Goal: Task Accomplishment & Management: Manage account settings

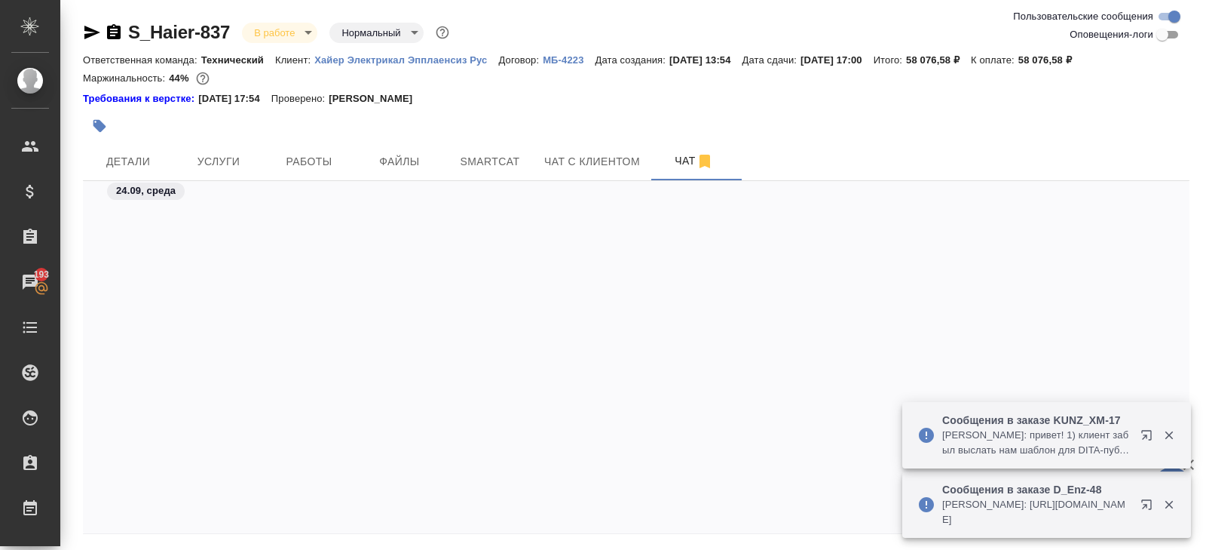
scroll to position [13095, 0]
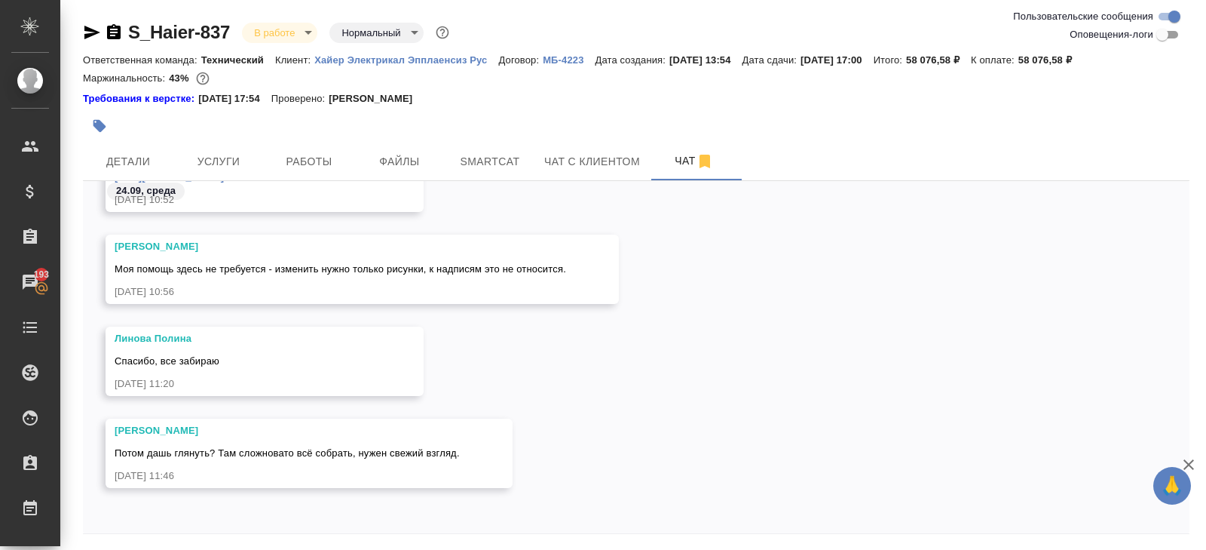
scroll to position [51, 0]
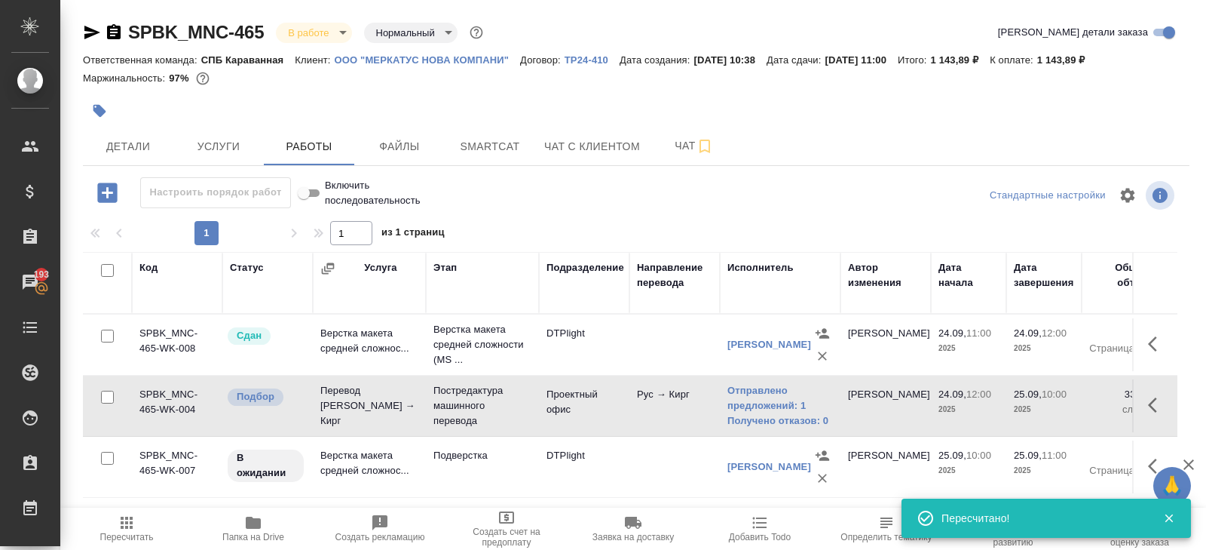
scroll to position [80, 0]
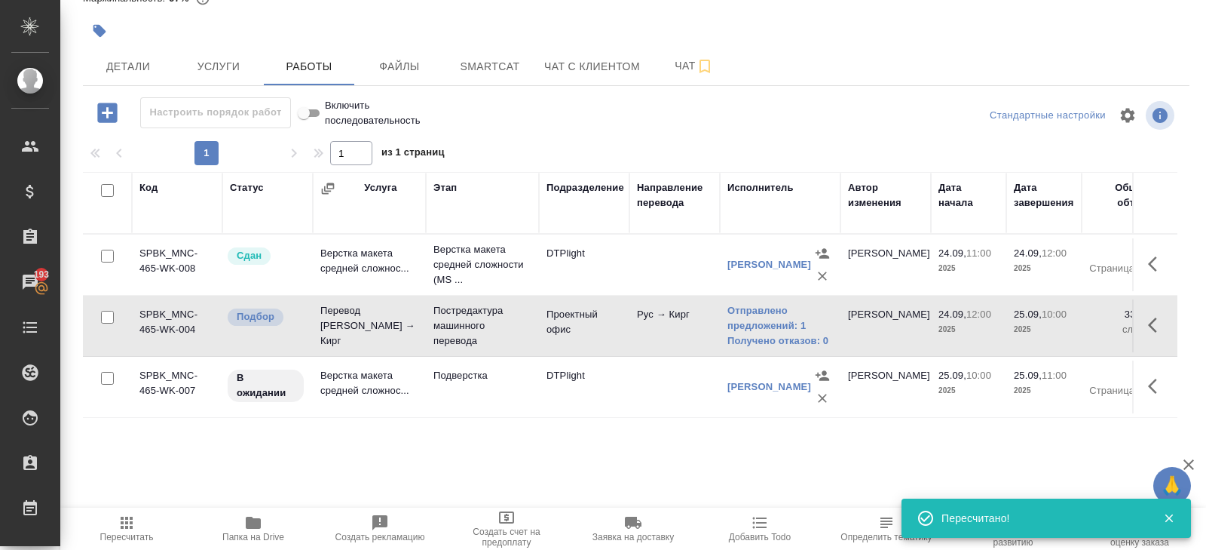
click at [130, 528] on icon "button" at bounding box center [127, 522] width 18 height 18
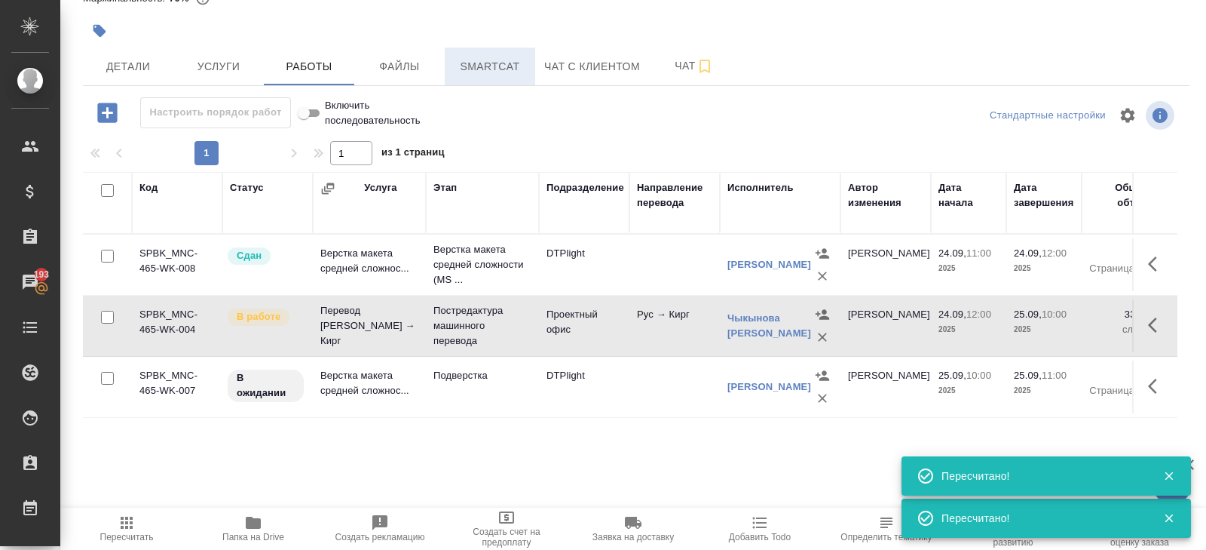
click at [486, 59] on span "Smartcat" at bounding box center [490, 66] width 72 height 19
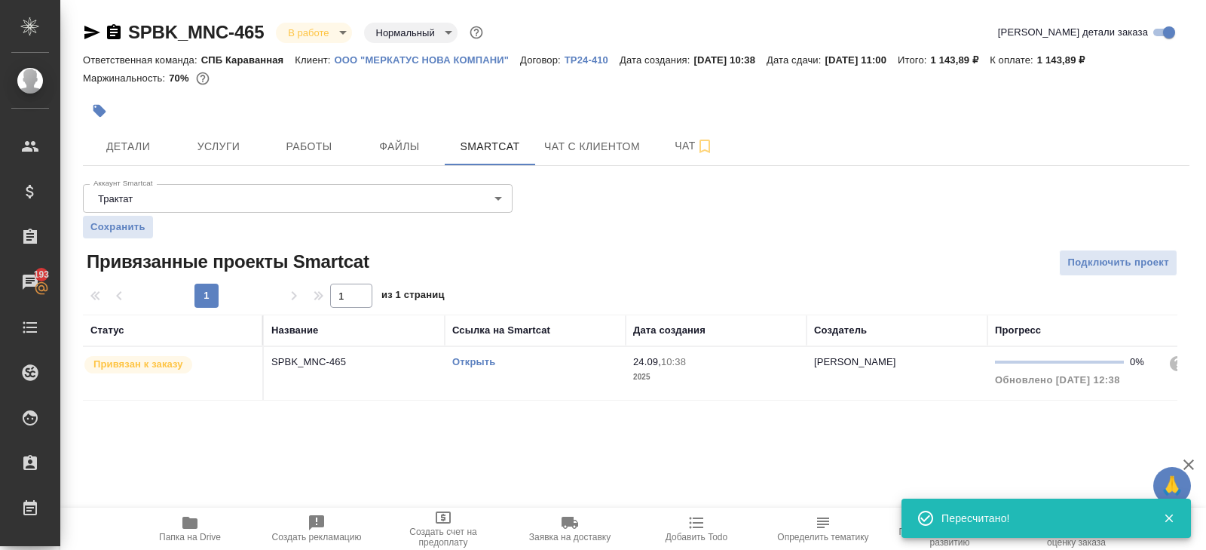
click at [477, 364] on link "Открыть" at bounding box center [473, 361] width 43 height 11
click at [313, 135] on button "Работы" at bounding box center [309, 146] width 90 height 38
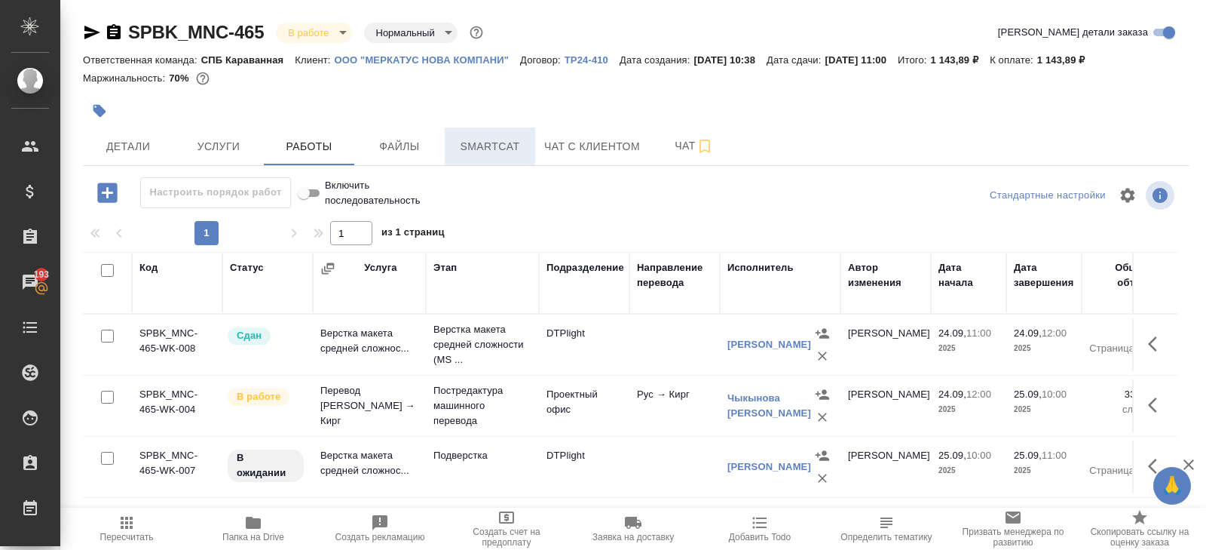
click at [521, 133] on button "Smartcat" at bounding box center [490, 146] width 90 height 38
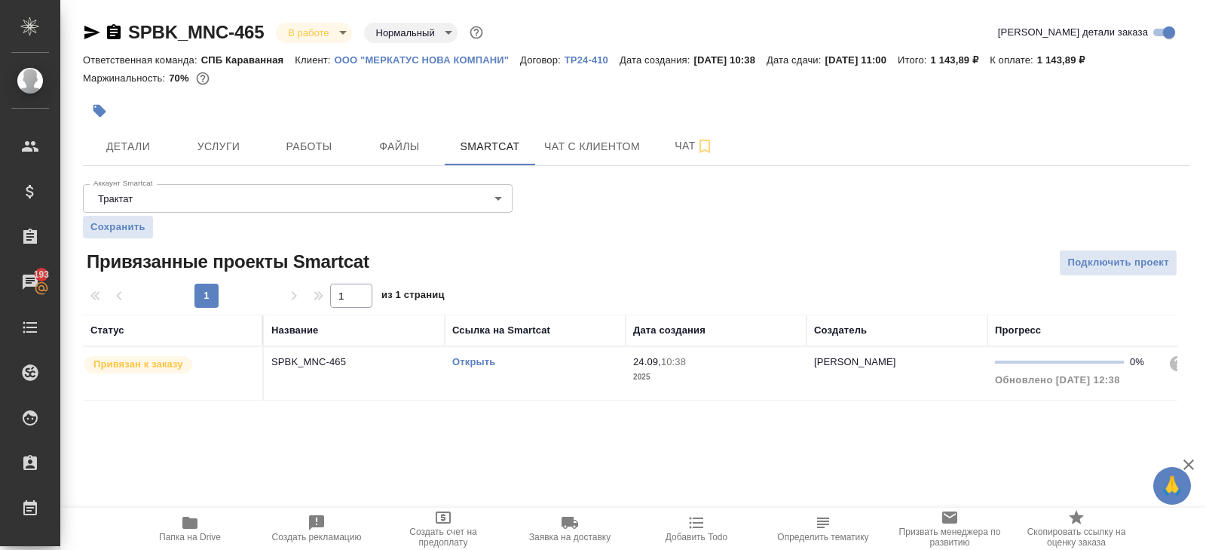
click at [473, 359] on link "Открыть" at bounding box center [473, 361] width 43 height 11
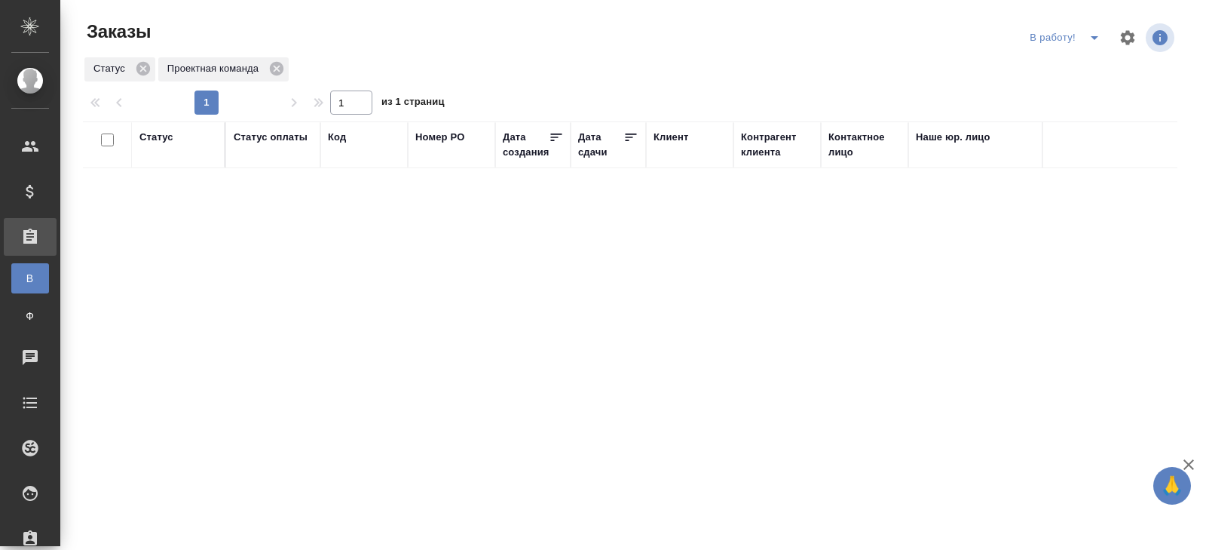
click at [1100, 41] on icon "split button" at bounding box center [1094, 38] width 18 height 18
click at [1089, 70] on li "ПМ" at bounding box center [1067, 68] width 84 height 24
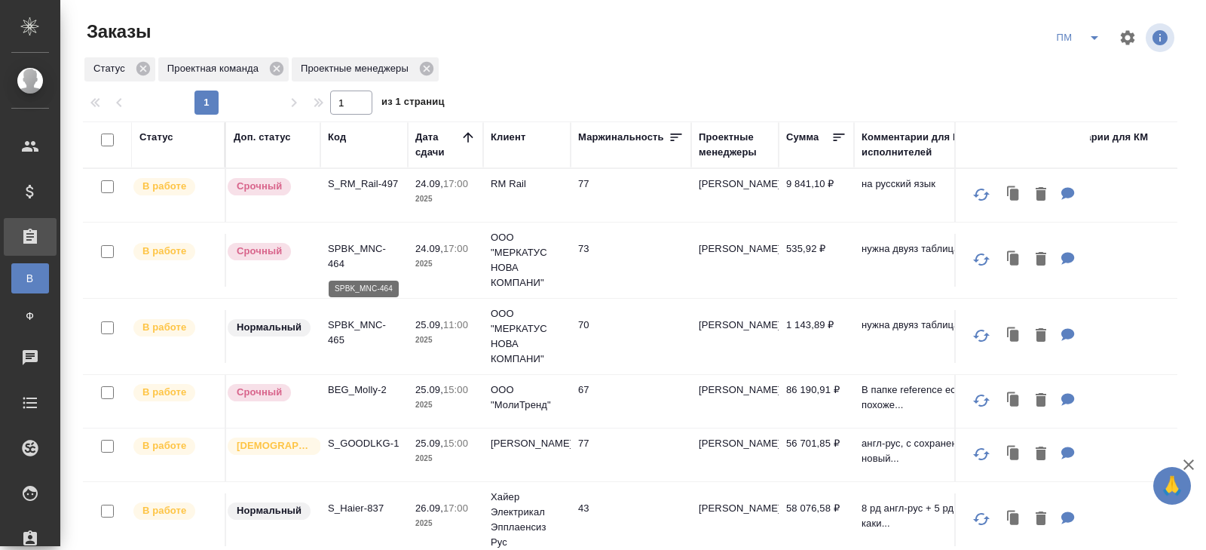
click at [338, 259] on p "SPBK_MNC-464" at bounding box center [364, 256] width 72 height 30
click at [1090, 40] on icon "split button" at bounding box center [1094, 38] width 18 height 18
click at [1090, 60] on li "В работу!" at bounding box center [1079, 68] width 76 height 24
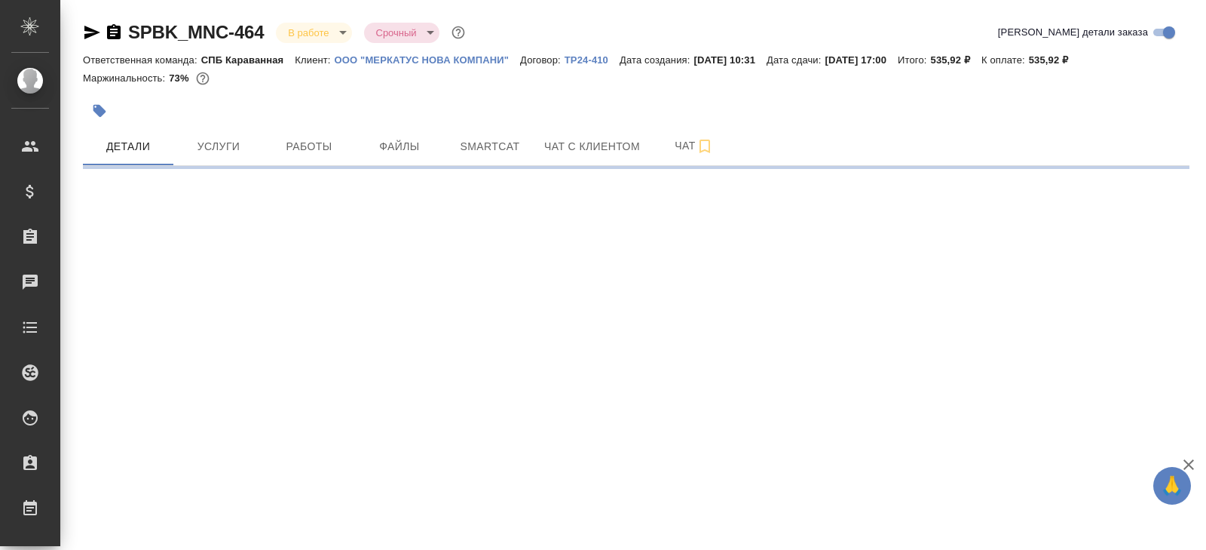
select select "RU"
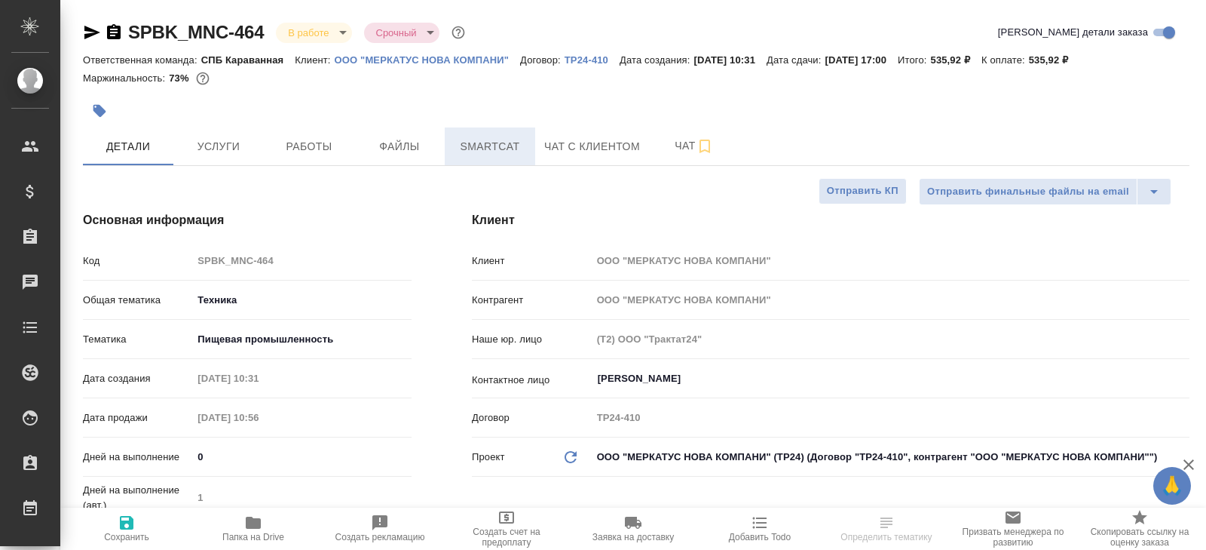
type textarea "x"
click at [464, 164] on button "Smartcat" at bounding box center [490, 146] width 90 height 38
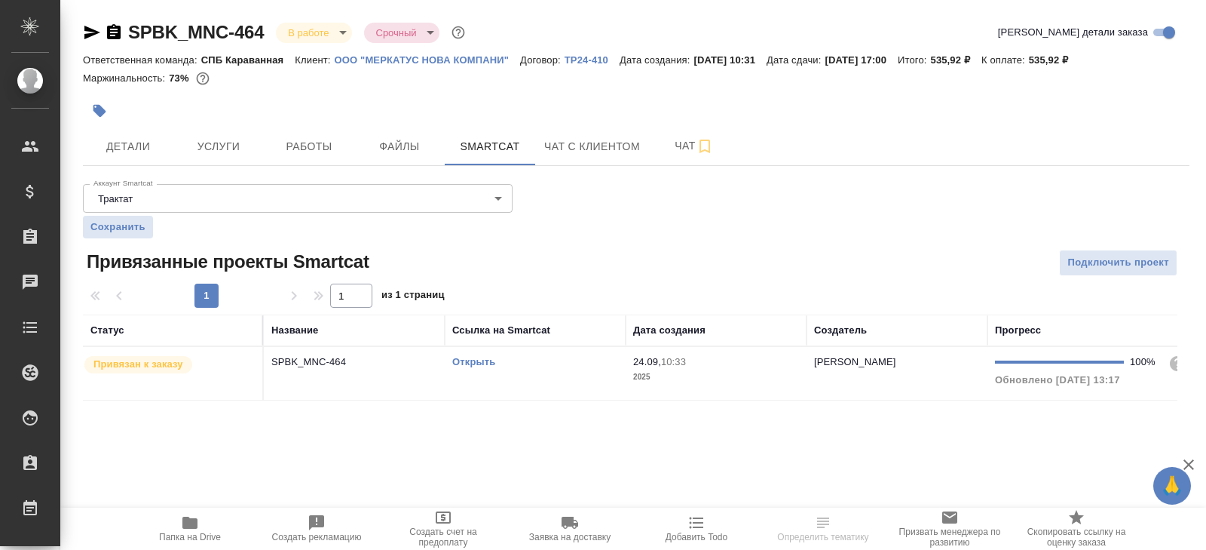
click at [474, 357] on link "Открыть" at bounding box center [473, 361] width 43 height 11
click at [190, 519] on icon "button" at bounding box center [189, 522] width 15 height 12
click at [300, 144] on span "Работы" at bounding box center [309, 146] width 72 height 19
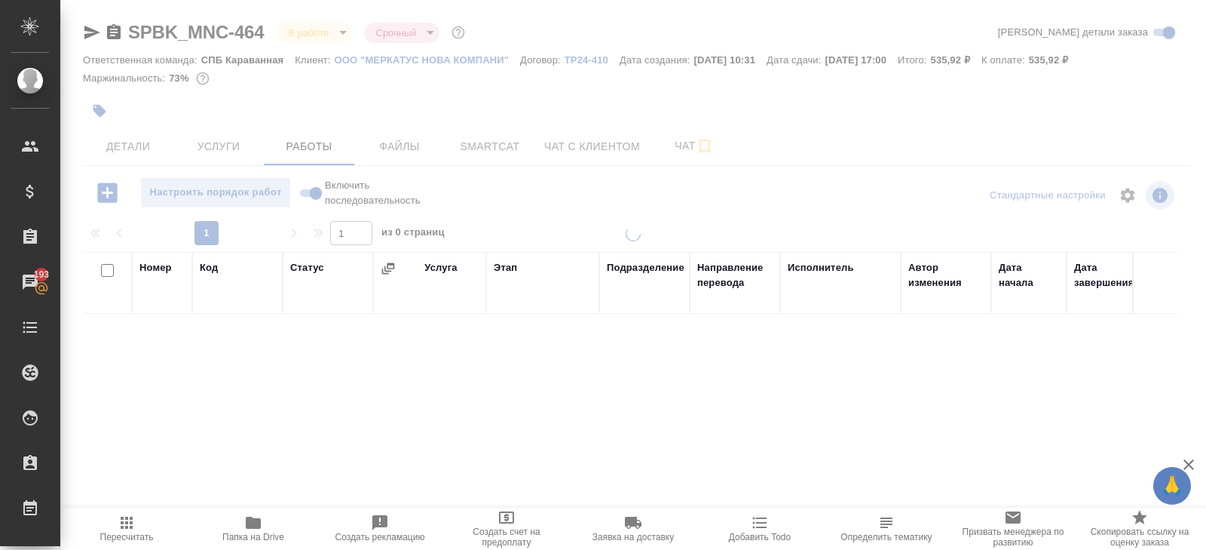
scroll to position [80, 0]
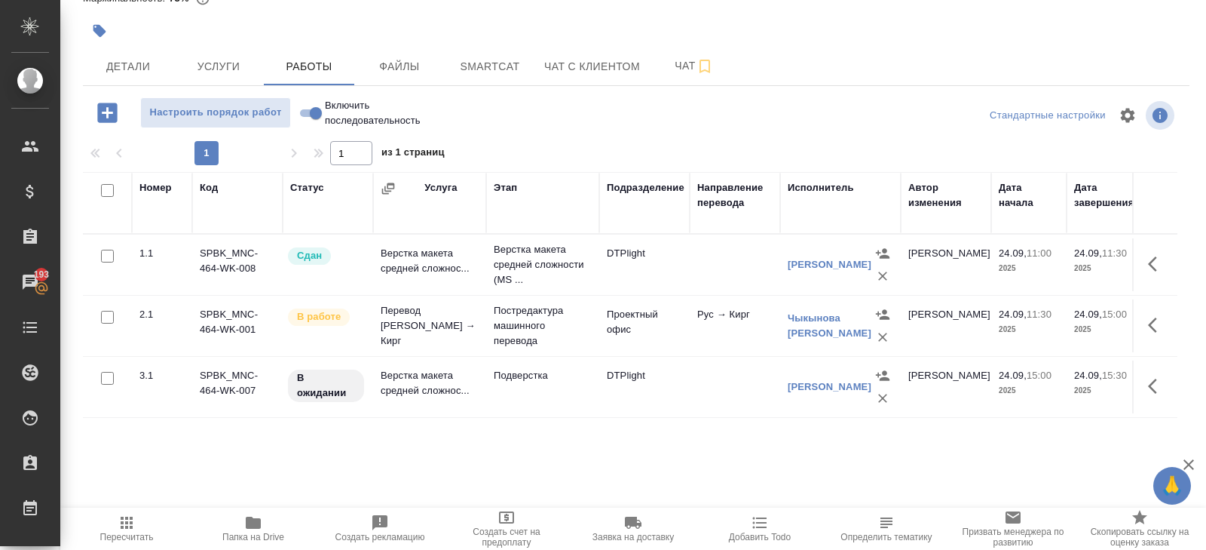
click at [1150, 386] on icon "button" at bounding box center [1152, 385] width 9 height 15
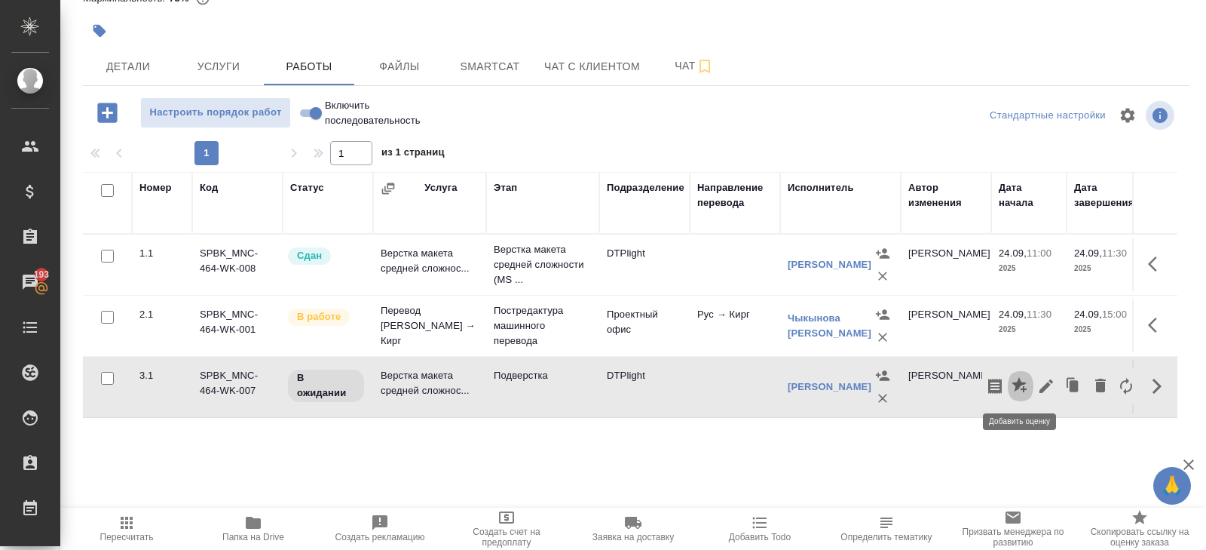
click at [1033, 386] on button "button" at bounding box center [1021, 386] width 26 height 36
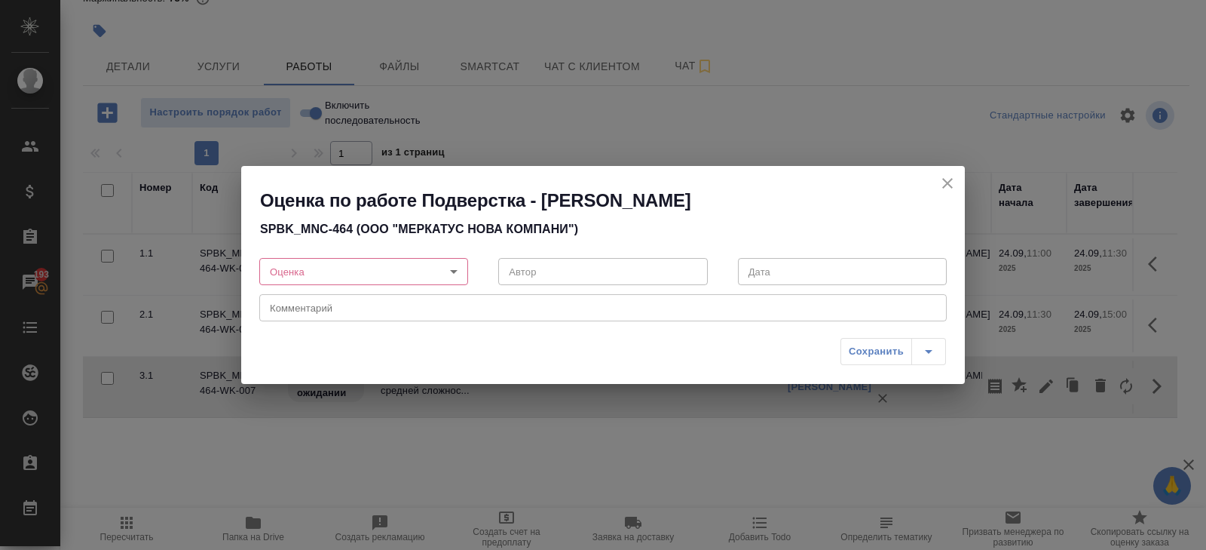
click at [1042, 387] on div "Оценка по работе Подверстка - Ямковенко Вера SPBK_MNC-464 (ООО "МЕРКАТУС НОВА К…" at bounding box center [603, 275] width 1206 height 550
click at [945, 178] on icon "close" at bounding box center [948, 183] width 18 height 18
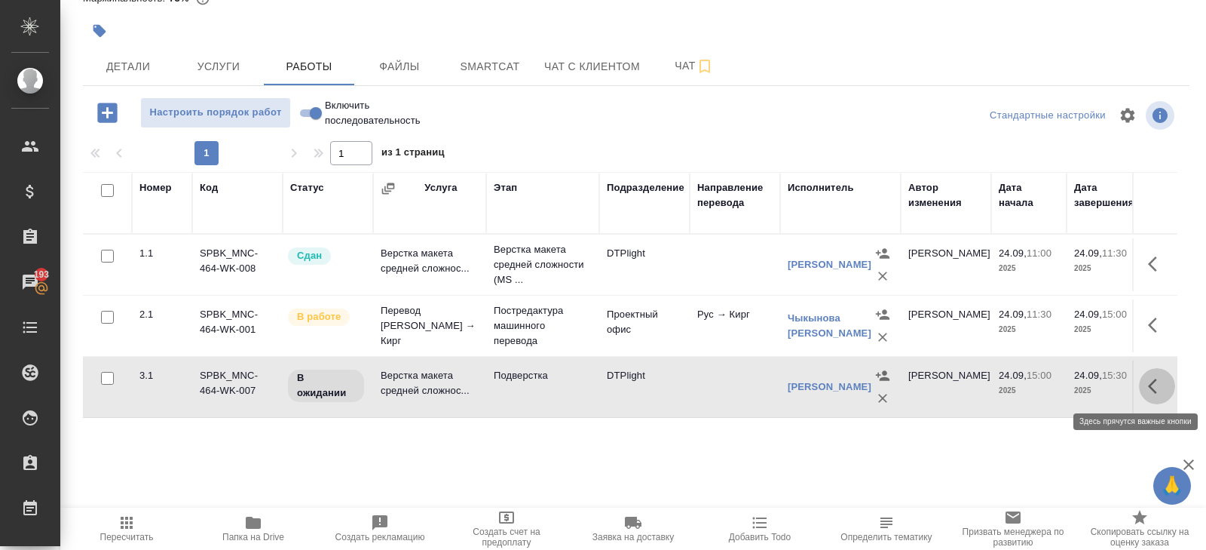
click at [1153, 380] on icon "button" at bounding box center [1152, 385] width 9 height 15
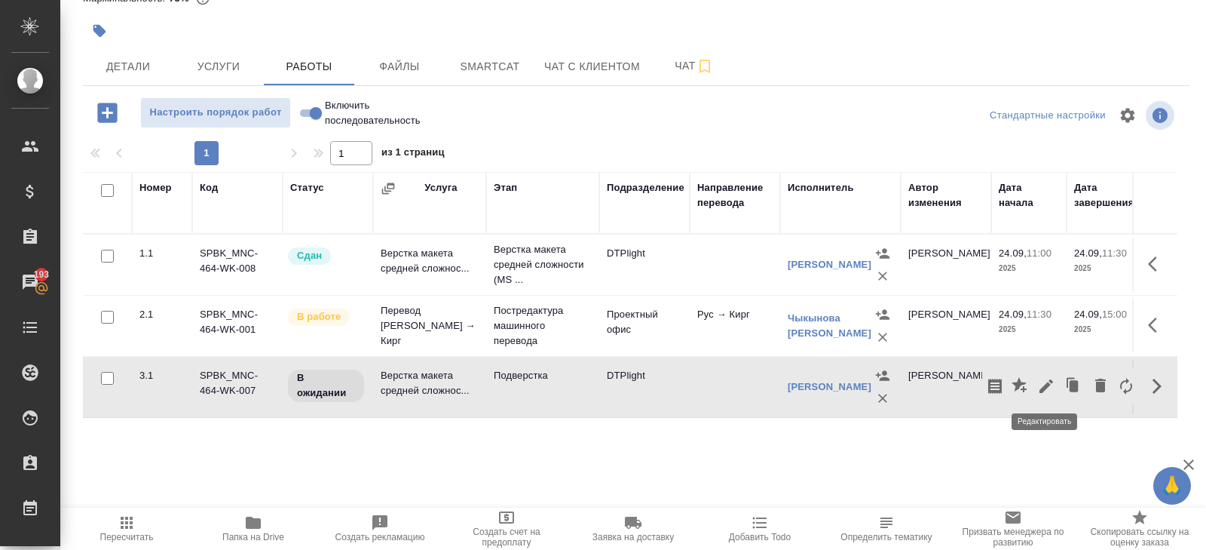
click at [1053, 382] on icon "button" at bounding box center [1046, 386] width 18 height 18
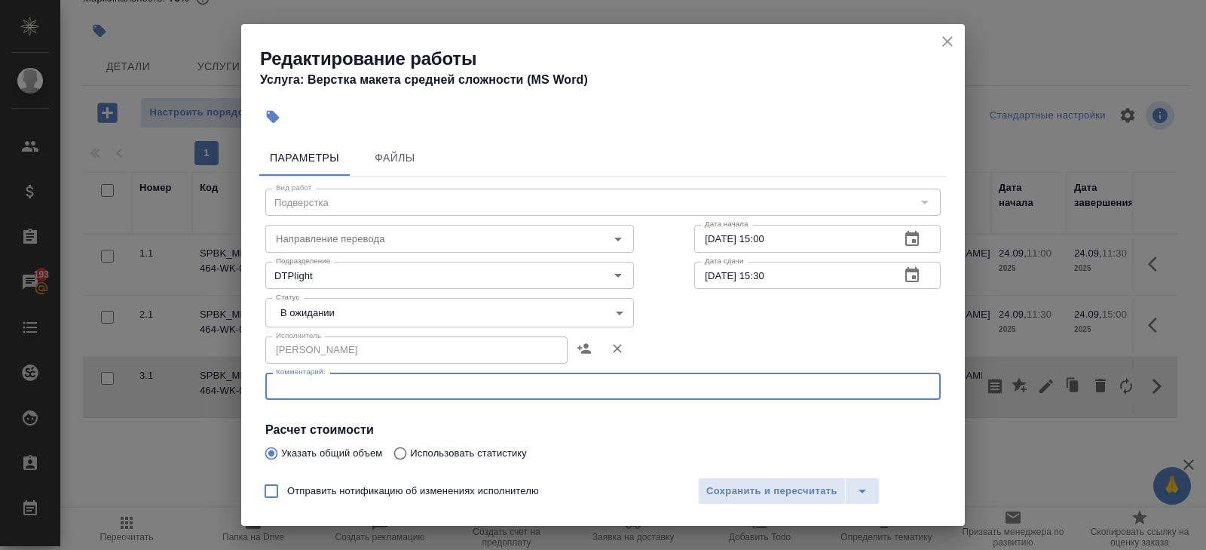
click at [424, 388] on textarea at bounding box center [603, 386] width 654 height 11
paste textarea "https://drive.awatera.com/s/rBWAesTPykfoize"
type textarea "https://drive.awatera.com/s/rBWAesTPykfoize"
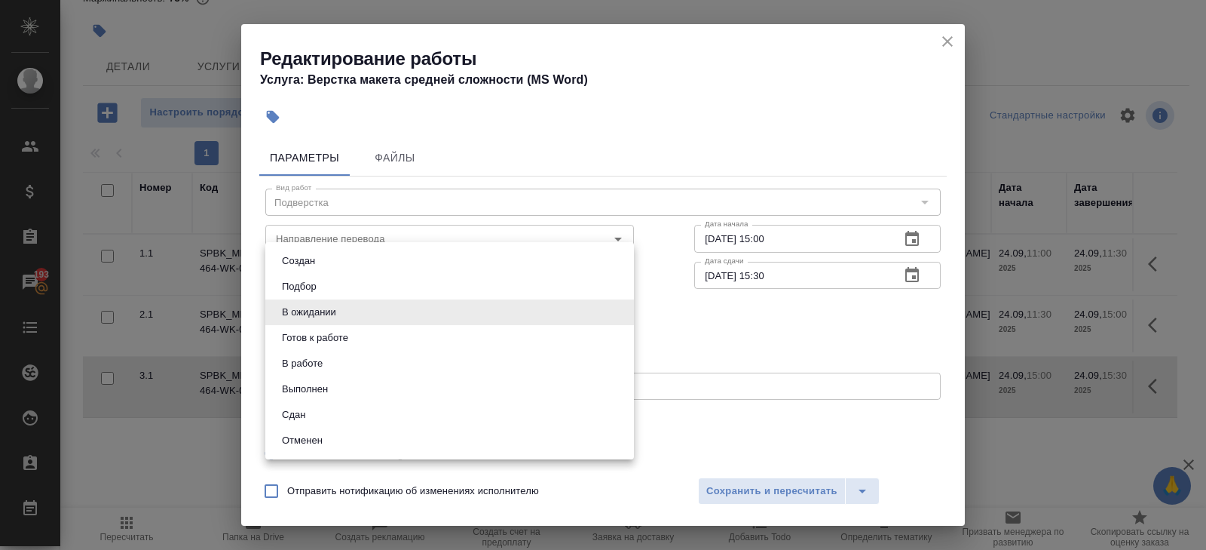
click at [324, 309] on body "🙏 .cls-1 fill:#fff; AWATERA Belyakova Yulia Клиенты Спецификации Заказы 193 Чат…" at bounding box center [603, 275] width 1206 height 550
click at [324, 341] on button "Готов к работе" at bounding box center [314, 337] width 75 height 17
type input "readyForWork"
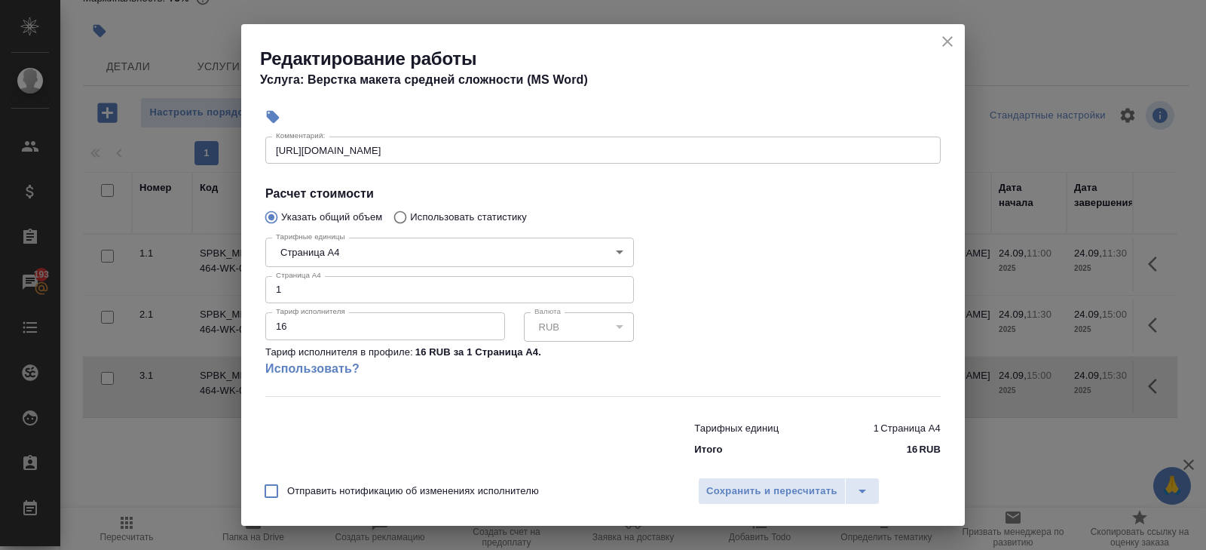
scroll to position [255, 0]
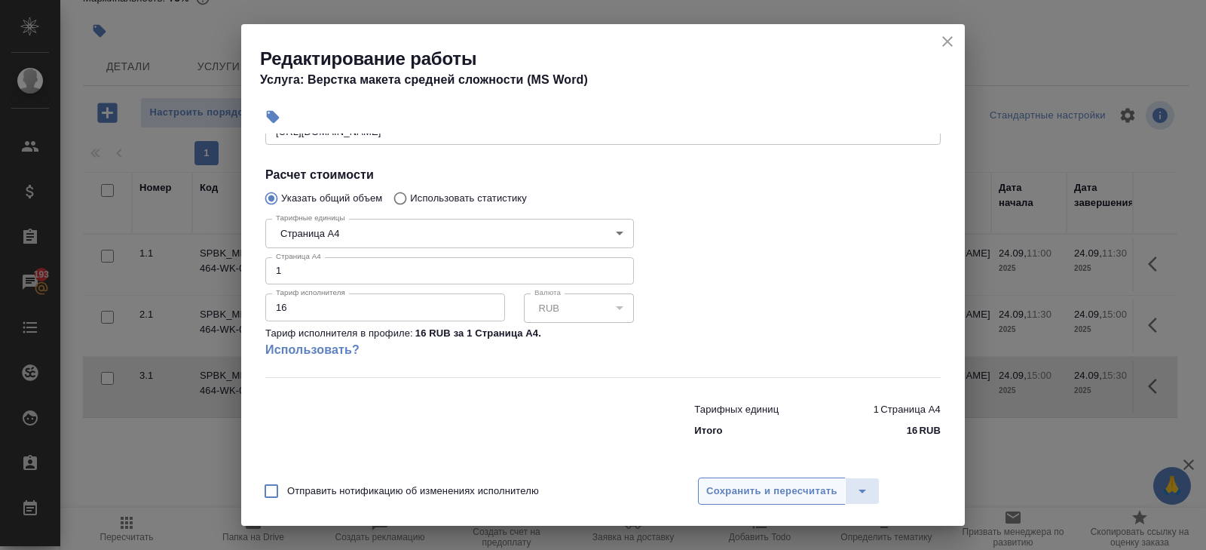
click at [706, 487] on span "Сохранить и пересчитать" at bounding box center [771, 490] width 131 height 17
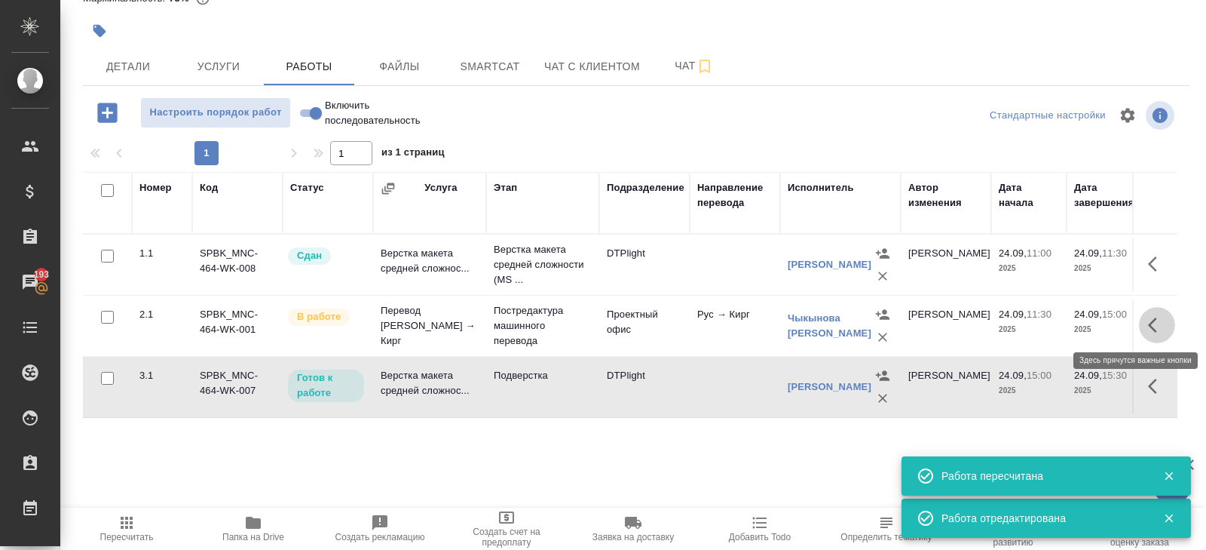
click at [1146, 328] on button "button" at bounding box center [1157, 325] width 36 height 36
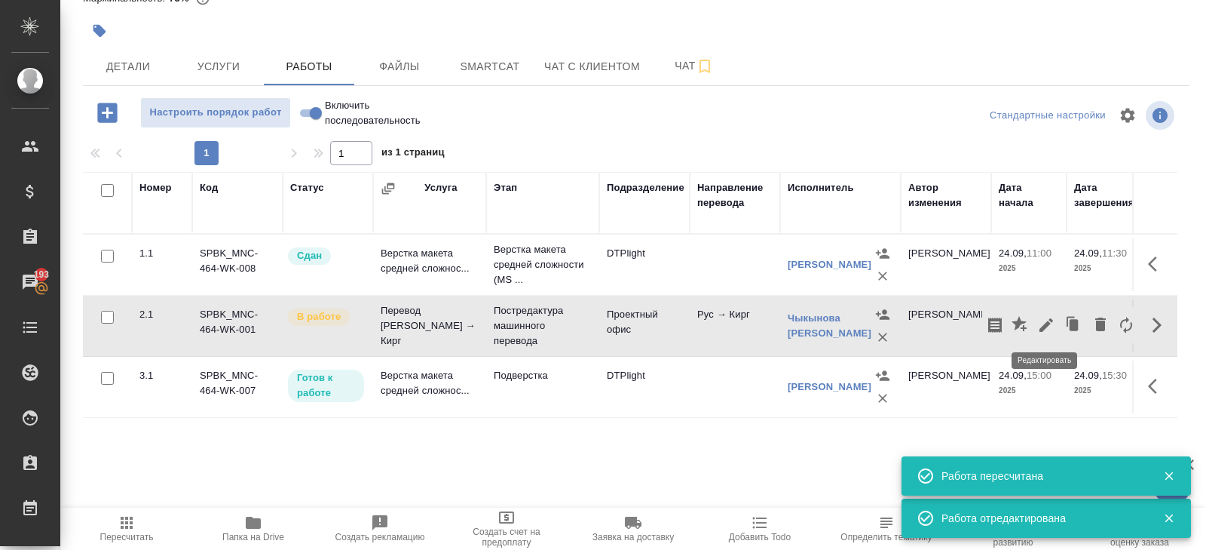
click at [1051, 318] on icon "button" at bounding box center [1047, 325] width 14 height 14
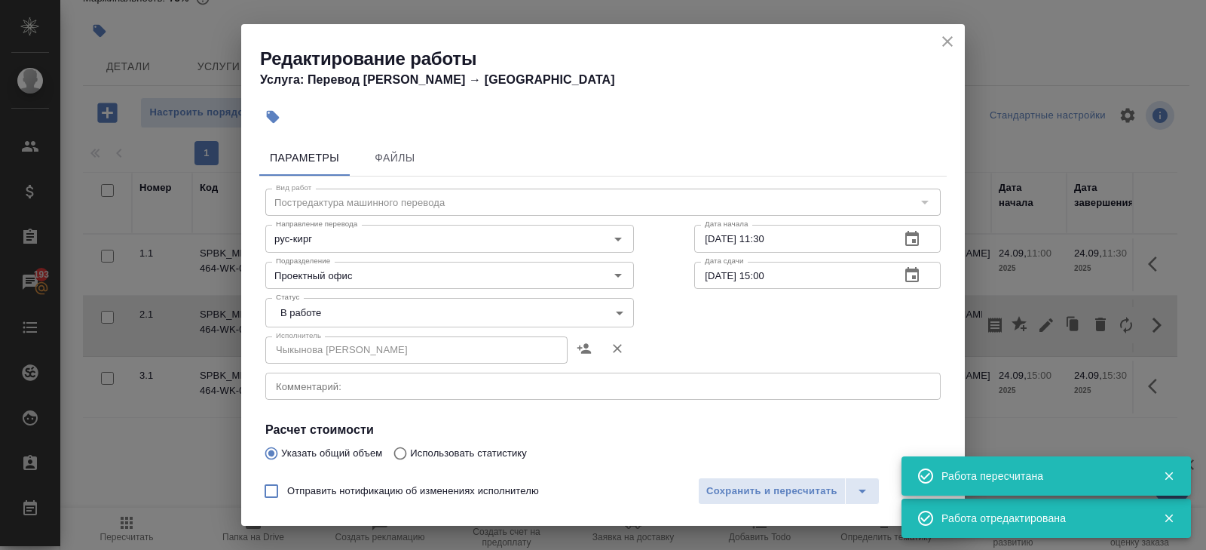
click at [360, 302] on body "🙏 .cls-1 fill:#fff; AWATERA Belyakova Yulia Клиенты Спецификации Заказы 193 Чат…" at bounding box center [603, 275] width 1206 height 550
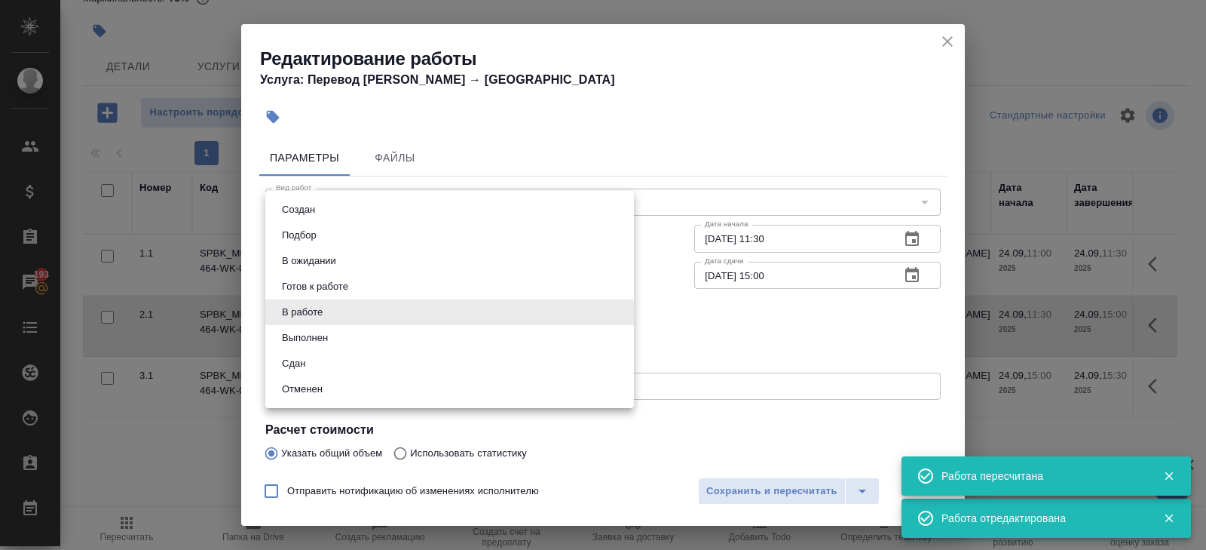
click at [333, 333] on li "Выполнен" at bounding box center [449, 338] width 369 height 26
type input "completed"
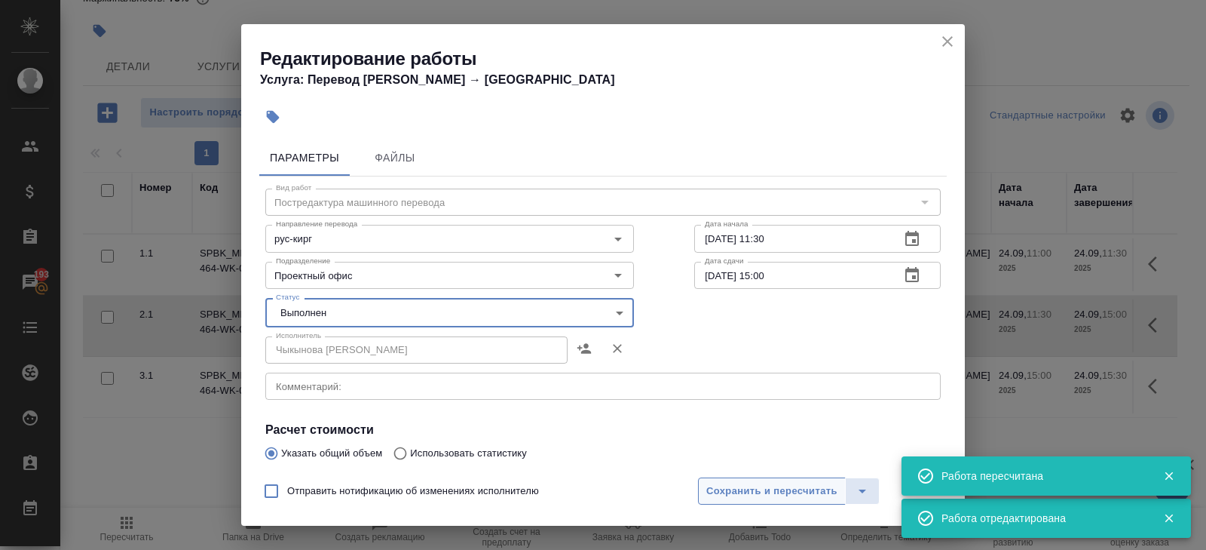
click at [745, 486] on span "Сохранить и пересчитать" at bounding box center [771, 490] width 131 height 17
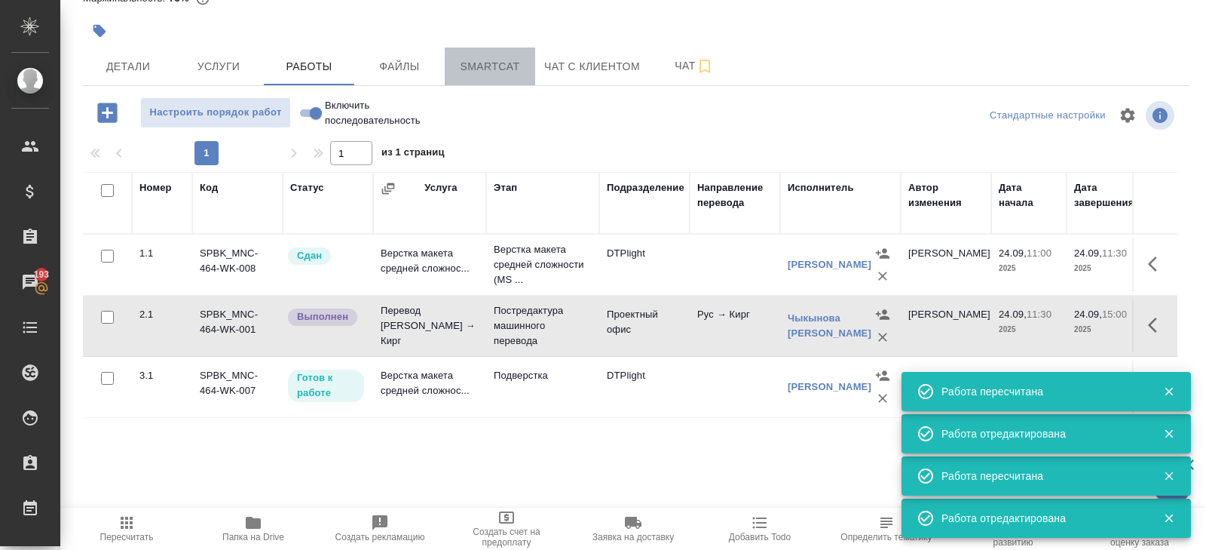
click at [498, 58] on span "Smartcat" at bounding box center [490, 66] width 72 height 19
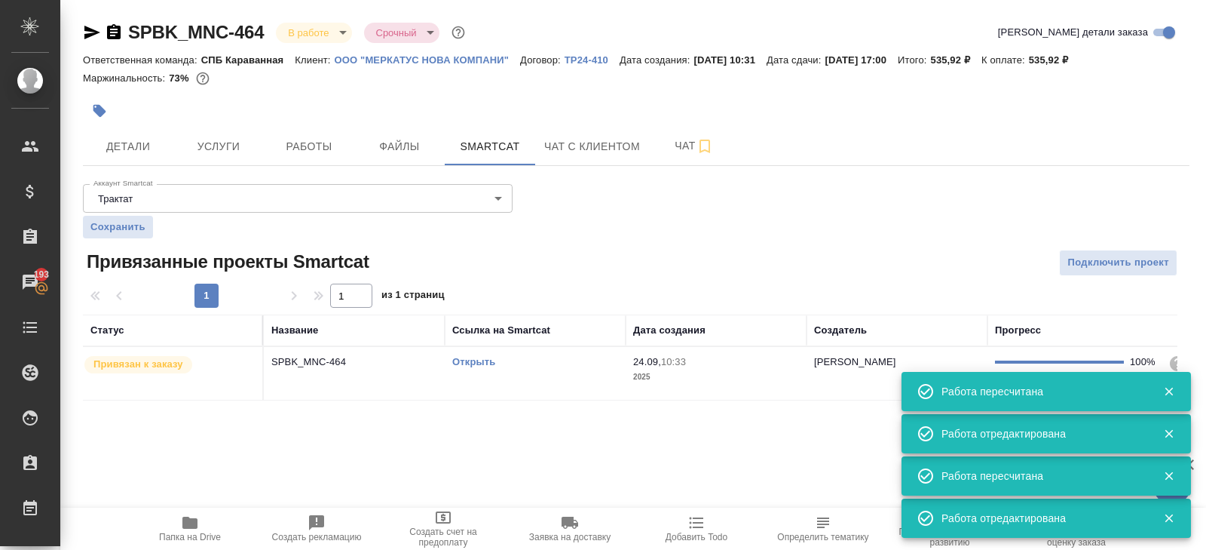
click at [537, 369] on td "Открыть" at bounding box center [535, 373] width 181 height 53
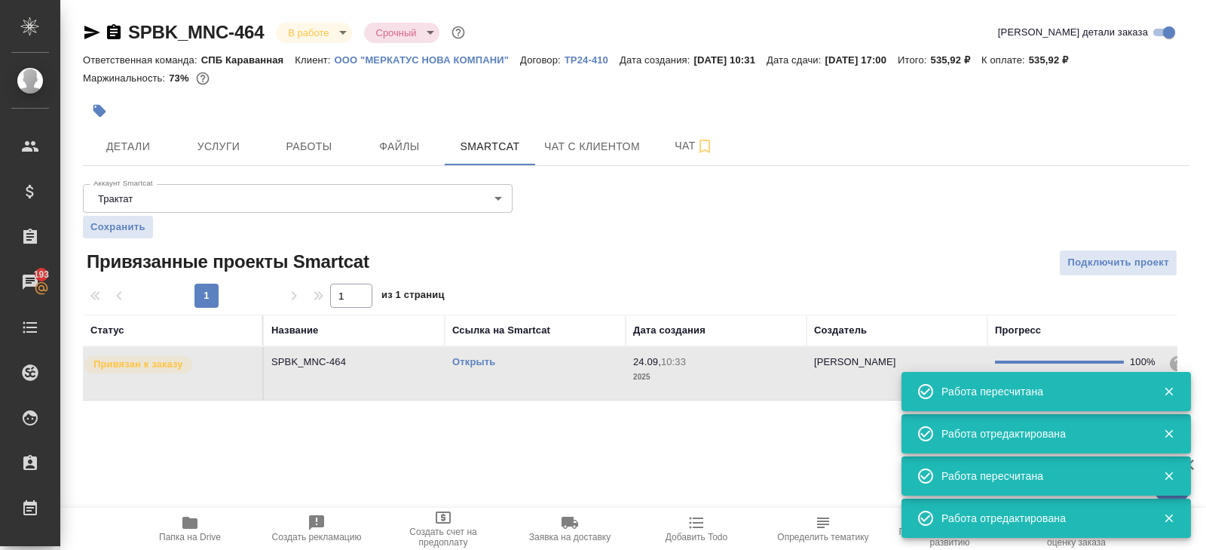
click at [537, 369] on td "Открыть" at bounding box center [535, 373] width 181 height 53
click at [333, 132] on button "Работы" at bounding box center [309, 146] width 90 height 38
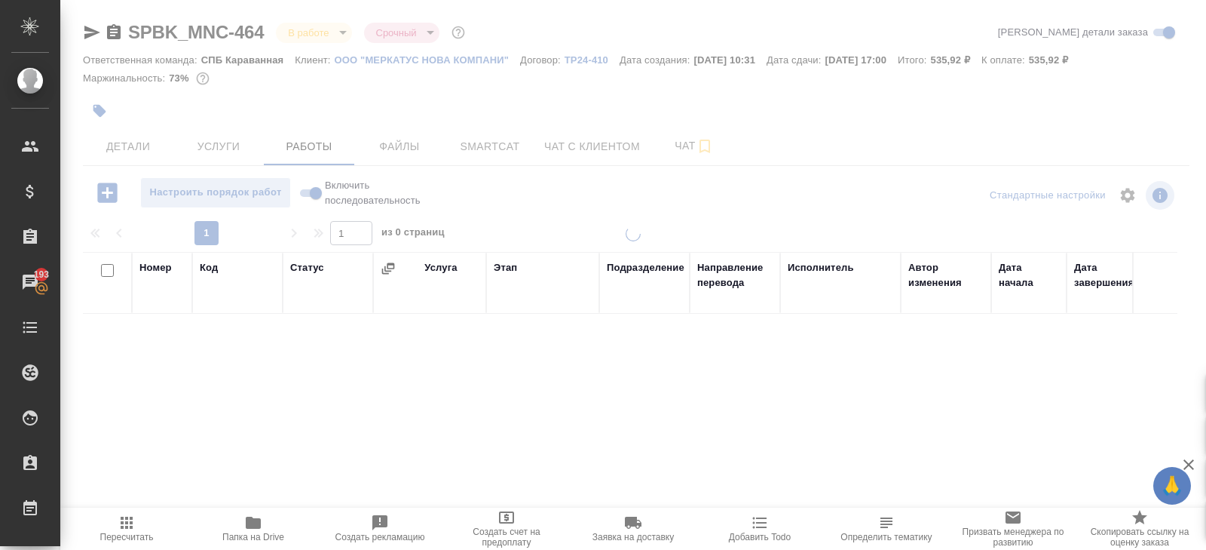
scroll to position [80, 0]
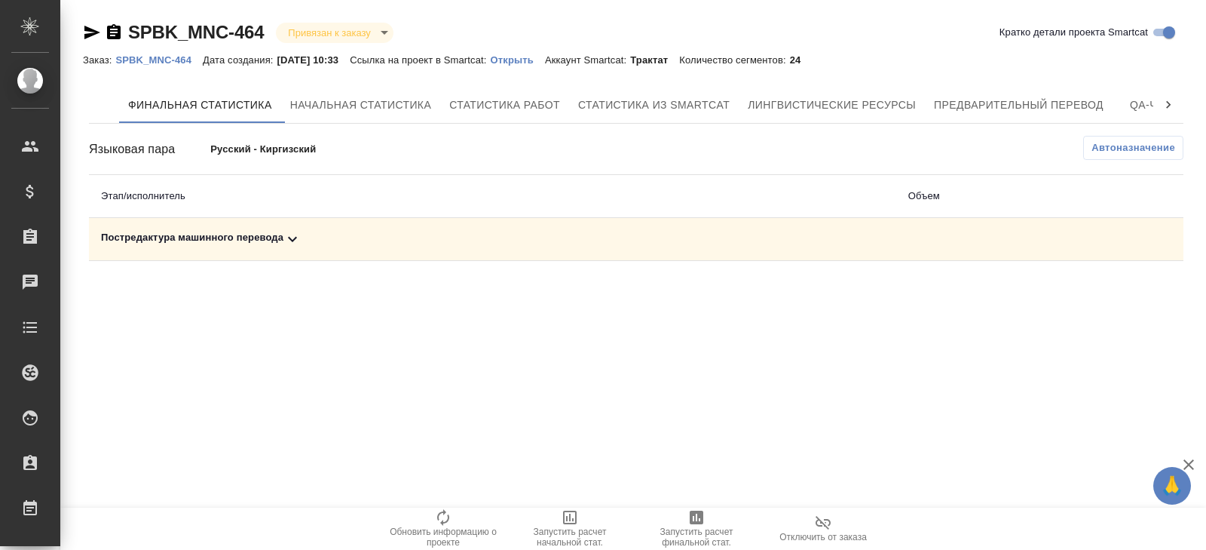
click at [1083, 149] on button "Автоназначение" at bounding box center [1133, 148] width 100 height 24
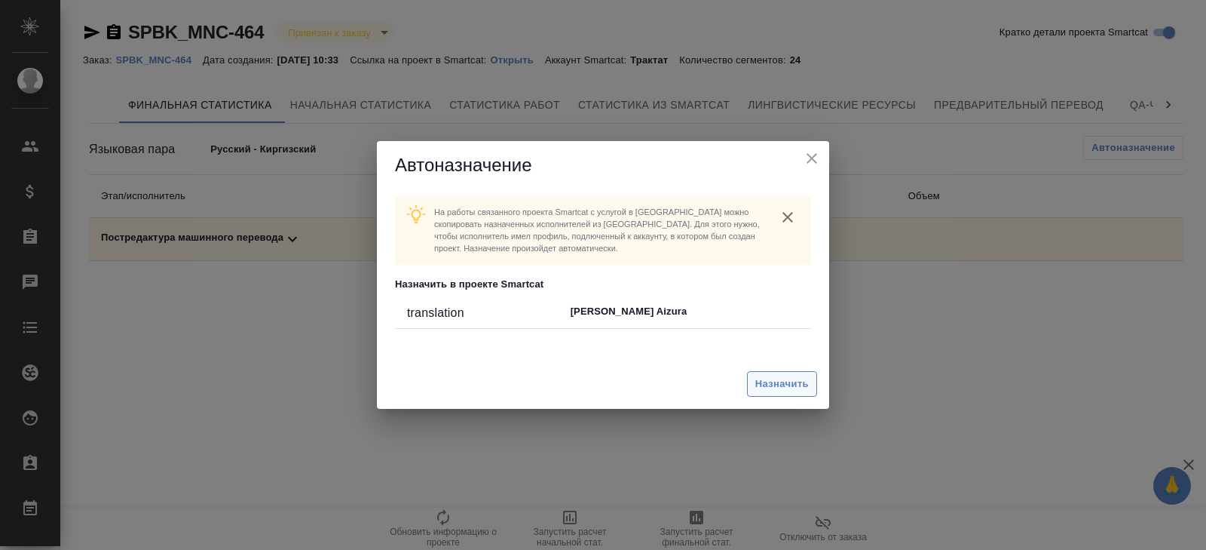
click at [782, 383] on span "Назначить" at bounding box center [782, 383] width 54 height 17
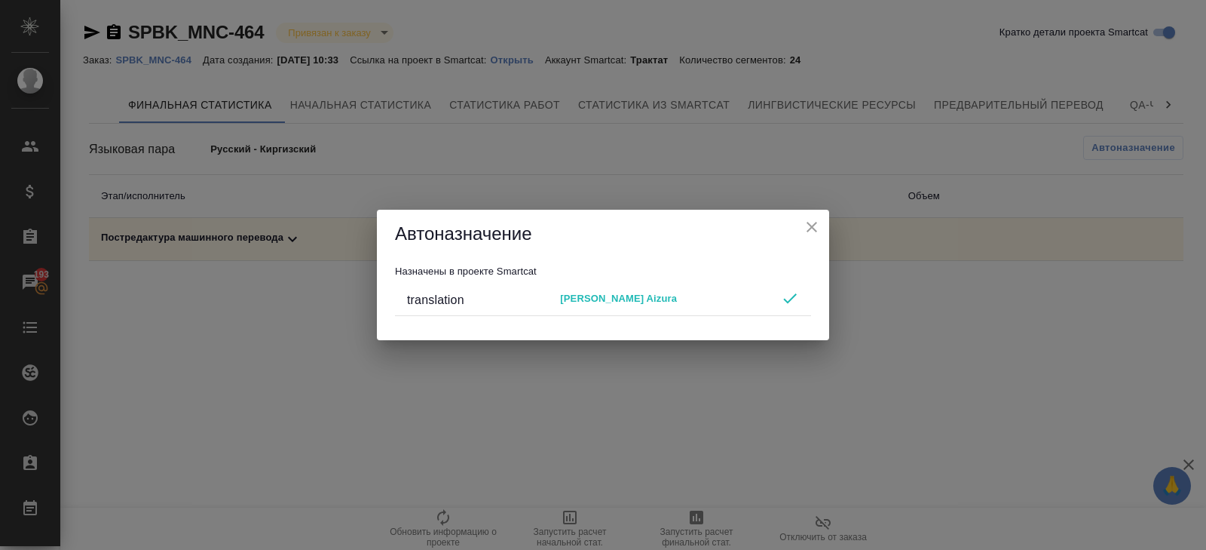
click at [815, 227] on icon "close" at bounding box center [812, 227] width 18 height 18
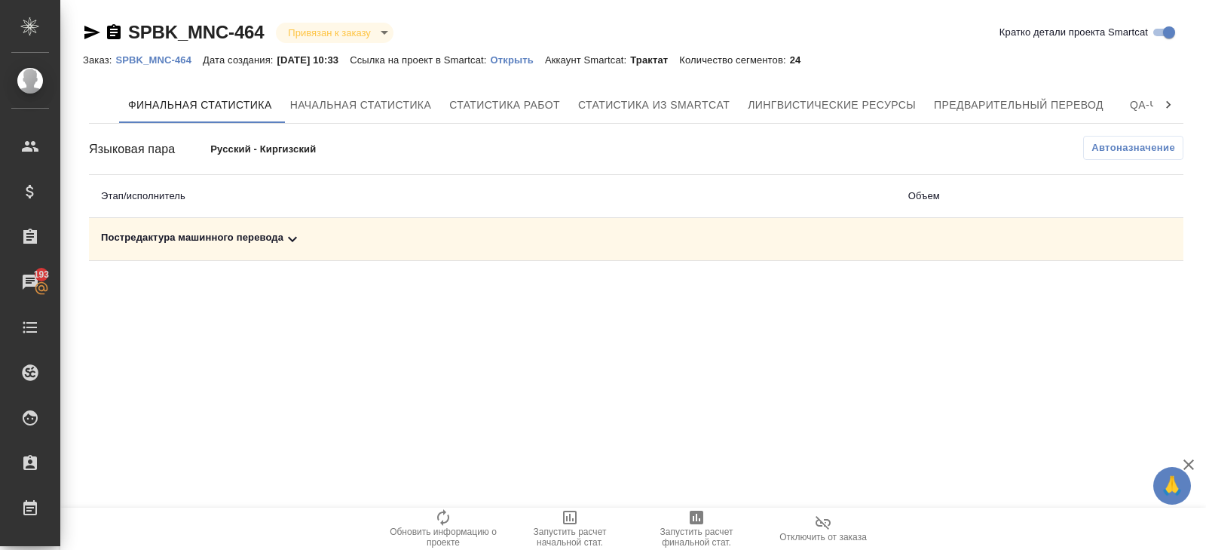
click at [701, 517] on icon "button" at bounding box center [697, 517] width 14 height 14
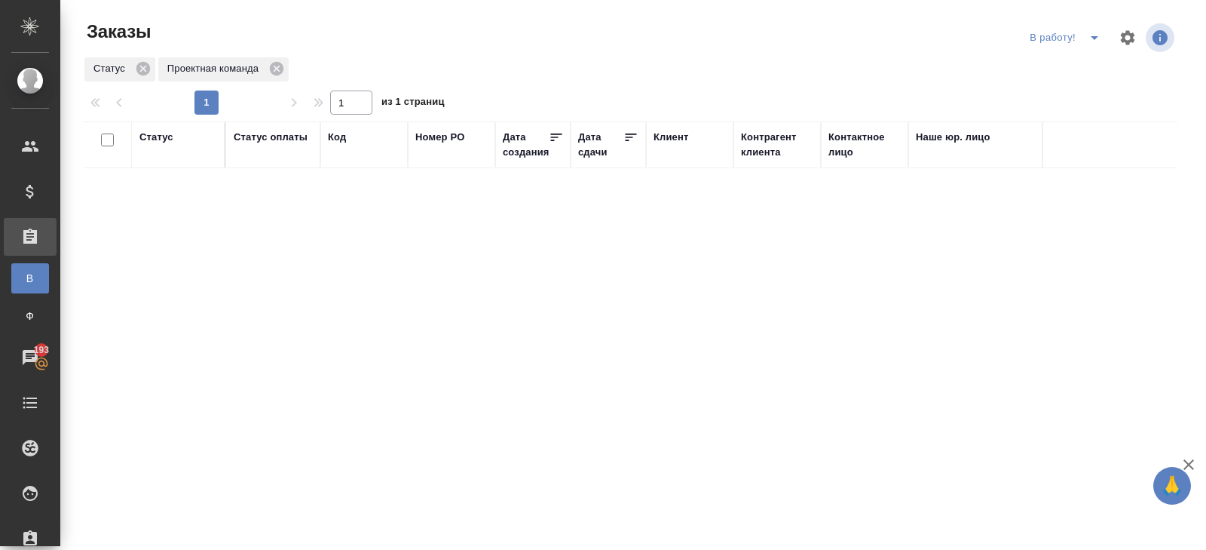
click at [1095, 32] on icon "split button" at bounding box center [1094, 38] width 18 height 18
click at [1076, 75] on li "ПМ" at bounding box center [1067, 68] width 84 height 24
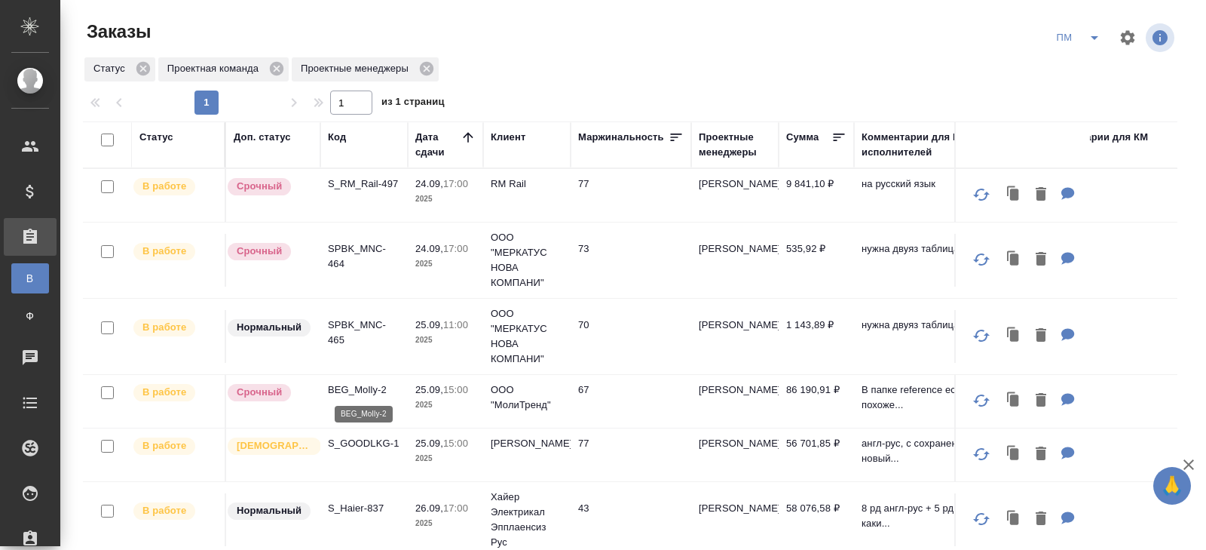
scroll to position [101, 0]
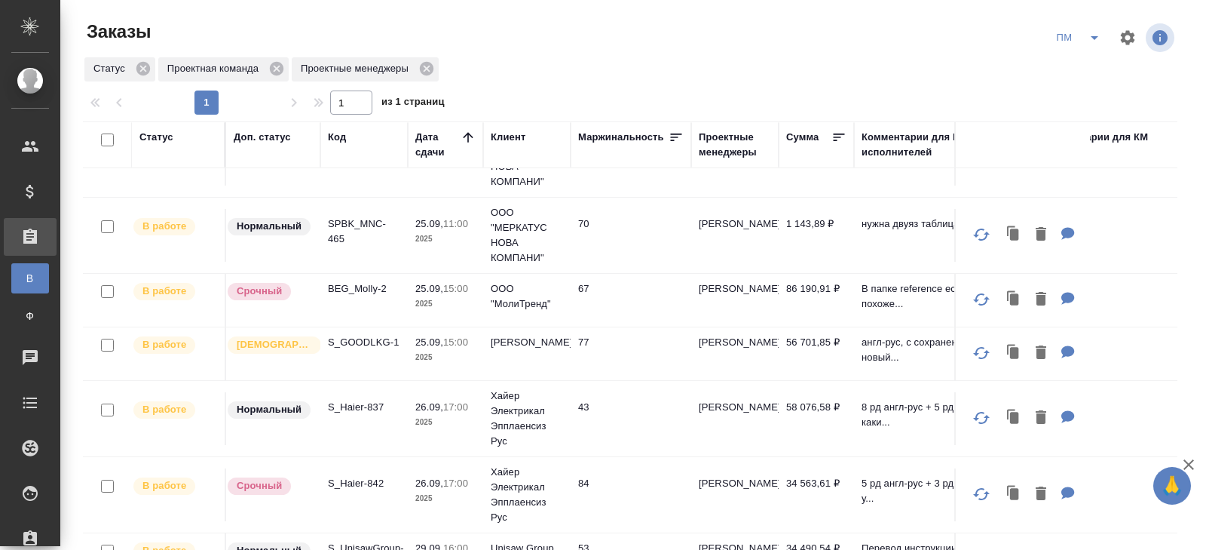
click at [349, 295] on td "BEG_Molly-2" at bounding box center [363, 300] width 87 height 53
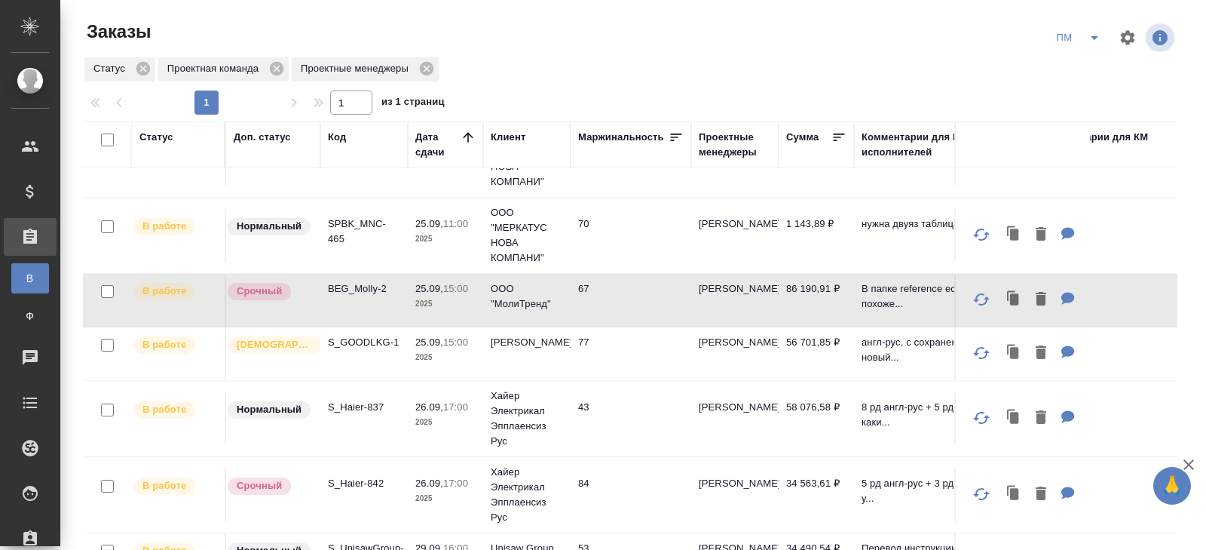
click at [349, 286] on p "BEG_Molly-2" at bounding box center [364, 288] width 72 height 15
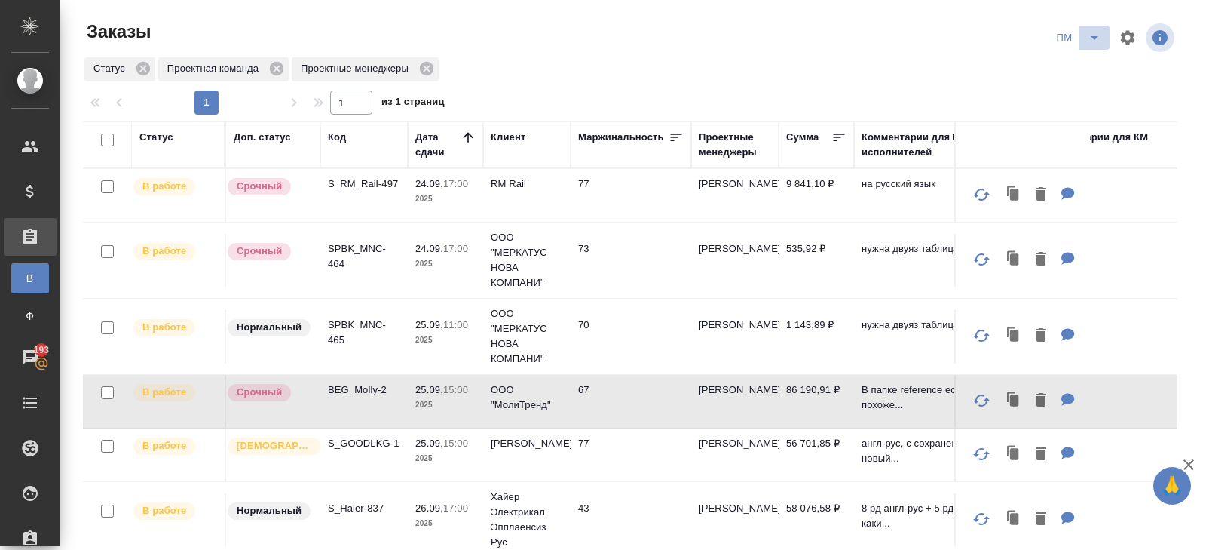
click at [1088, 38] on icon "split button" at bounding box center [1094, 38] width 18 height 18
click at [1088, 65] on li "В работу!" at bounding box center [1079, 68] width 76 height 24
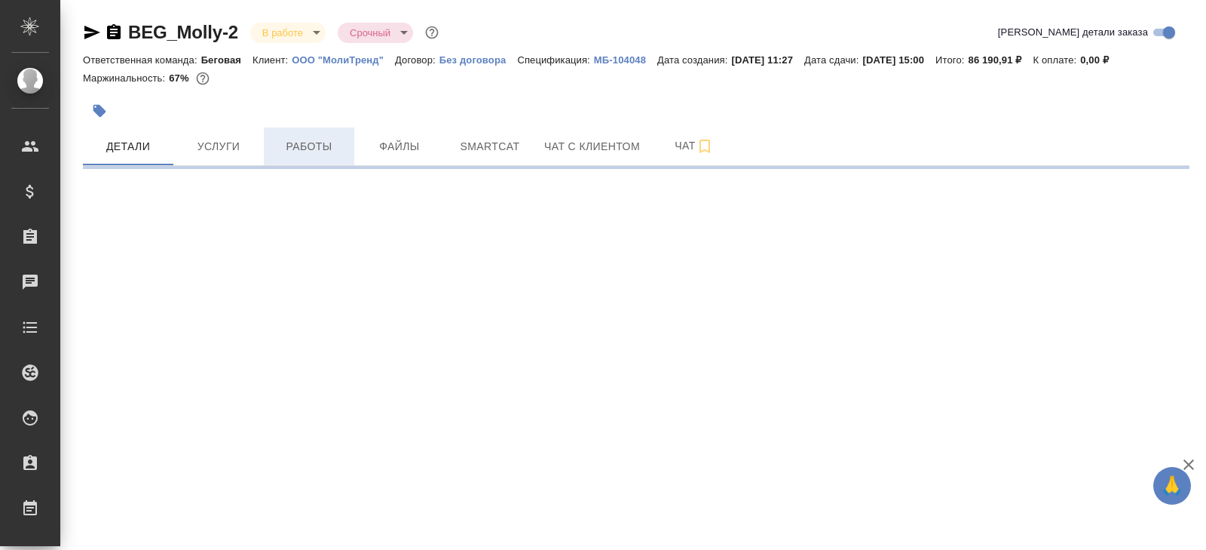
select select "RU"
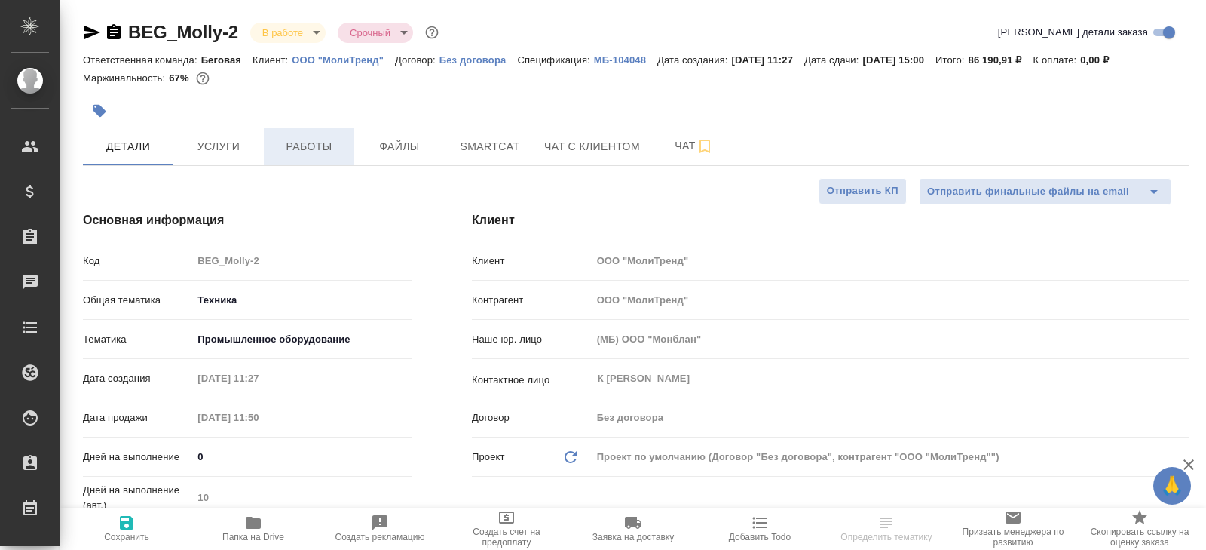
click at [308, 162] on button "Работы" at bounding box center [309, 146] width 90 height 38
type textarea "x"
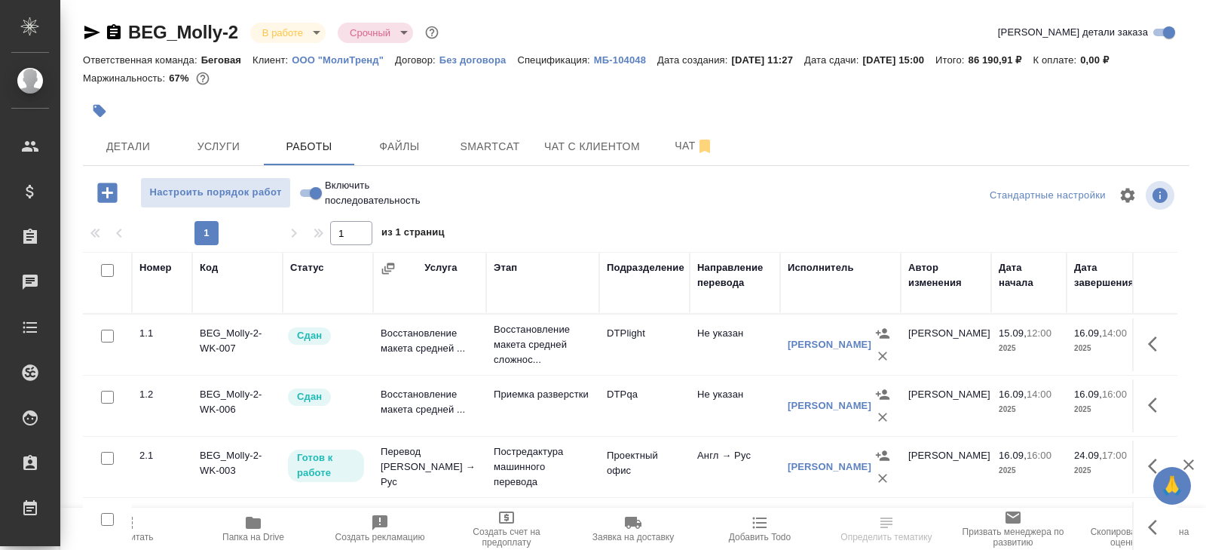
scroll to position [80, 0]
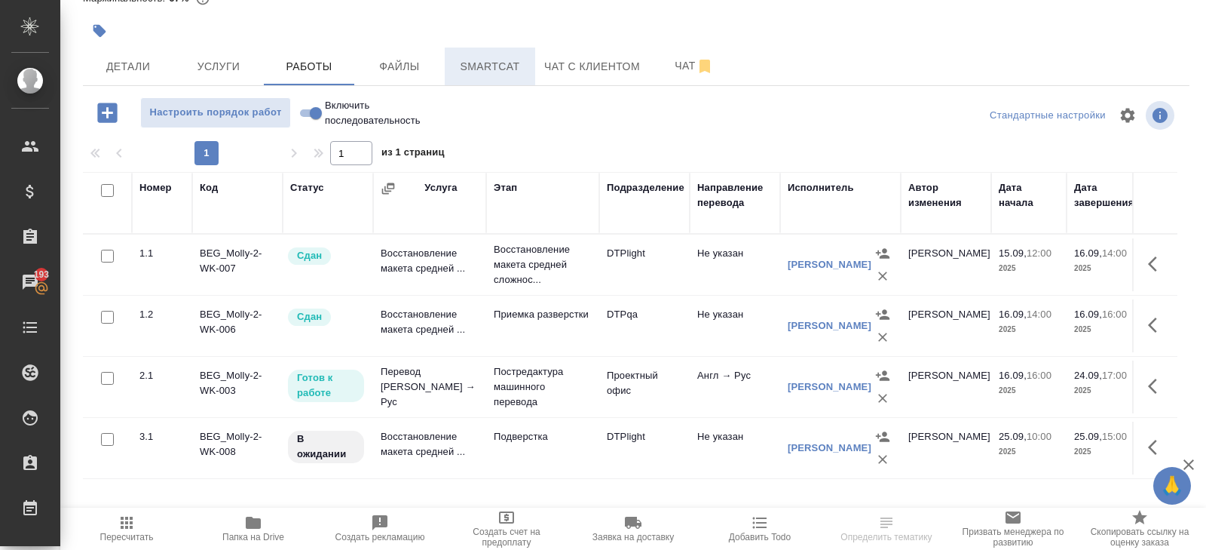
click at [518, 74] on span "Smartcat" at bounding box center [490, 66] width 72 height 19
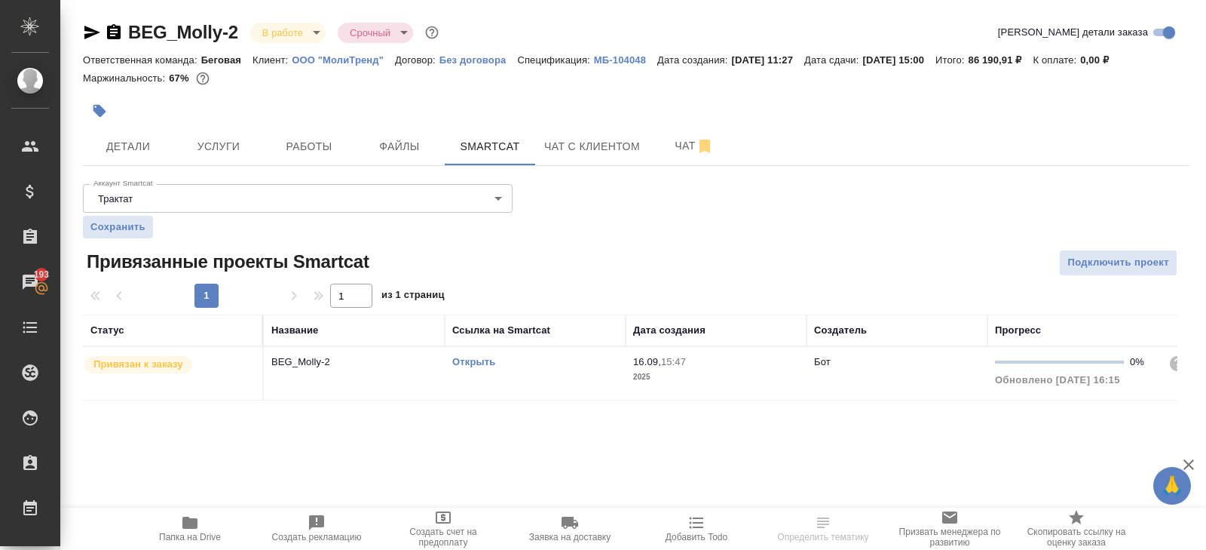
click at [465, 358] on link "Открыть" at bounding box center [473, 361] width 43 height 11
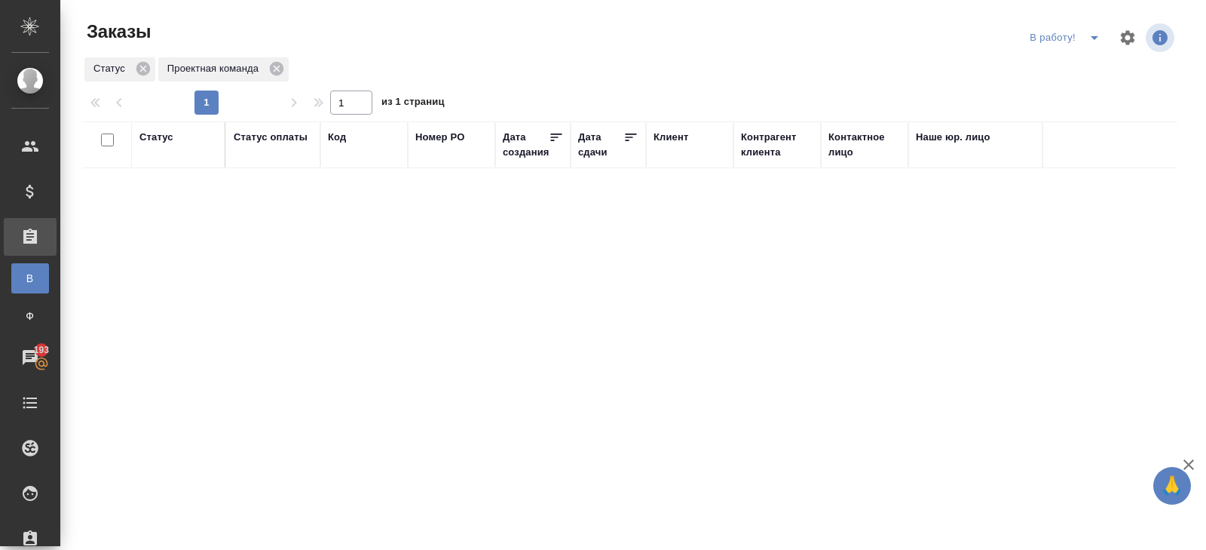
click at [1096, 38] on icon "split button" at bounding box center [1094, 38] width 18 height 18
click at [1063, 66] on li "ПМ" at bounding box center [1067, 68] width 84 height 24
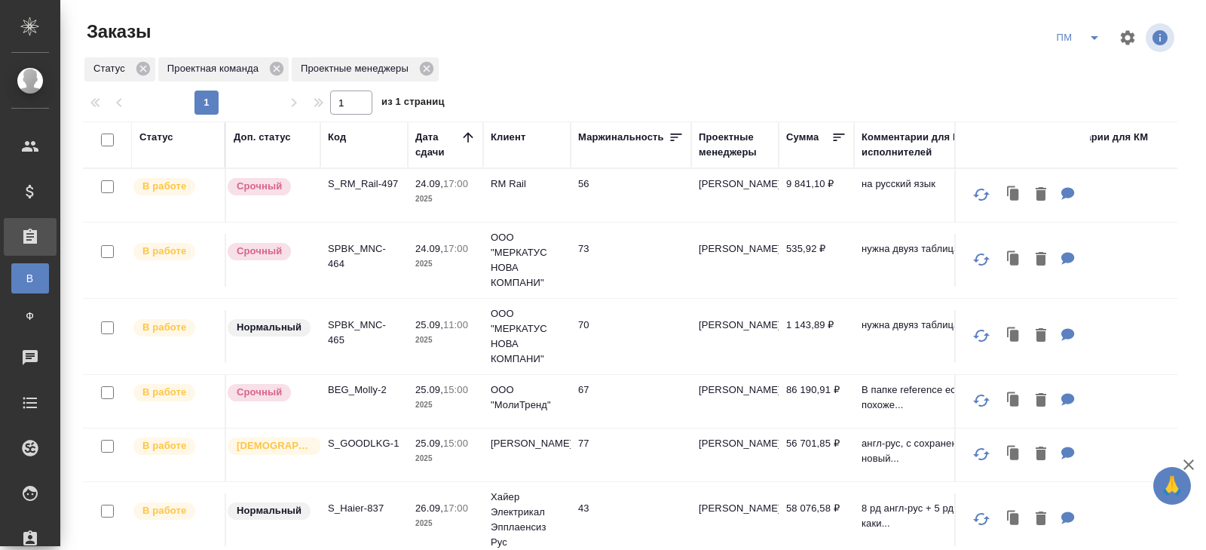
click at [1110, 44] on button "button" at bounding box center [1128, 38] width 36 height 36
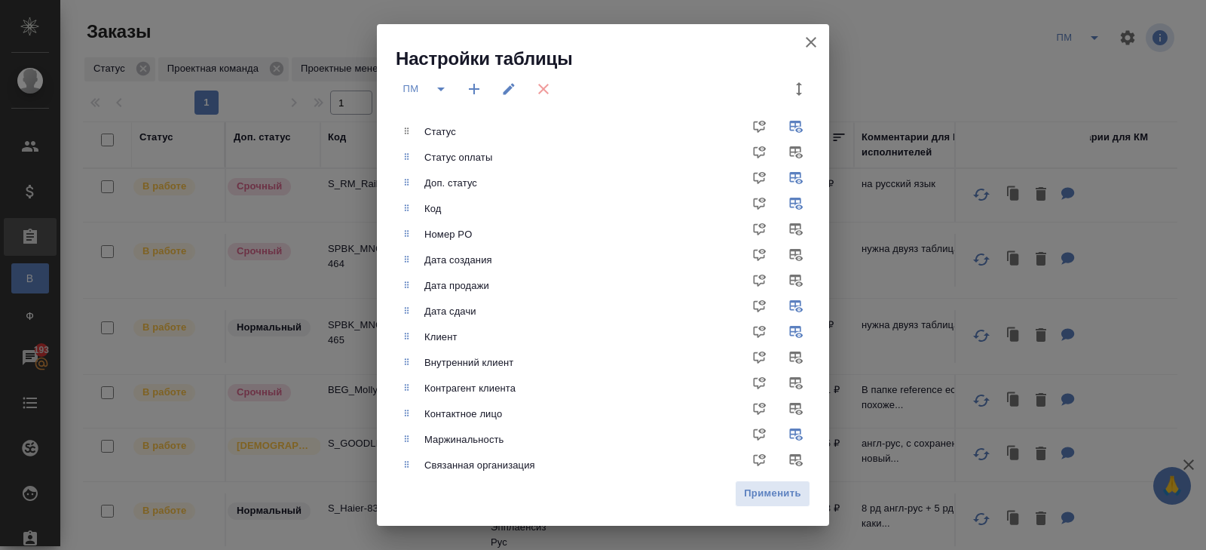
click at [814, 41] on icon "button" at bounding box center [811, 42] width 18 height 18
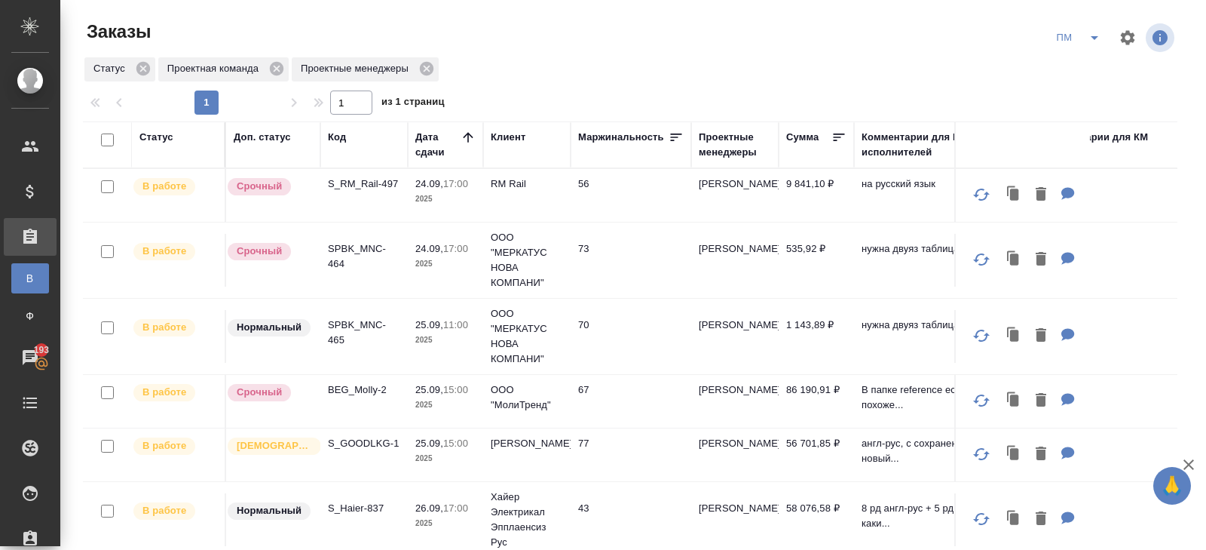
click at [1093, 39] on icon "split button" at bounding box center [1094, 38] width 18 height 18
click at [1093, 64] on li "В работу!" at bounding box center [1079, 68] width 76 height 24
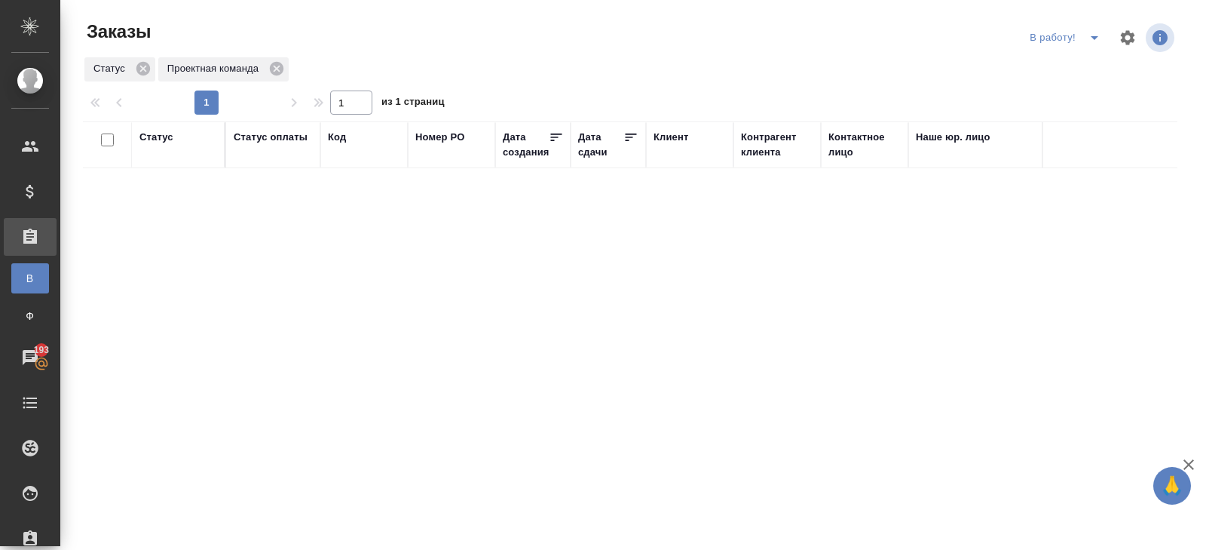
click at [1087, 41] on icon "split button" at bounding box center [1094, 38] width 18 height 18
click at [1085, 64] on li "ПМ" at bounding box center [1067, 68] width 84 height 24
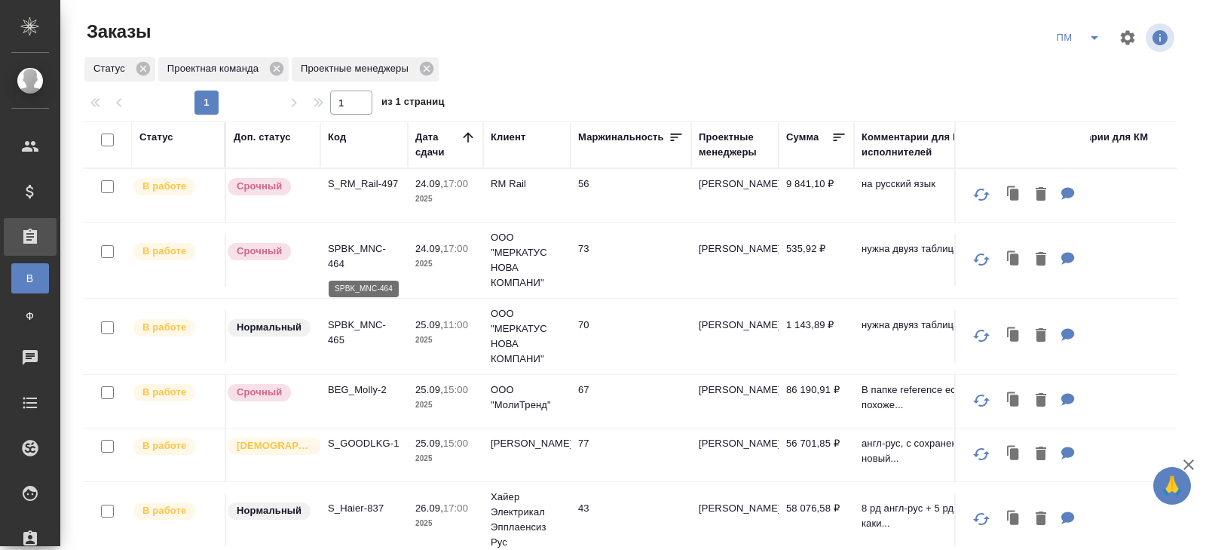
click at [338, 262] on p "SPBK_MNC-464" at bounding box center [364, 256] width 72 height 30
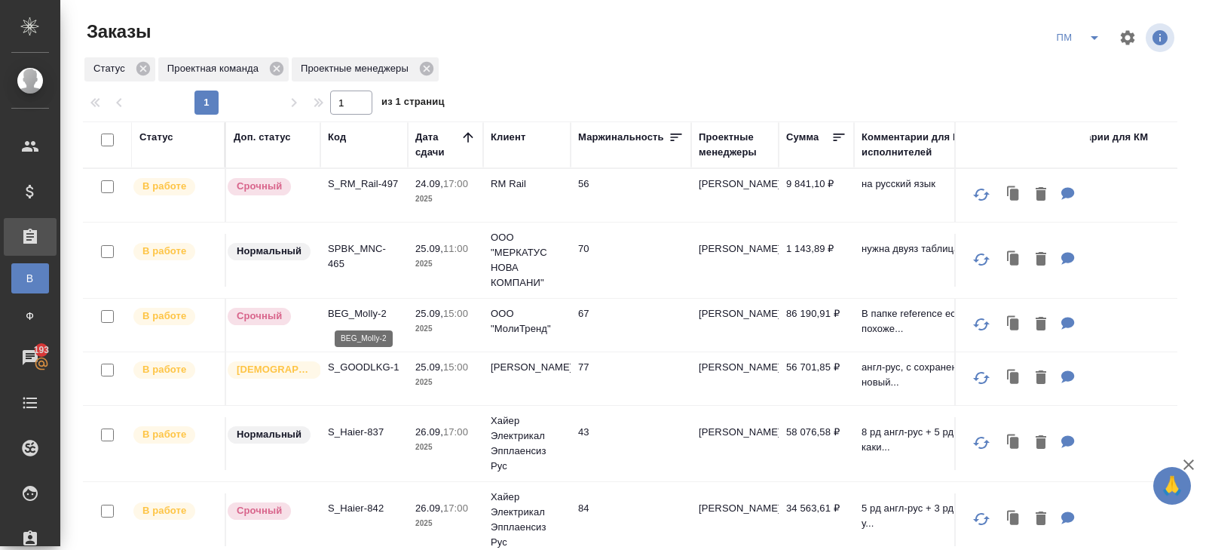
click at [346, 314] on p "BEG_Molly-2" at bounding box center [364, 313] width 72 height 15
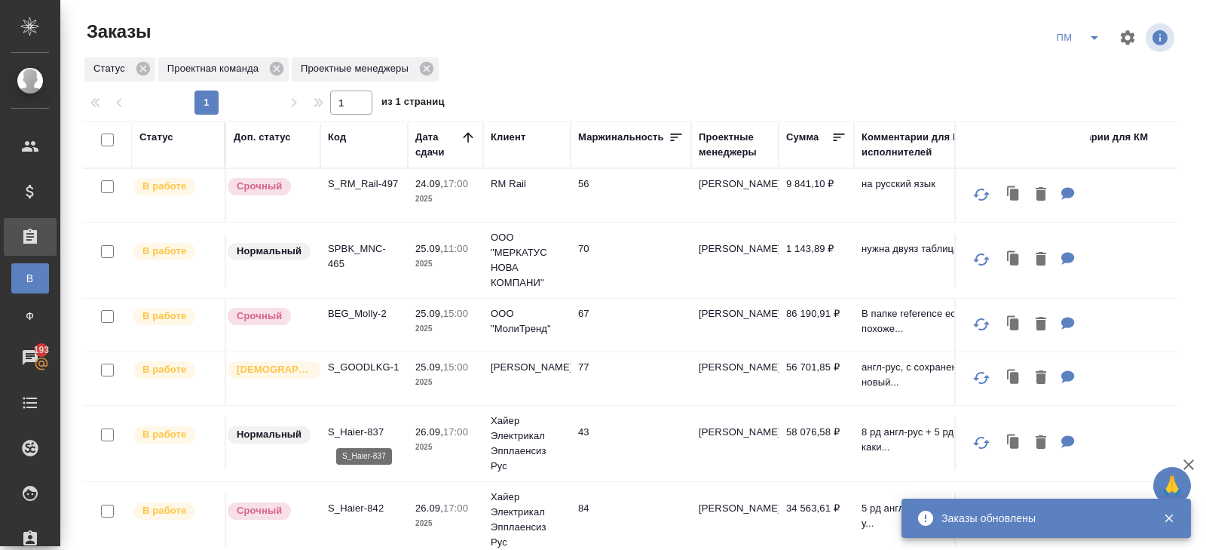
click at [360, 431] on p "S_Haier-837" at bounding box center [364, 431] width 72 height 15
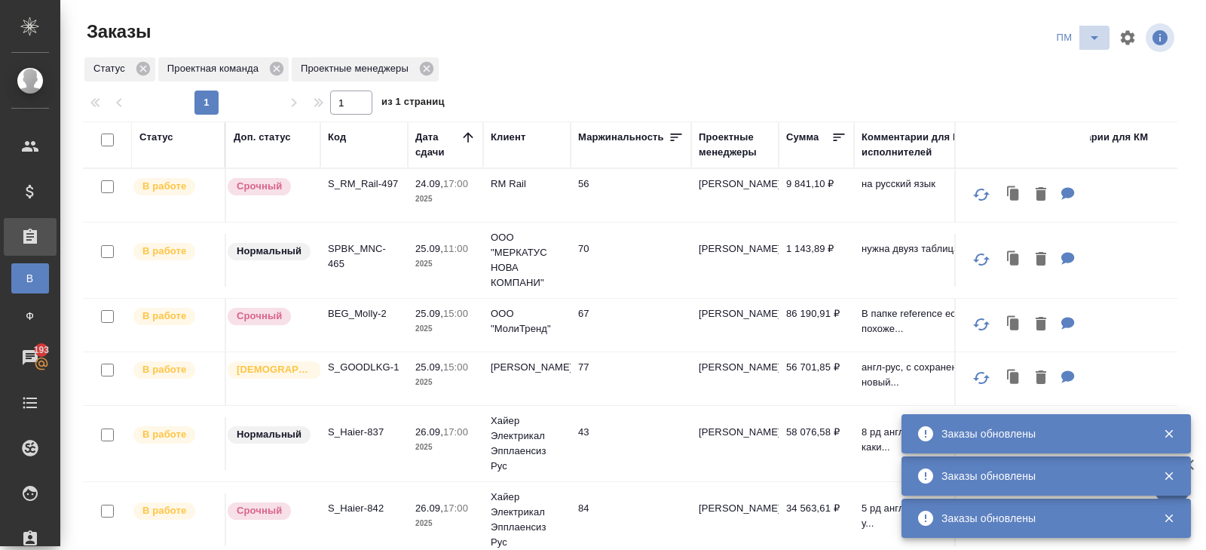
click at [1092, 38] on icon "split button" at bounding box center [1094, 38] width 18 height 18
click at [1091, 63] on li "В работу!" at bounding box center [1079, 68] width 76 height 24
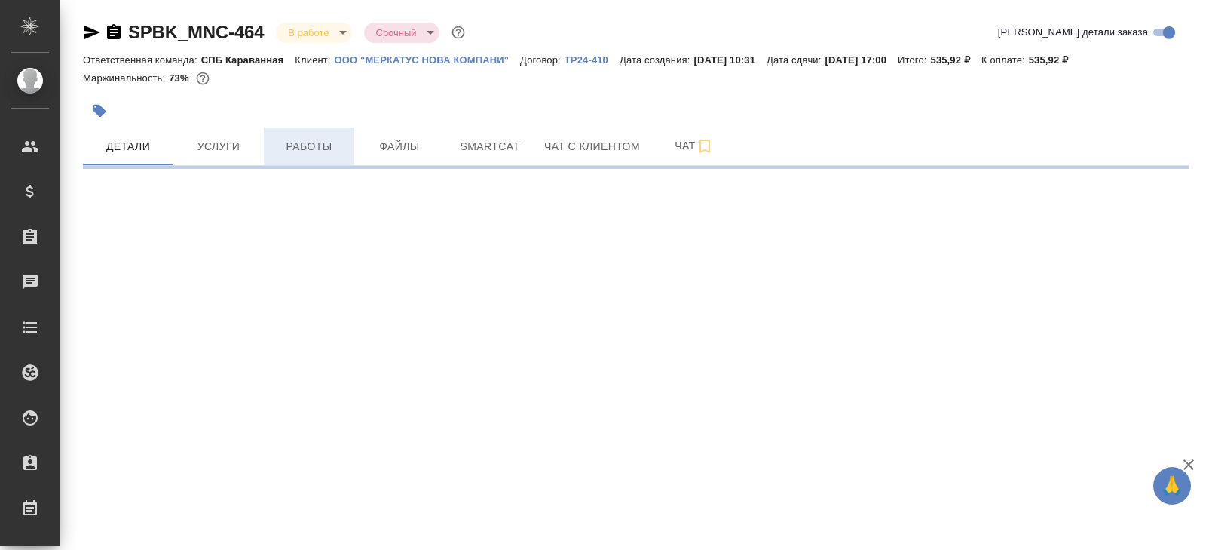
click at [332, 149] on span "Работы" at bounding box center [309, 146] width 72 height 19
select select "RU"
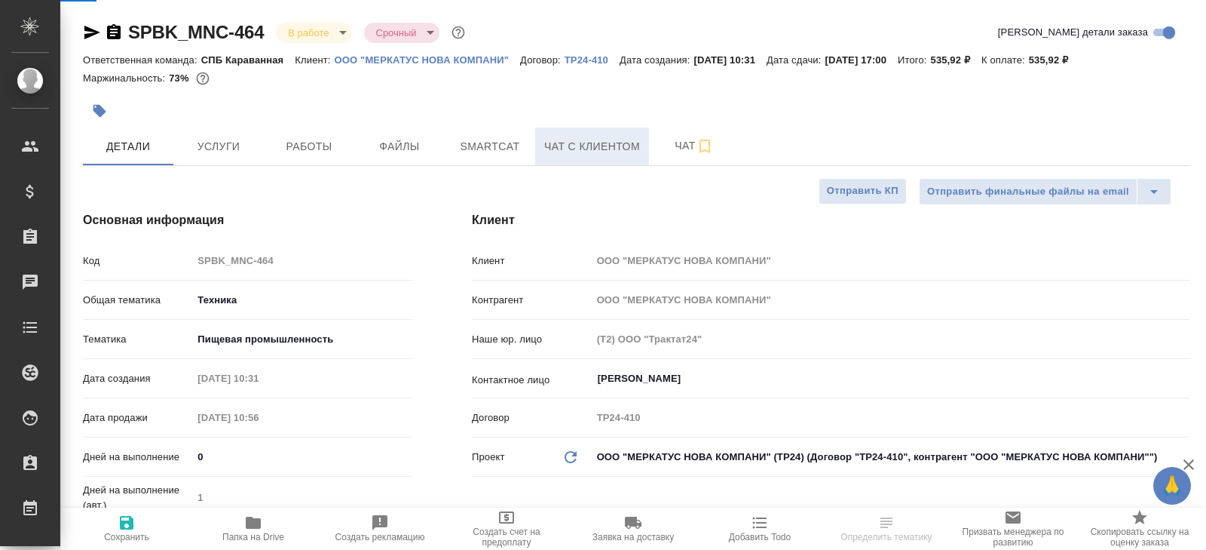
type textarea "x"
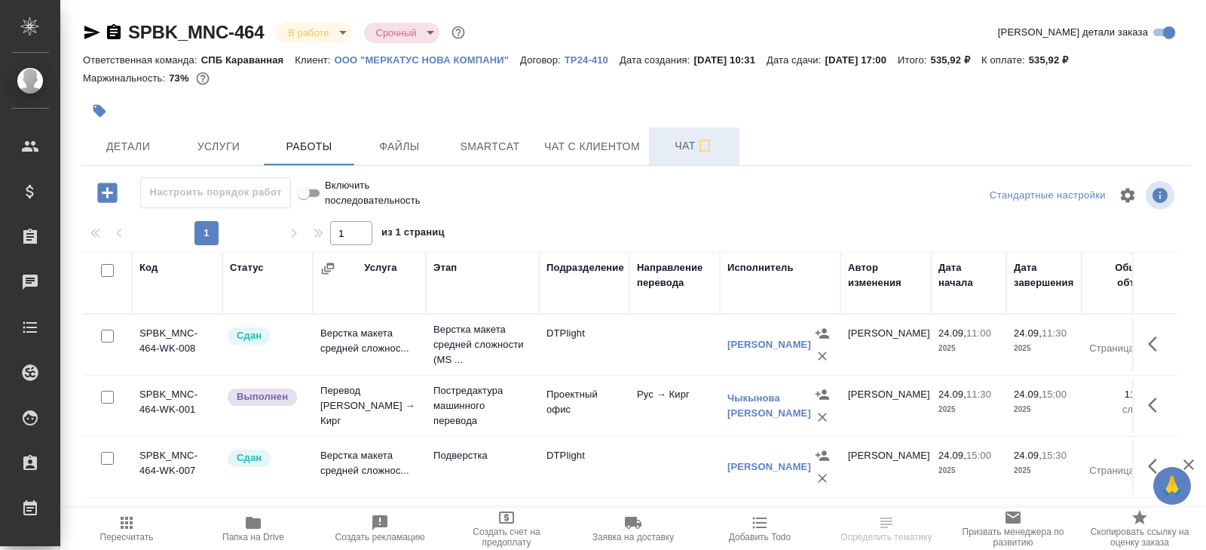
click at [681, 139] on span "Чат" at bounding box center [694, 145] width 72 height 19
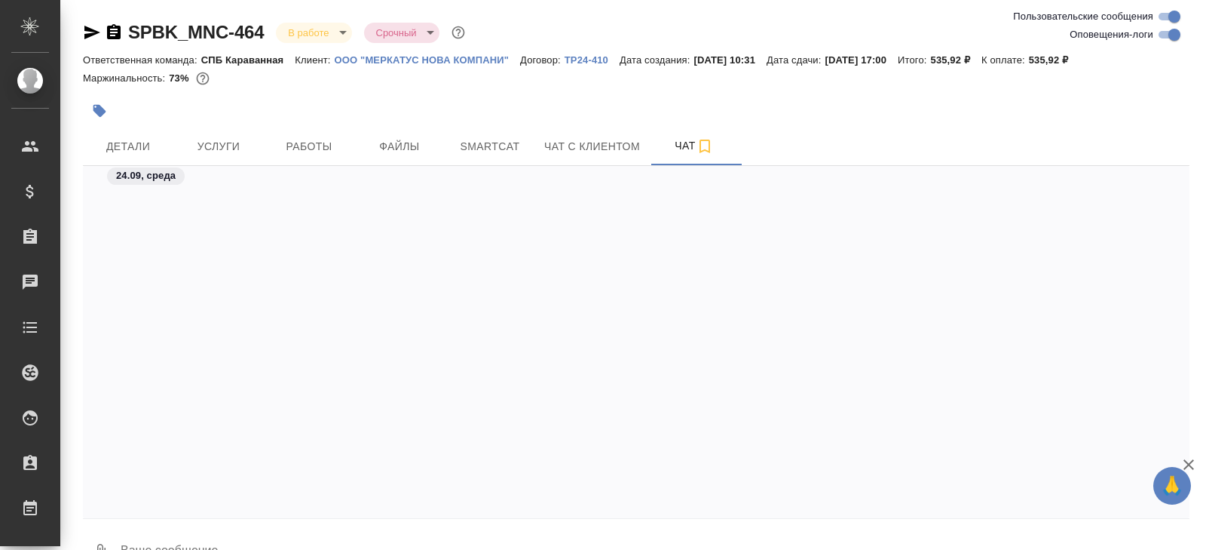
scroll to position [5316, 0]
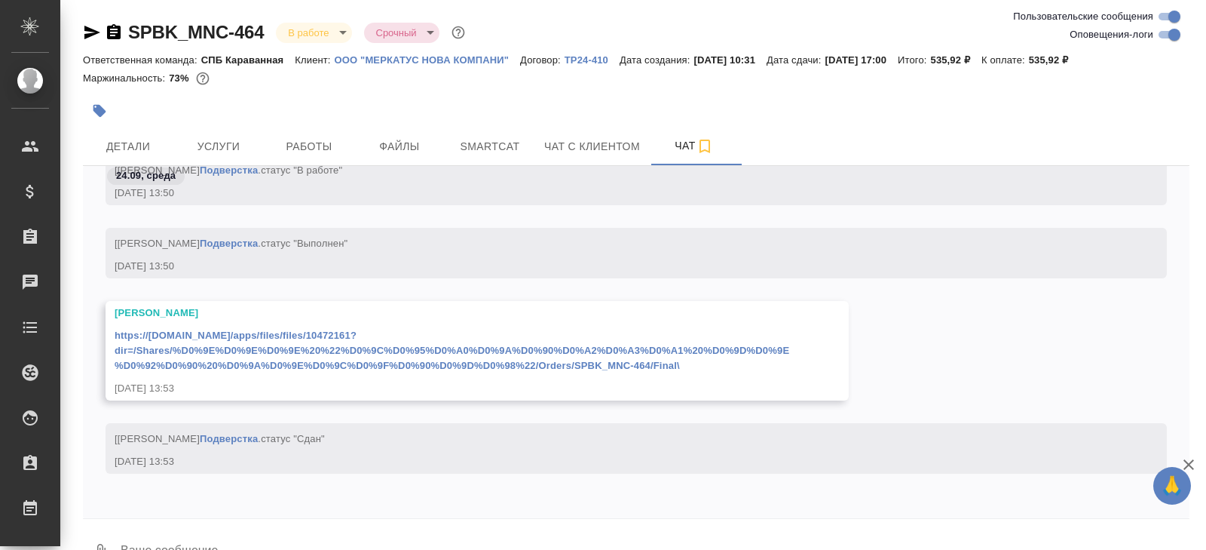
click at [88, 33] on icon "button" at bounding box center [92, 33] width 16 height 14
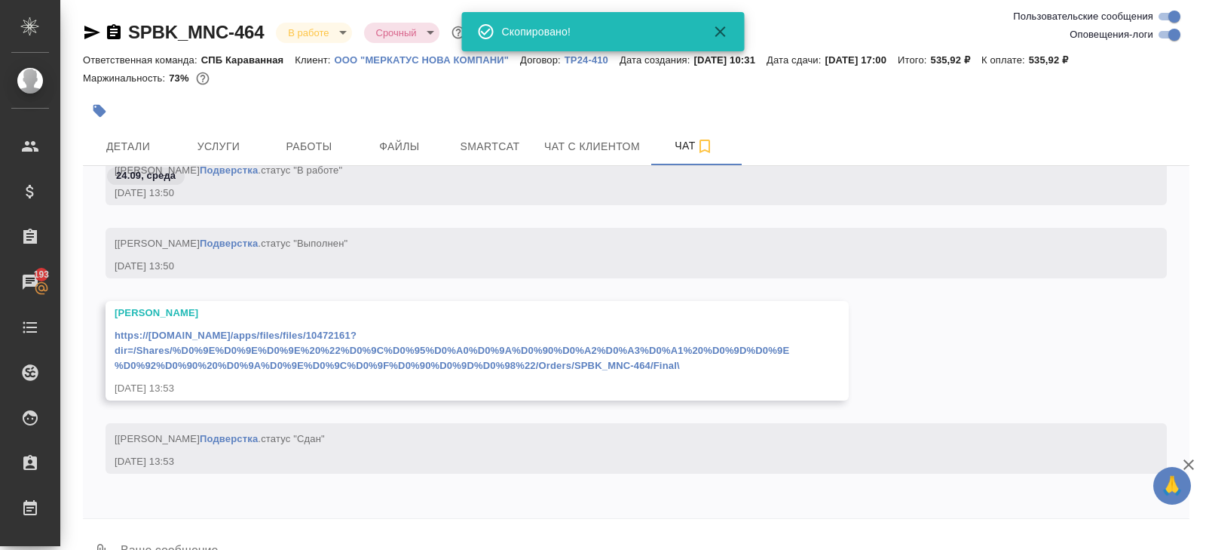
click at [387, 356] on div "https://drive.awatera.com/apps/files/files/10472161?dir=/Shares/%D0%9E%D0%9E%D0…" at bounding box center [455, 348] width 681 height 49
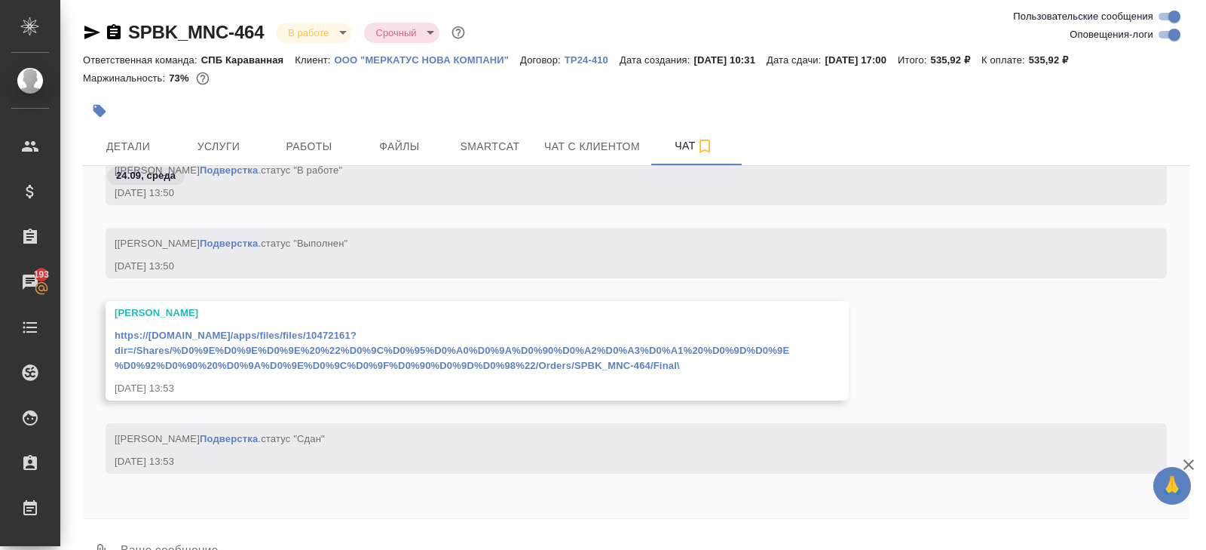
click at [385, 348] on link "https://drive.awatera.com/apps/files/files/10472161?dir=/Shares/%D0%9E%D0%9E%D0…" at bounding box center [452, 349] width 675 height 41
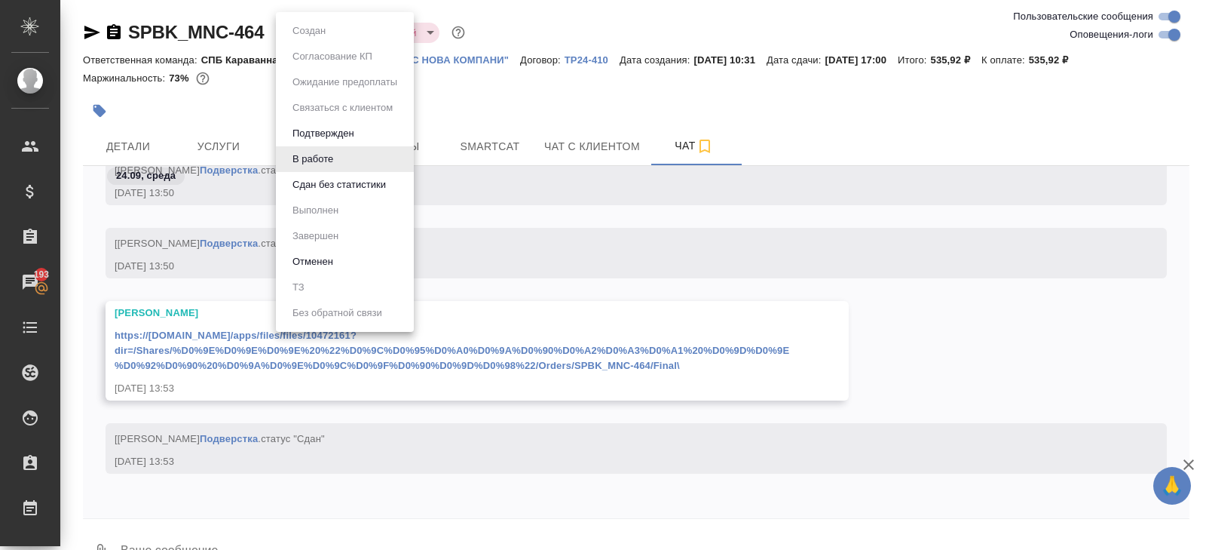
click at [320, 33] on body "🙏 .cls-1 fill:#fff; AWATERA Belyakova Yulia Клиенты Спецификации Заказы 193 Чат…" at bounding box center [603, 275] width 1206 height 550
click at [320, 182] on button "Сдан без статистики" at bounding box center [339, 184] width 103 height 17
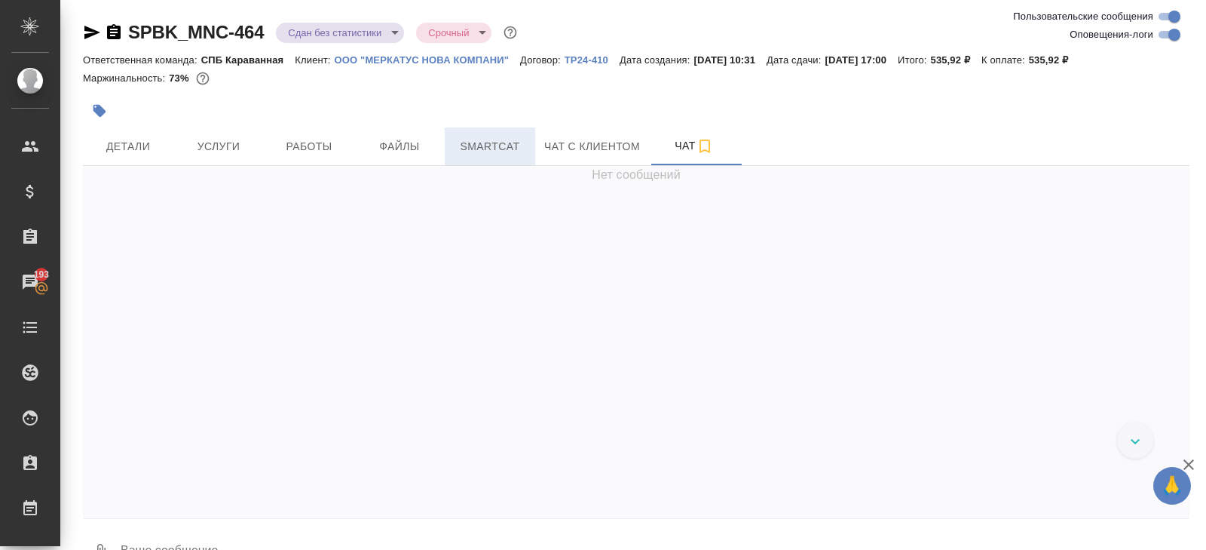
click at [477, 158] on button "Smartcat" at bounding box center [490, 146] width 90 height 38
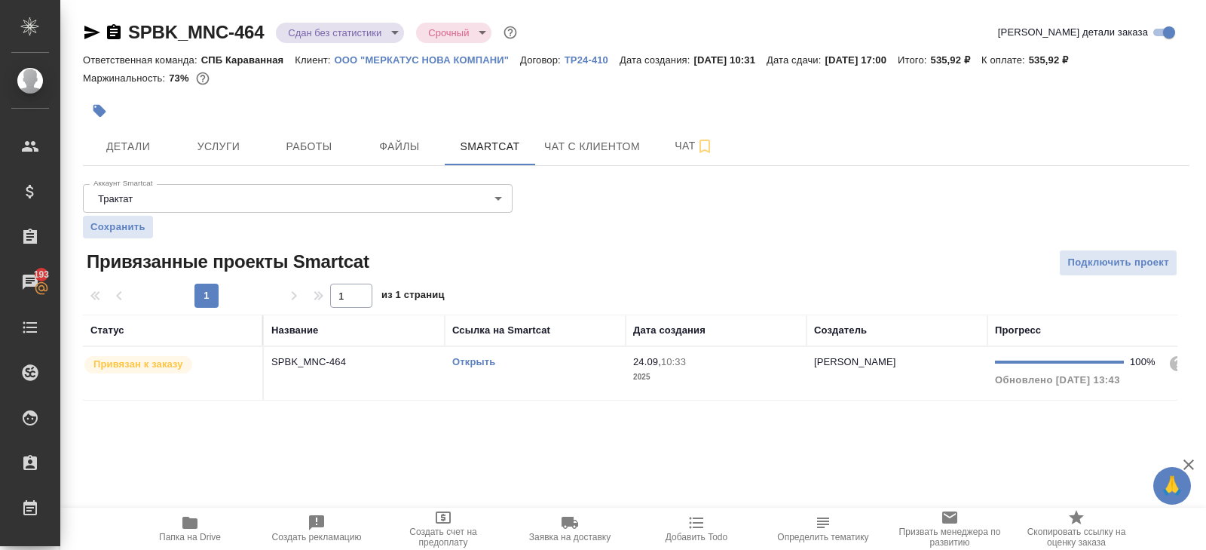
click at [532, 378] on td "Открыть" at bounding box center [535, 373] width 181 height 53
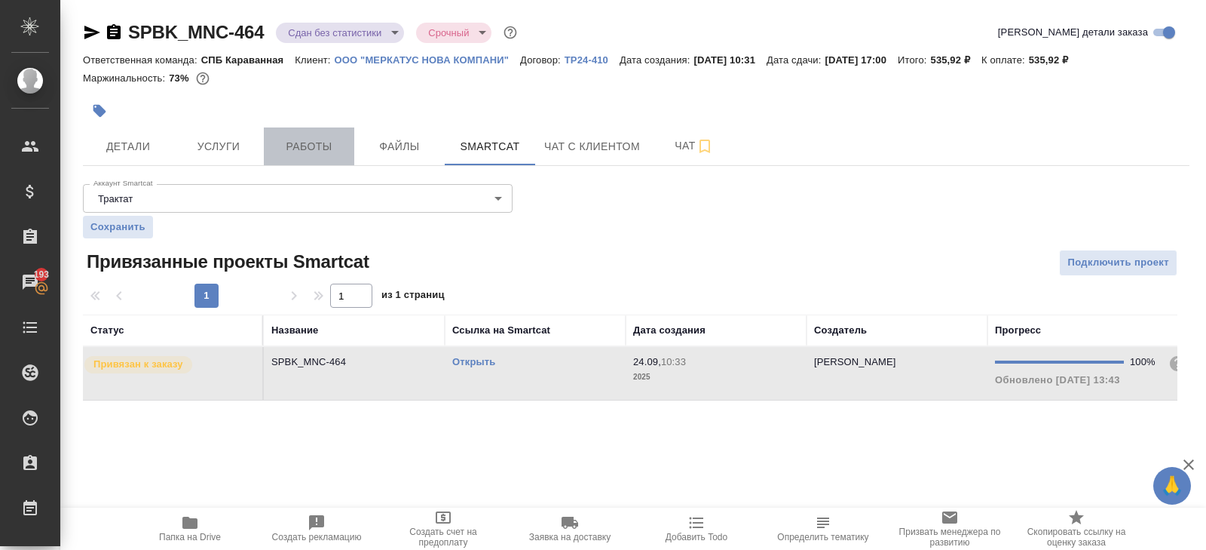
click at [301, 146] on span "Работы" at bounding box center [309, 146] width 72 height 19
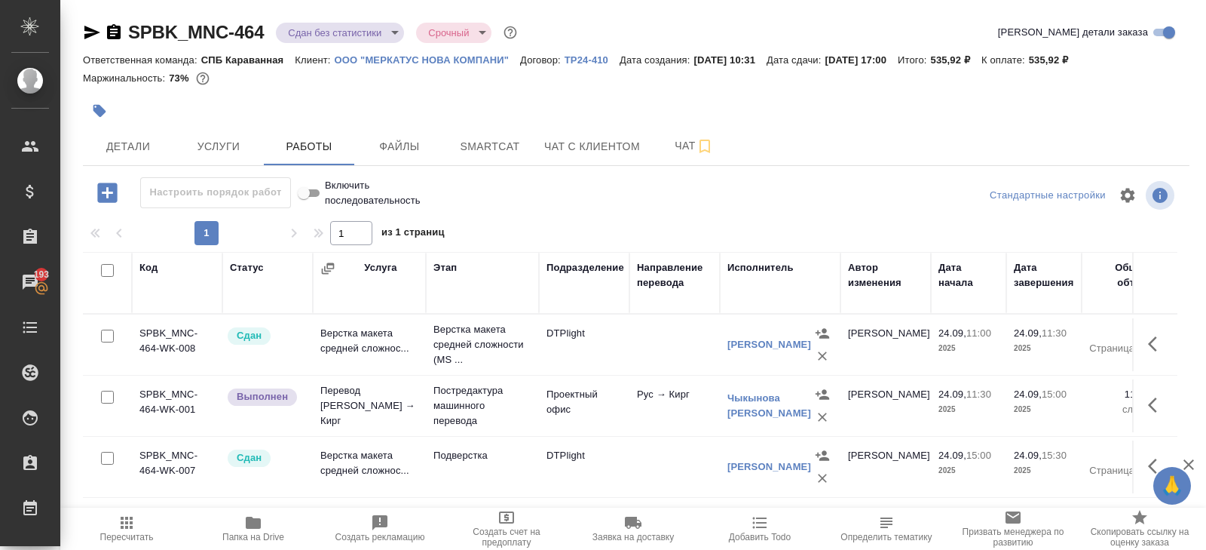
click at [132, 527] on icon "button" at bounding box center [127, 522] width 12 height 12
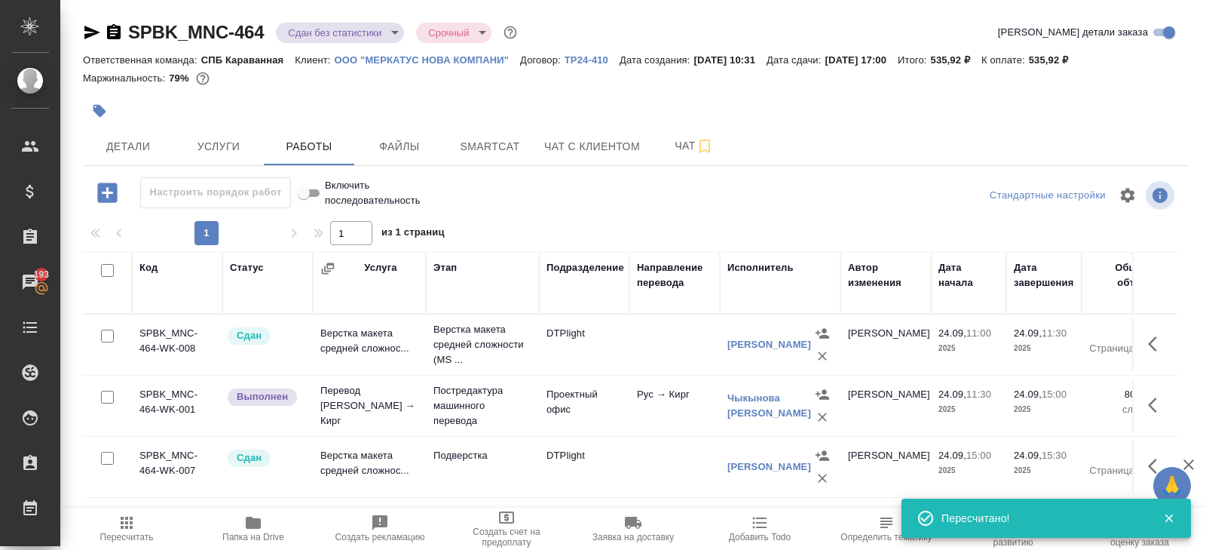
scroll to position [0, 561]
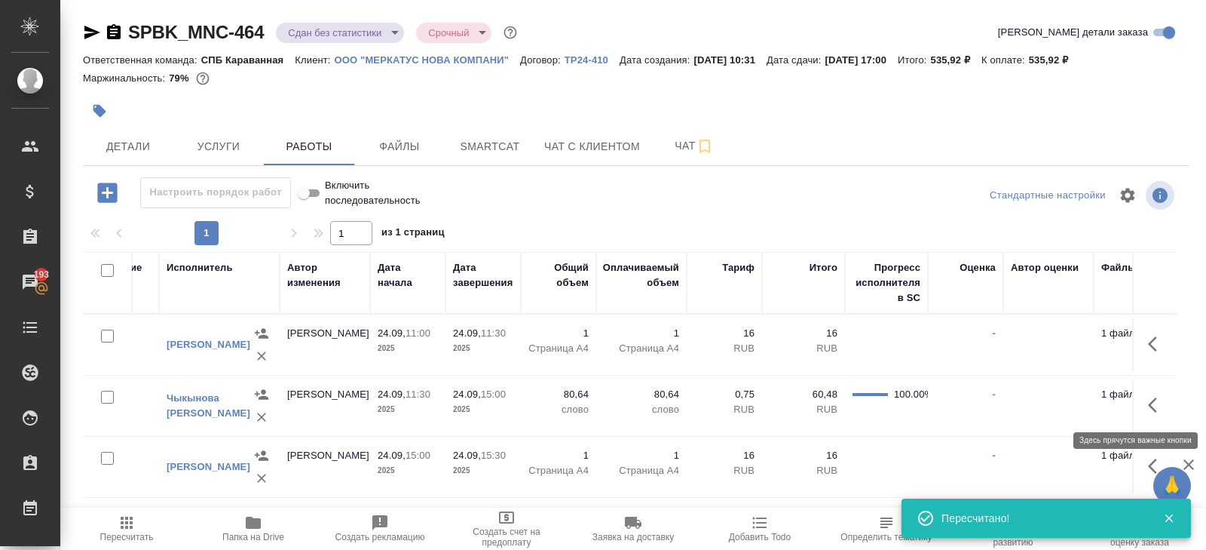
click at [1150, 406] on icon "button" at bounding box center [1157, 405] width 18 height 18
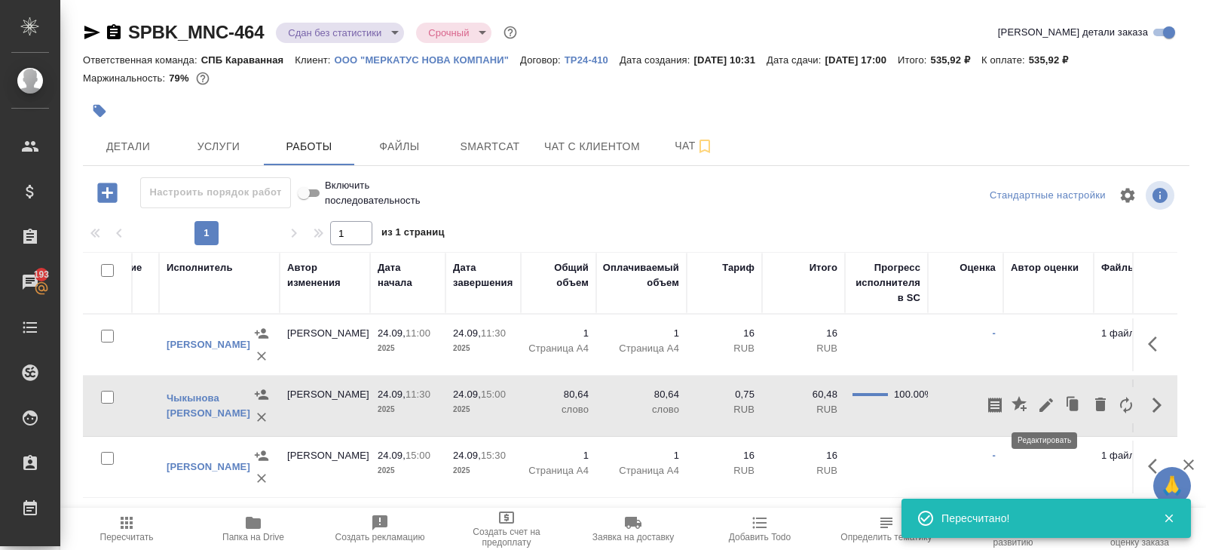
click at [1048, 408] on icon "button" at bounding box center [1046, 405] width 18 height 18
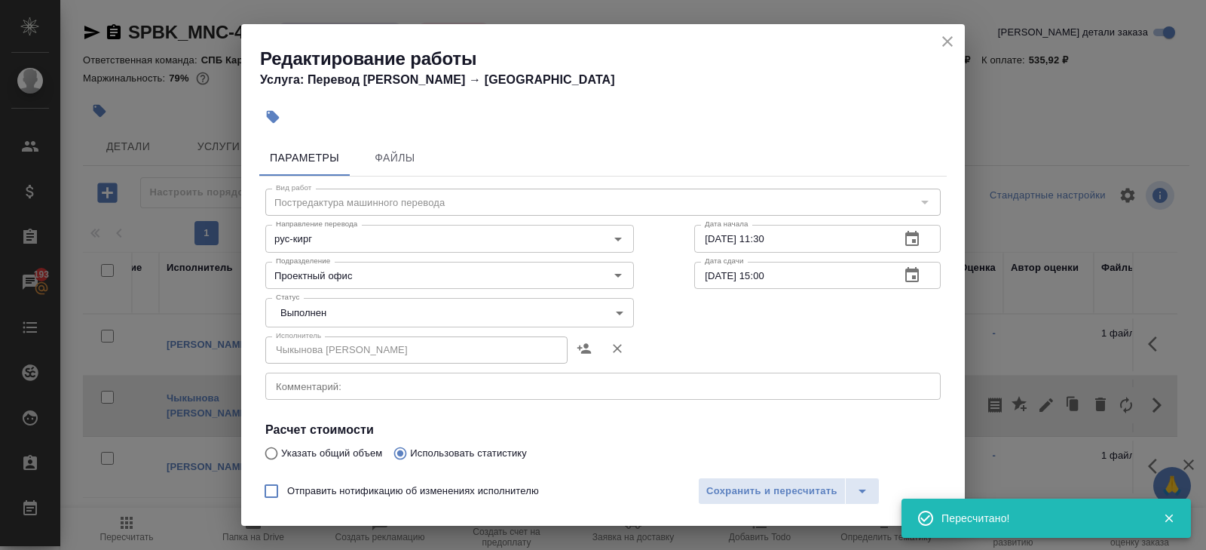
click at [367, 305] on body "🙏 .cls-1 fill:#fff; AWATERA Belyakova Yulia Клиенты Спецификации Заказы 193 Чат…" at bounding box center [603, 275] width 1206 height 550
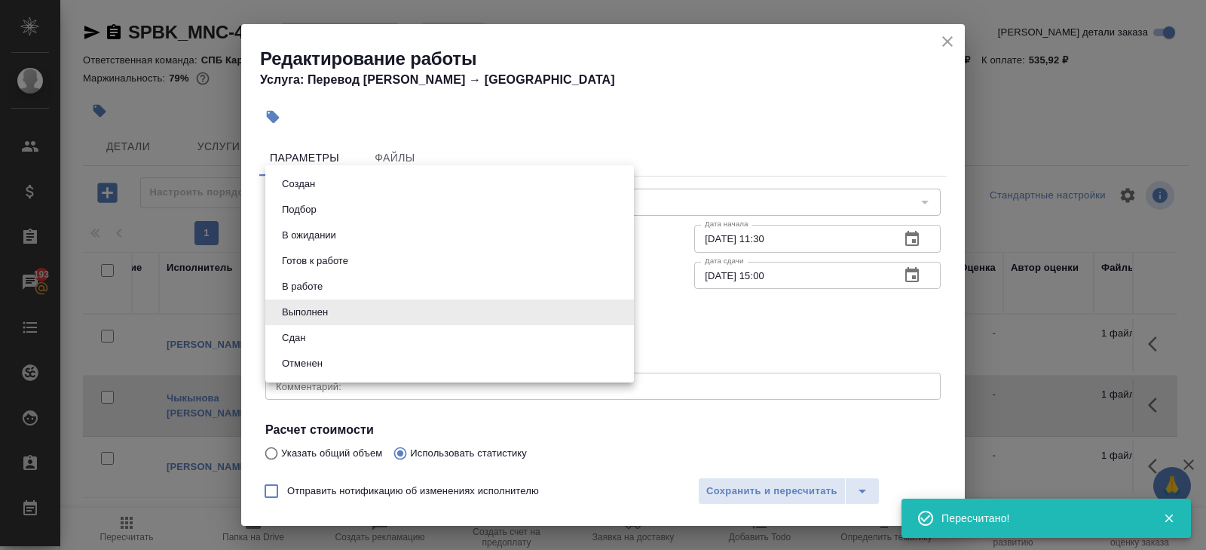
click at [302, 330] on button "Сдан" at bounding box center [293, 337] width 32 height 17
type input "closed"
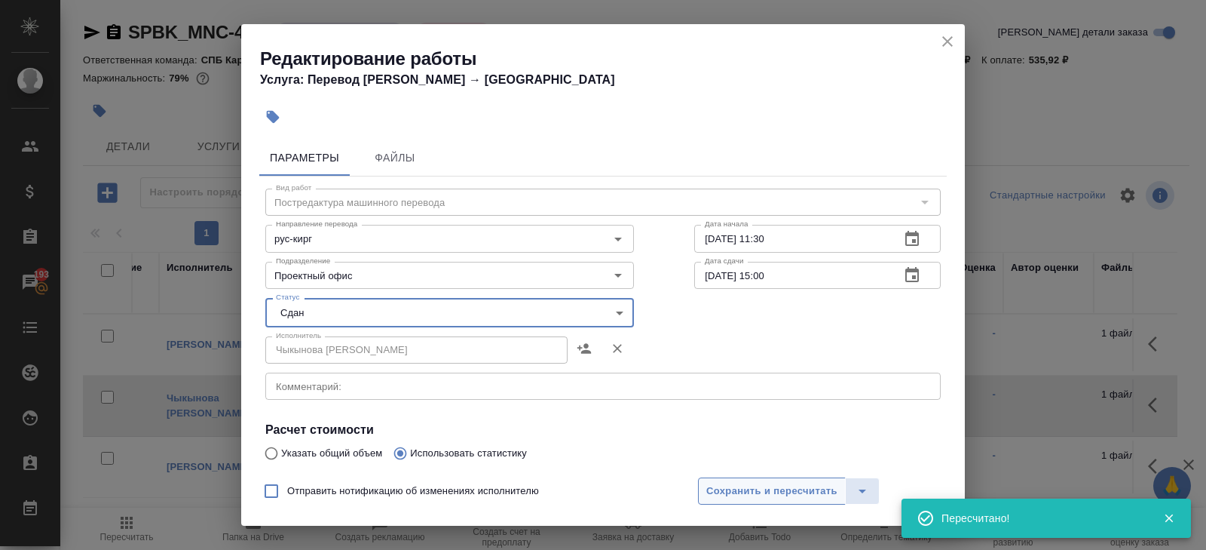
click at [709, 480] on button "Сохранить и пересчитать" at bounding box center [772, 490] width 148 height 27
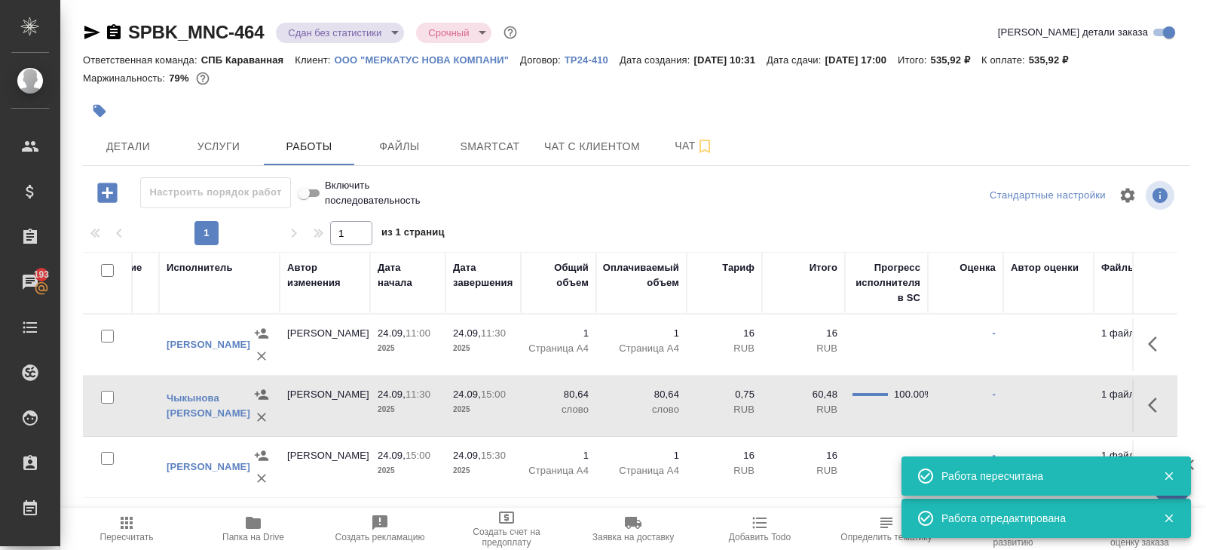
scroll to position [0, 0]
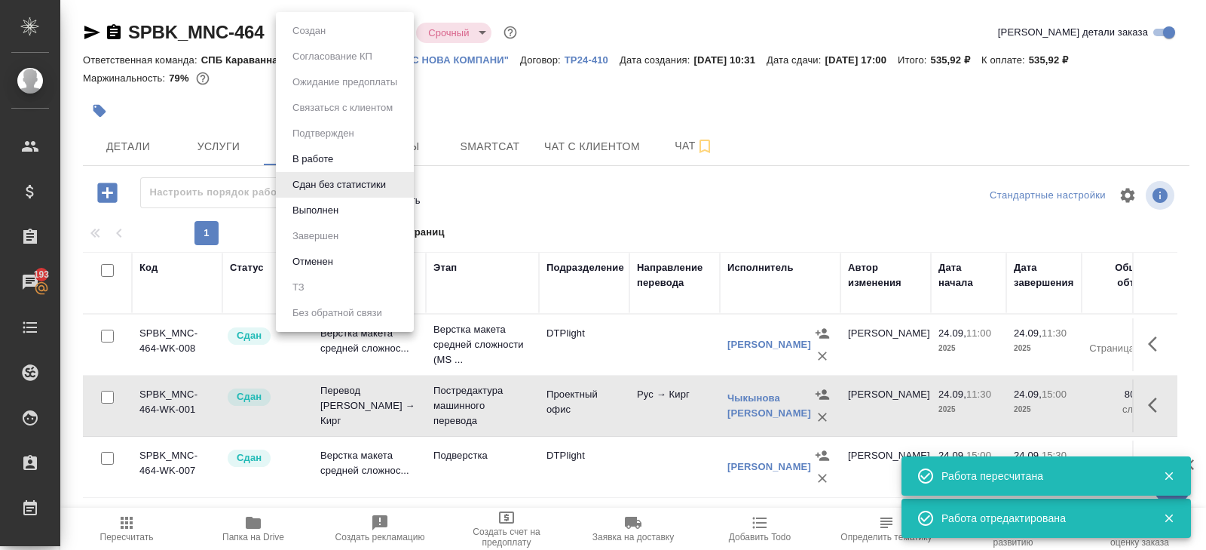
click at [329, 41] on body "🙏 .cls-1 fill:#fff; AWATERA Belyakova Yulia Клиенты Спецификации Заказы 193 Чат…" at bounding box center [603, 275] width 1206 height 550
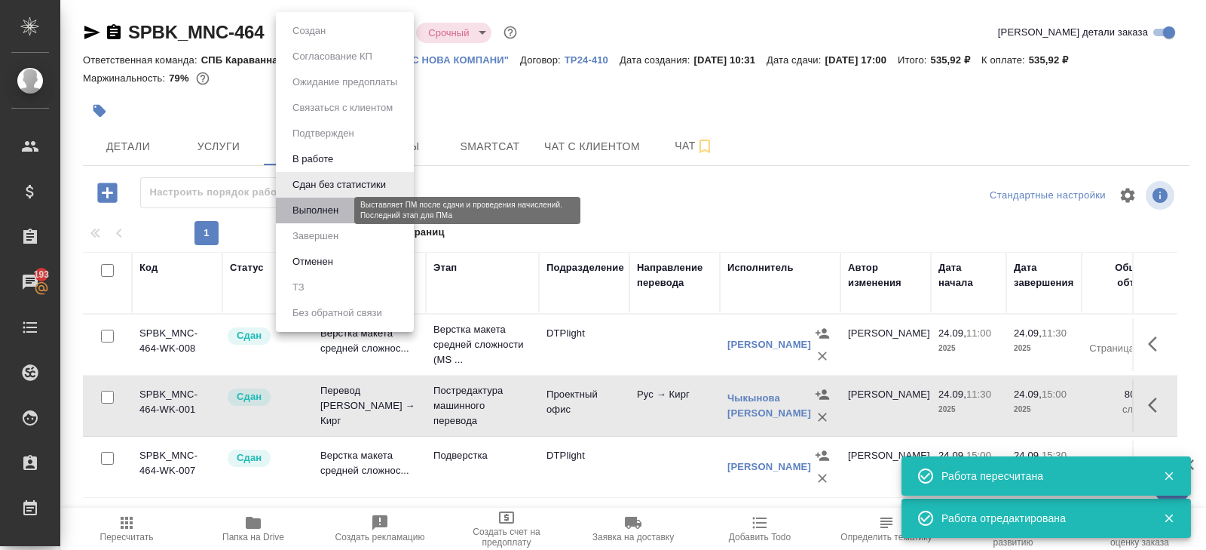
click at [317, 206] on button "Выполнен" at bounding box center [315, 210] width 55 height 17
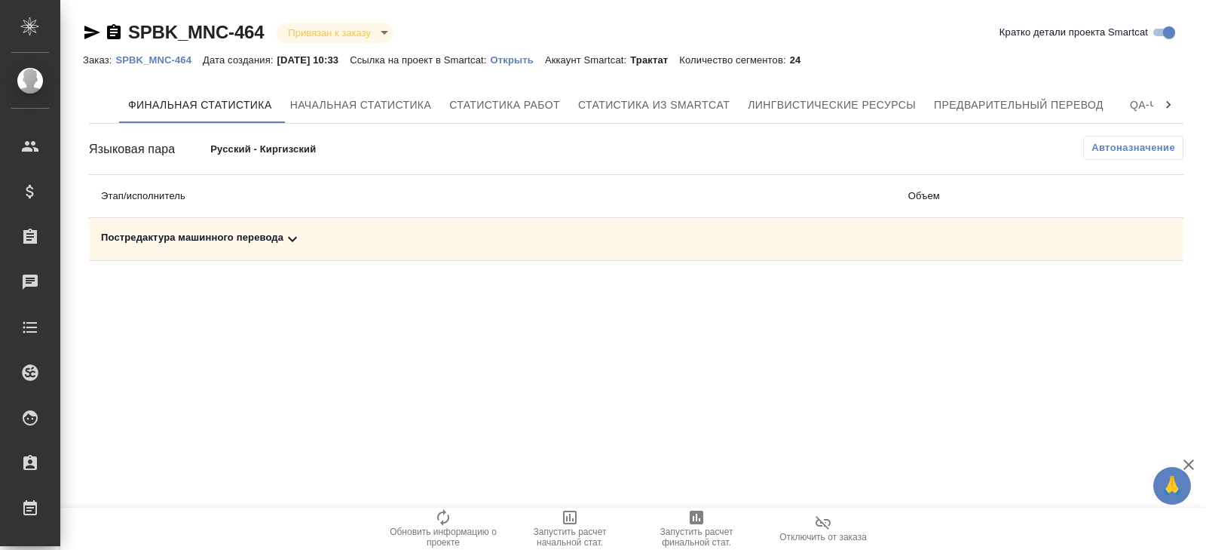
click at [291, 241] on icon at bounding box center [292, 239] width 18 height 18
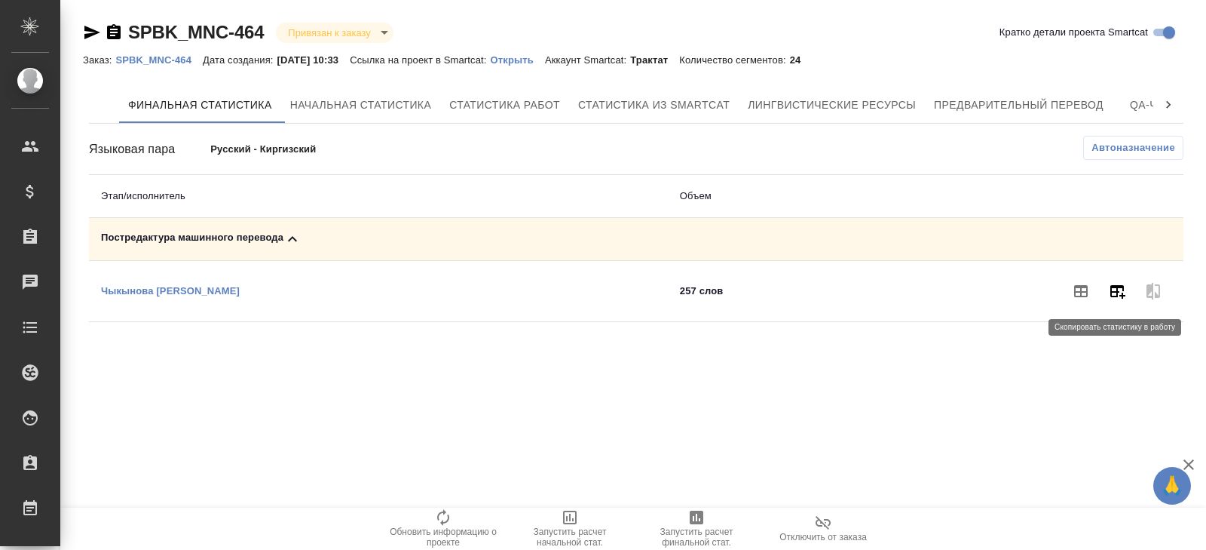
click at [1123, 299] on button "button" at bounding box center [1117, 291] width 36 height 36
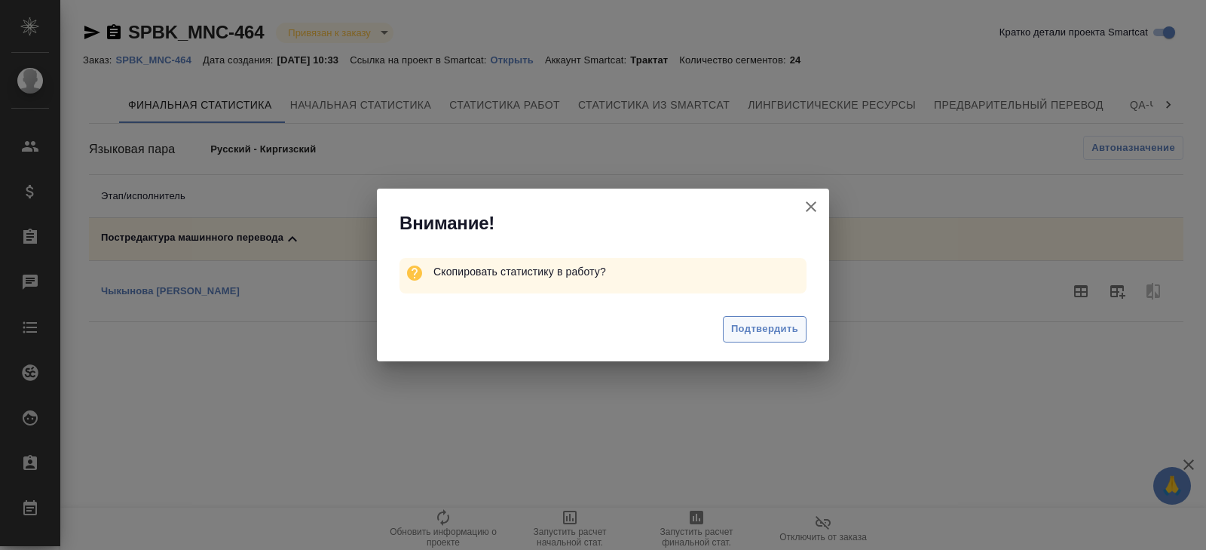
click at [746, 333] on span "Подтвердить" at bounding box center [764, 328] width 67 height 17
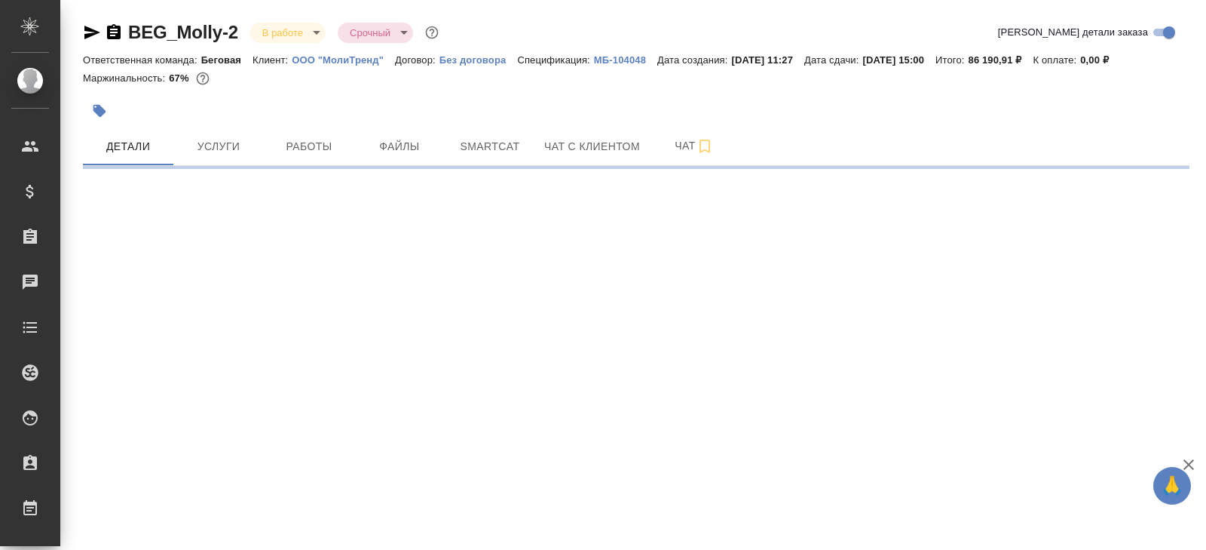
select select "RU"
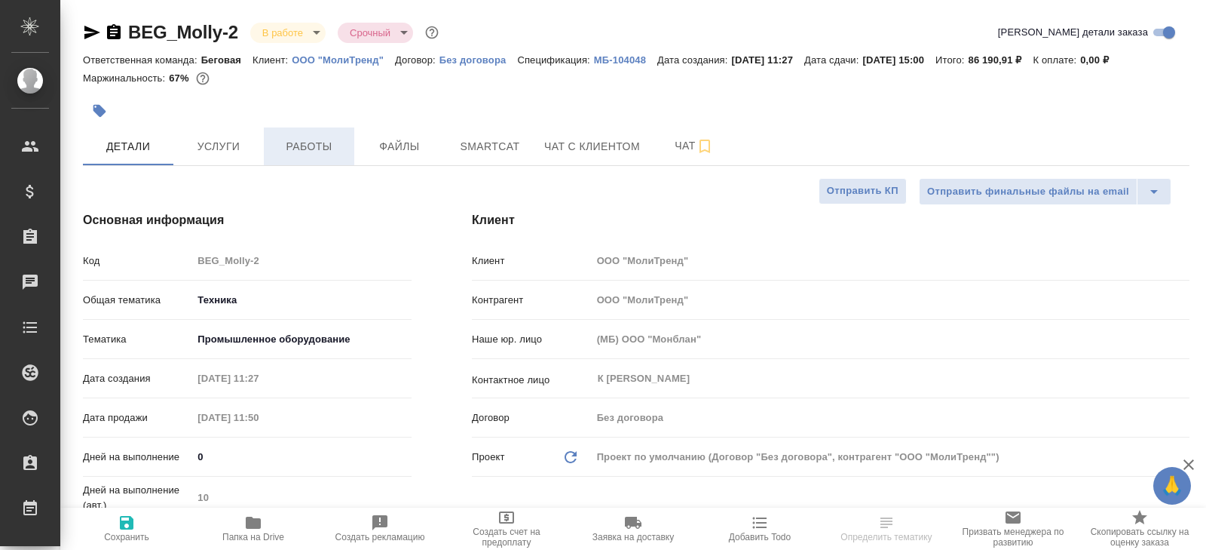
type textarea "x"
click at [318, 154] on span "Работы" at bounding box center [309, 146] width 72 height 19
type textarea "x"
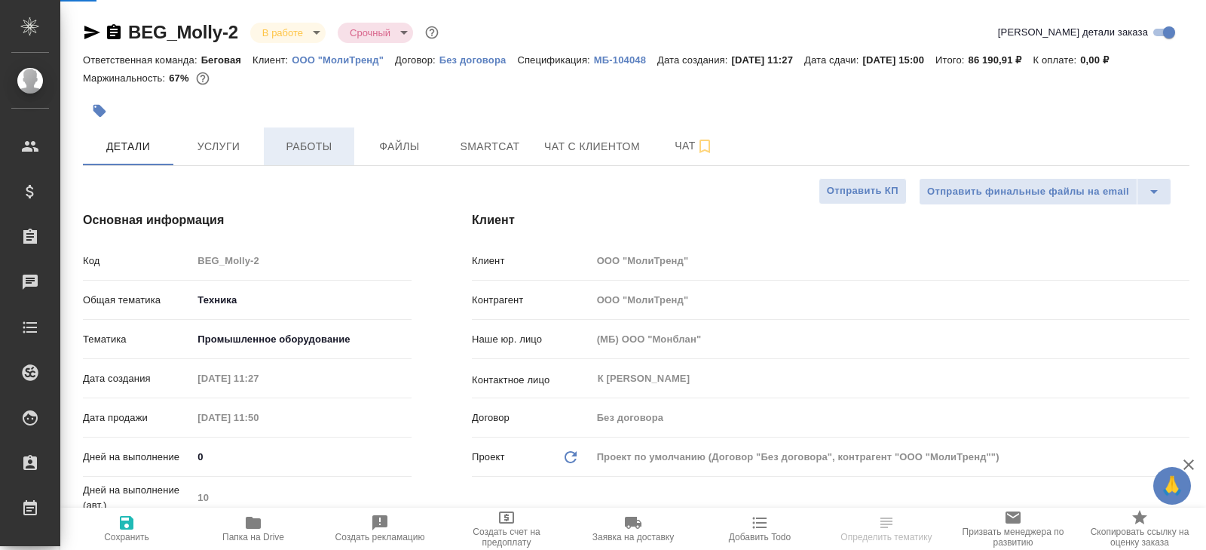
type textarea "x"
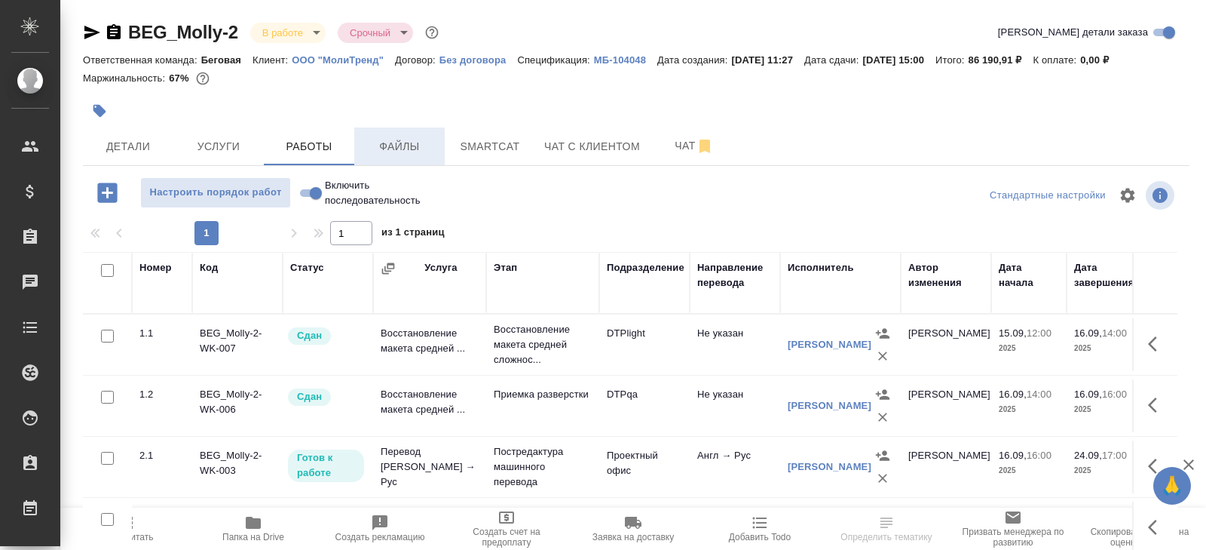
scroll to position [80, 0]
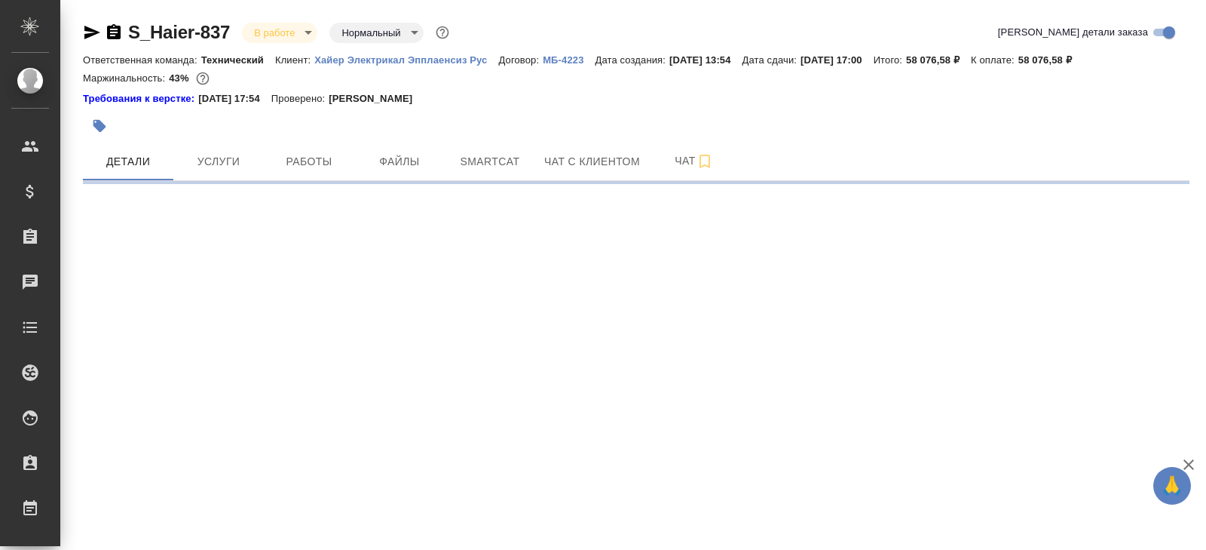
select select "RU"
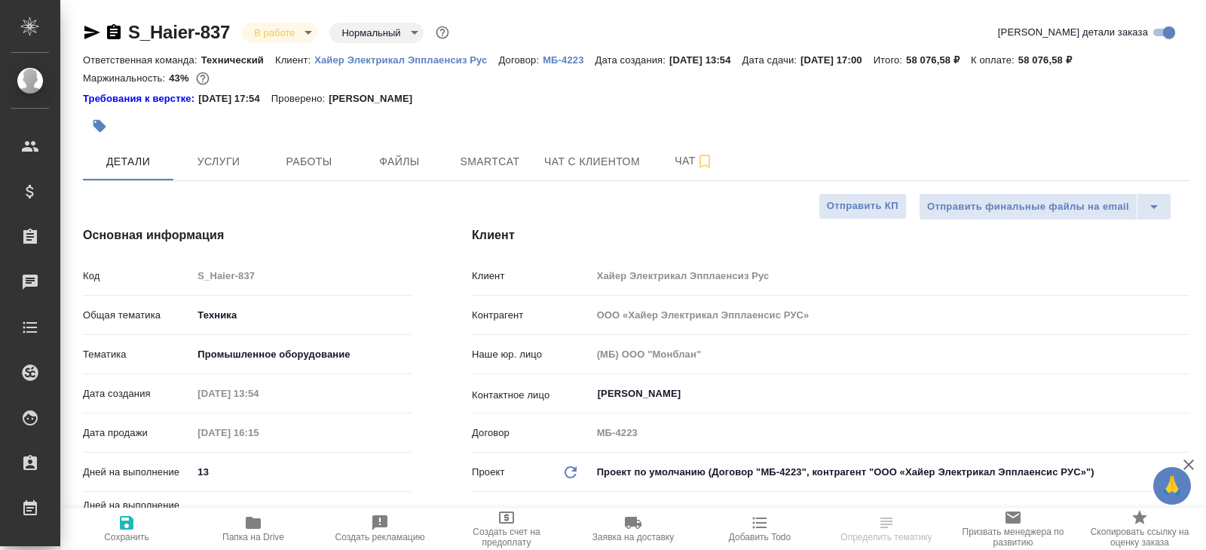
type textarea "x"
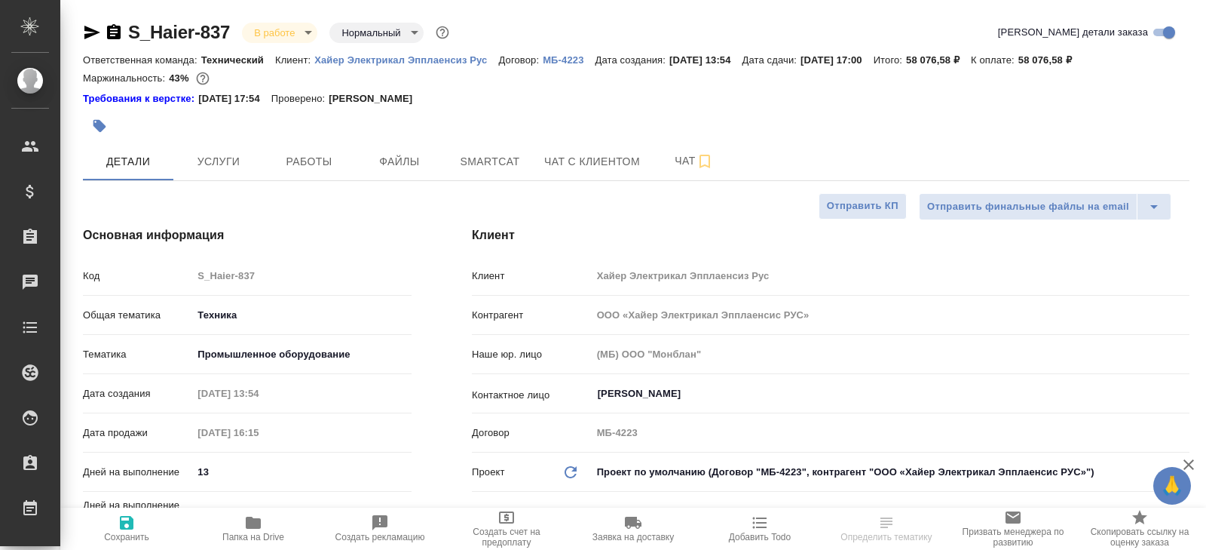
type textarea "x"
select select "RU"
type textarea "x"
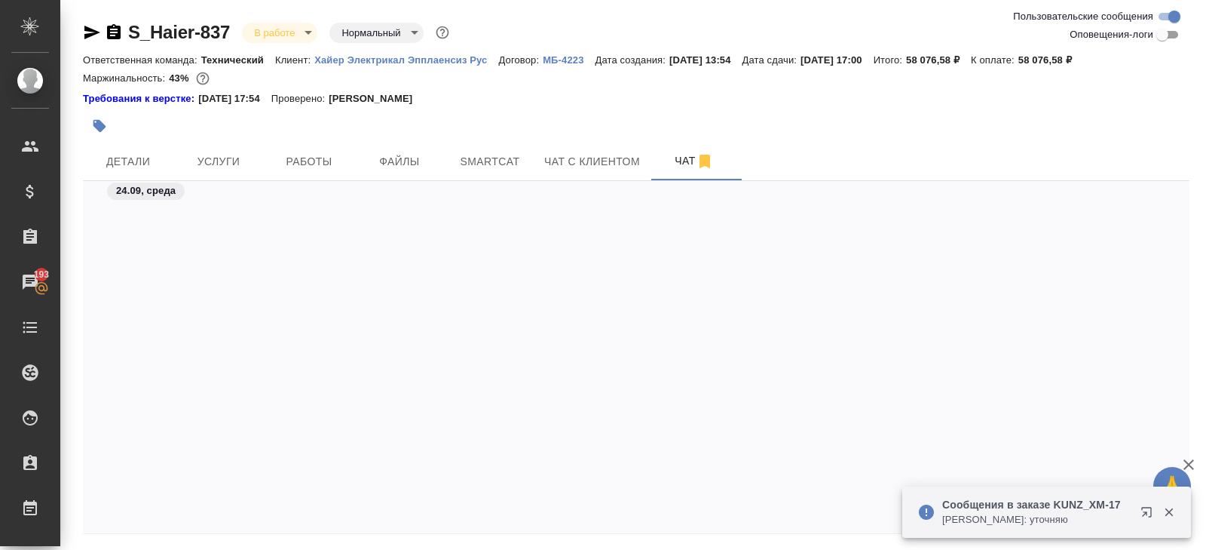
scroll to position [9270, 0]
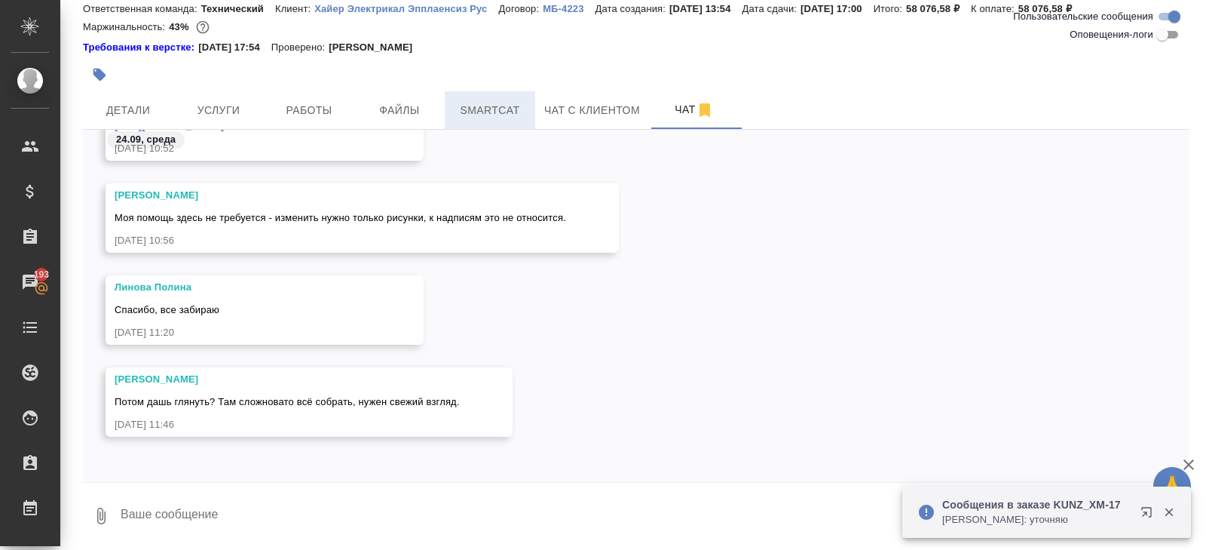
click at [477, 108] on span "Smartcat" at bounding box center [490, 110] width 72 height 19
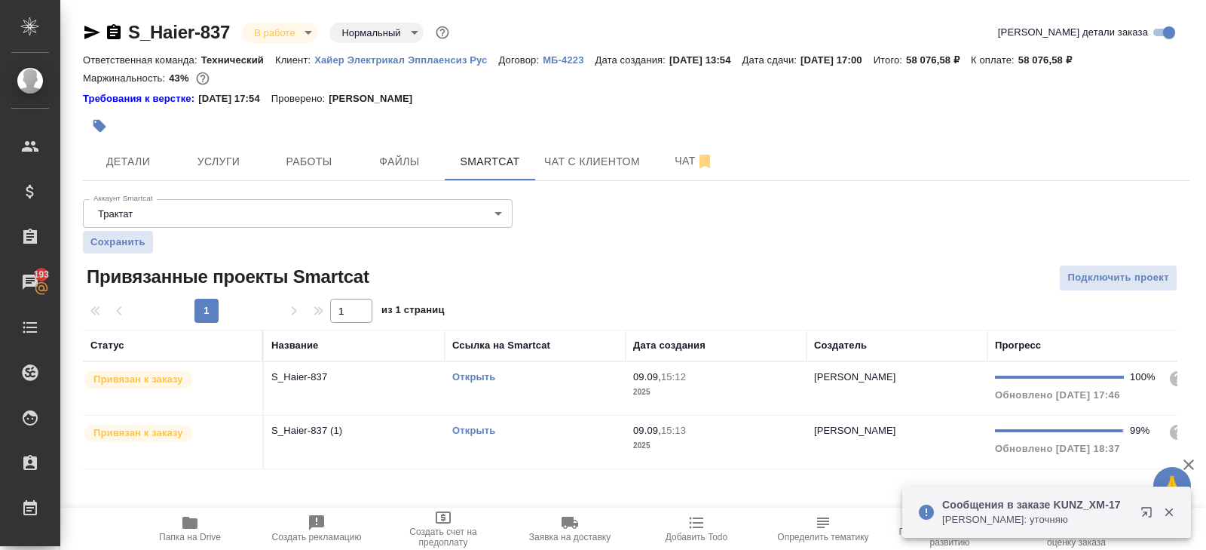
click at [467, 429] on link "Открыть" at bounding box center [473, 429] width 43 height 11
click at [320, 160] on span "Работы" at bounding box center [309, 161] width 72 height 19
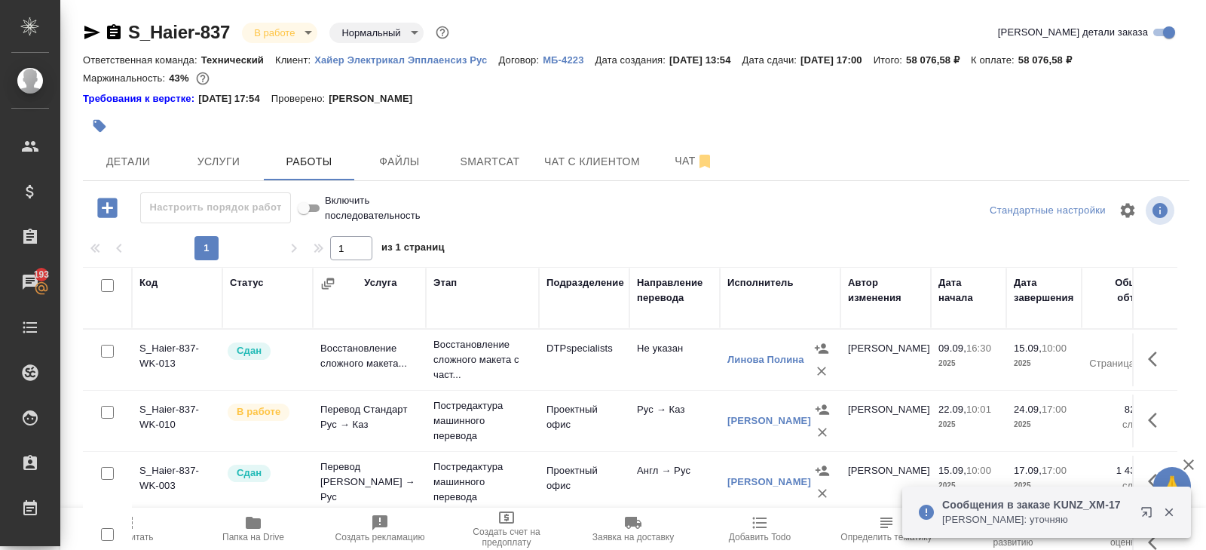
scroll to position [95, 0]
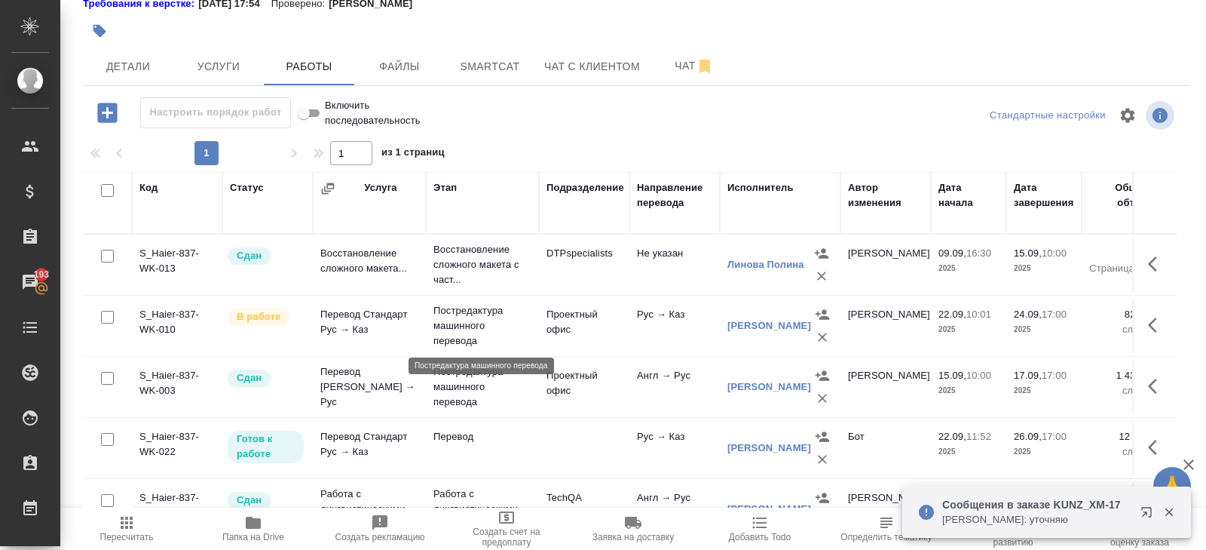
click at [455, 324] on p "Постредактура машинного перевода" at bounding box center [482, 325] width 98 height 45
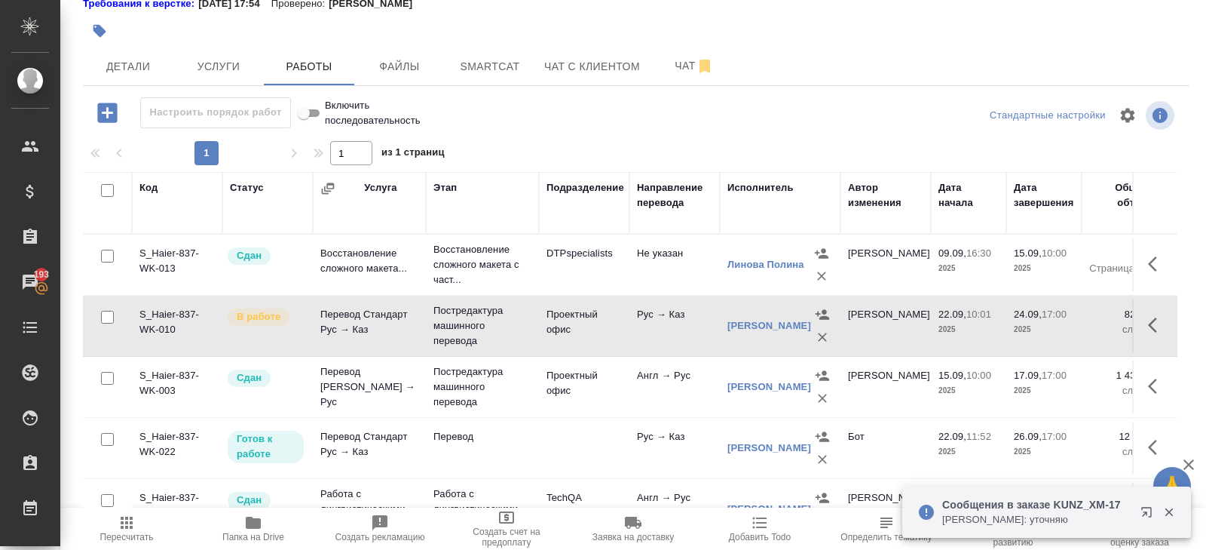
click at [480, 86] on div "S_Haier-837 В работе inProgress Нормальный normal Кратко детали заказа Ответств…" at bounding box center [636, 227] width 1123 height 645
click at [480, 77] on button "Smartcat" at bounding box center [490, 66] width 90 height 38
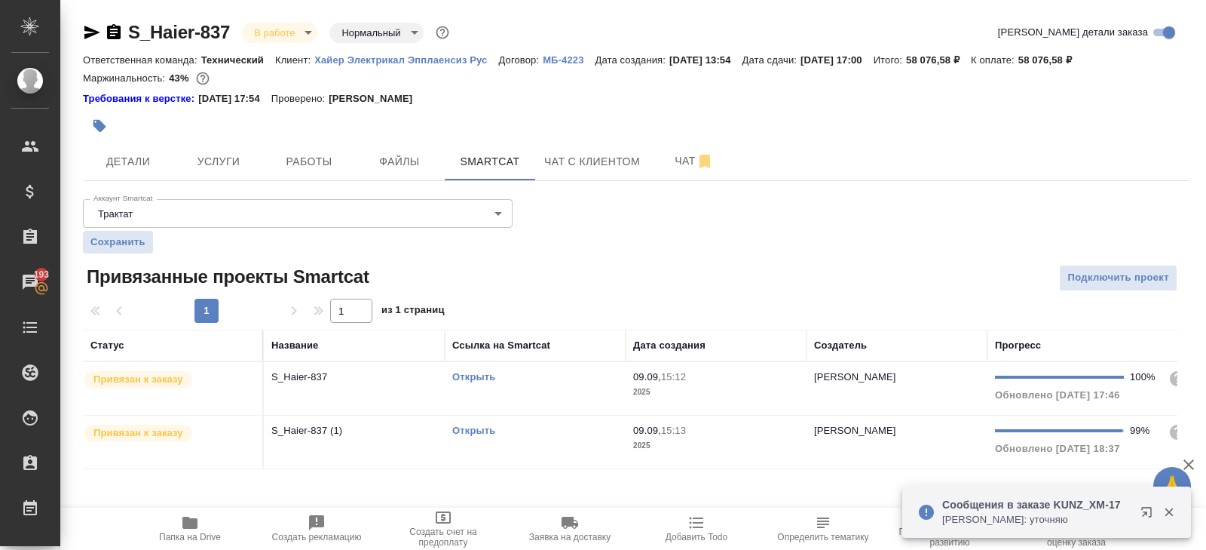
click at [550, 444] on td "Открыть" at bounding box center [535, 441] width 181 height 53
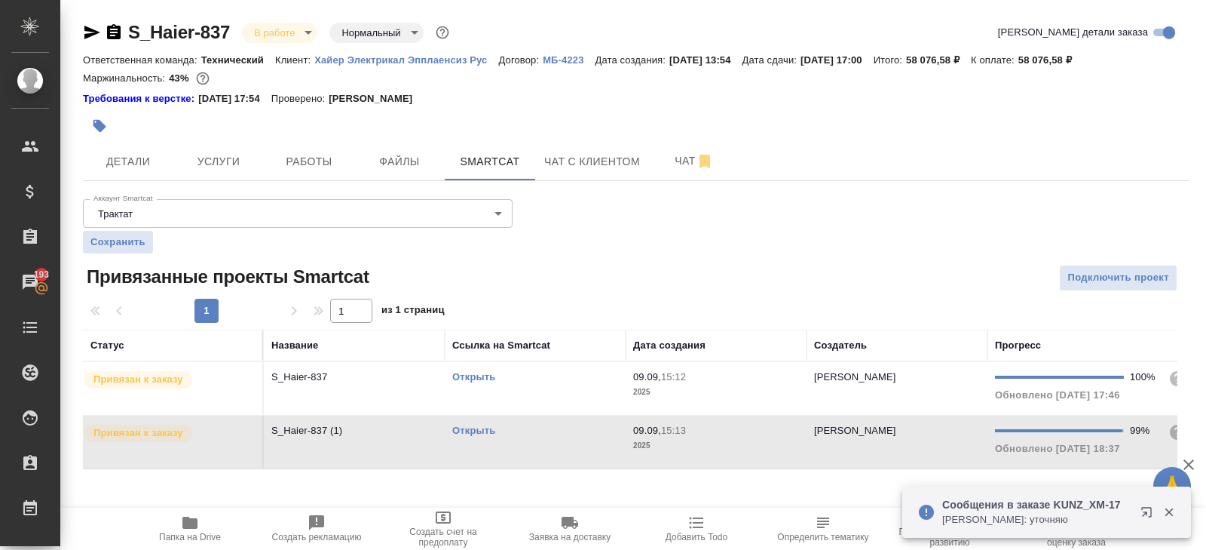
click at [550, 444] on td "Открыть" at bounding box center [535, 441] width 181 height 53
click at [684, 167] on span "Чат" at bounding box center [694, 161] width 72 height 19
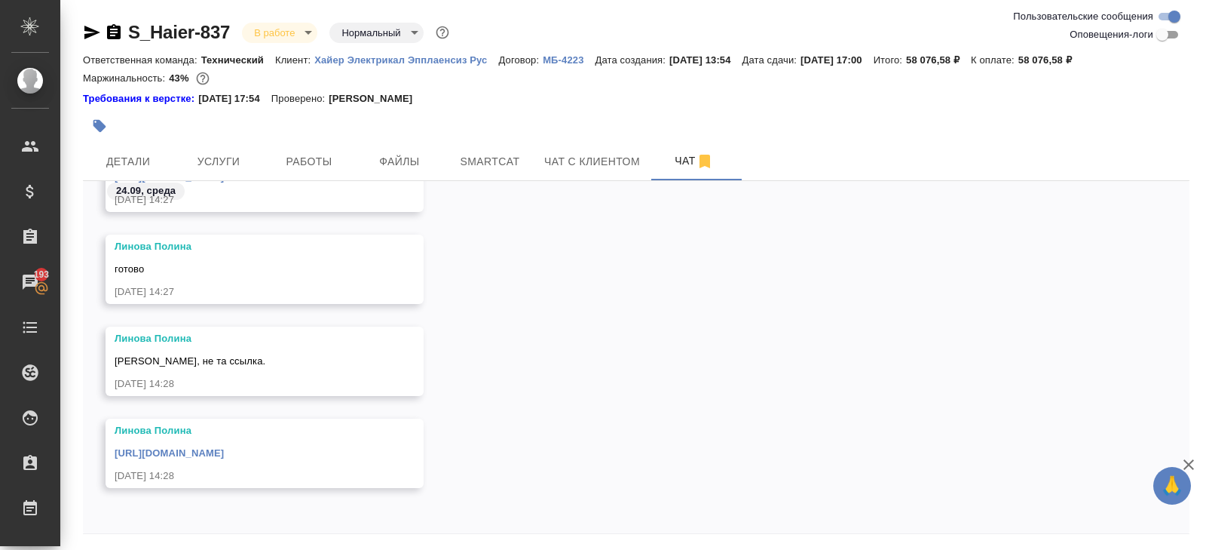
scroll to position [51, 0]
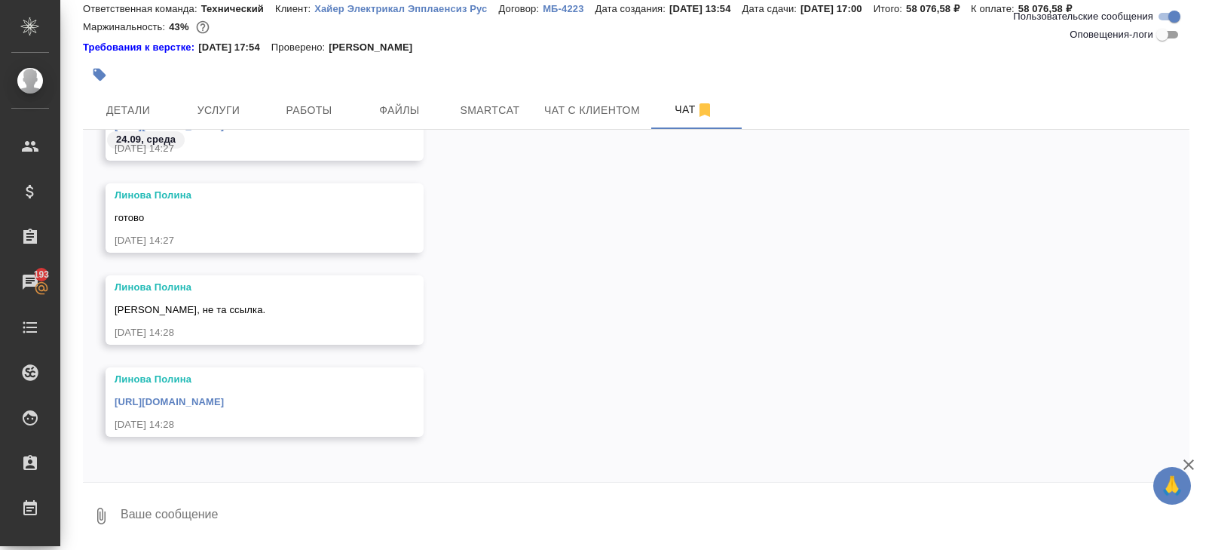
click at [207, 513] on textarea at bounding box center [654, 515] width 1070 height 51
type textarea "Оль, возьмёшь, да?"
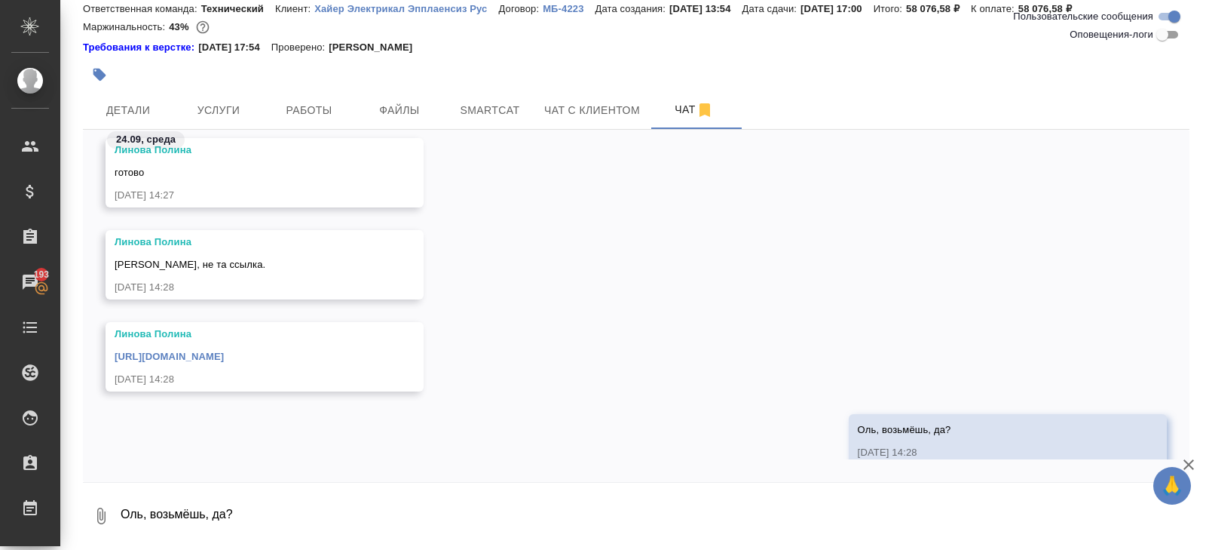
scroll to position [9939, 0]
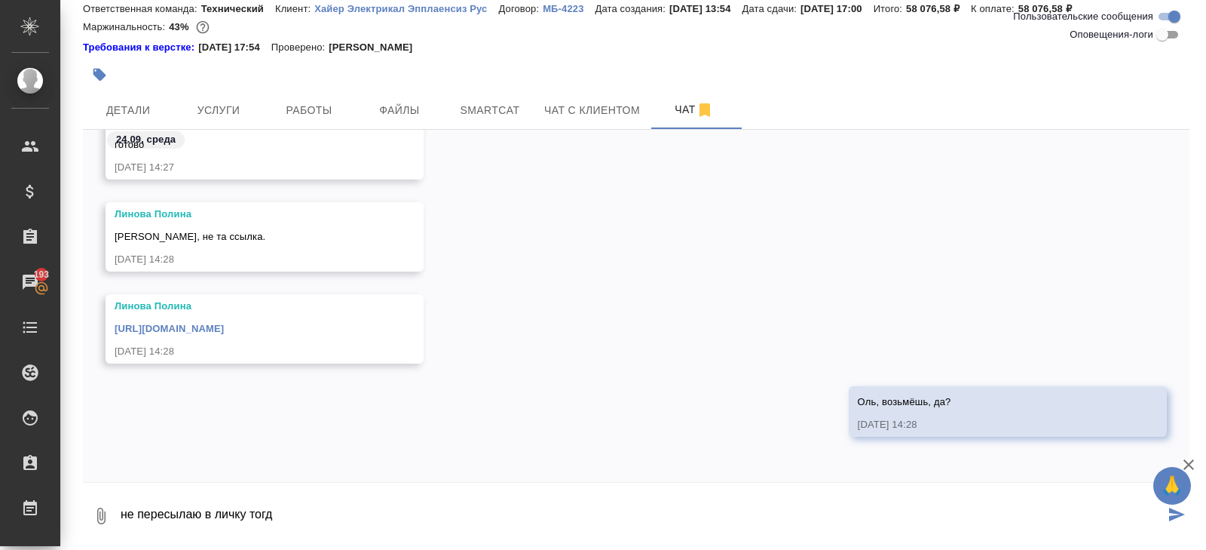
type textarea "не пересылаю в личку тогда"
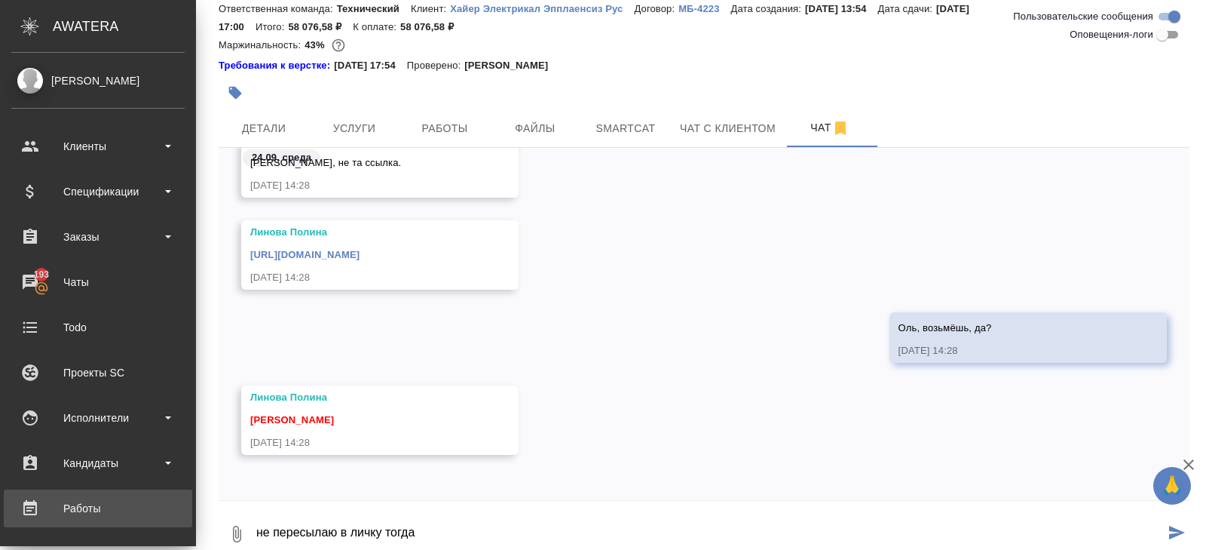
drag, startPoint x: 155, startPoint y: 520, endPoint x: 44, endPoint y: 510, distance: 111.2
click at [44, 510] on div ".cls-1 fill:#fff; AWATERA Belyakova Yulia Клиенты Спецификации Заказы 193 Чаты …" at bounding box center [603, 275] width 1206 height 550
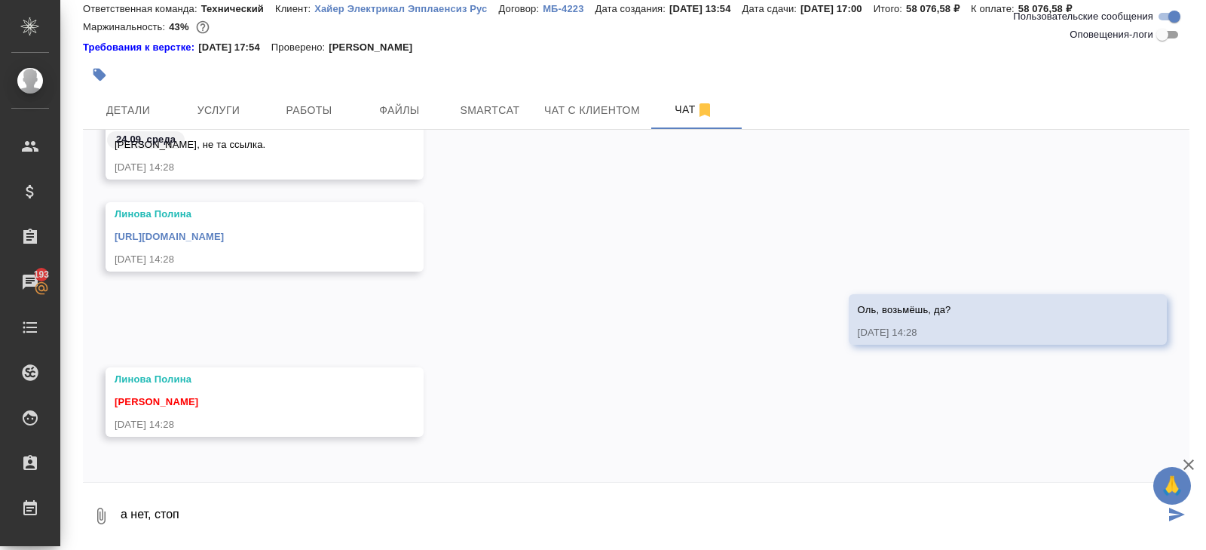
type textarea "а нет, стоп"
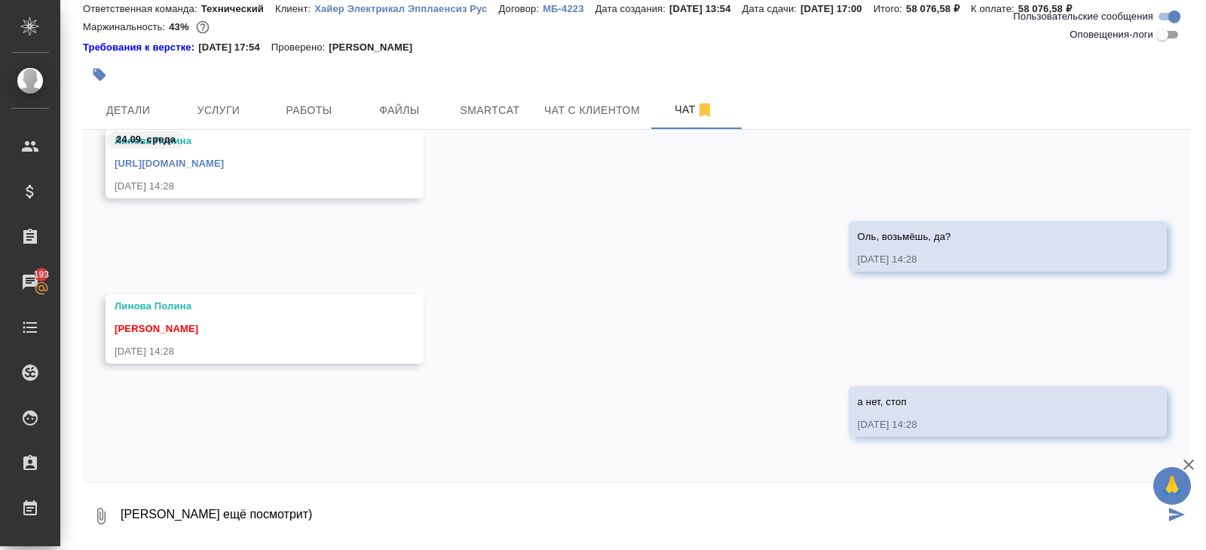
type textarea "Даша ещё посмотрит)"
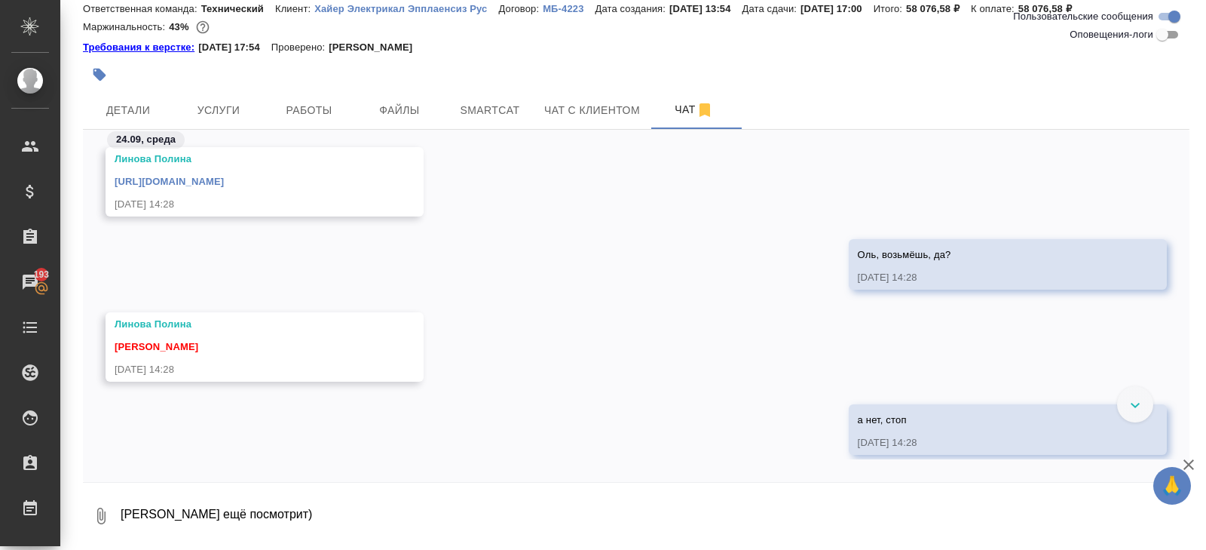
scroll to position [0, 0]
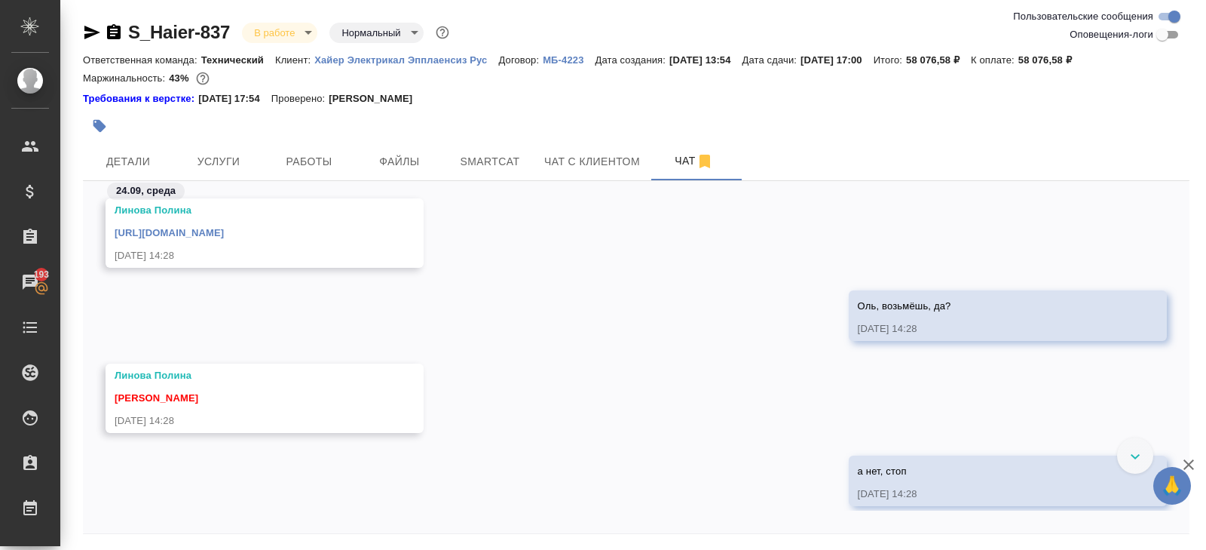
click at [168, 234] on link "https://drive.awatera.com/apps/files/files/10473852?dir=/Shares/%D0%A5%D0%B0%D0…" at bounding box center [169, 232] width 109 height 11
click at [90, 30] on icon "button" at bounding box center [92, 33] width 16 height 14
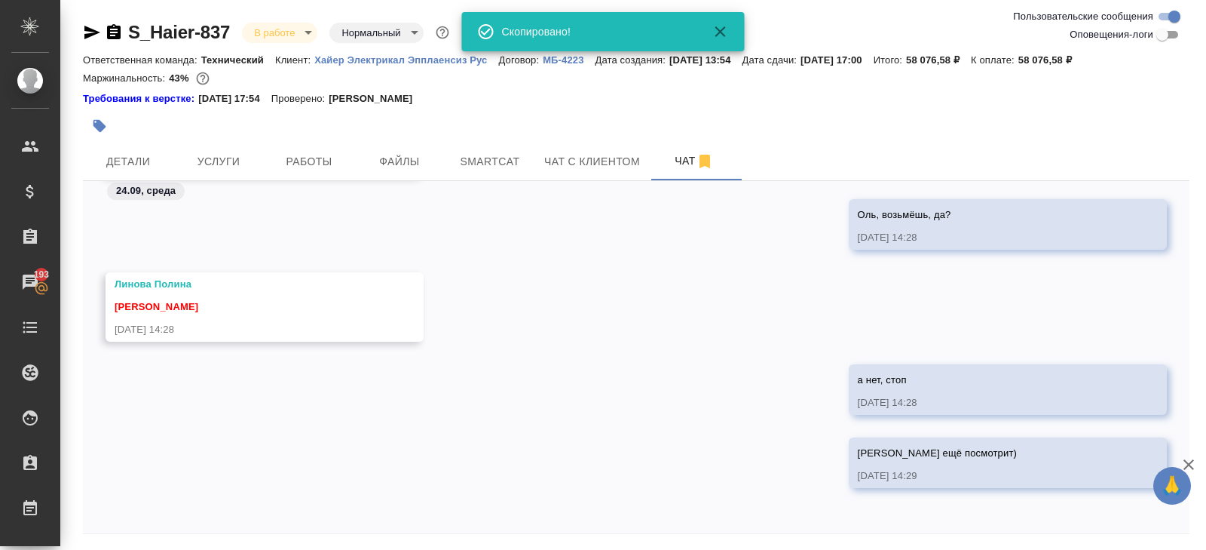
scroll to position [51, 0]
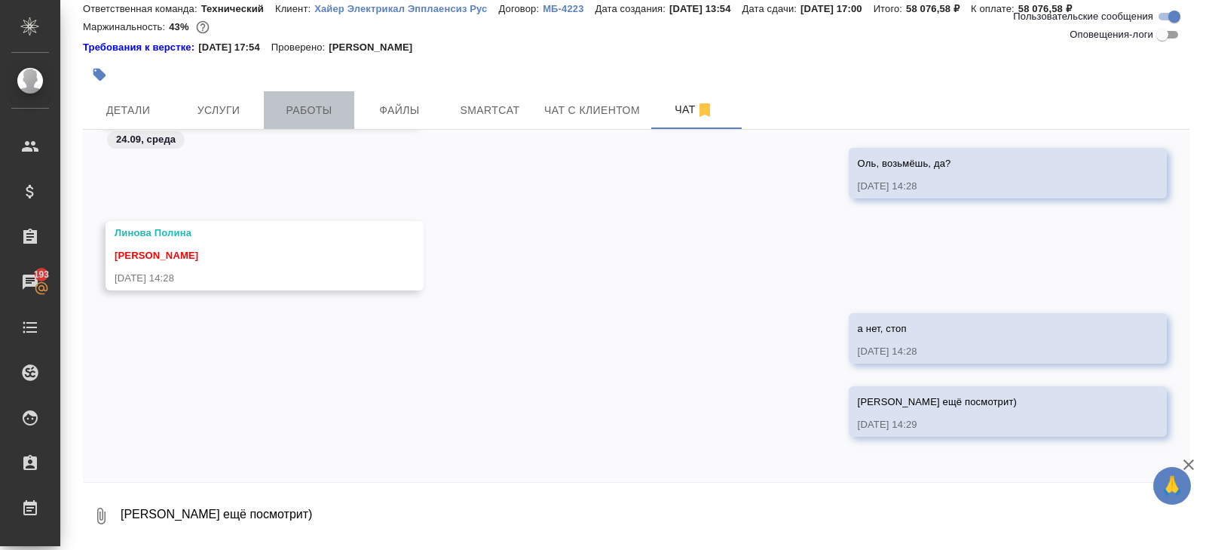
click at [295, 121] on button "Работы" at bounding box center [309, 110] width 90 height 38
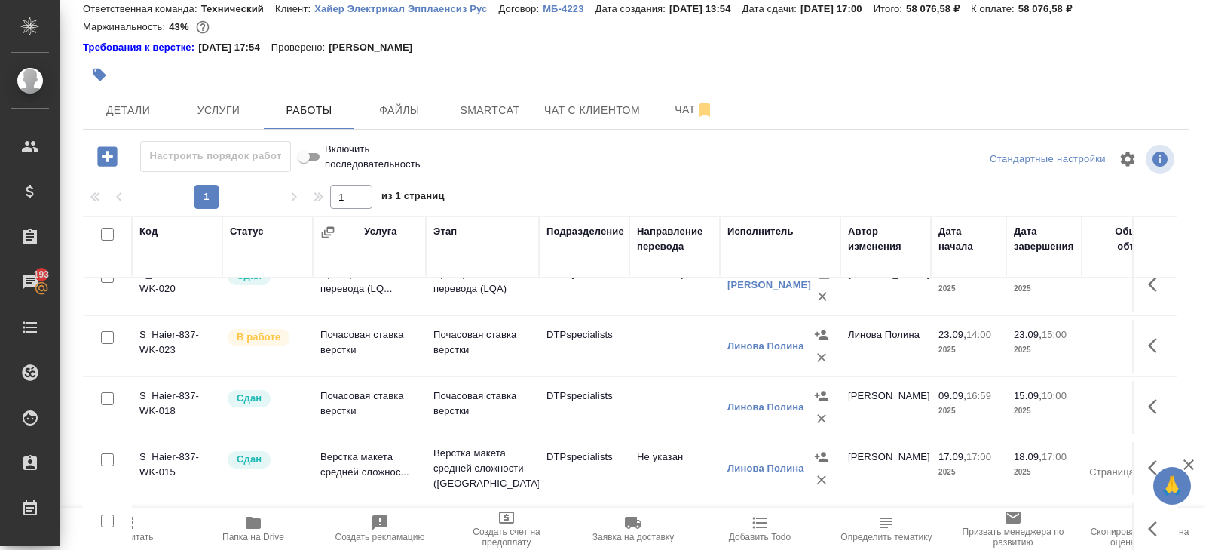
scroll to position [95, 0]
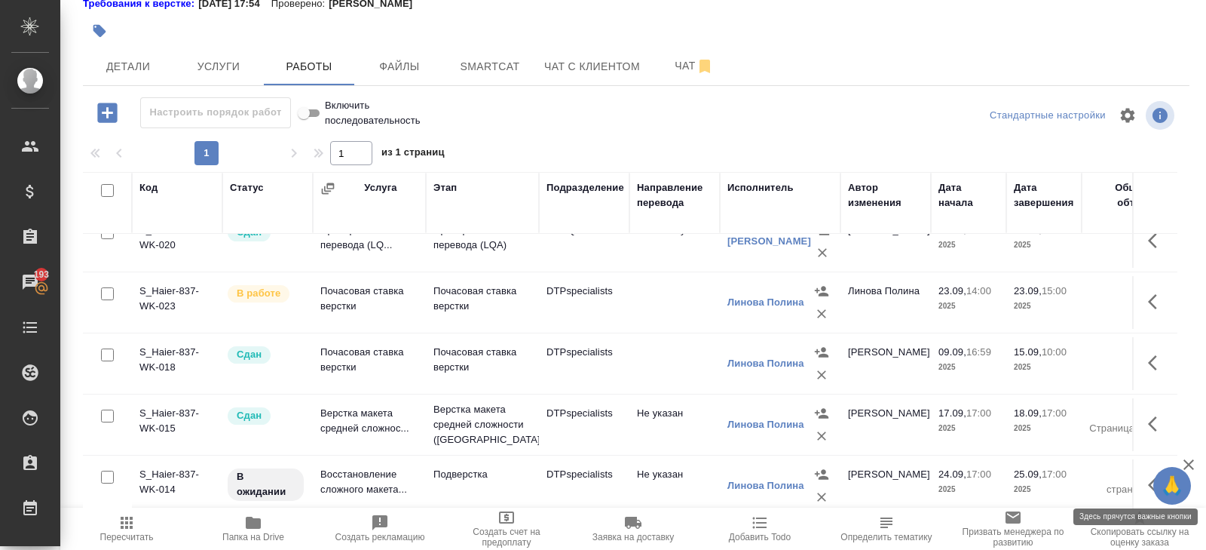
click at [1148, 481] on icon "button" at bounding box center [1157, 485] width 18 height 18
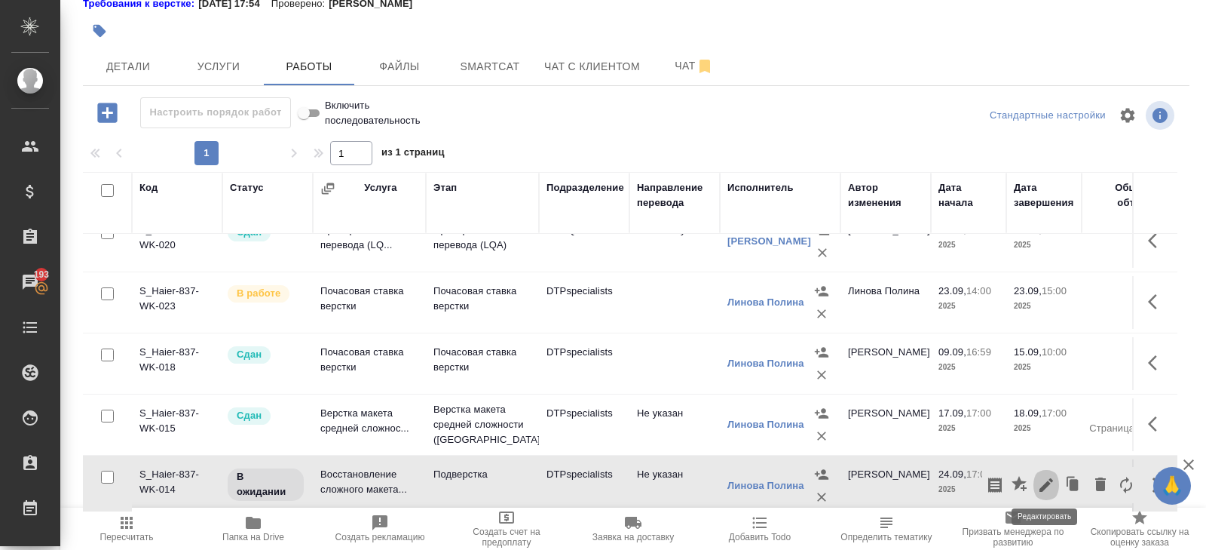
click at [1049, 480] on icon "button" at bounding box center [1046, 485] width 18 height 18
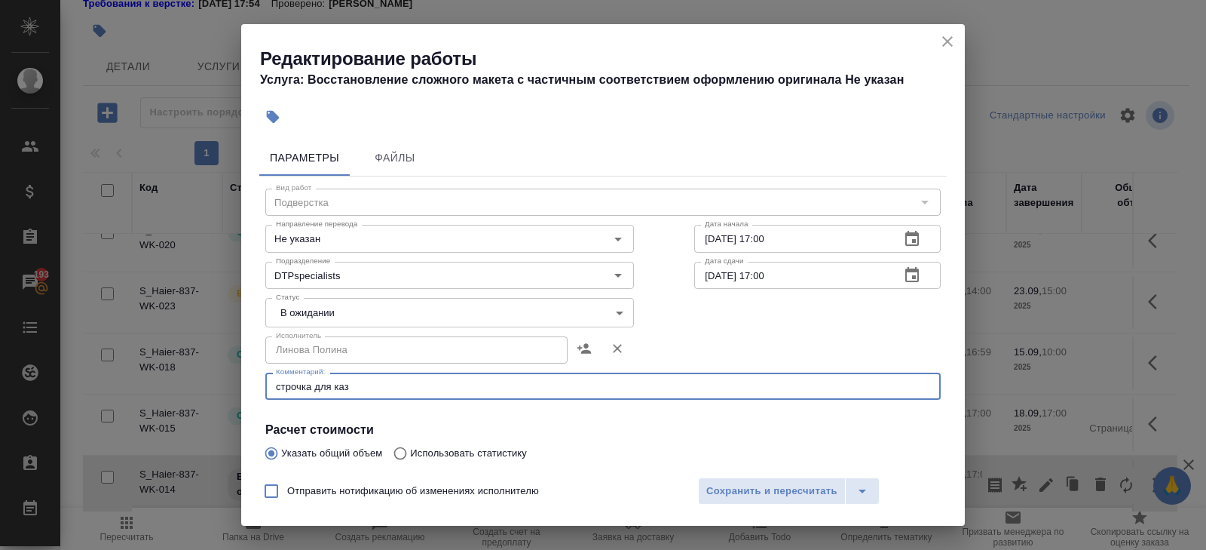
click at [372, 388] on textarea "строчка для каз" at bounding box center [603, 386] width 654 height 11
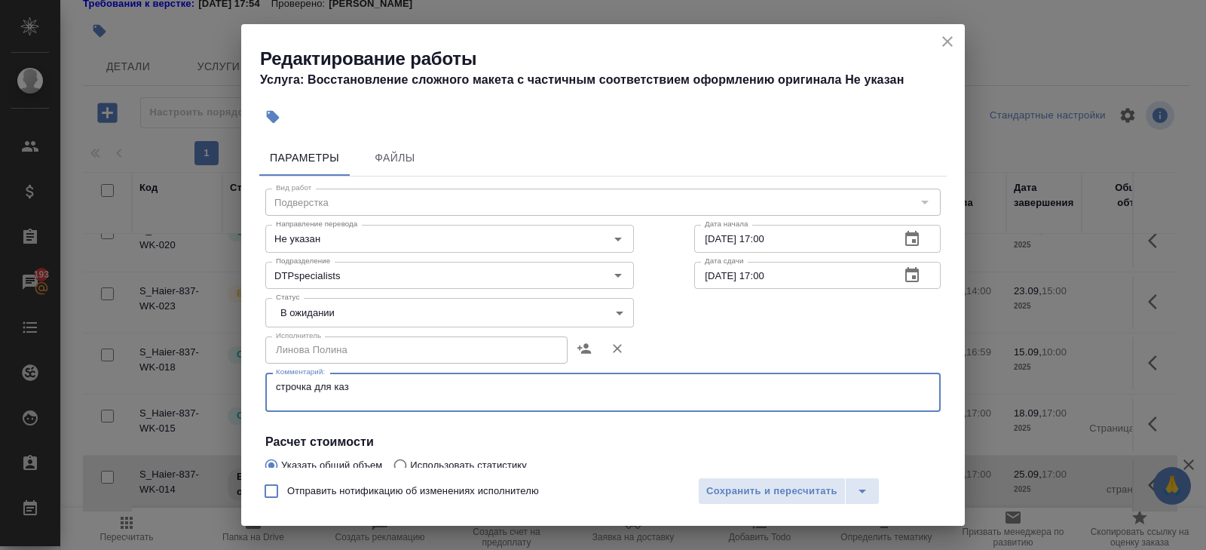
paste textarea "https://drive.awatera.com/s/Fbrfw5XjSjXE7Tt"
type textarea "строчка для каз https://drive.awatera.com/s/Fbrfw5XjSjXE7Tt"
click at [269, 311] on body "🙏 .cls-1 fill:#fff; AWATERA Belyakova Yulia Клиенты Спецификации Заказы 193 Чат…" at bounding box center [603, 275] width 1206 height 550
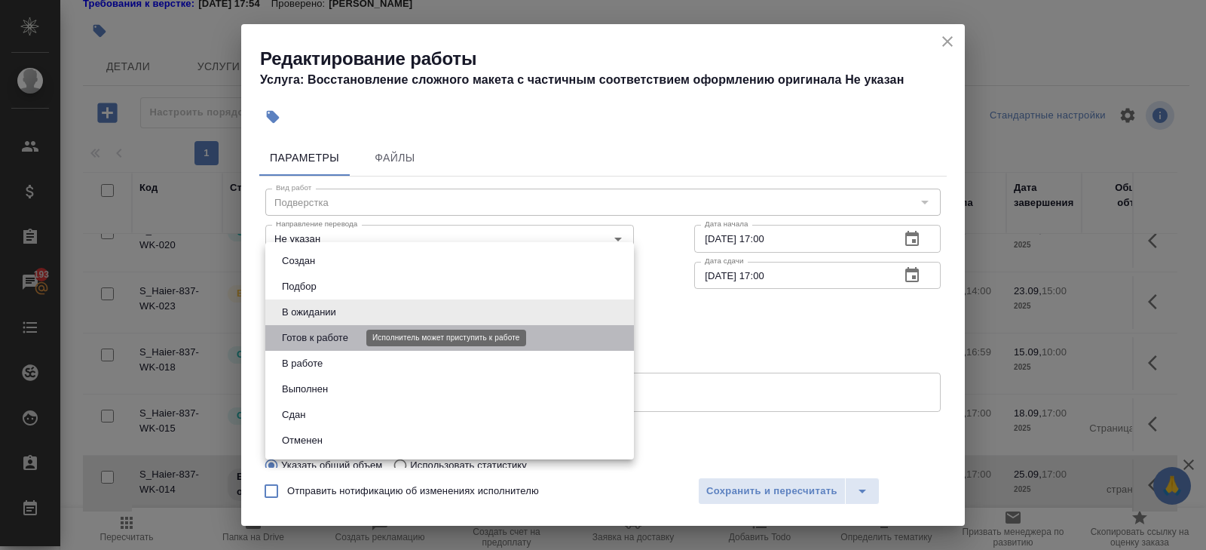
click at [292, 335] on button "Готов к работе" at bounding box center [314, 337] width 75 height 17
type input "readyForWork"
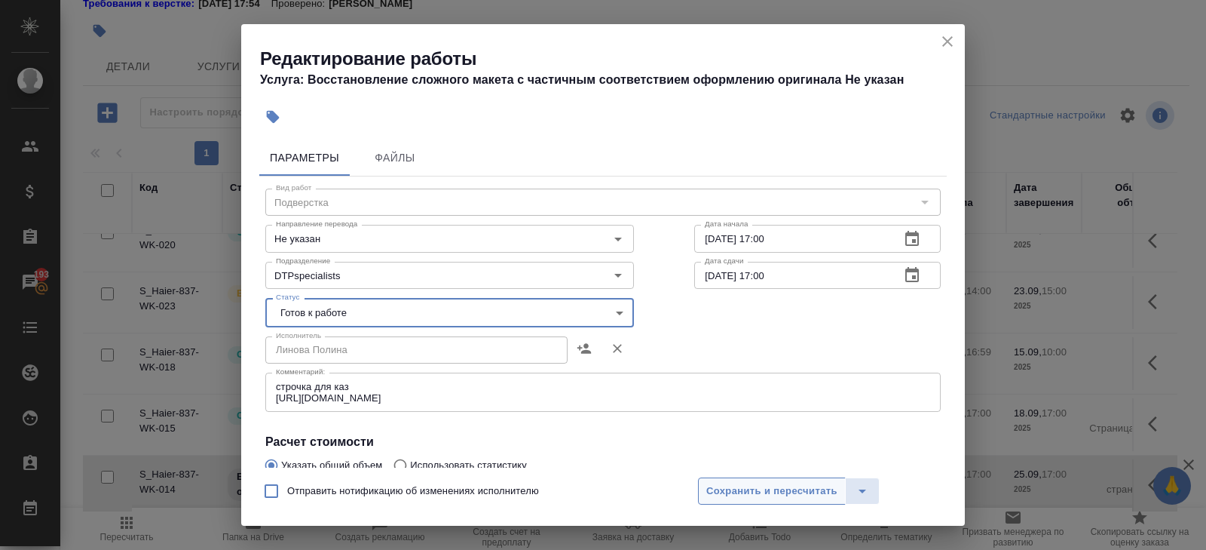
click at [724, 482] on span "Сохранить и пересчитать" at bounding box center [771, 490] width 131 height 17
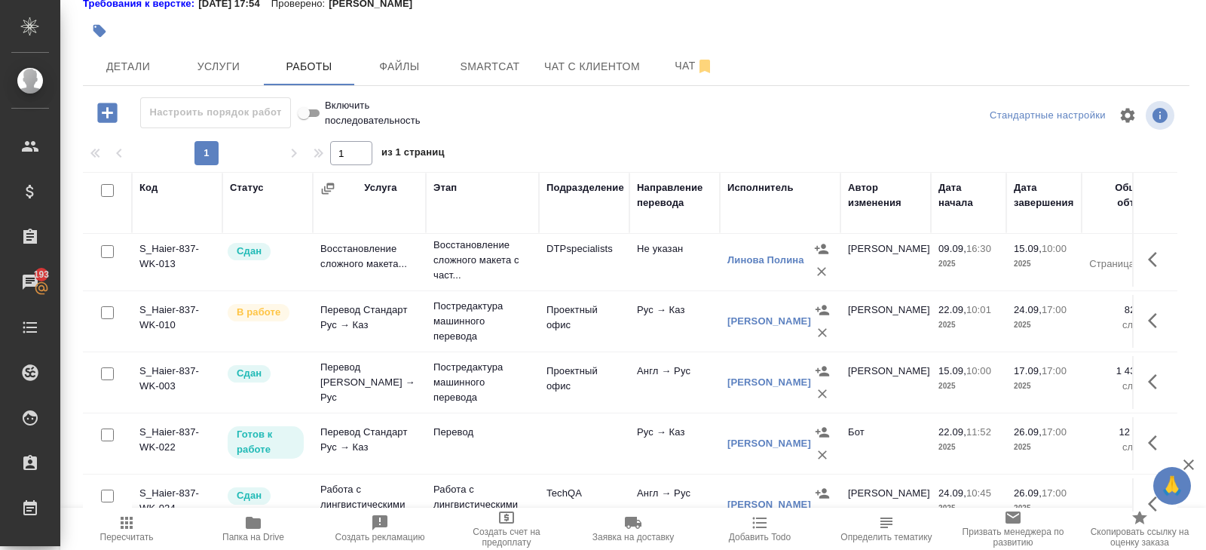
scroll to position [0, 0]
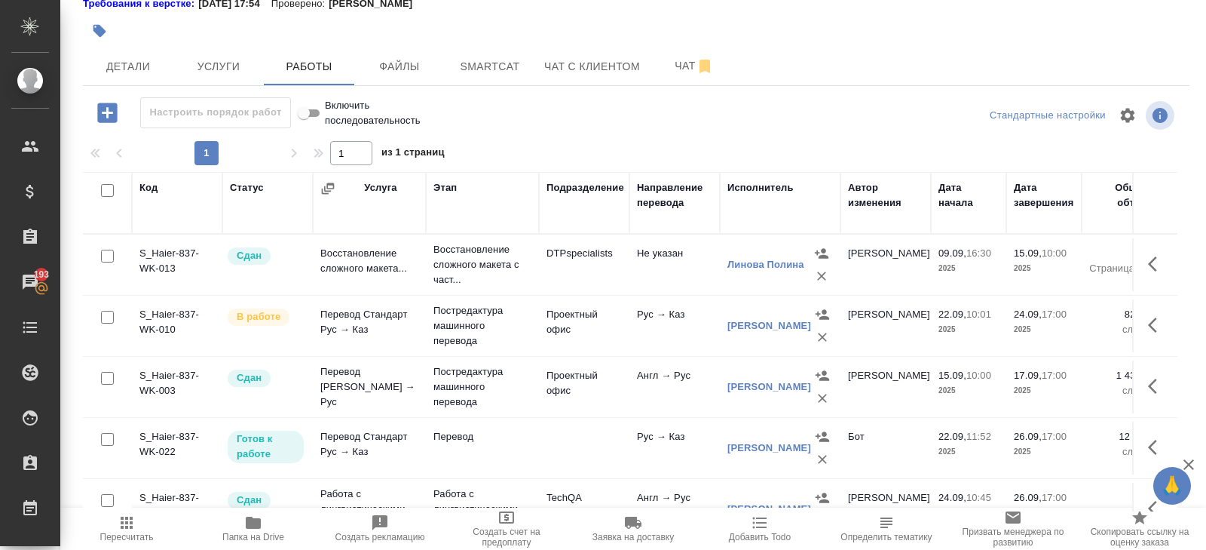
click at [1159, 325] on icon "button" at bounding box center [1157, 325] width 18 height 18
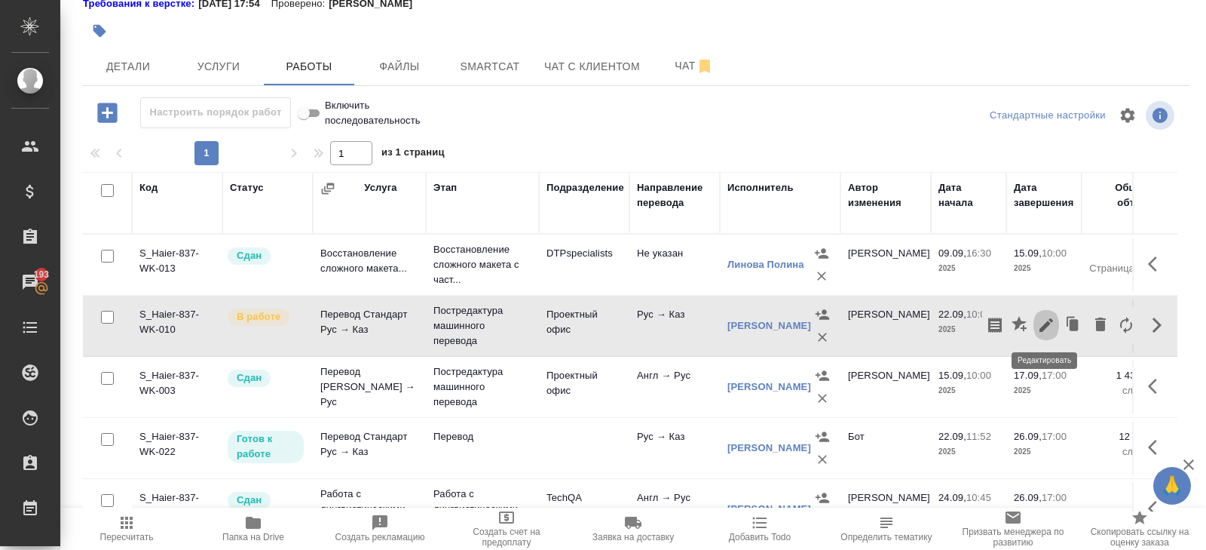
click at [1046, 330] on icon "button" at bounding box center [1046, 325] width 18 height 18
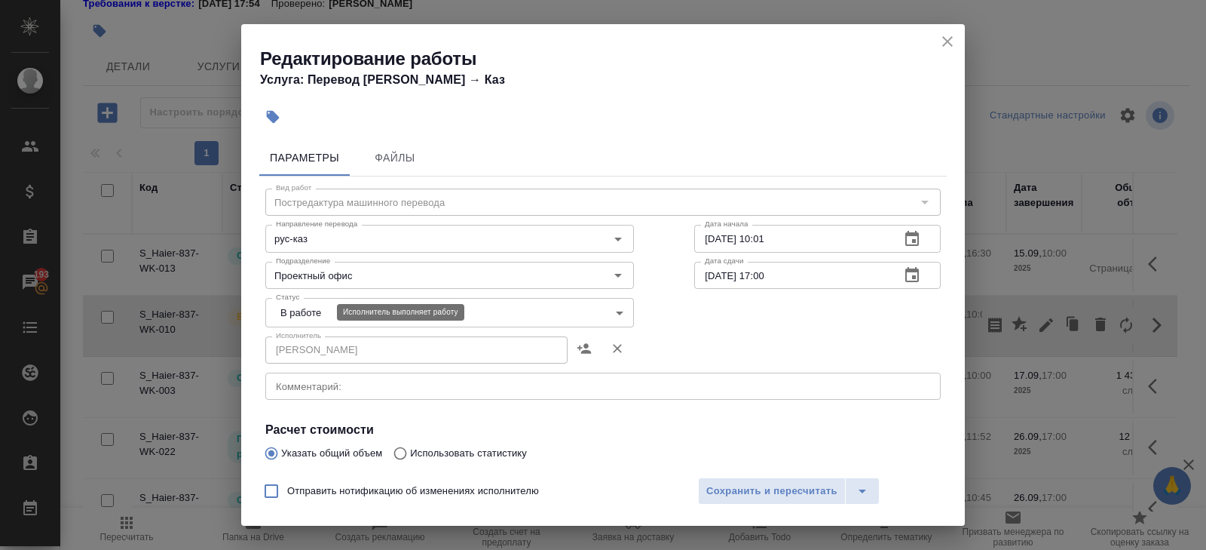
click at [291, 307] on body "🙏 .cls-1 fill:#fff; AWATERA Belyakova Yulia Клиенты Спецификации Заказы 193 Чат…" at bounding box center [603, 275] width 1206 height 550
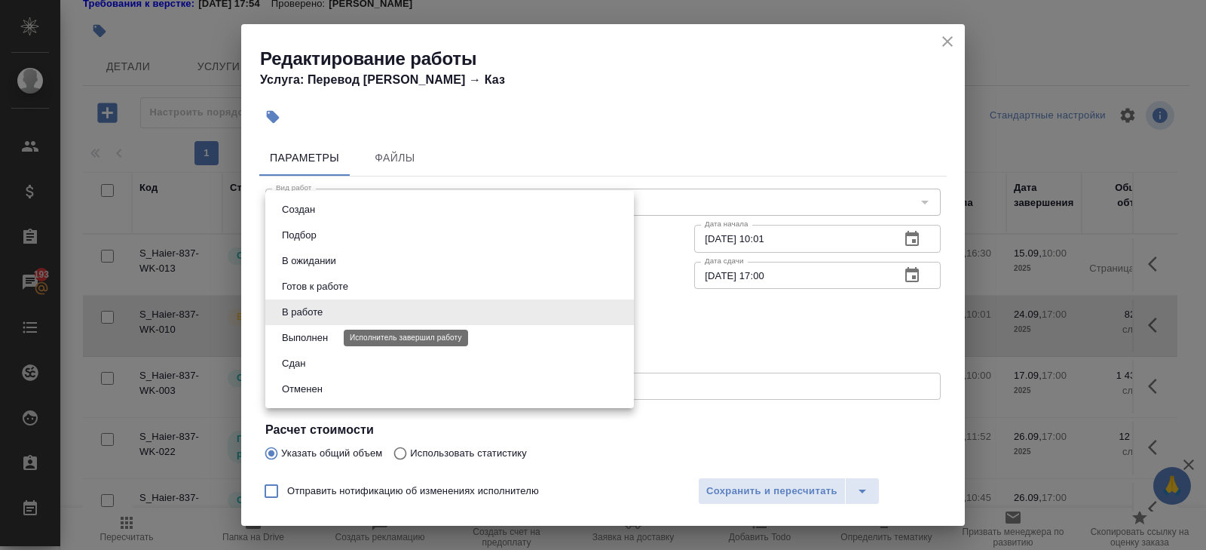
click at [292, 338] on button "Выполнен" at bounding box center [304, 337] width 55 height 17
type input "completed"
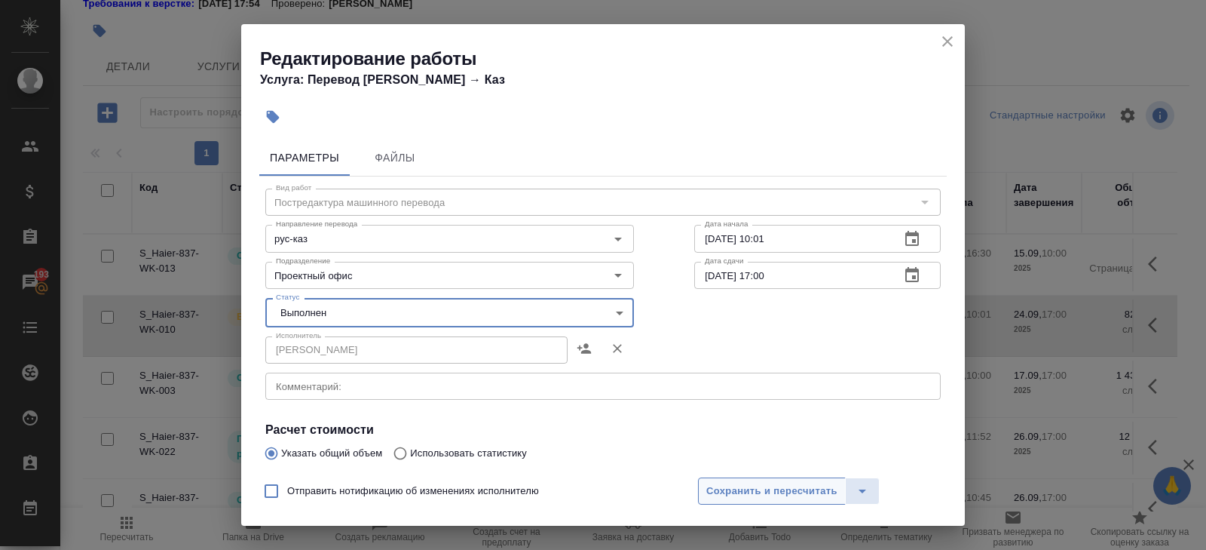
click at [740, 478] on button "Сохранить и пересчитать" at bounding box center [772, 490] width 148 height 27
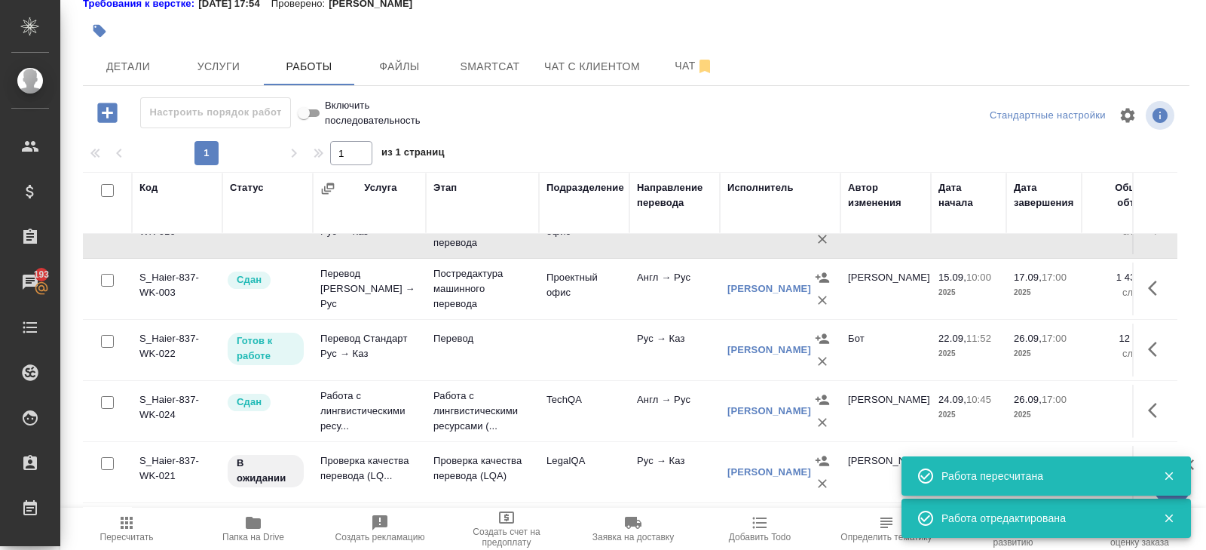
scroll to position [99, 0]
click at [822, 355] on icon "button" at bounding box center [822, 360] width 15 height 15
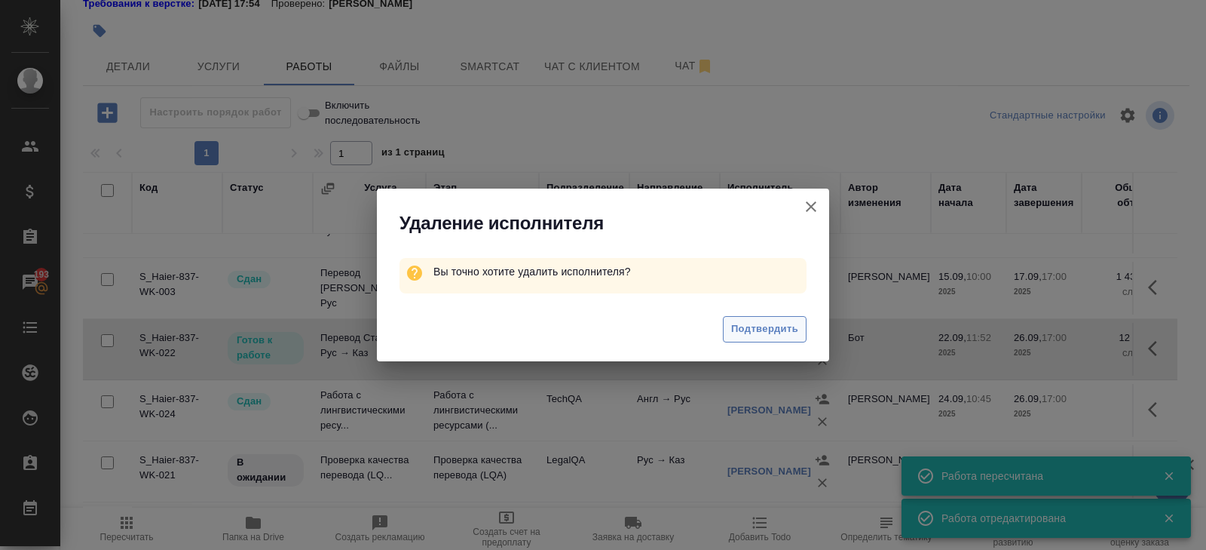
click at [784, 329] on span "Подтвердить" at bounding box center [764, 328] width 67 height 17
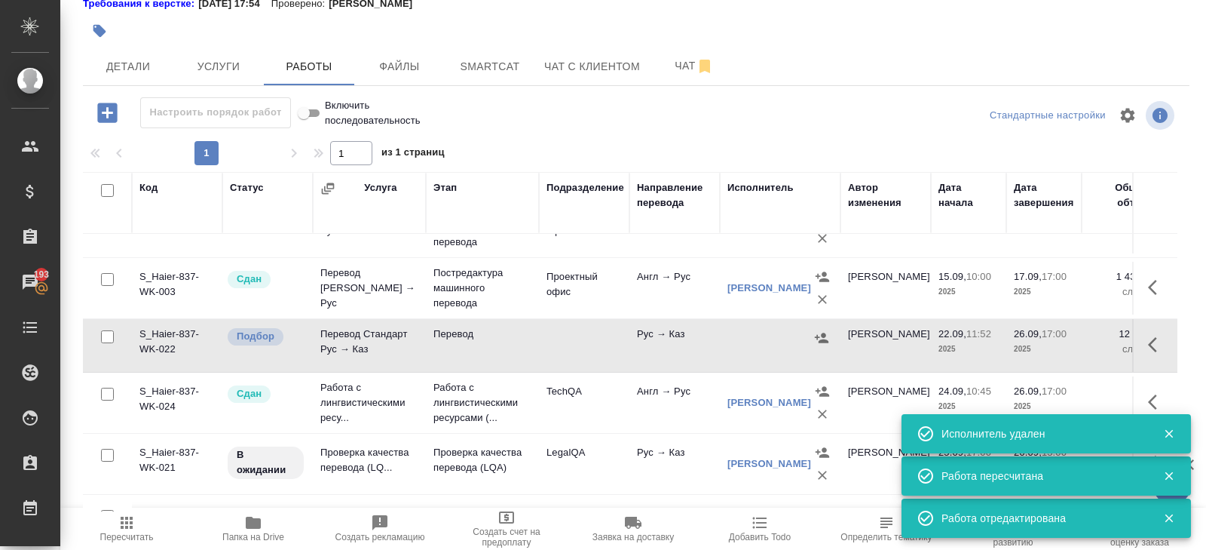
click at [1154, 344] on icon "button" at bounding box center [1157, 344] width 18 height 18
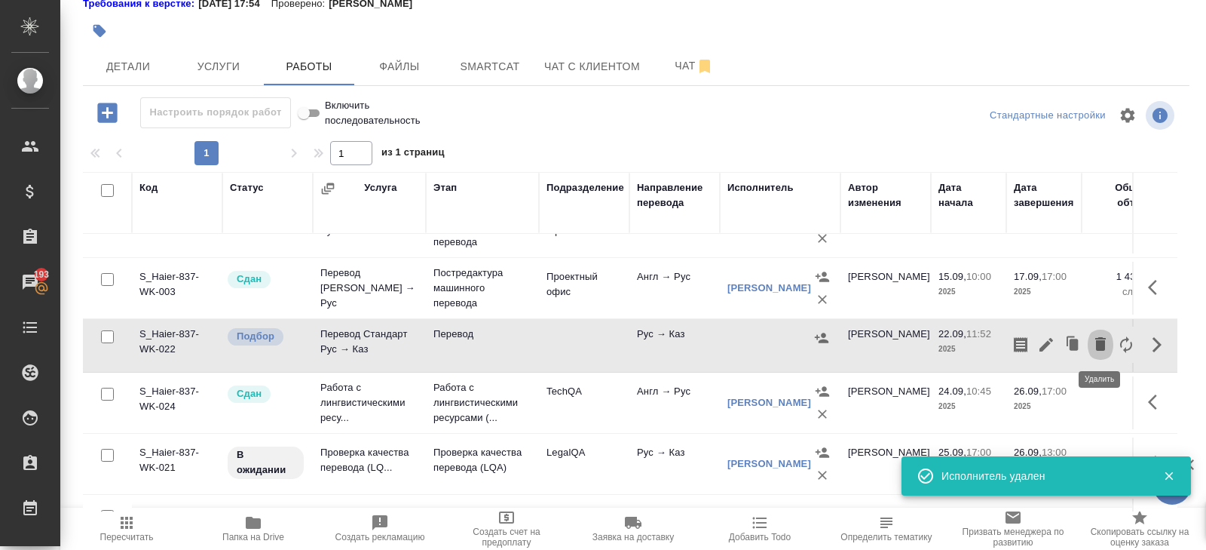
click at [1098, 338] on icon "button" at bounding box center [1100, 344] width 11 height 14
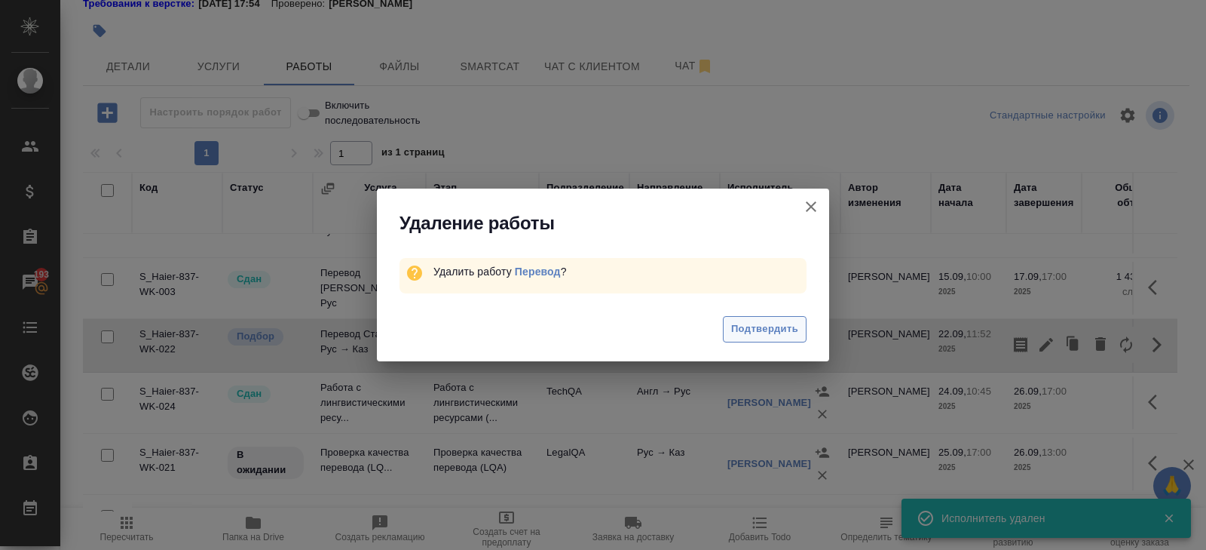
click at [792, 331] on span "Подтвердить" at bounding box center [764, 328] width 67 height 17
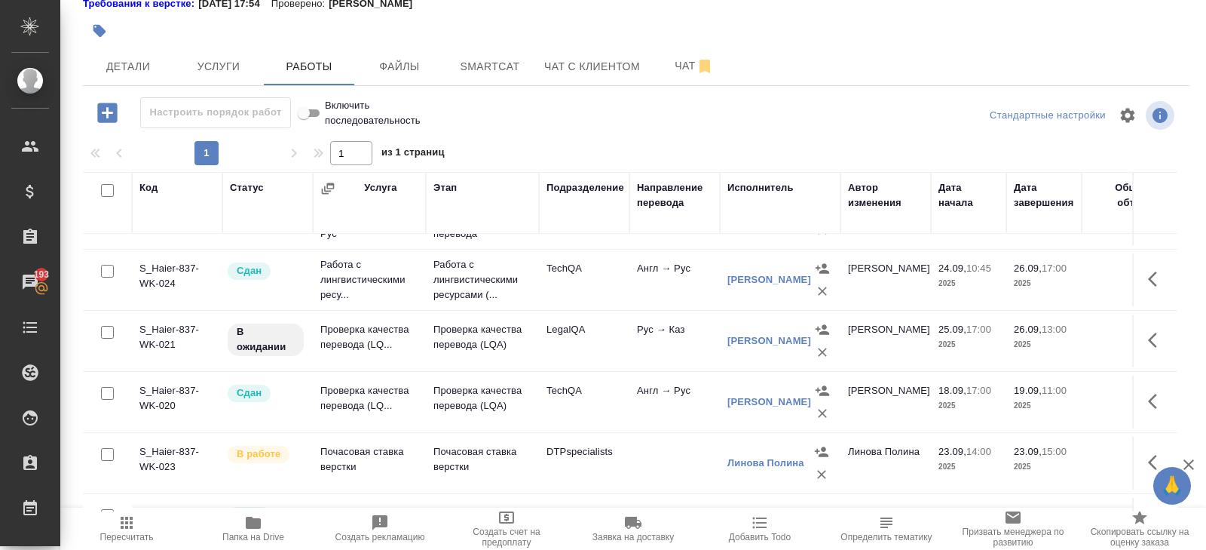
scroll to position [167, 0]
click at [690, 75] on button "Чат" at bounding box center [694, 66] width 90 height 38
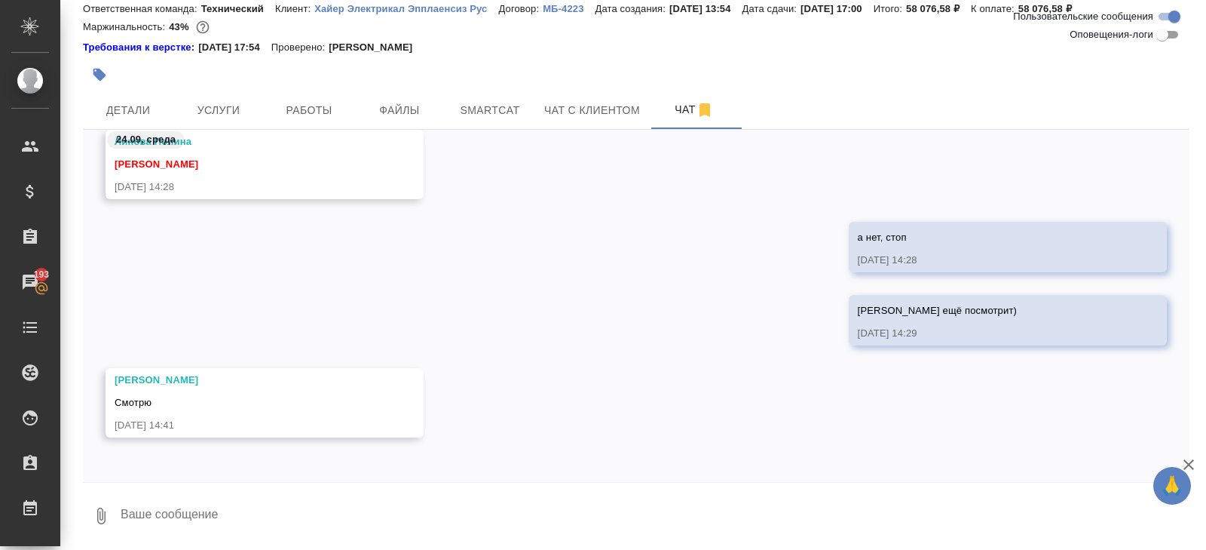
scroll to position [10420, 0]
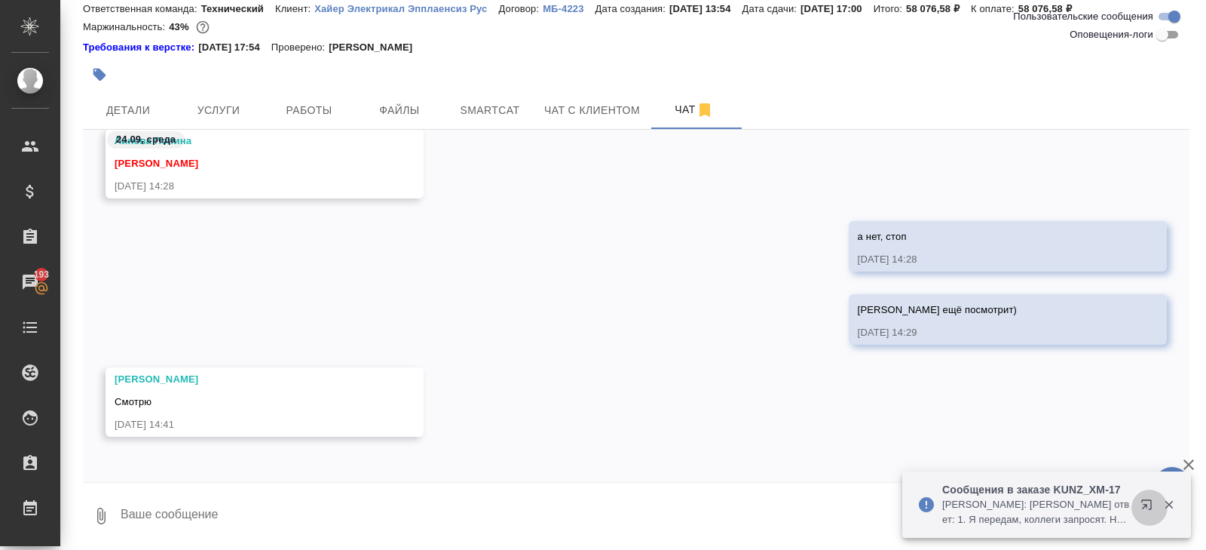
click at [1148, 505] on icon "button" at bounding box center [1150, 507] width 18 height 18
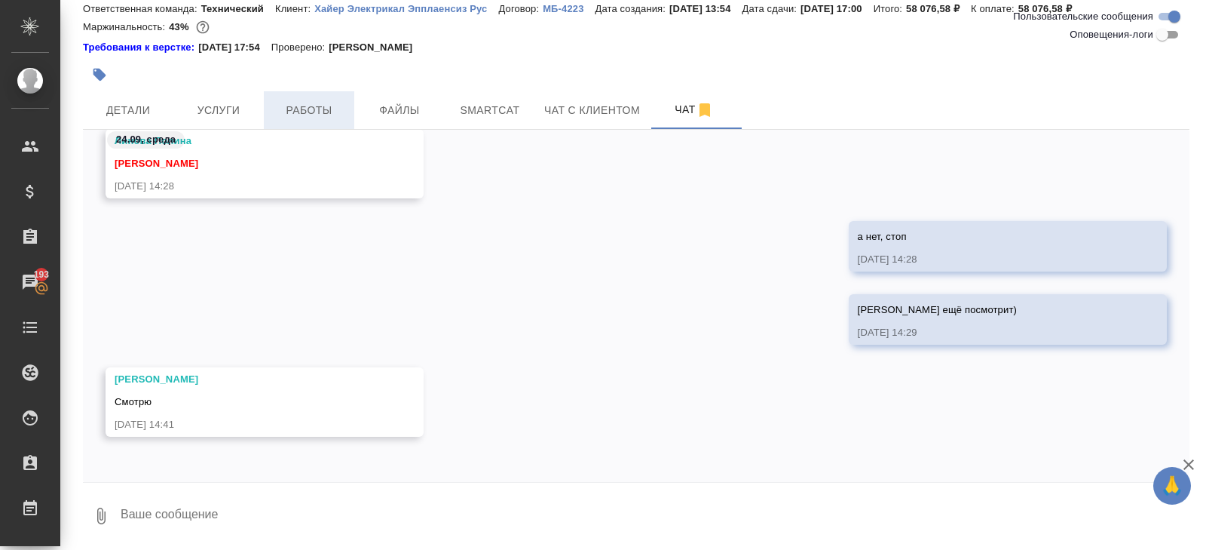
click at [329, 118] on button "Работы" at bounding box center [309, 110] width 90 height 38
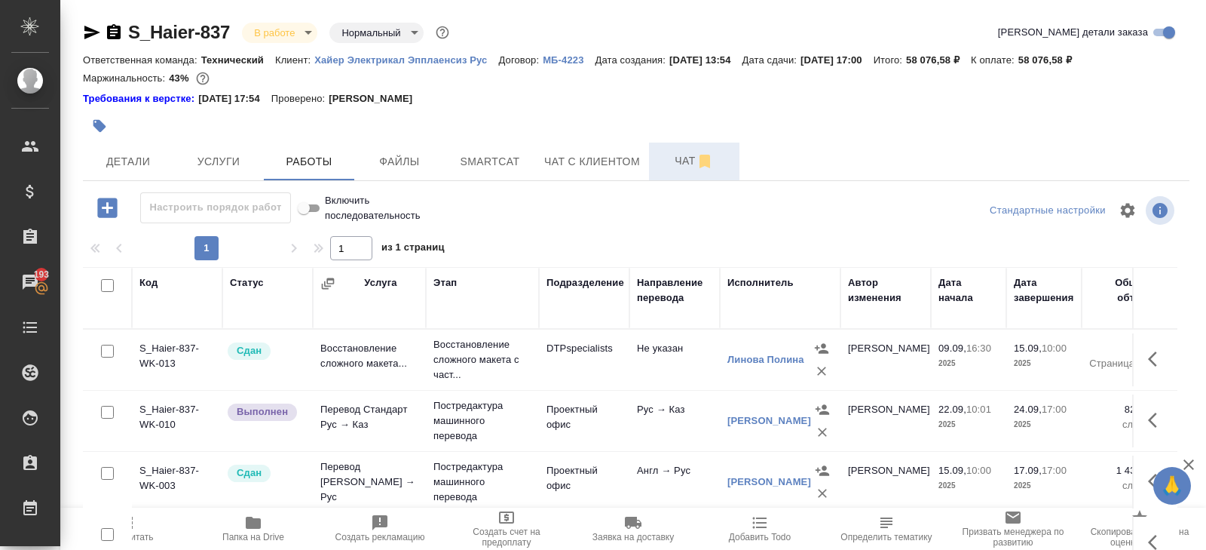
click at [676, 151] on button "Чат" at bounding box center [694, 161] width 90 height 38
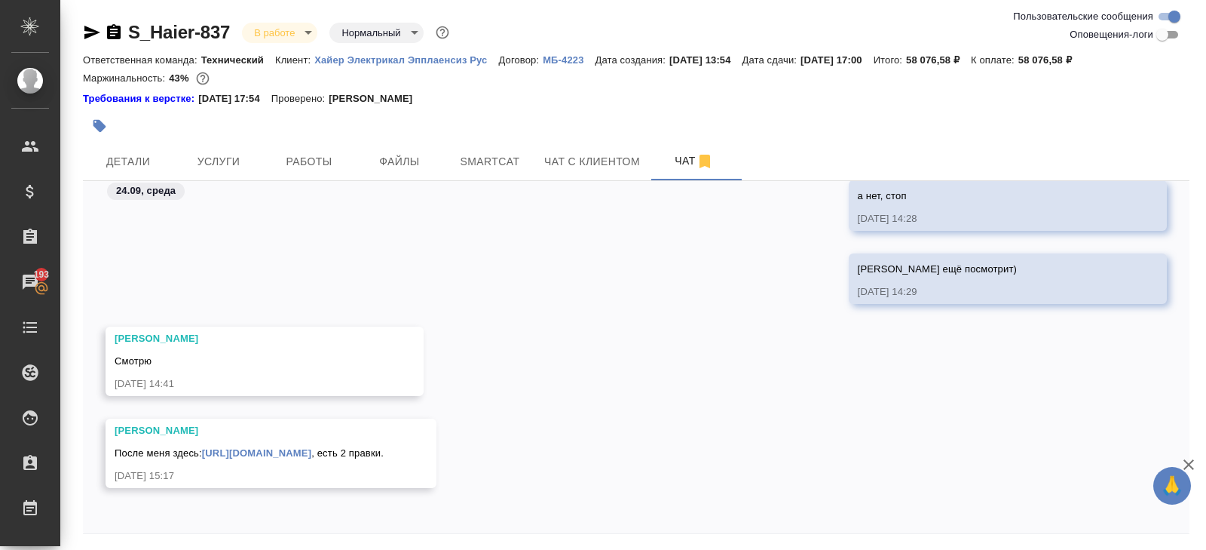
scroll to position [51, 0]
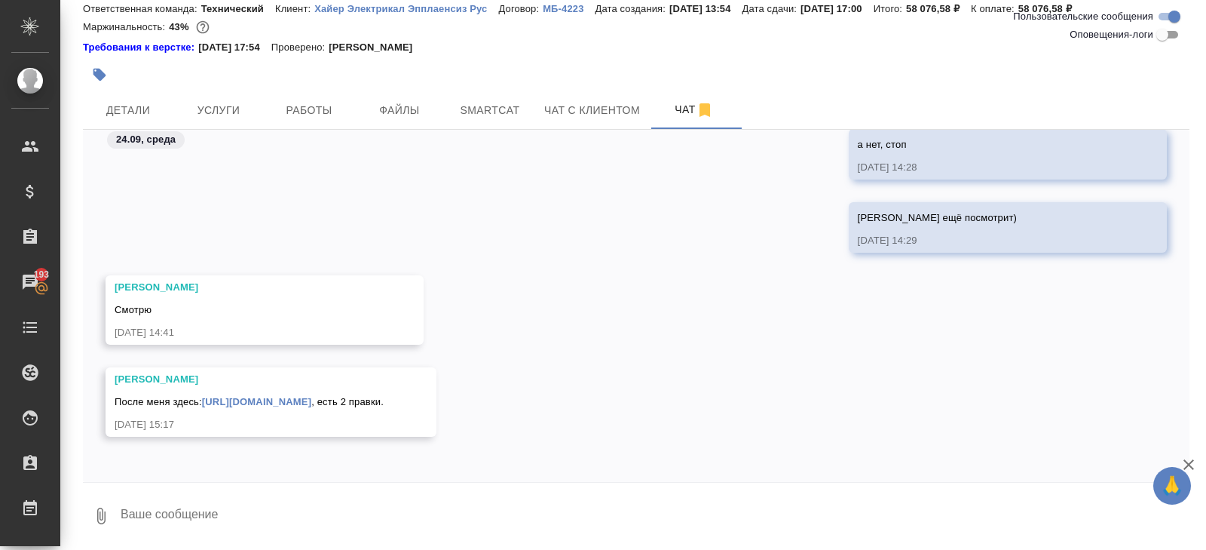
click at [218, 485] on div at bounding box center [636, 486] width 1107 height 8
click at [218, 516] on textarea at bounding box center [654, 515] width 1070 height 51
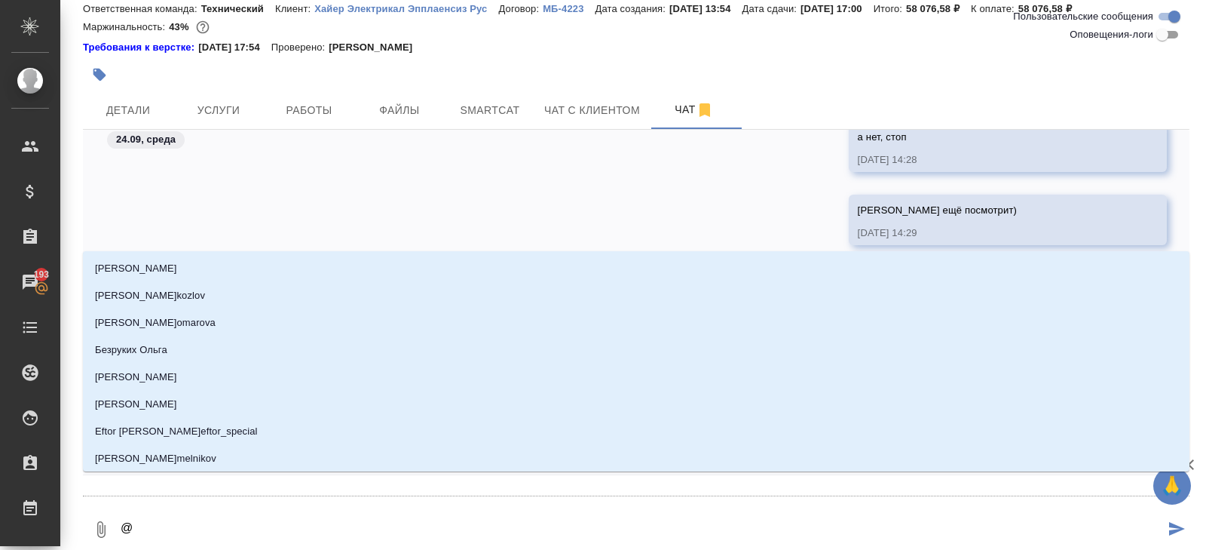
type textarea "@а"
type input "а"
type textarea "@ар"
type input "ар"
type textarea "@арс"
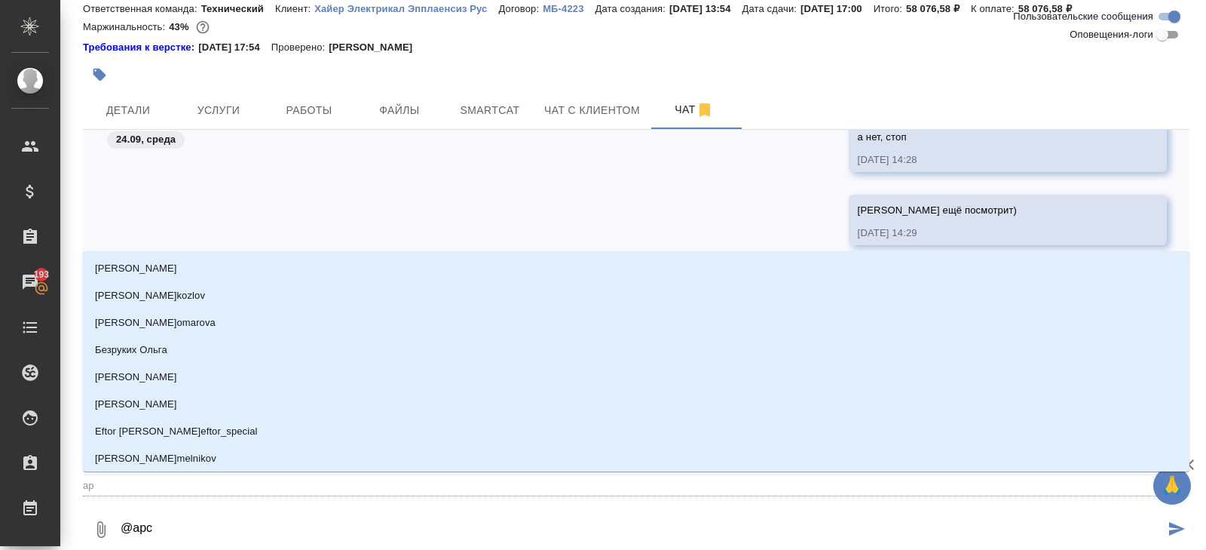
type input "арс"
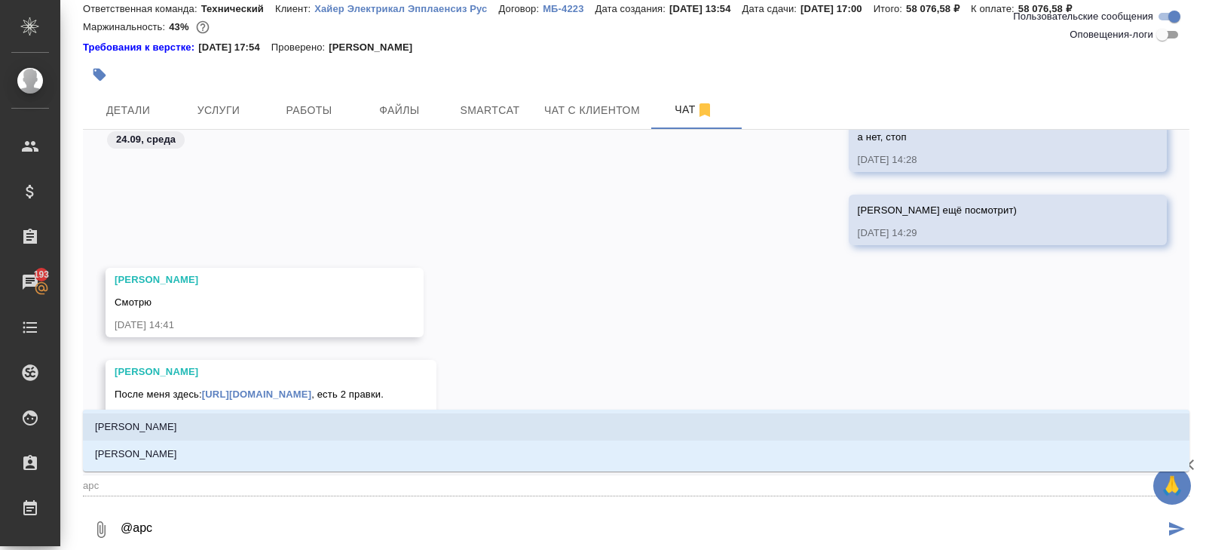
click at [161, 435] on li "Арсеньева Вера" at bounding box center [636, 426] width 1107 height 27
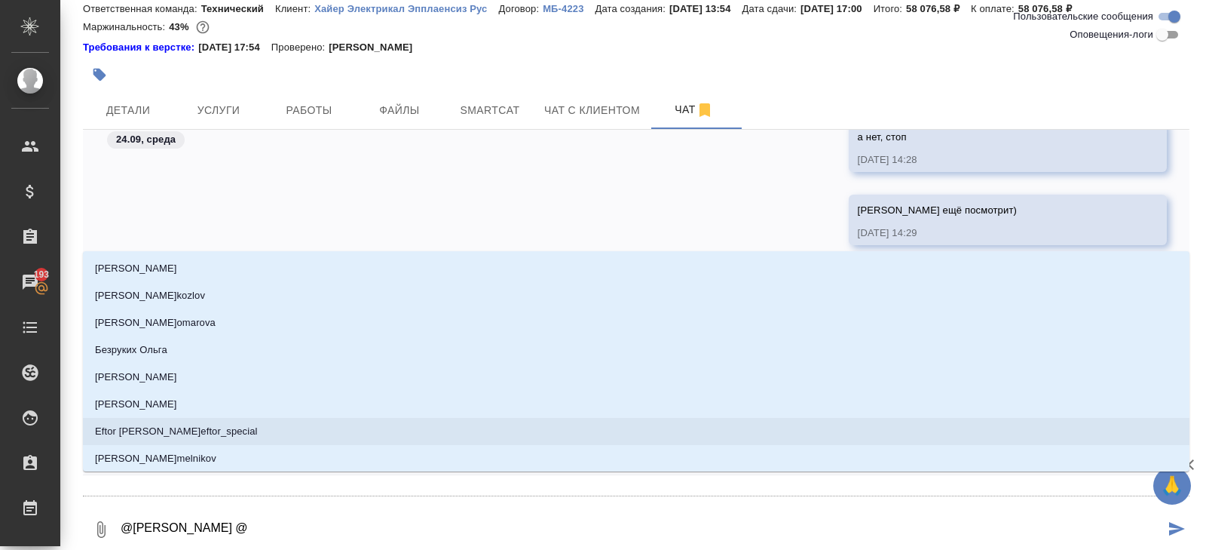
type textarea "@Арсеньева Вера @л"
type input "л"
type textarea "@Арсеньева Вера @ли"
type input "ли"
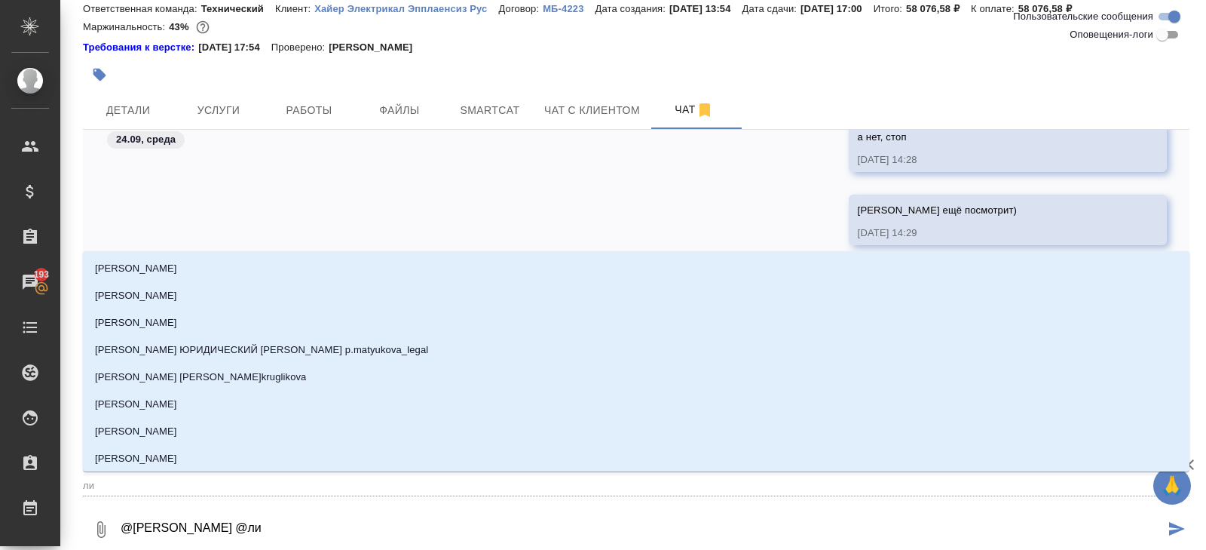
type textarea "@Арсеньева Вера @лин"
type input "лин"
type textarea "@Арсеньева Вера @лино"
type input "лино"
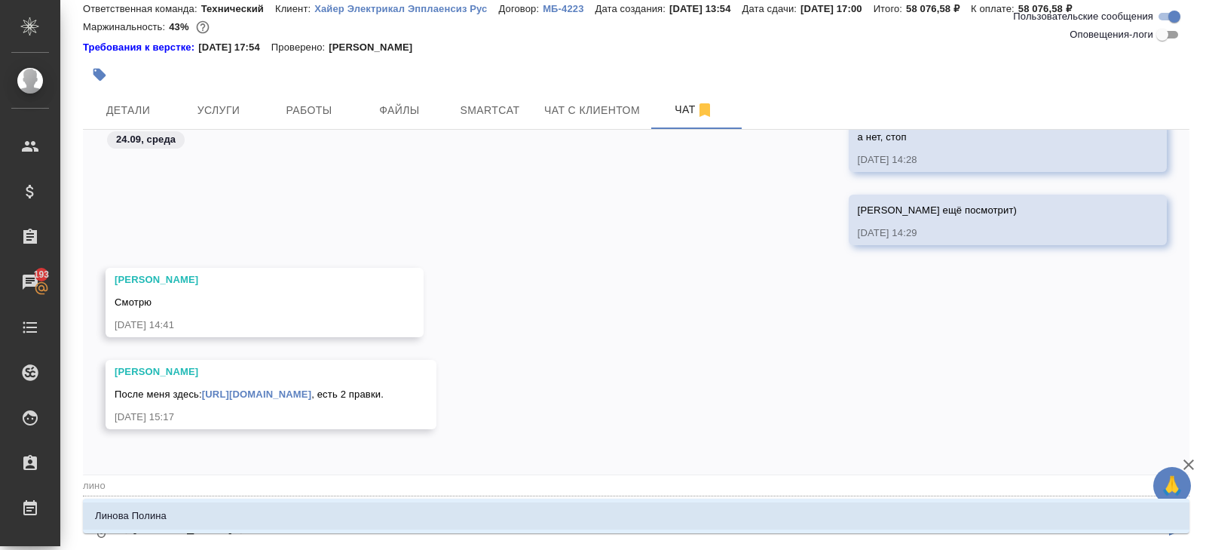
click at [142, 515] on p "Линова Полина" at bounding box center [131, 515] width 72 height 15
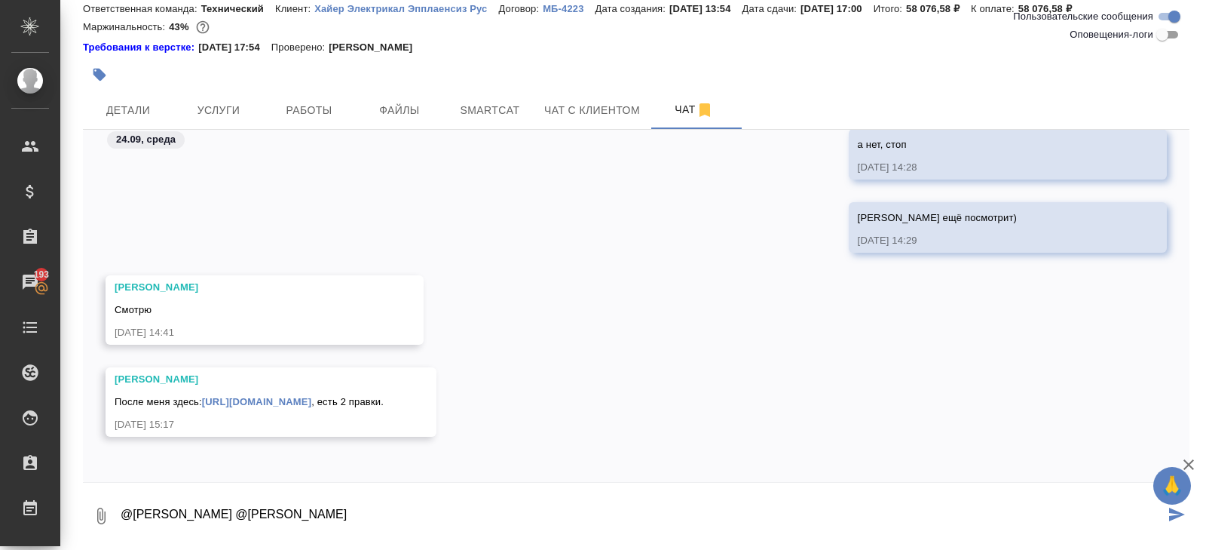
type textarea "@Арсеньева Вера @Линова Полина"
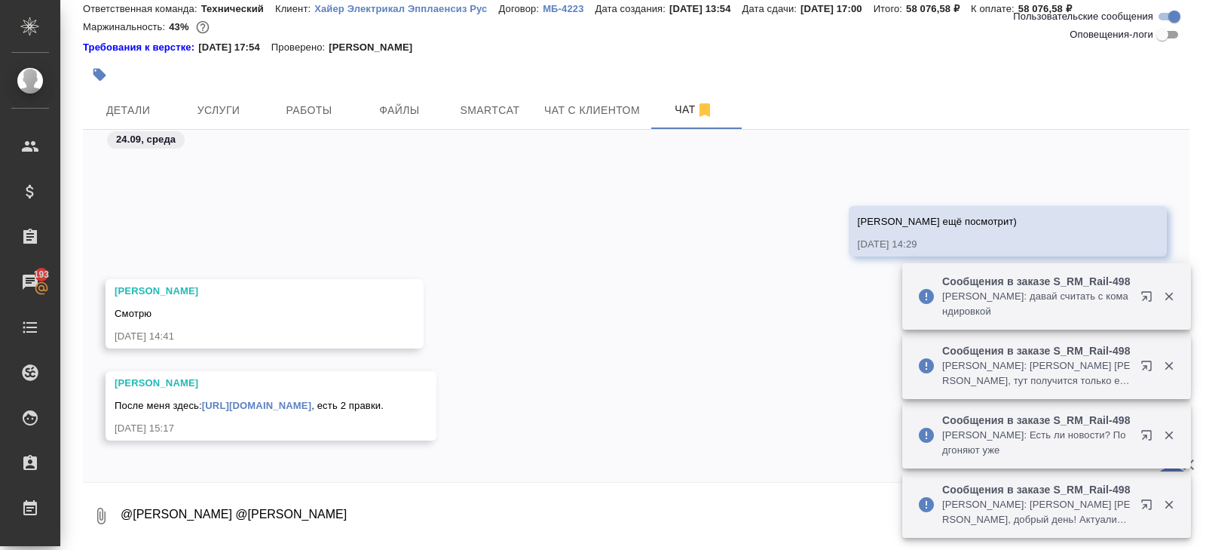
scroll to position [10755, 0]
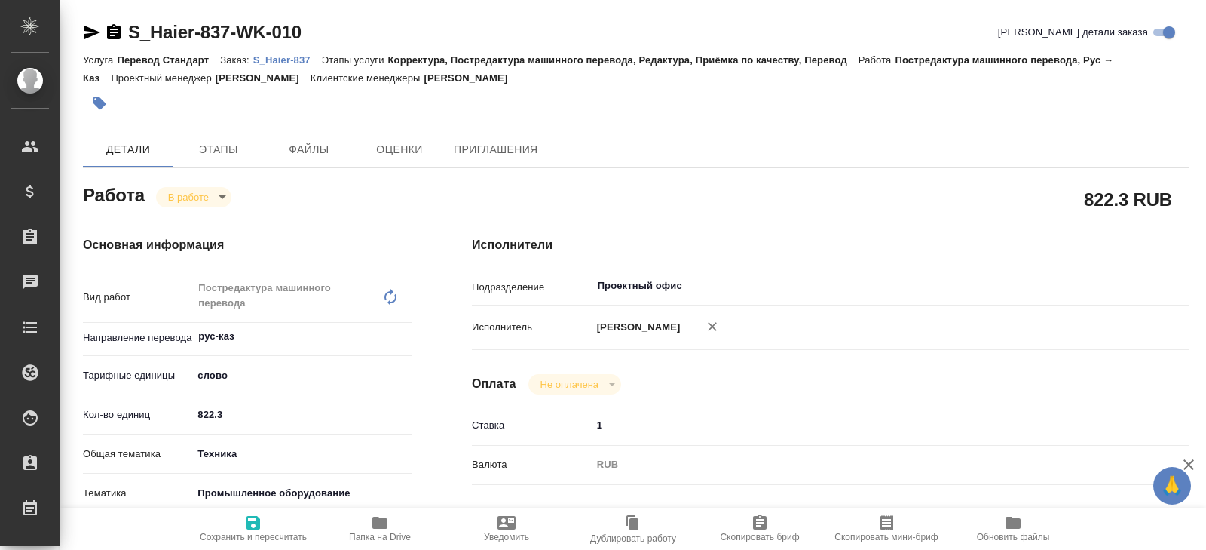
type textarea "x"
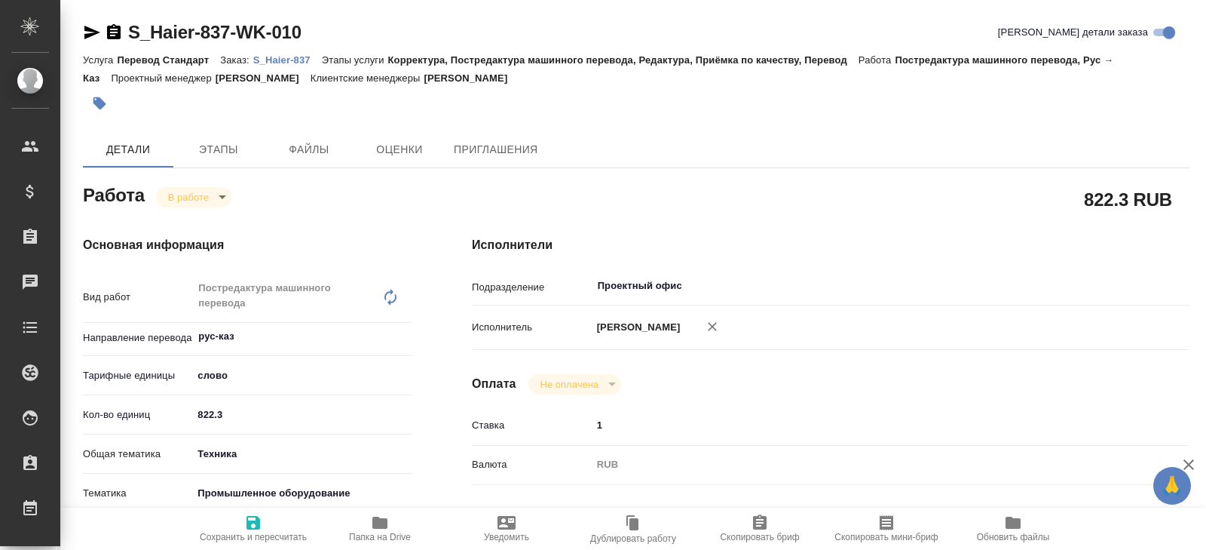
type textarea "x"
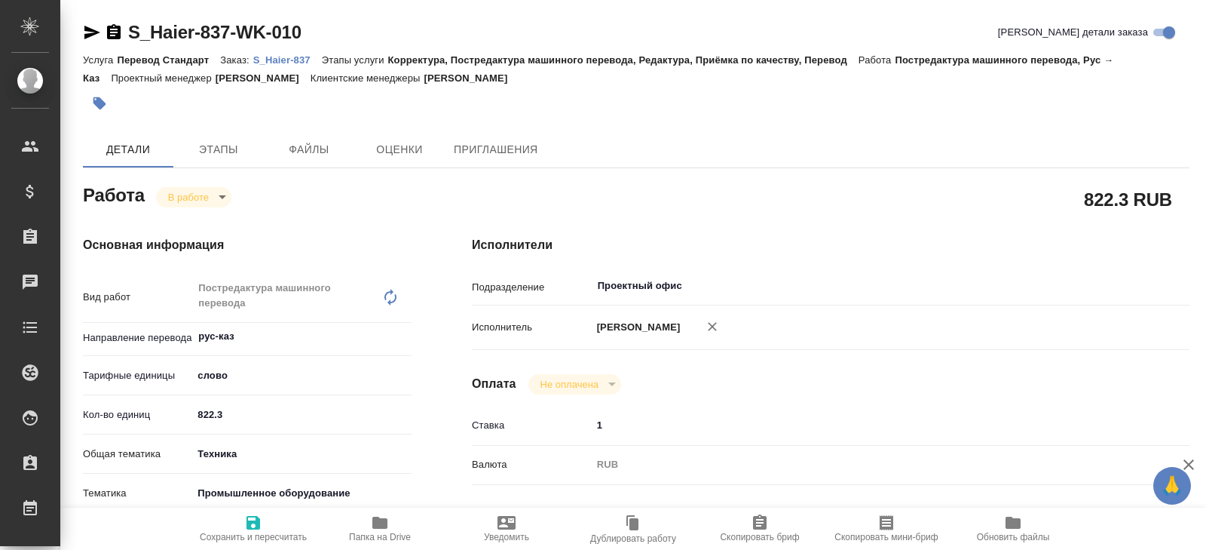
type textarea "x"
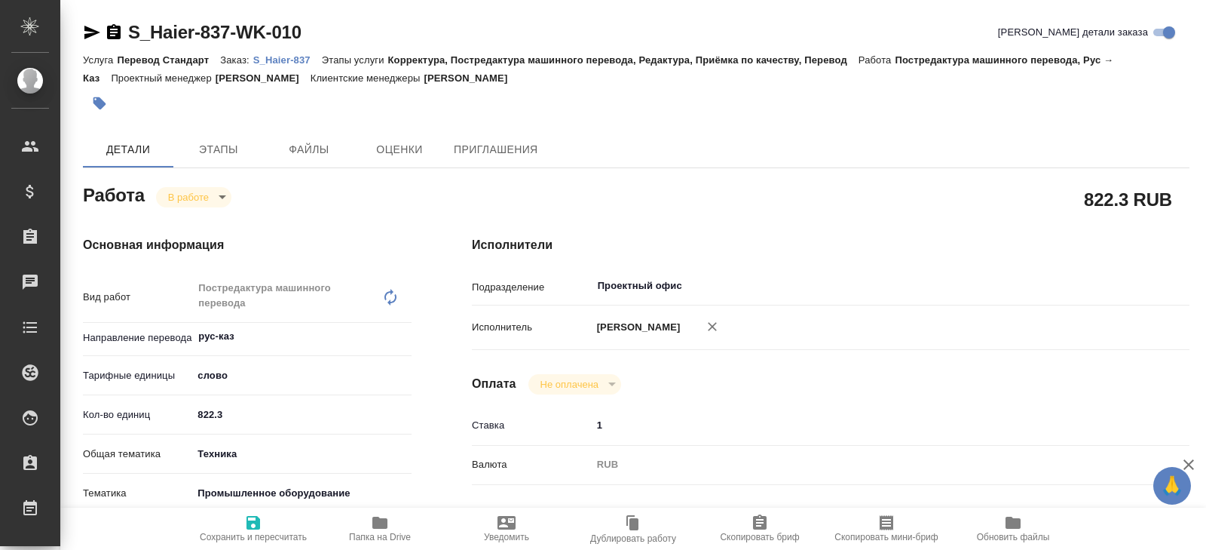
type textarea "x"
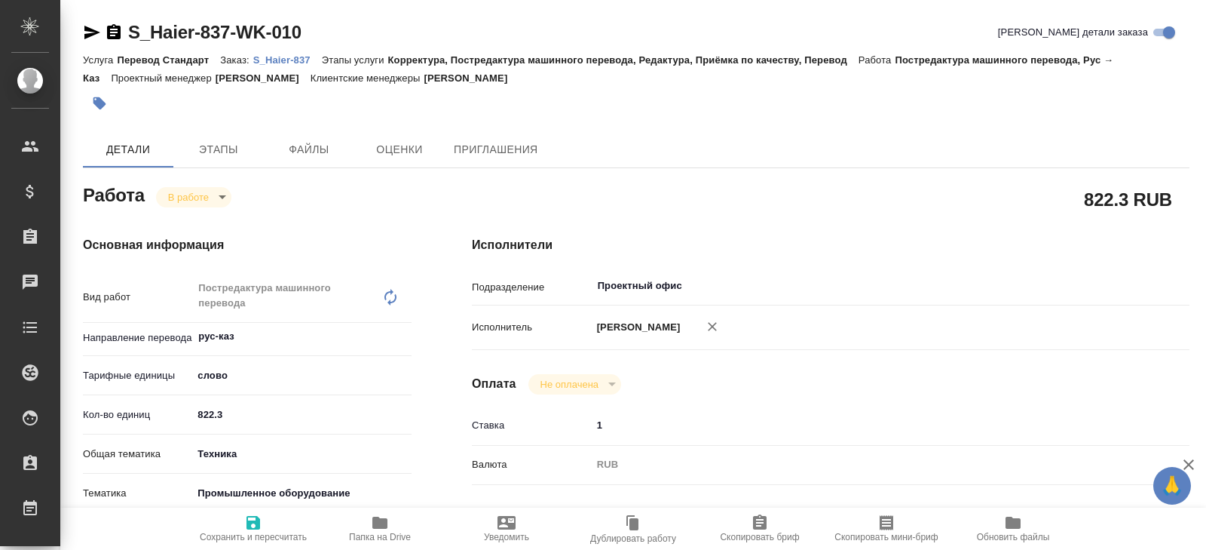
click at [382, 522] on icon "button" at bounding box center [379, 522] width 15 height 12
type textarea "x"
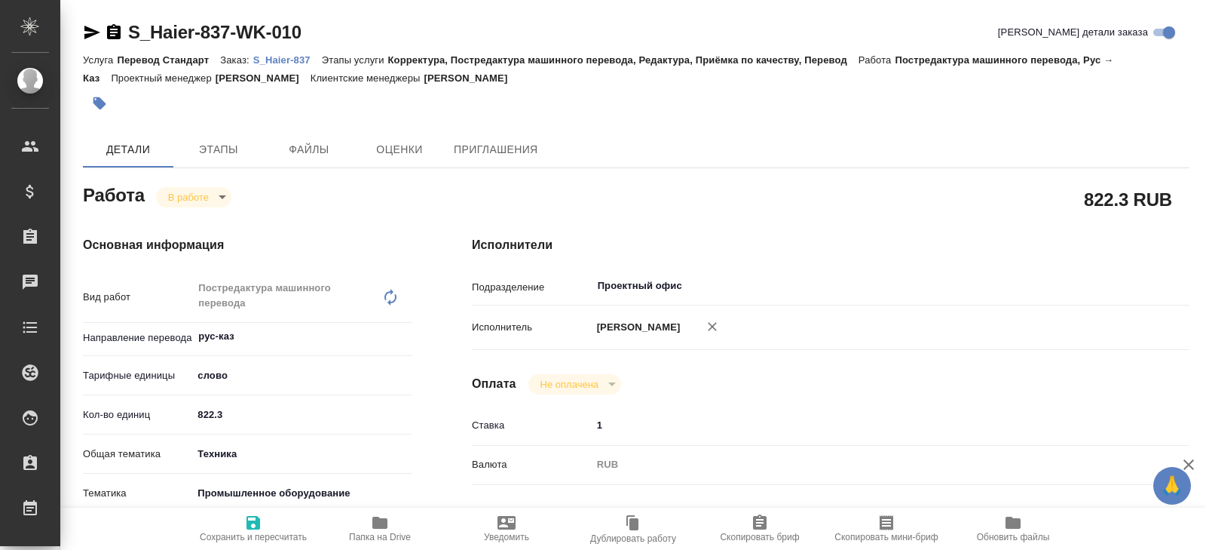
type textarea "x"
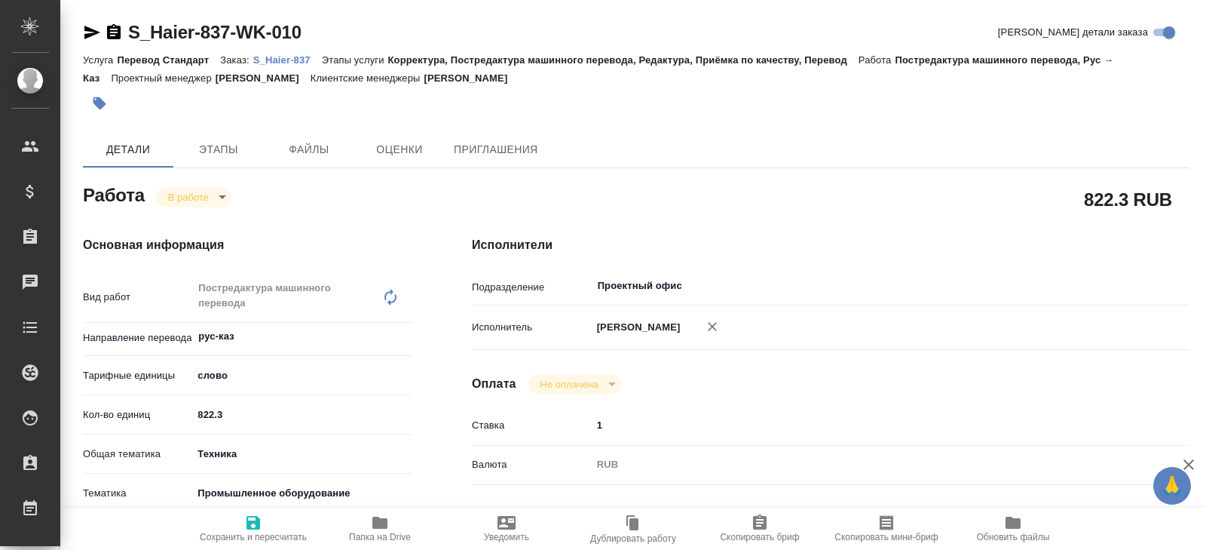
type textarea "x"
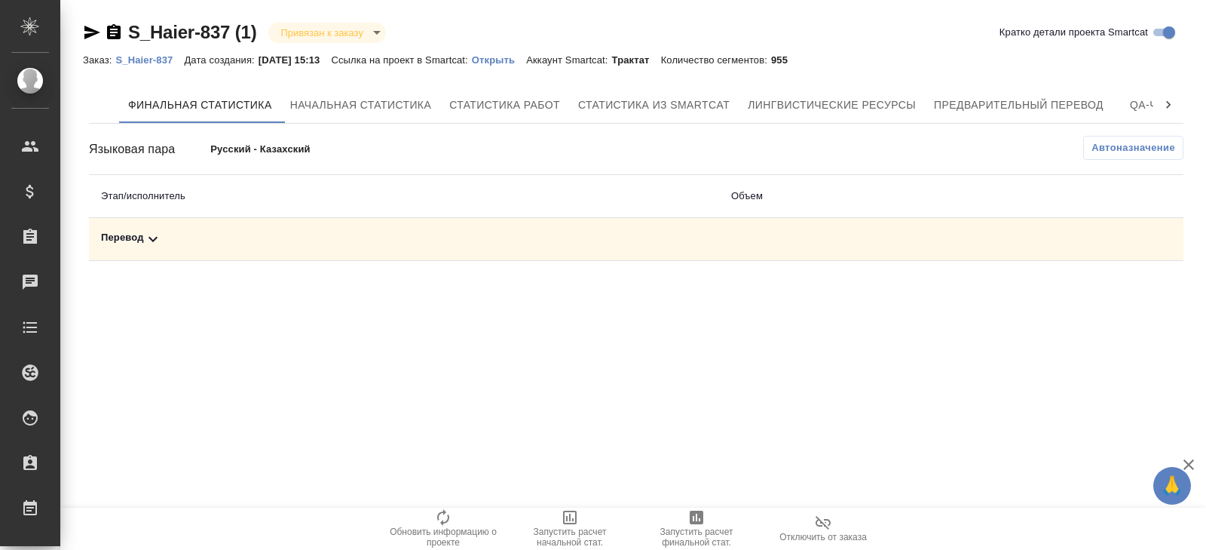
click at [161, 244] on div "Перевод" at bounding box center [404, 239] width 606 height 18
click at [1135, 139] on button "Автоназначение" at bounding box center [1133, 148] width 100 height 24
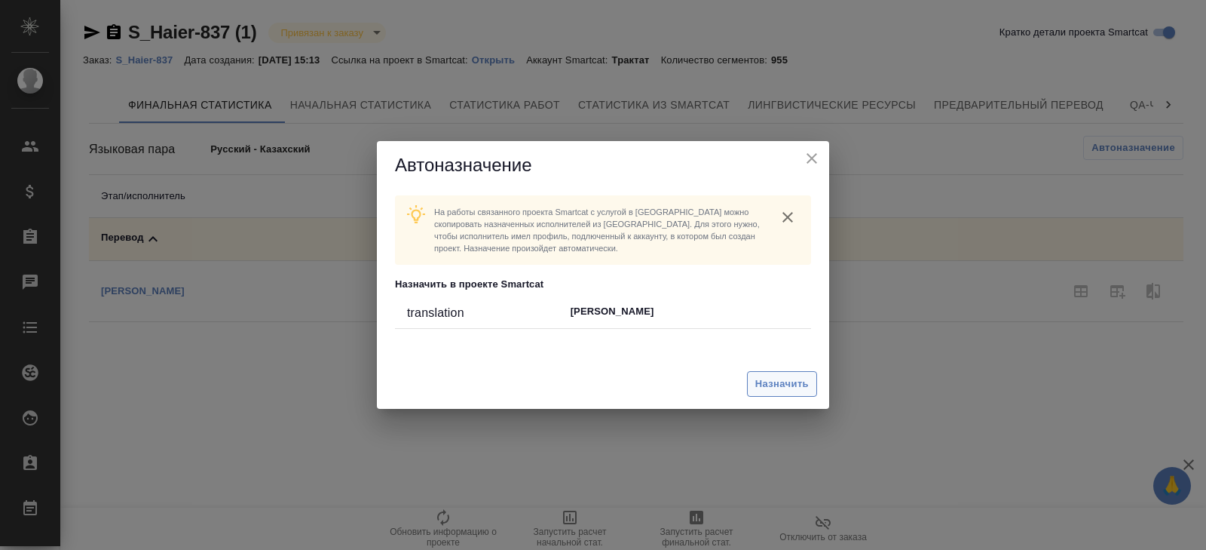
click at [782, 378] on span "Назначить" at bounding box center [782, 383] width 54 height 17
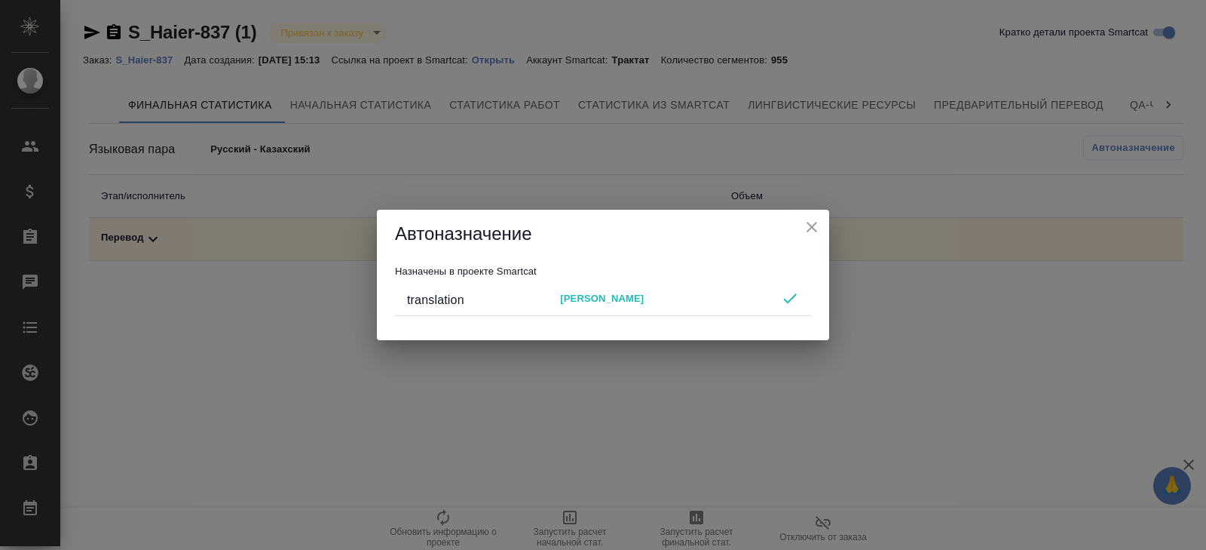
click at [930, 348] on div "Автоназначение Назначены в проекте Smartcat translation Badayev Berik" at bounding box center [603, 275] width 1206 height 550
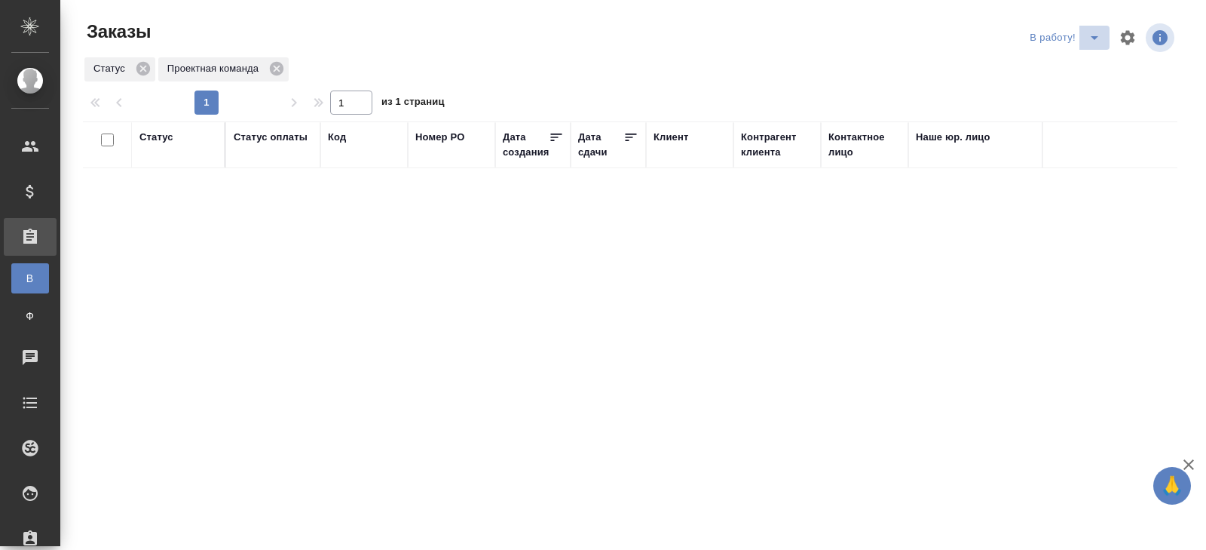
click at [1092, 35] on icon "split button" at bounding box center [1094, 38] width 18 height 18
click at [1080, 69] on li "ПМ" at bounding box center [1067, 68] width 84 height 24
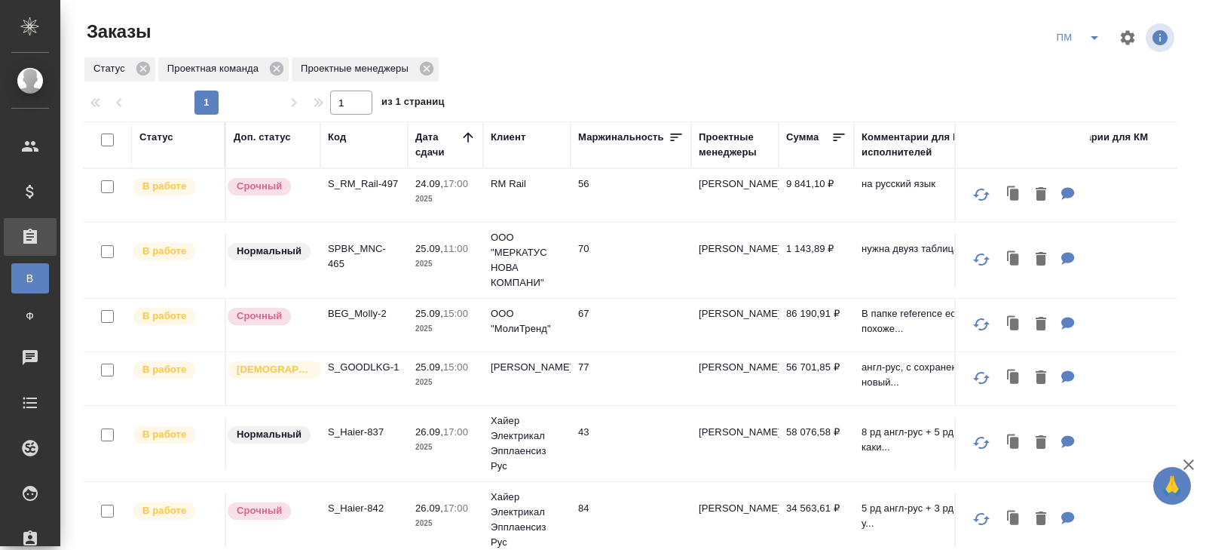
click at [341, 189] on p "S_RM_Rail-497" at bounding box center [364, 183] width 72 height 15
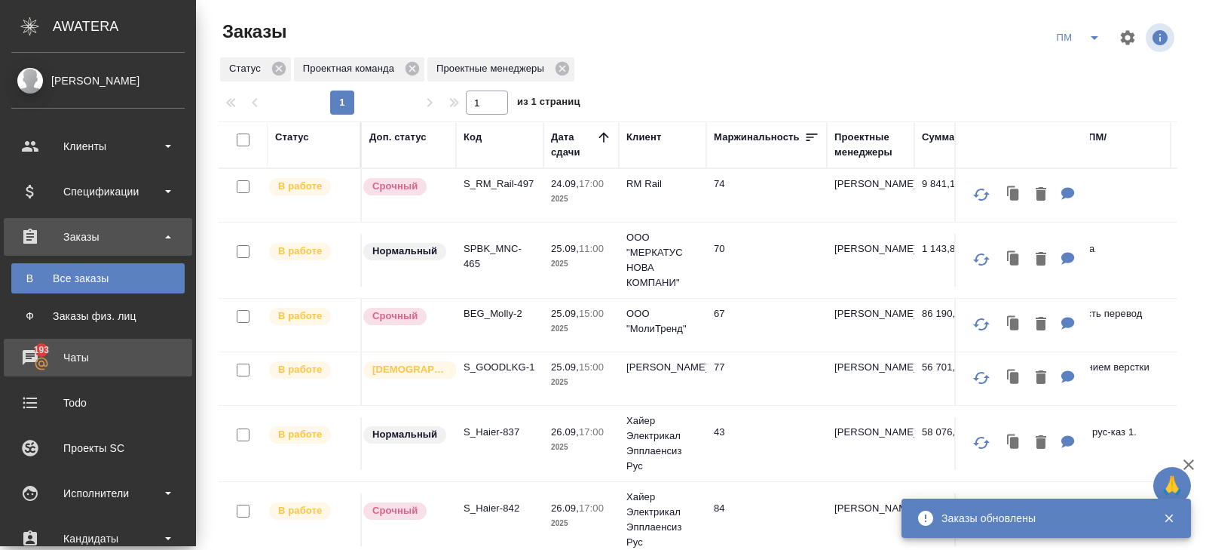
click at [41, 375] on link "193 Чаты" at bounding box center [98, 357] width 188 height 38
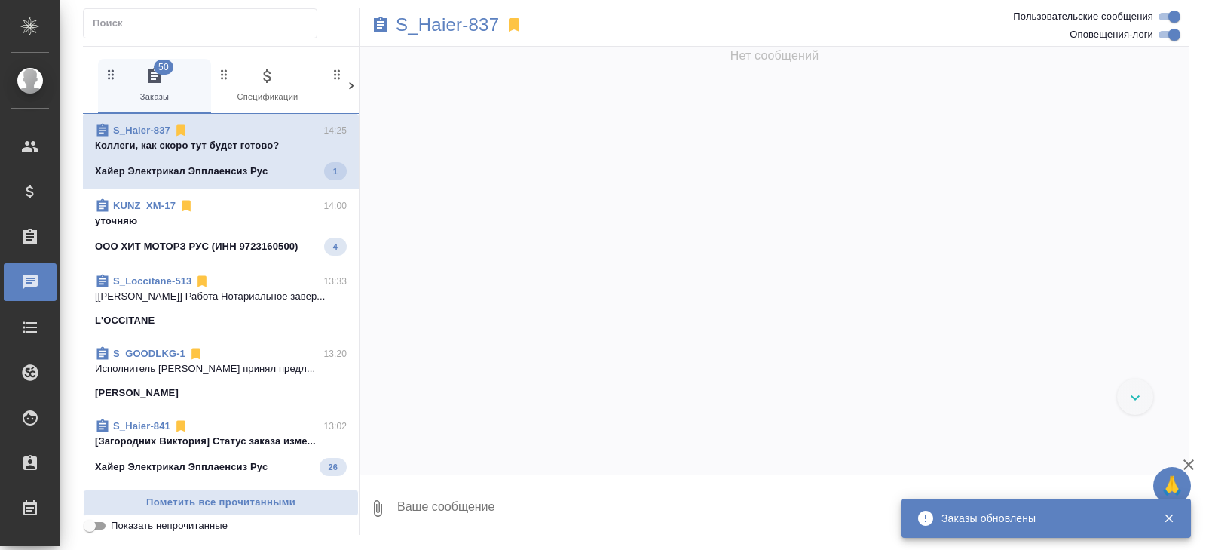
scroll to position [46376, 0]
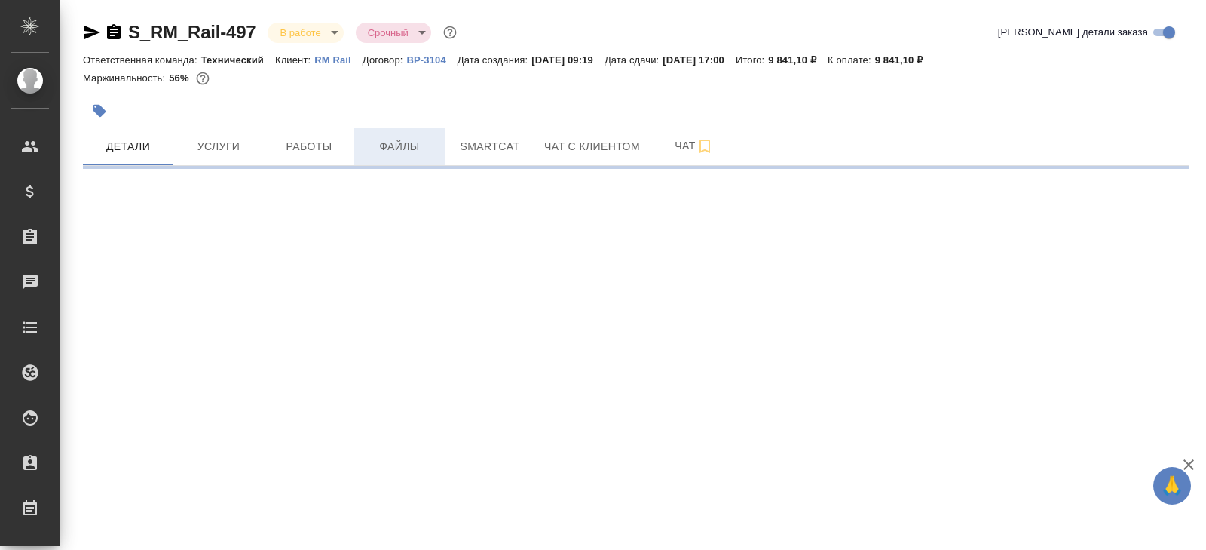
select select "RU"
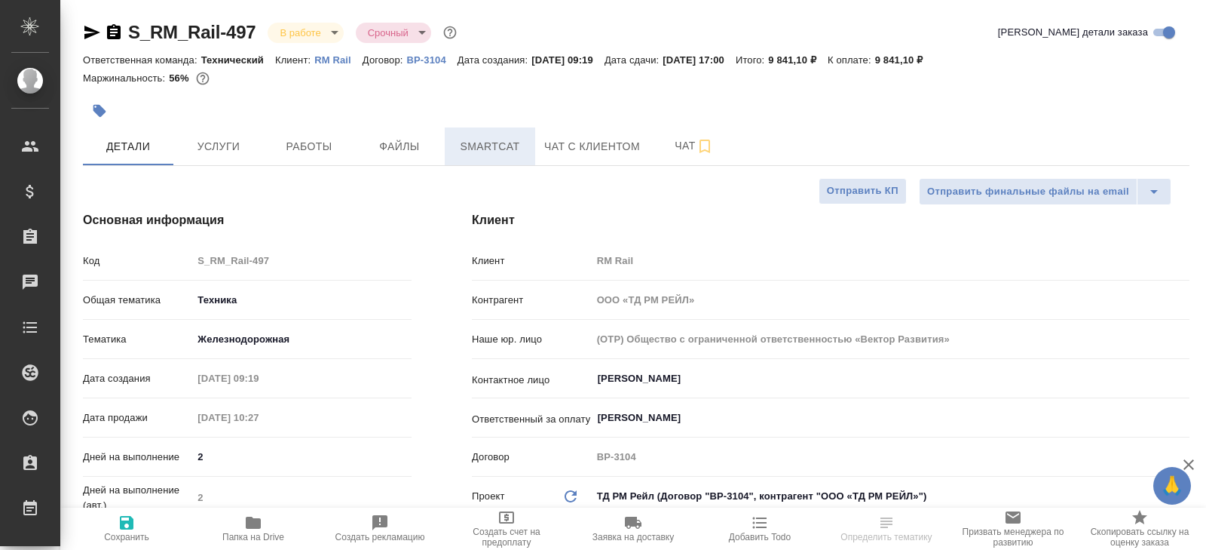
type textarea "x"
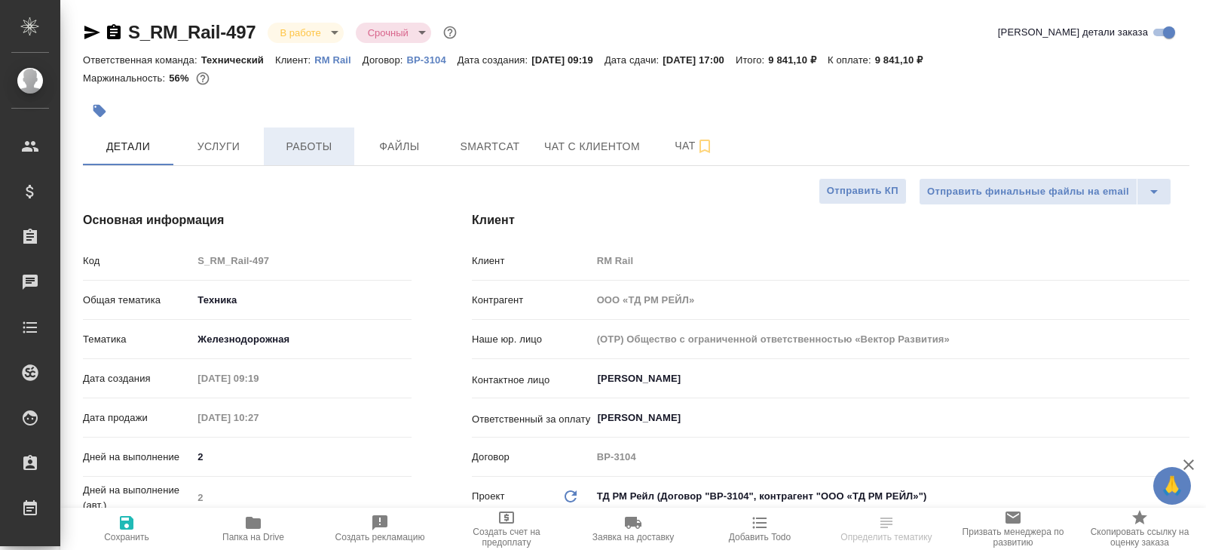
type textarea "x"
click at [311, 143] on span "Работы" at bounding box center [309, 146] width 72 height 19
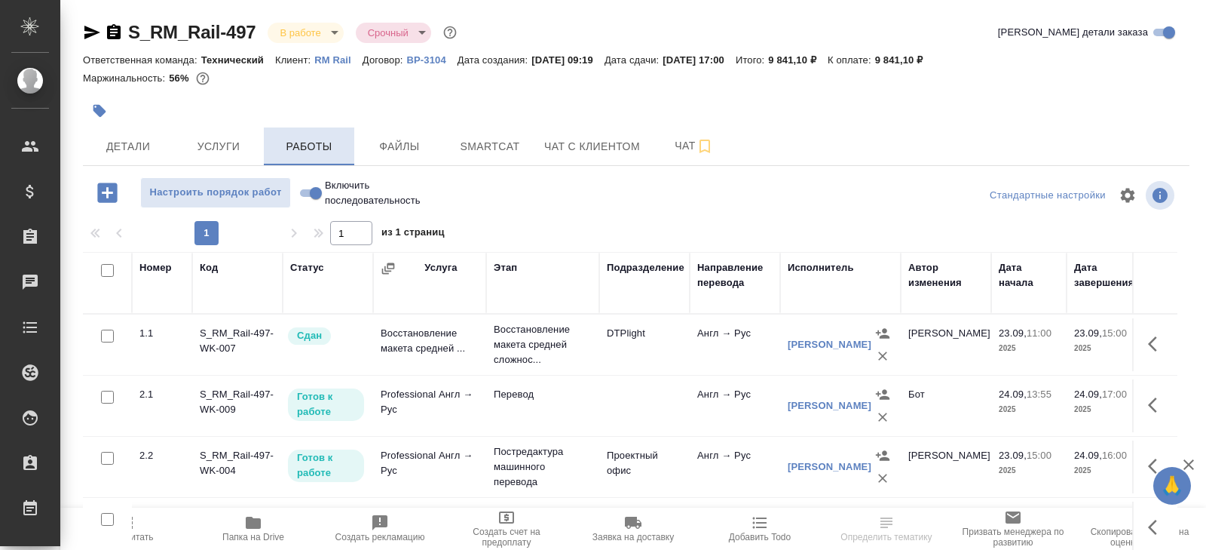
scroll to position [80, 0]
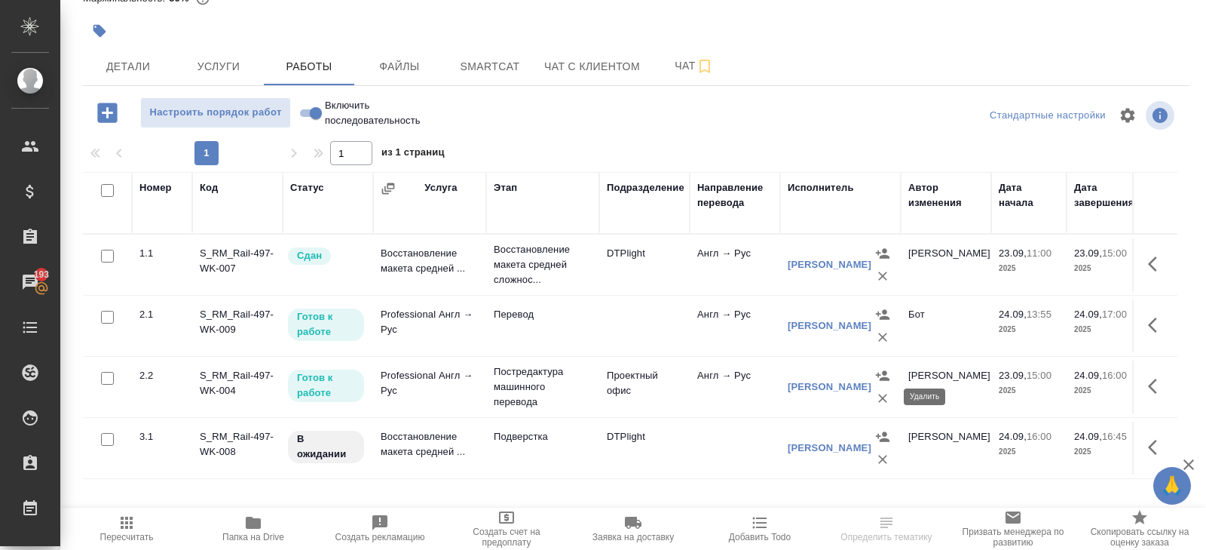
click at [880, 398] on icon "button" at bounding box center [882, 397] width 9 height 9
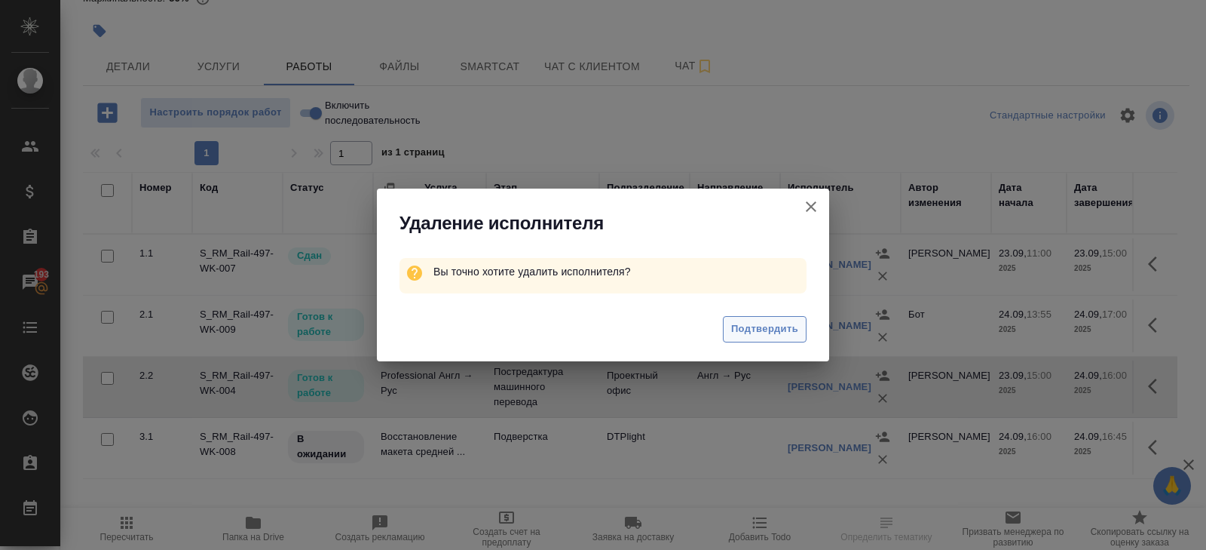
click at [802, 320] on button "Подтвердить" at bounding box center [765, 329] width 84 height 26
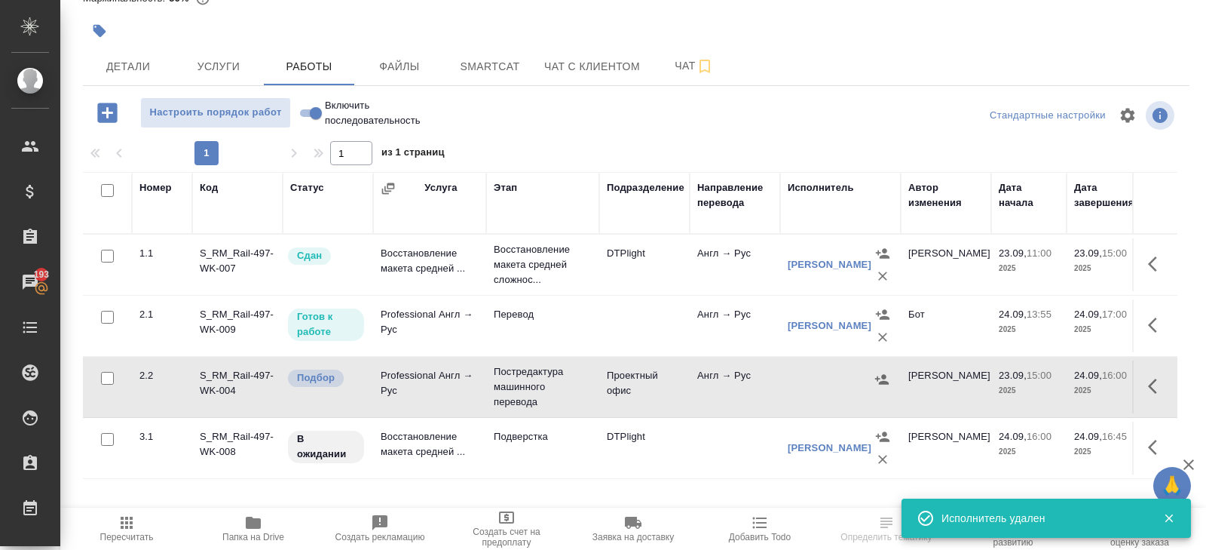
click at [1153, 387] on icon "button" at bounding box center [1152, 385] width 9 height 15
click at [1104, 380] on icon "button" at bounding box center [1100, 385] width 11 height 14
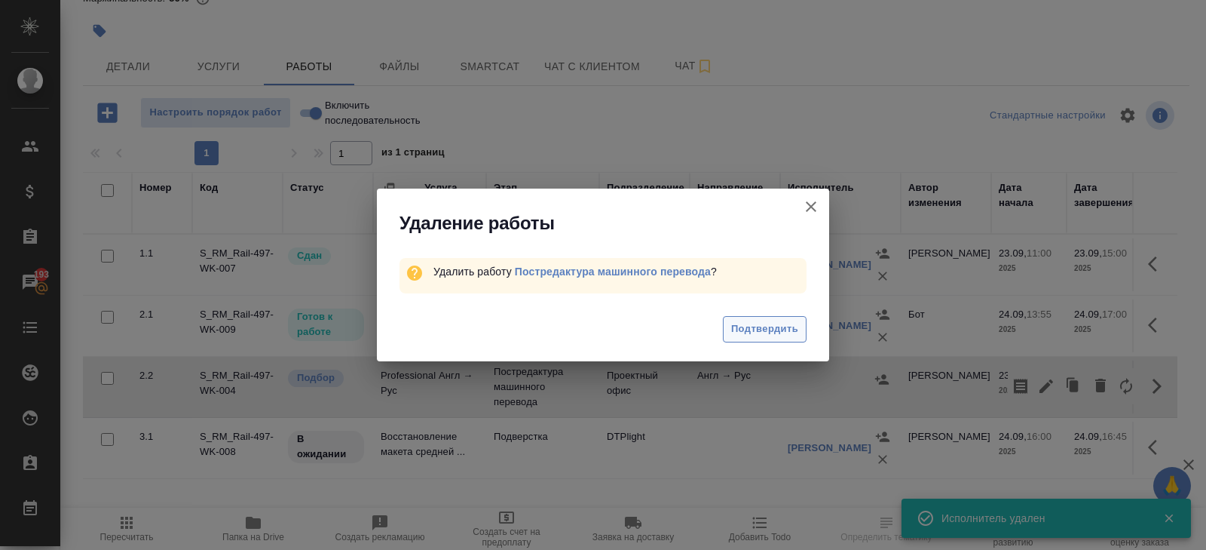
click at [753, 326] on span "Подтвердить" at bounding box center [764, 328] width 67 height 17
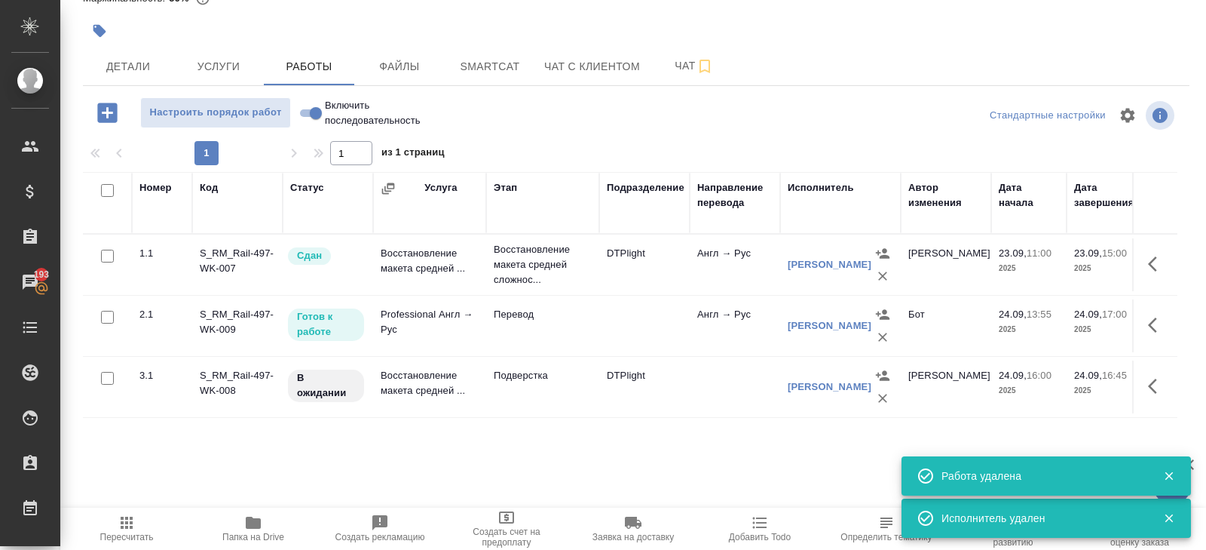
click at [596, 322] on td "Перевод" at bounding box center [542, 325] width 113 height 53
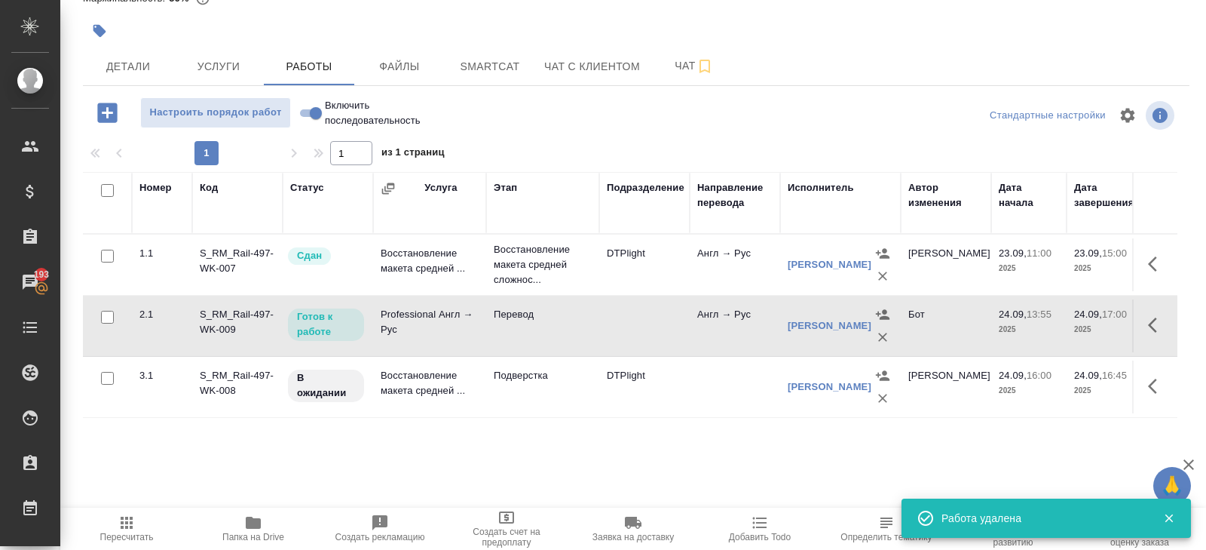
click at [596, 322] on td "Перевод" at bounding box center [542, 325] width 113 height 53
click at [1156, 387] on icon "button" at bounding box center [1157, 386] width 18 height 18
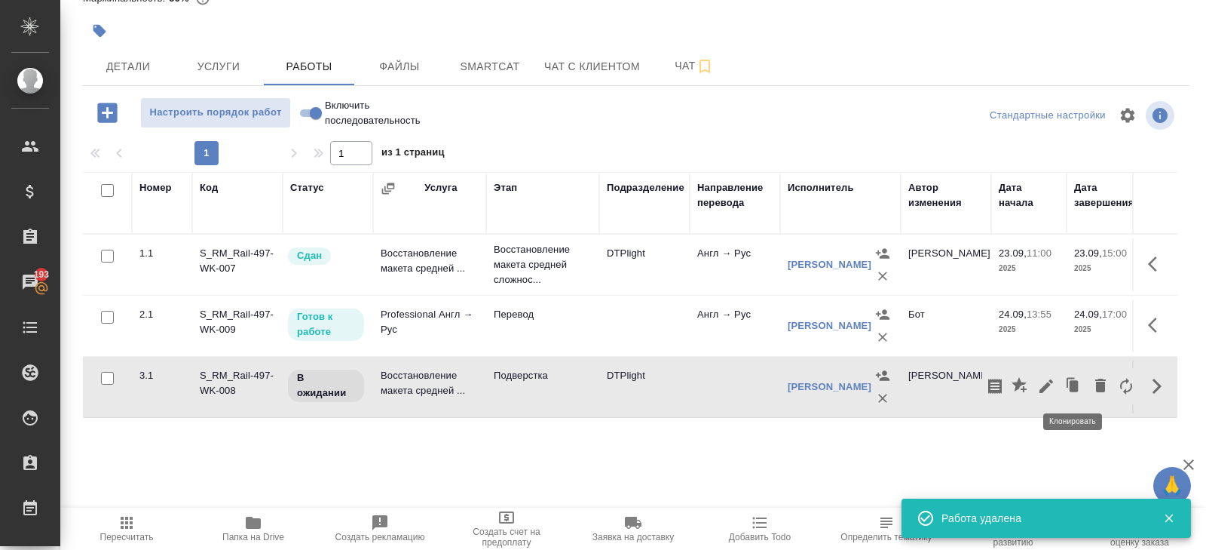
click at [1046, 384] on icon "button" at bounding box center [1047, 386] width 14 height 14
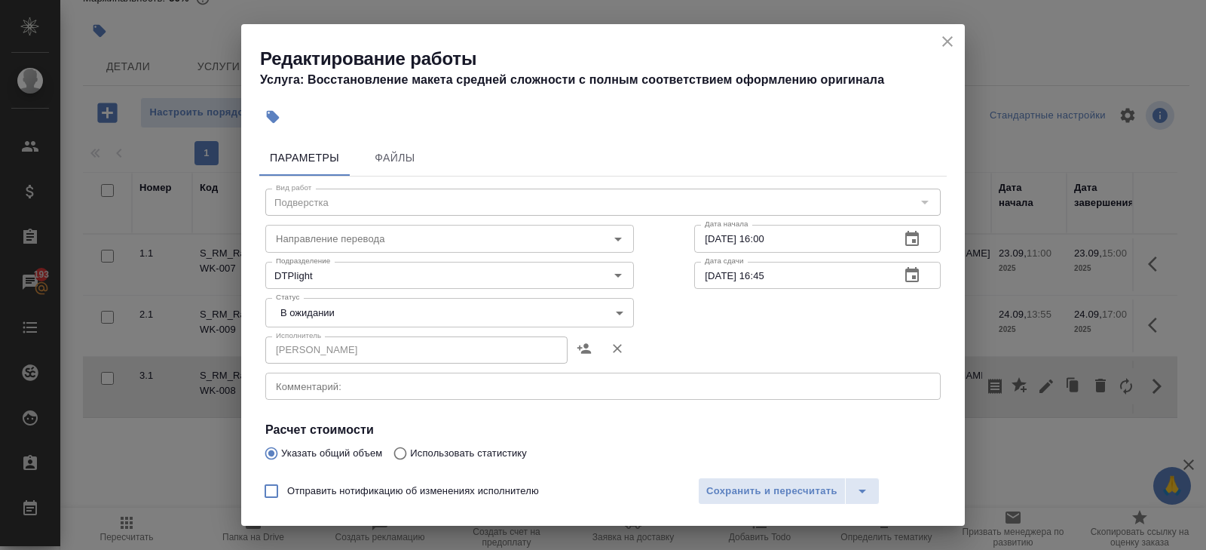
click at [345, 397] on div "x Комментарий:" at bounding box center [602, 385] width 675 height 27
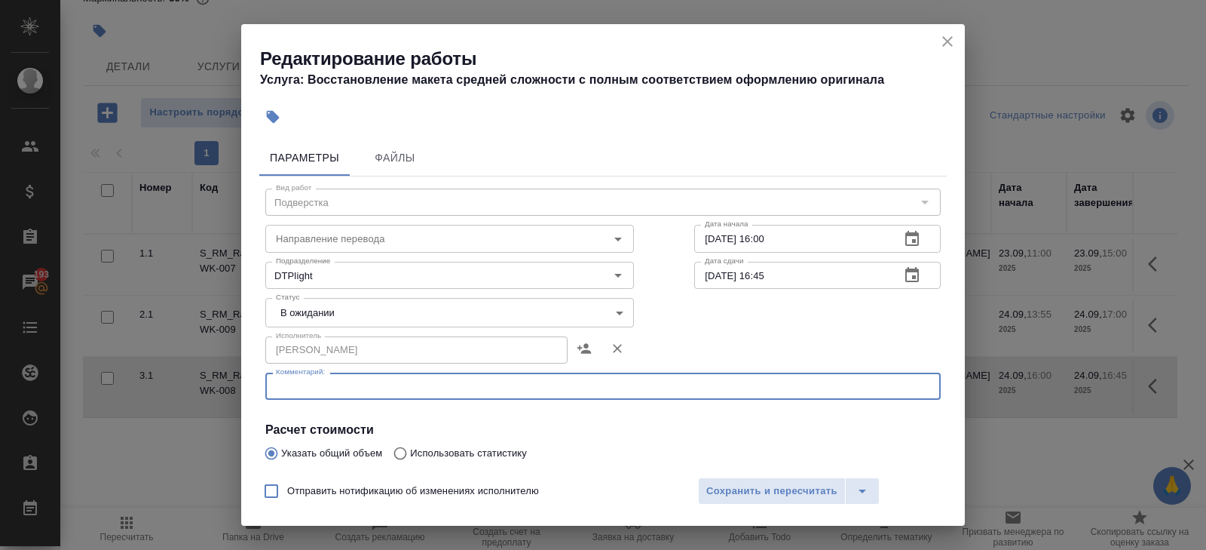
paste textarea "https://drive.awatera.com/s/fNFJMdH64nf7bdR"
type textarea "https://drive.awatera.com/s/fNFJMdH64nf7bdR"
click at [751, 485] on span "Сохранить и пересчитать" at bounding box center [771, 490] width 131 height 17
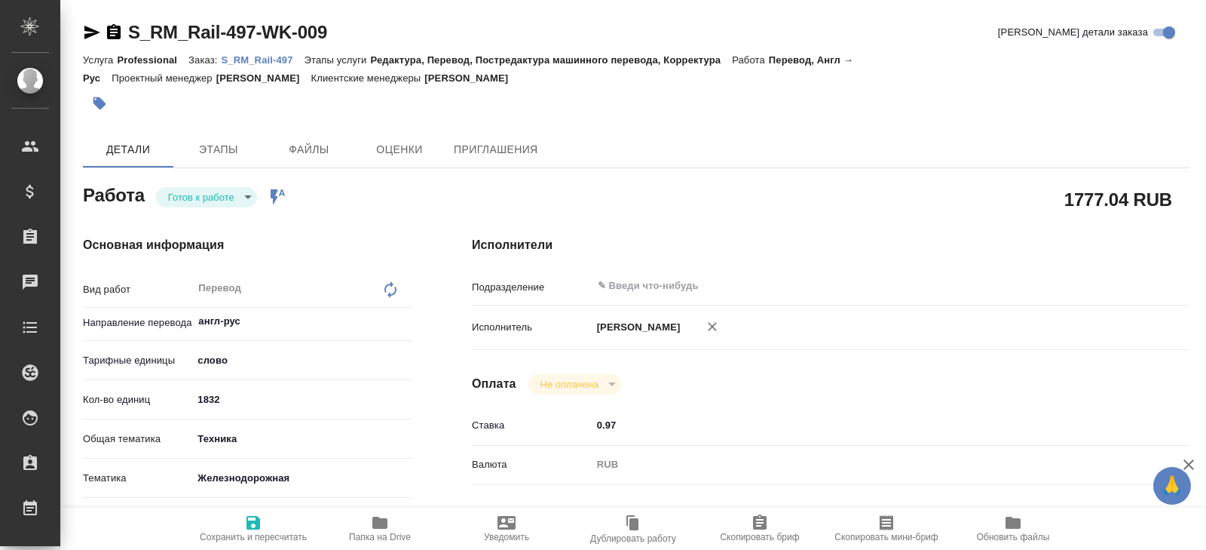
type textarea "x"
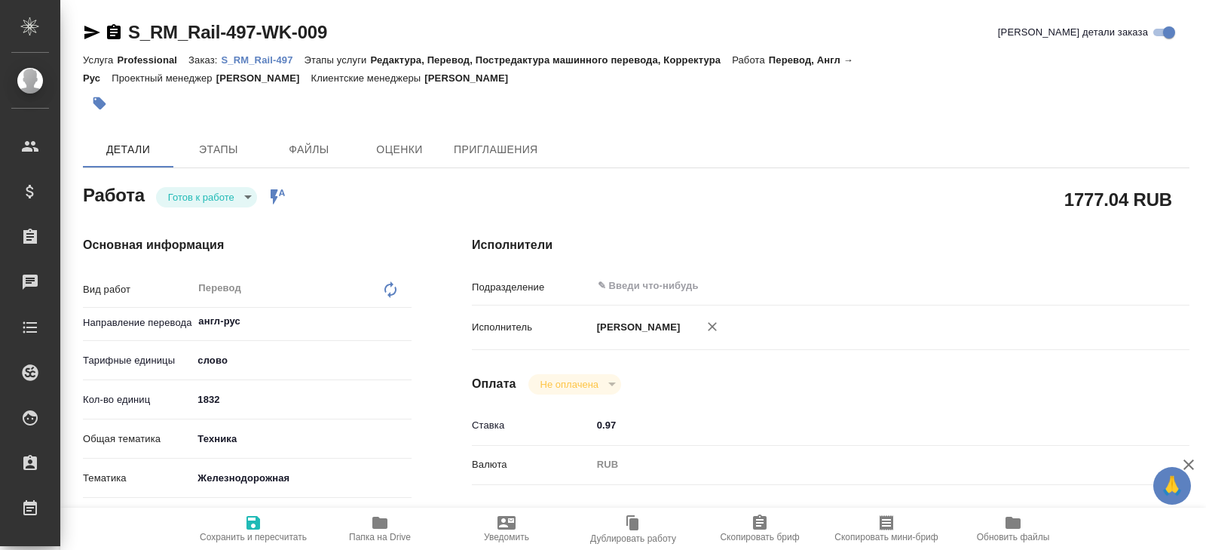
type textarea "x"
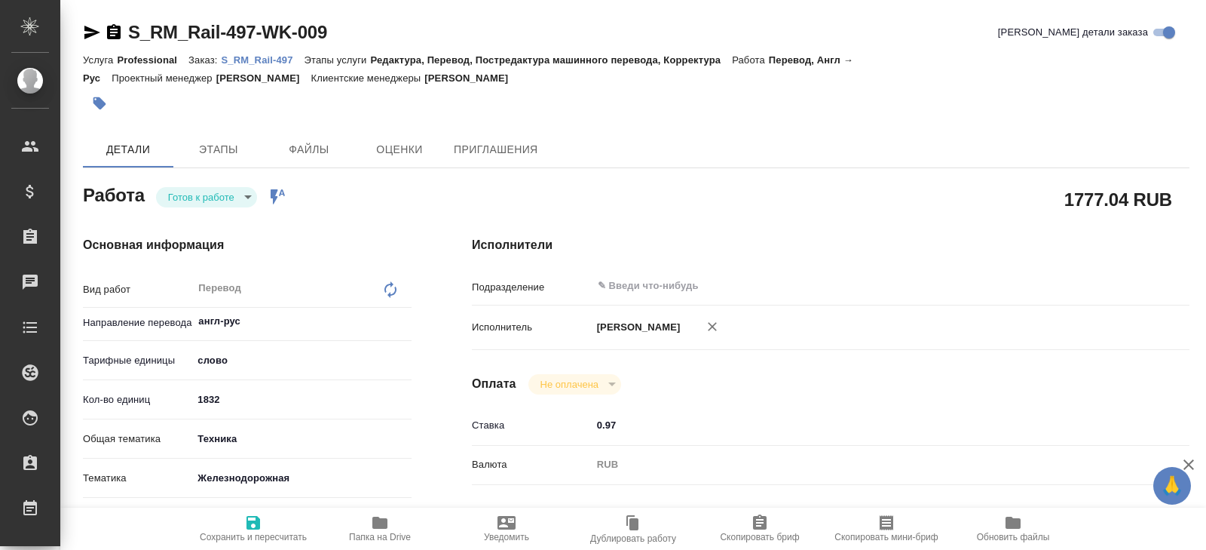
type textarea "x"
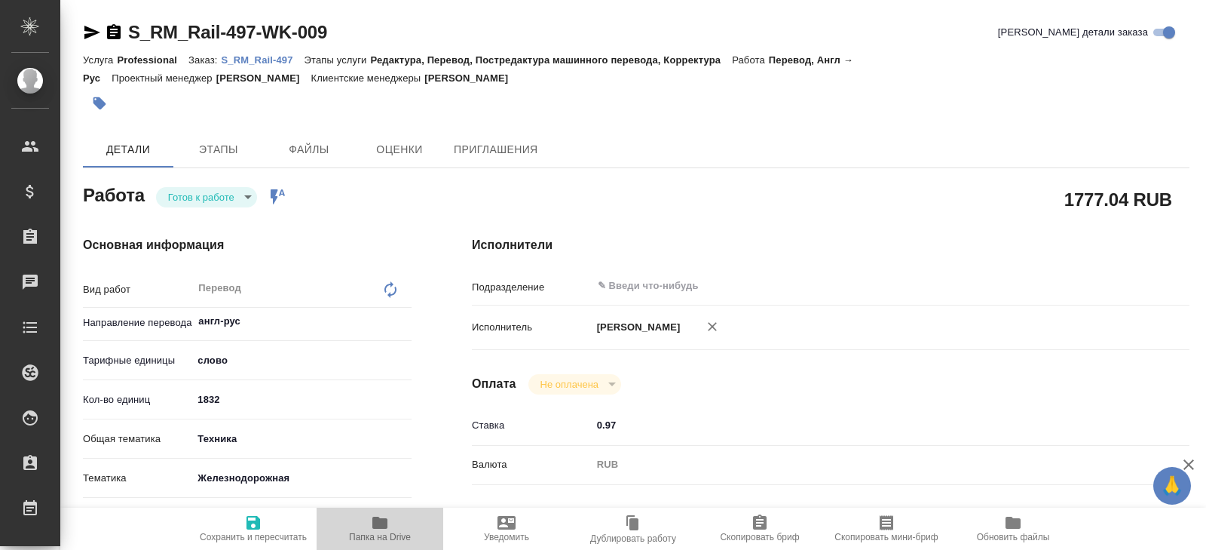
click at [366, 523] on span "Папка на Drive" at bounding box center [380, 527] width 109 height 29
type textarea "x"
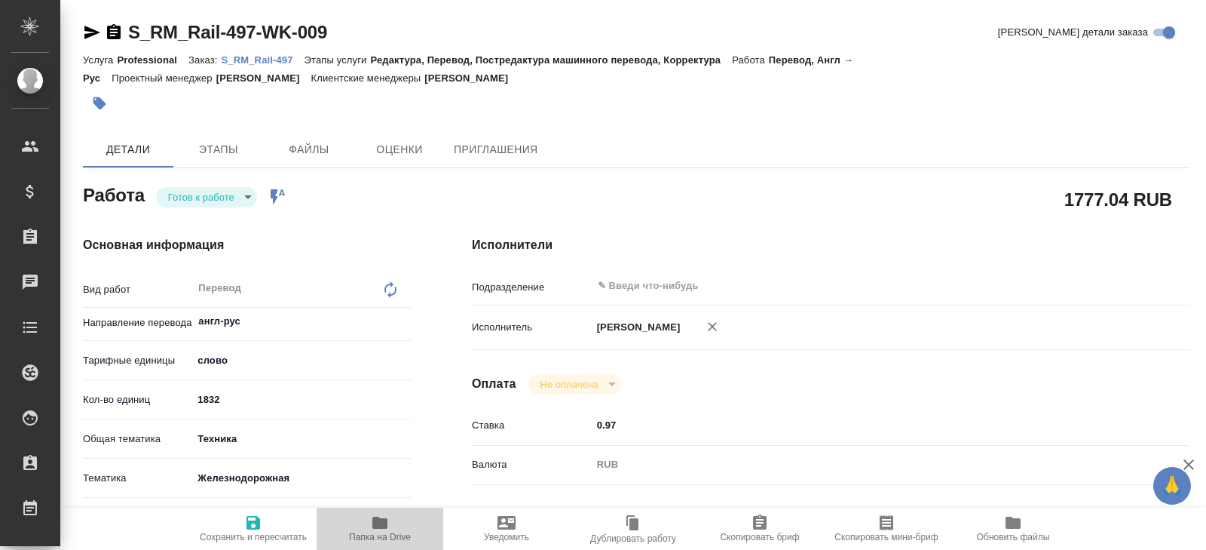
type textarea "x"
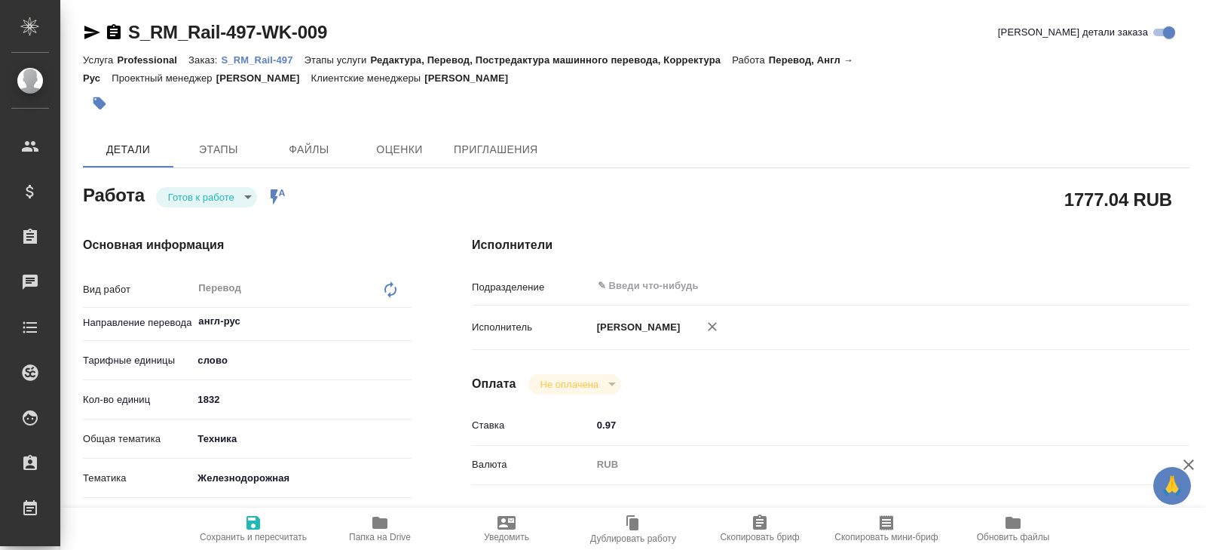
type textarea "x"
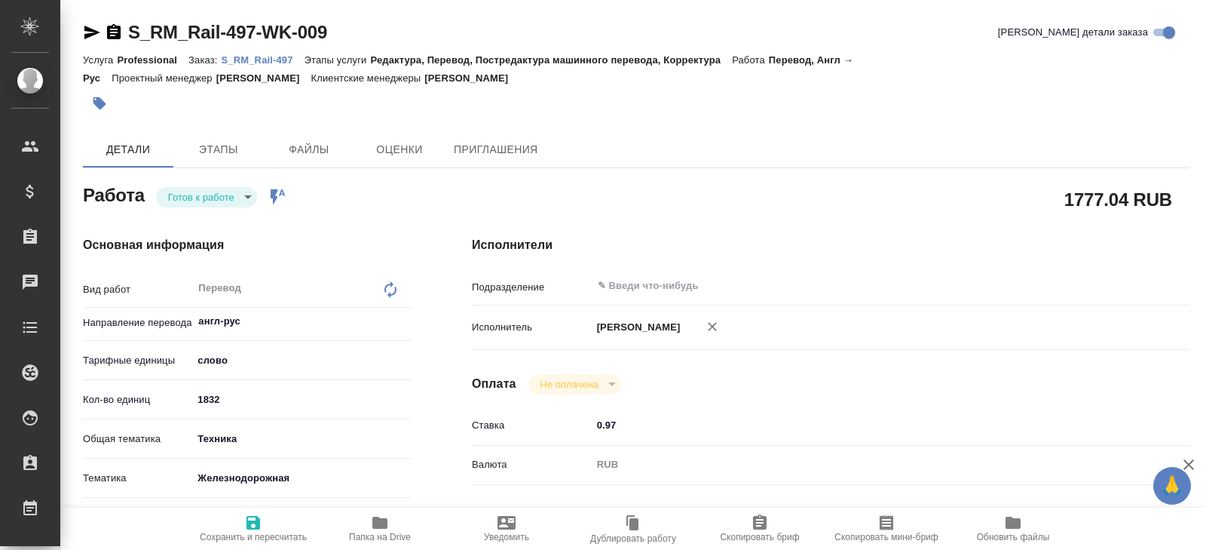
type textarea "x"
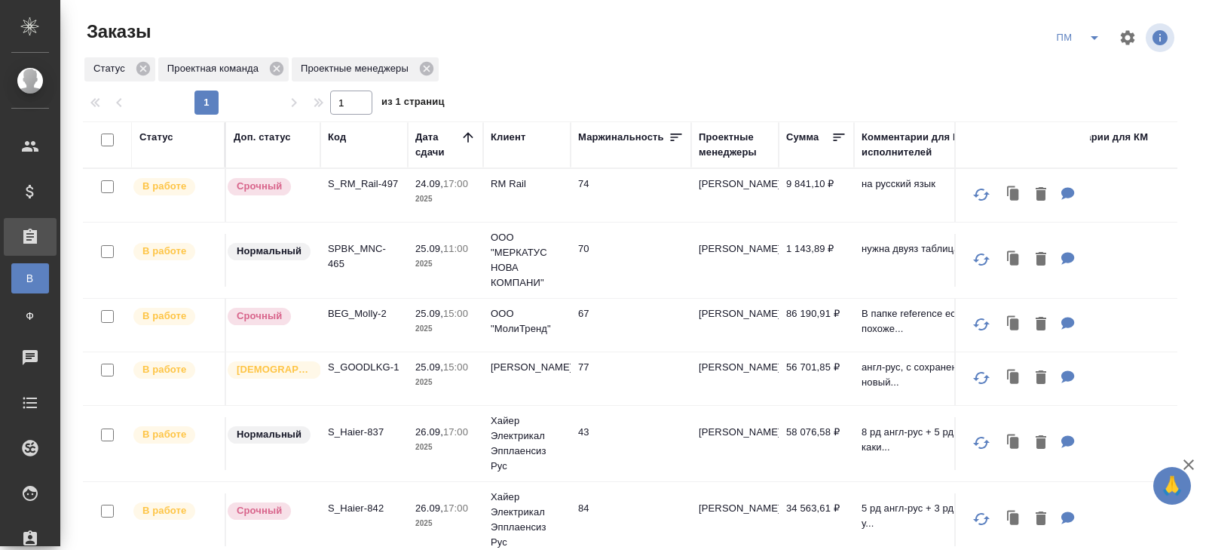
click at [368, 187] on p "S_RM_Rail-497" at bounding box center [364, 183] width 72 height 15
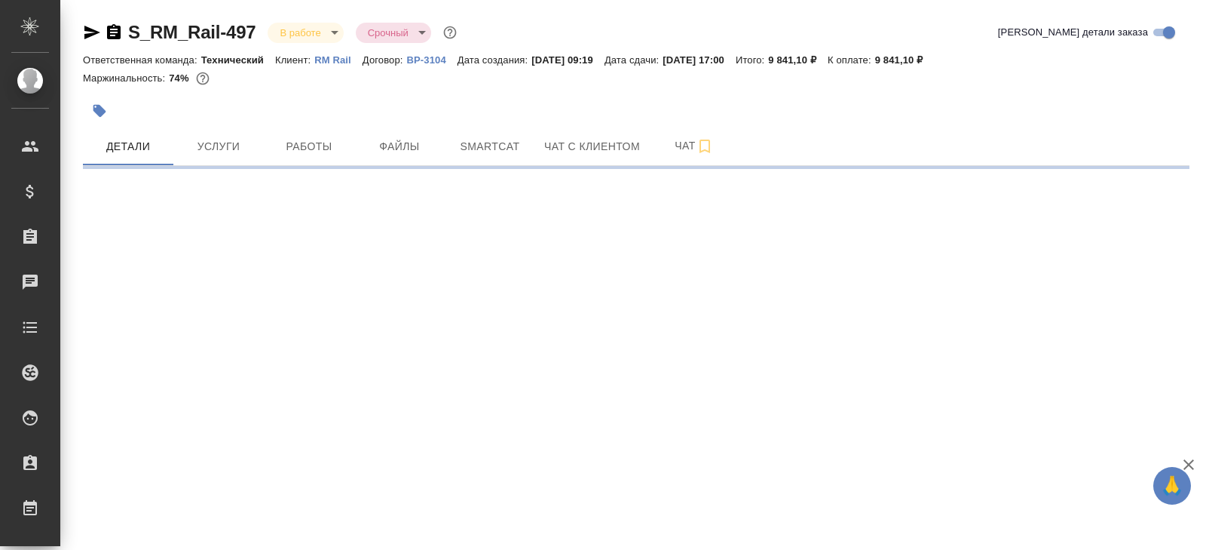
select select "RU"
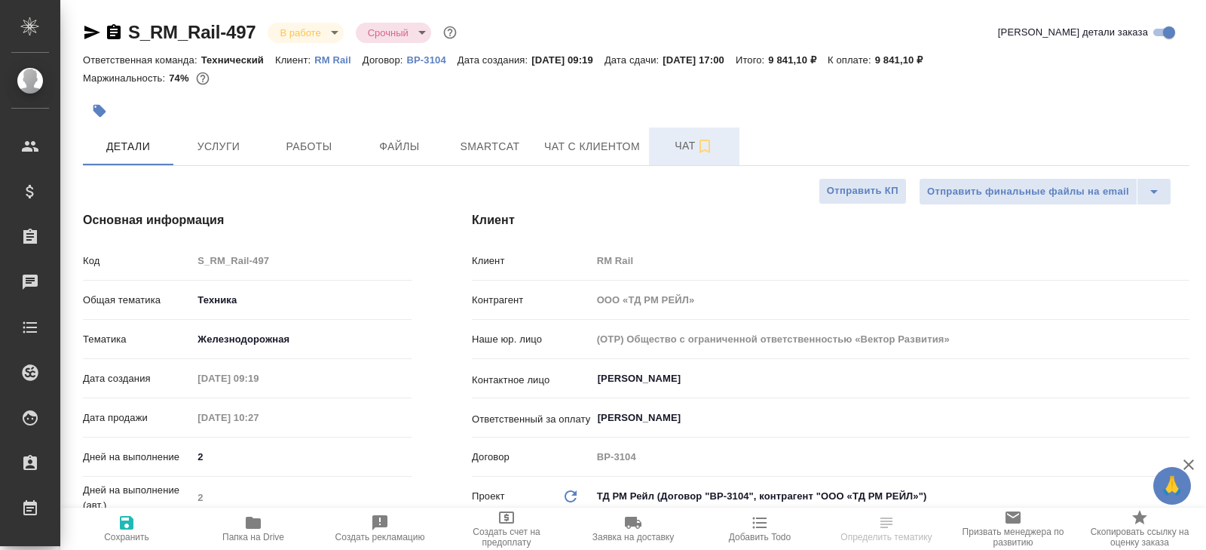
type textarea "x"
click at [685, 157] on button "Чат" at bounding box center [694, 146] width 90 height 38
type textarea "x"
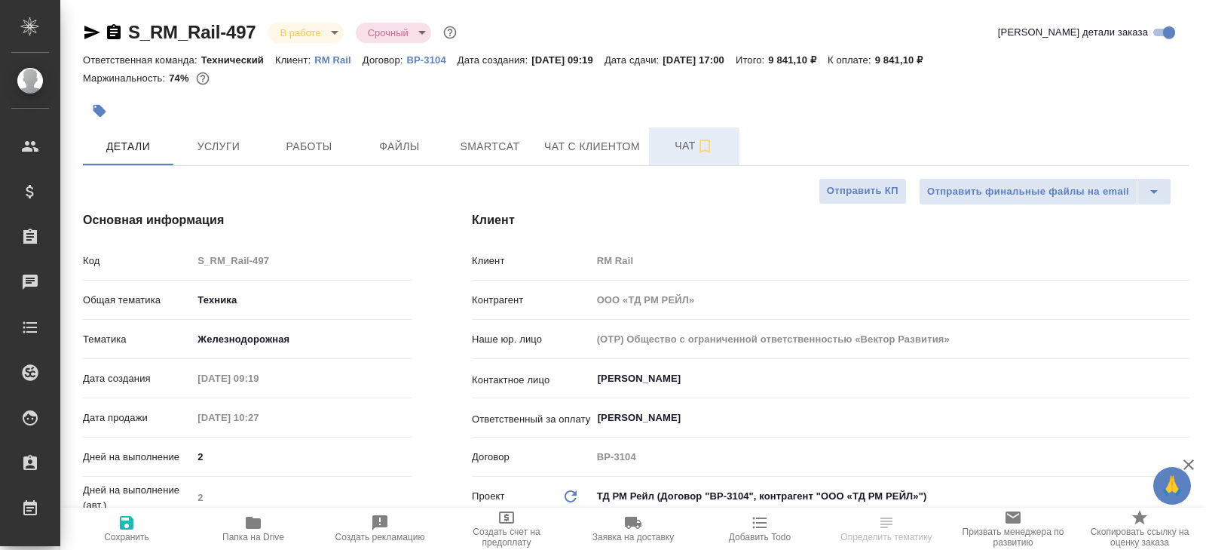
type textarea "x"
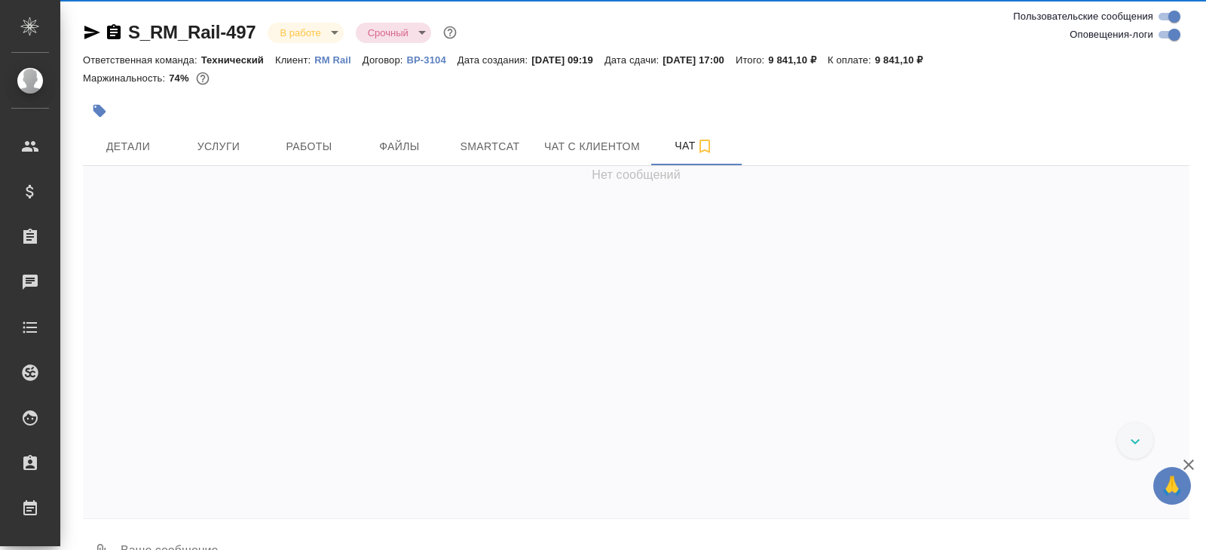
scroll to position [7578, 0]
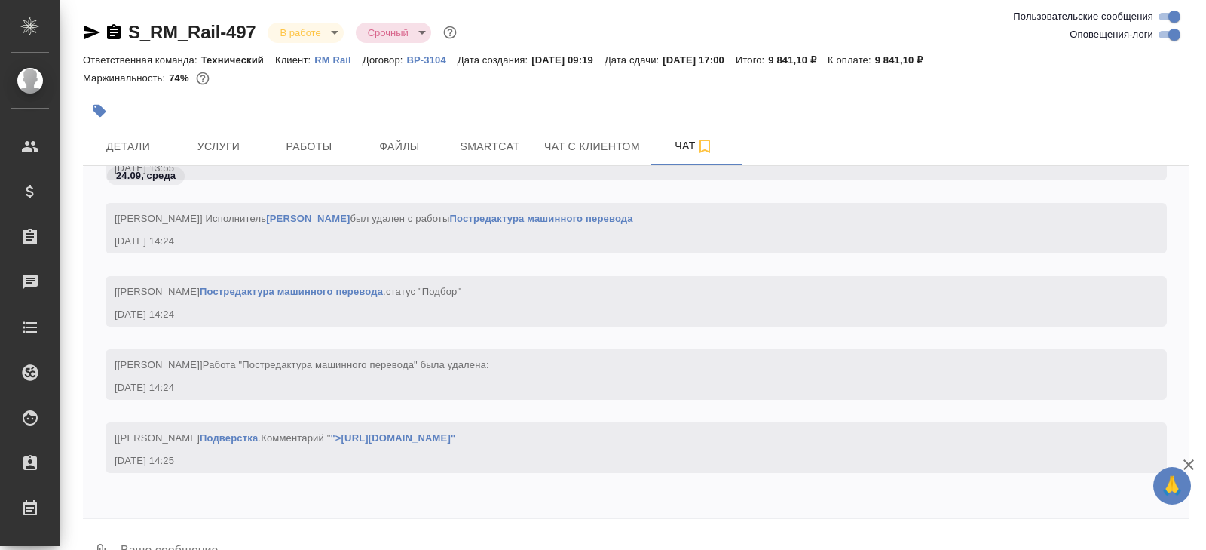
click at [1172, 36] on input "Оповещения-логи" at bounding box center [1174, 35] width 54 height 18
checkbox input "false"
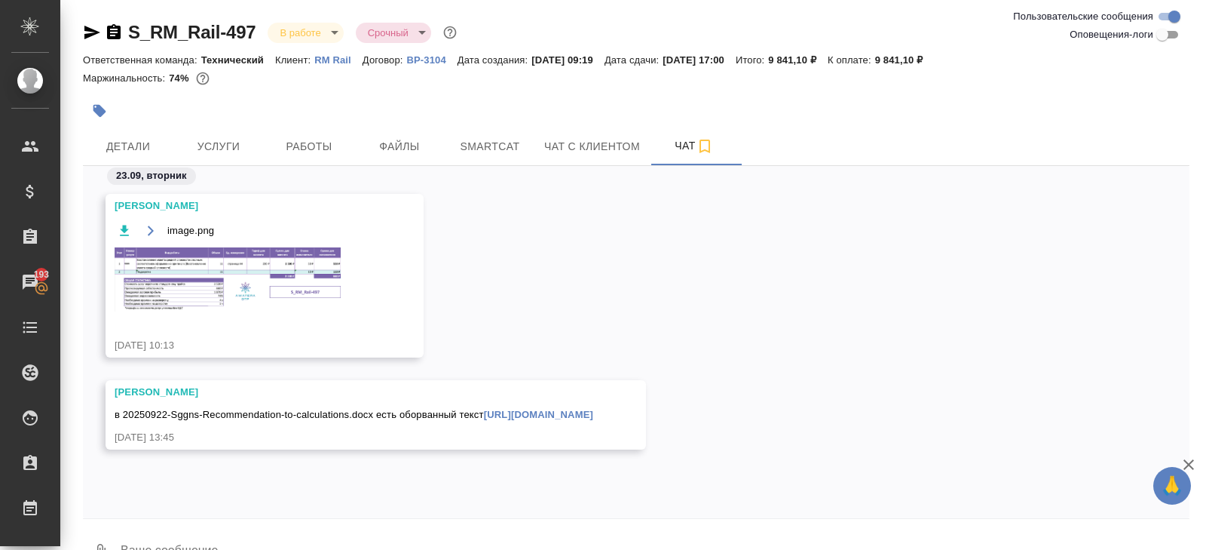
scroll to position [36, 0]
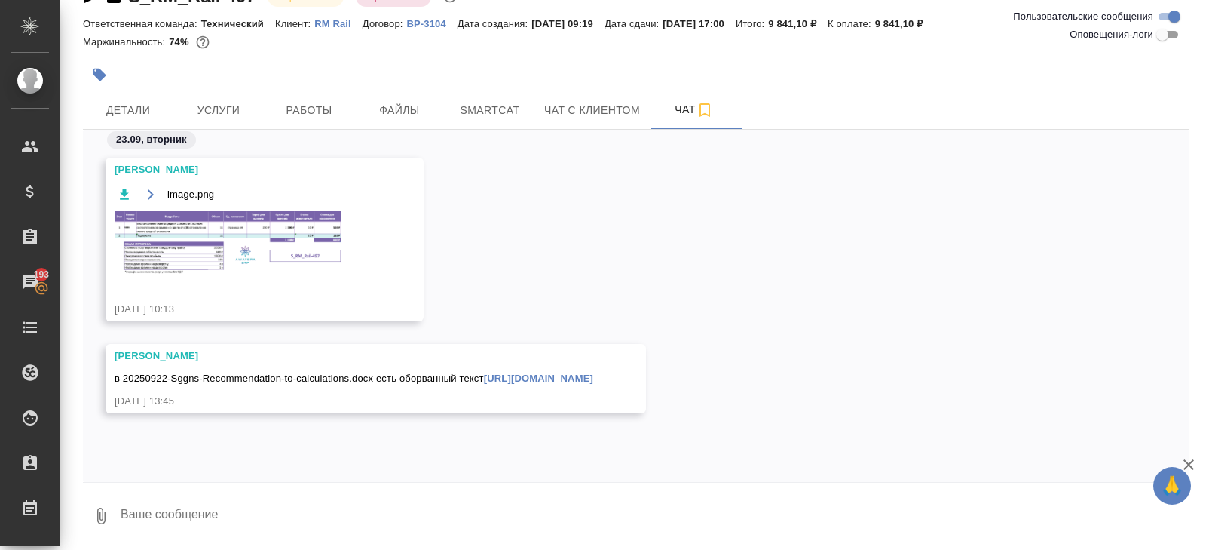
click at [337, 520] on textarea at bounding box center [654, 515] width 1070 height 51
type textarea """
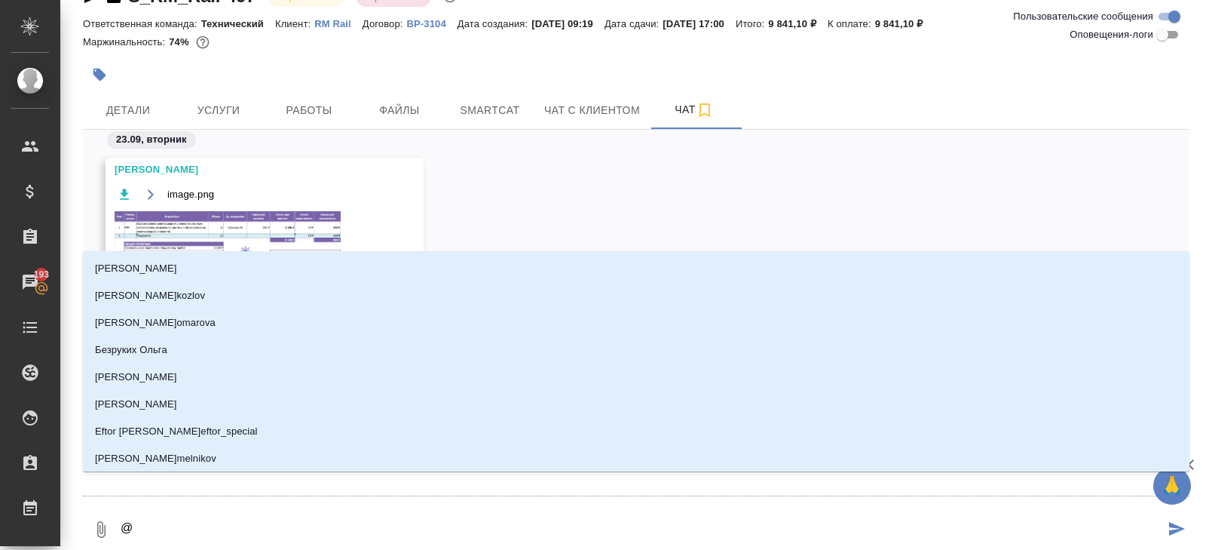
type textarea "@з"
type input "з"
type textarea "@за"
type input "за"
type textarea "@заб"
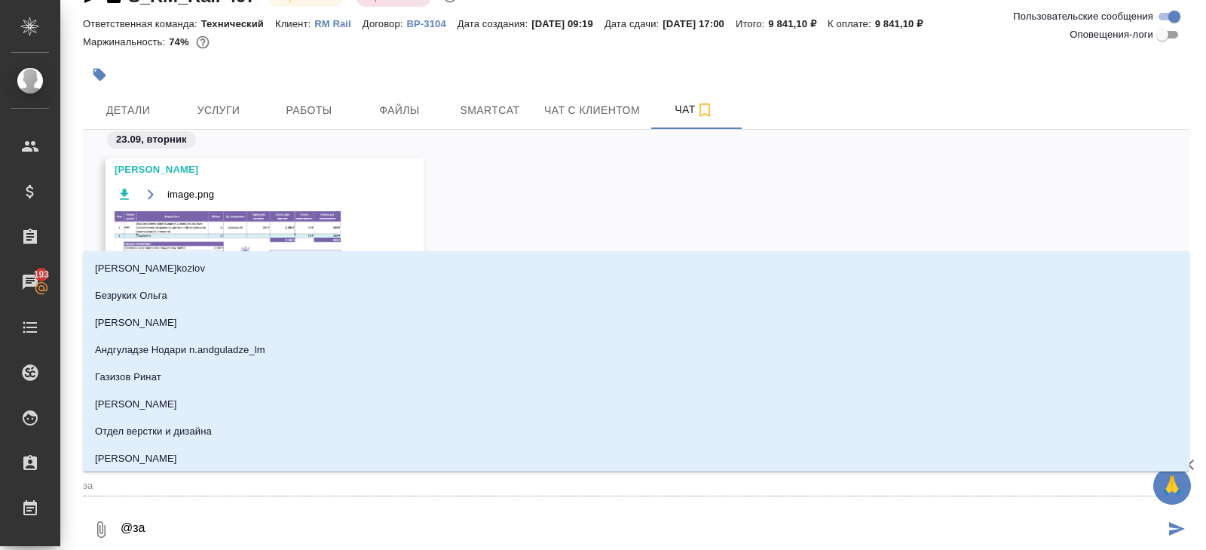
type input "заб"
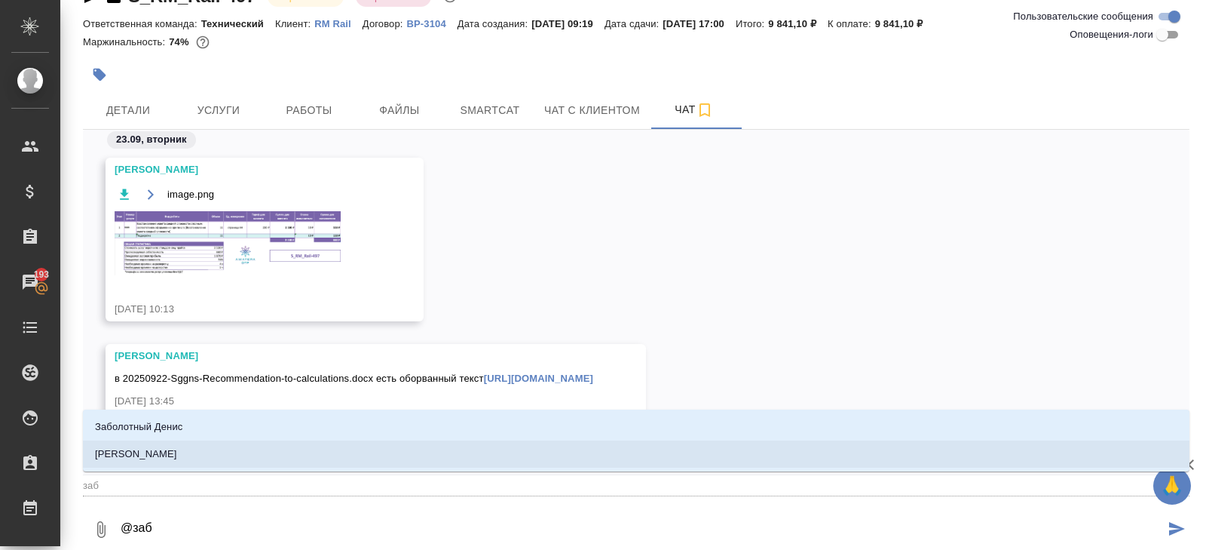
click at [236, 449] on li "Заборова Александра" at bounding box center [636, 453] width 1107 height 27
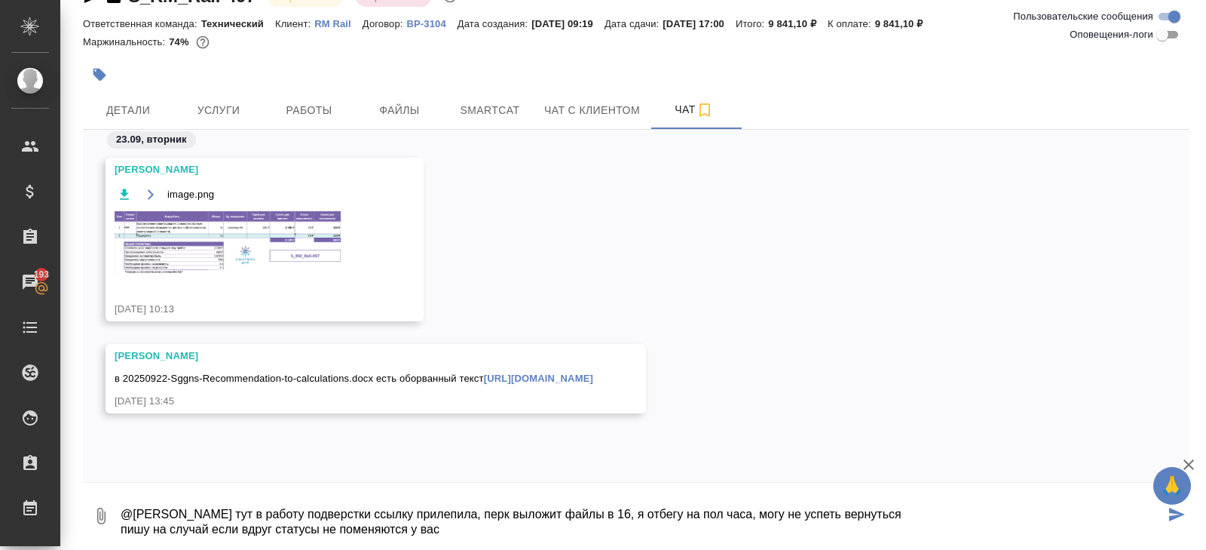
type textarea "@Заборова Александра тут в работу подверстки ссылку прилепила, перк выложит фай…"
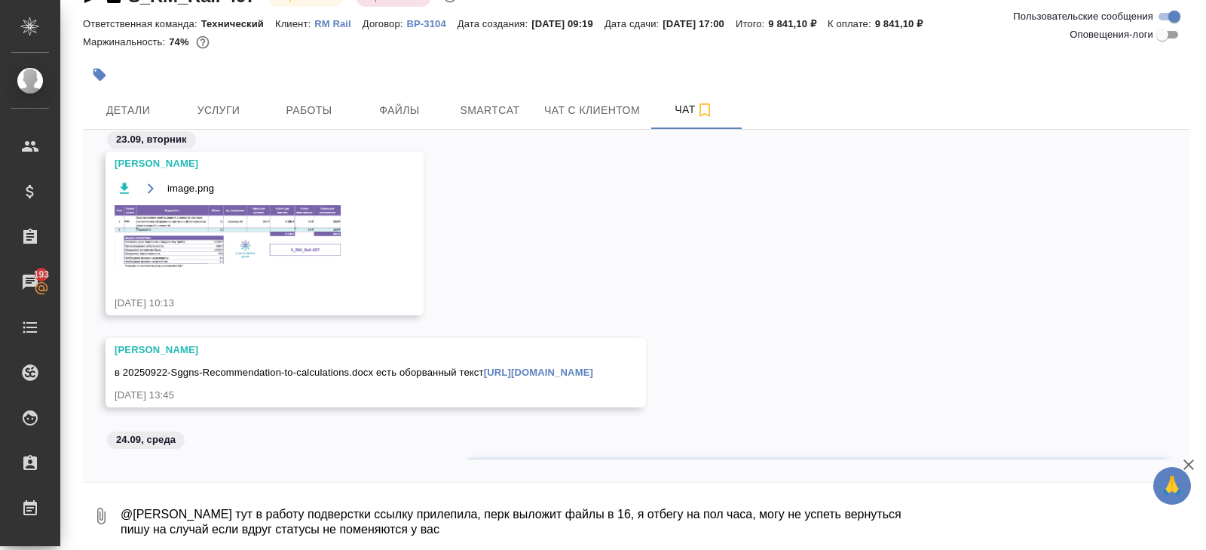
scroll to position [137, 0]
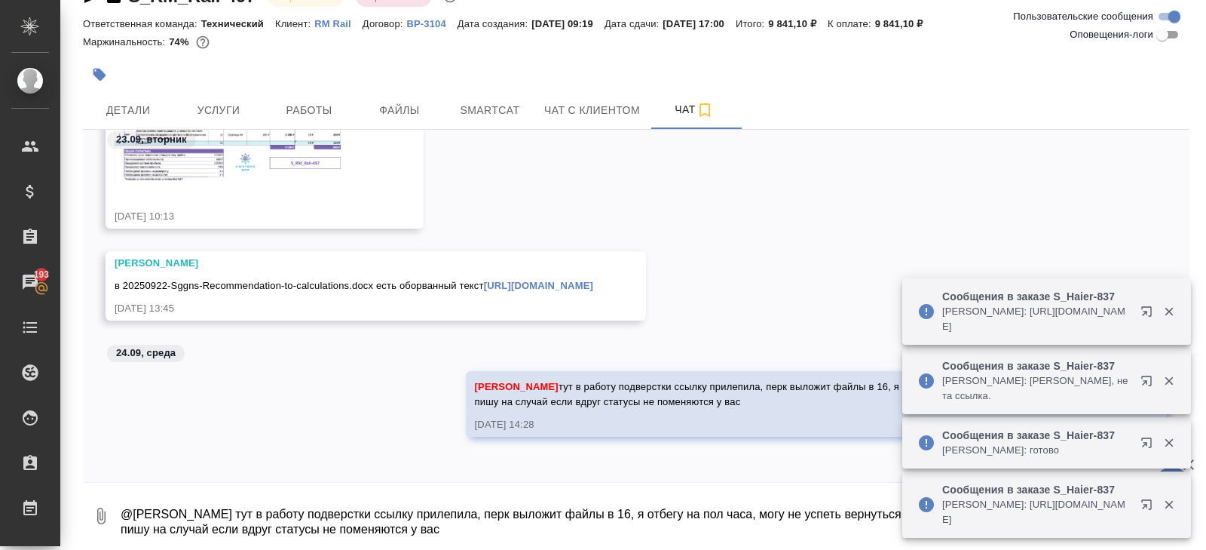
click at [290, 406] on div "Заборова Александра тут в работу подверстки ссылку прилепила, перк выложит файл…" at bounding box center [636, 415] width 1107 height 88
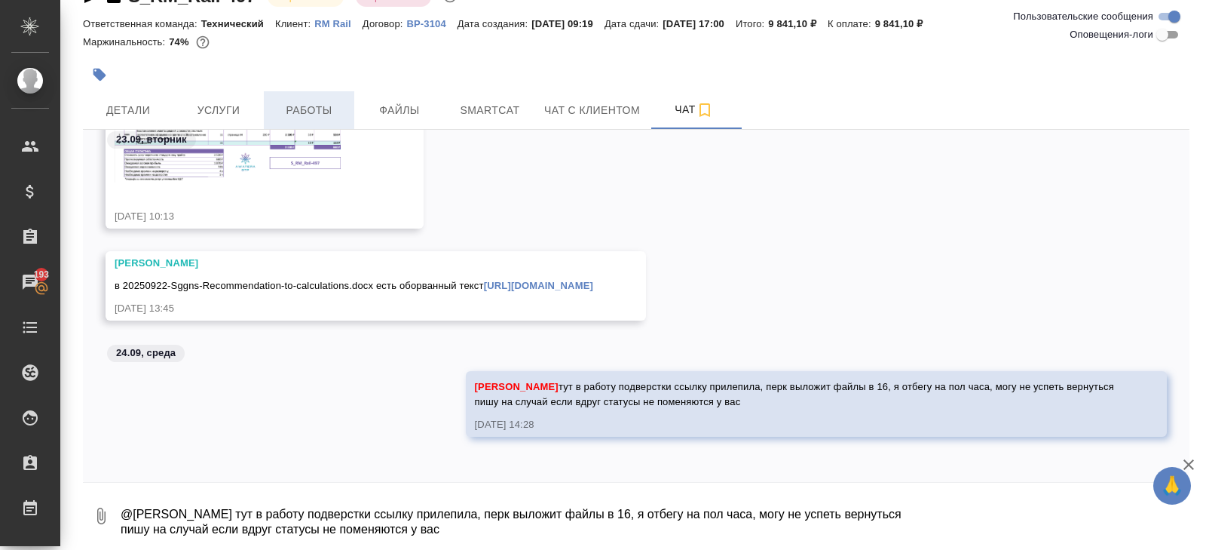
click at [308, 98] on button "Работы" at bounding box center [309, 110] width 90 height 38
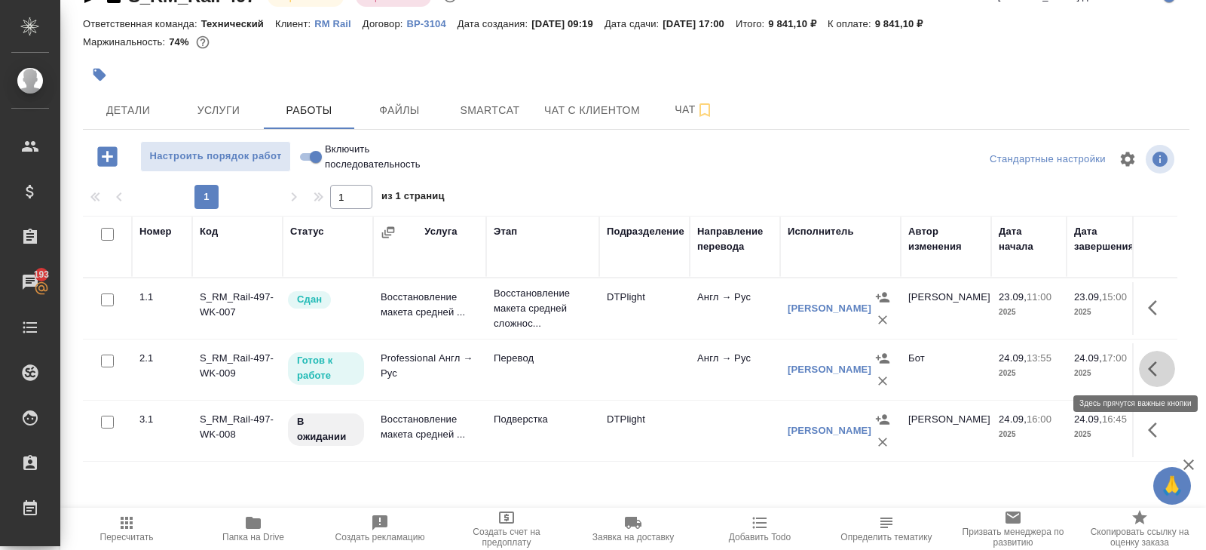
click at [1160, 366] on icon "button" at bounding box center [1157, 369] width 18 height 18
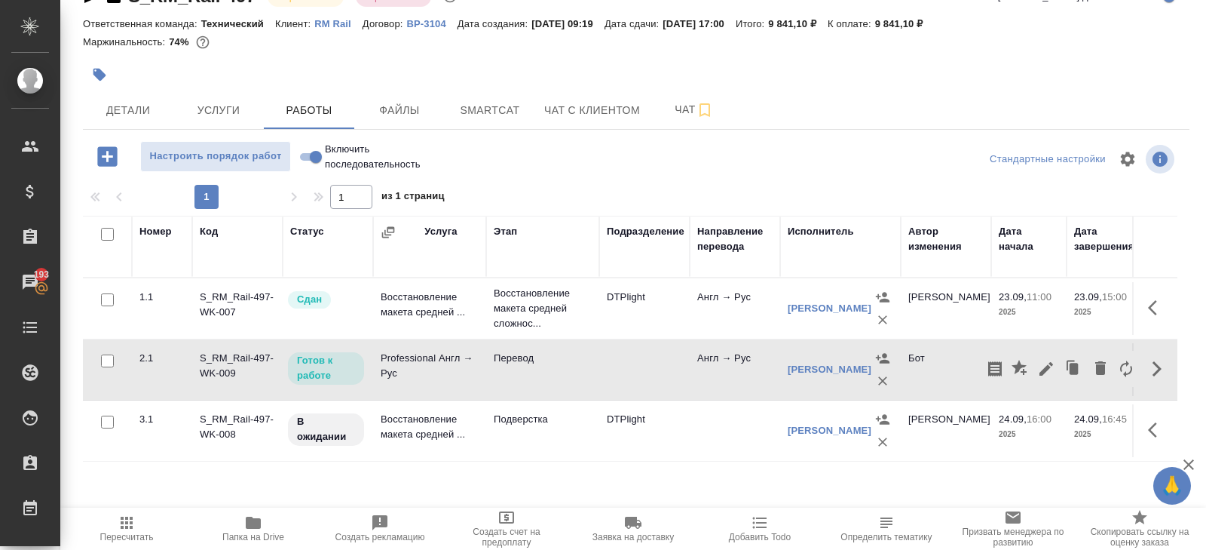
click at [669, 364] on td at bounding box center [644, 369] width 90 height 53
click at [476, 105] on span "Smartcat" at bounding box center [490, 110] width 72 height 19
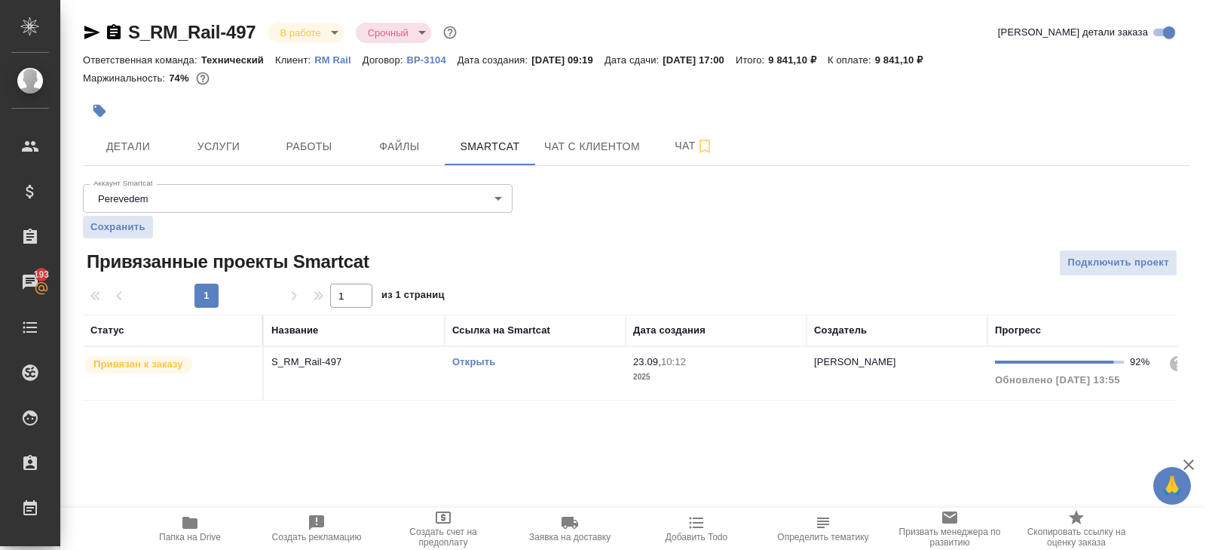
click at [478, 360] on link "Открыть" at bounding box center [473, 361] width 43 height 11
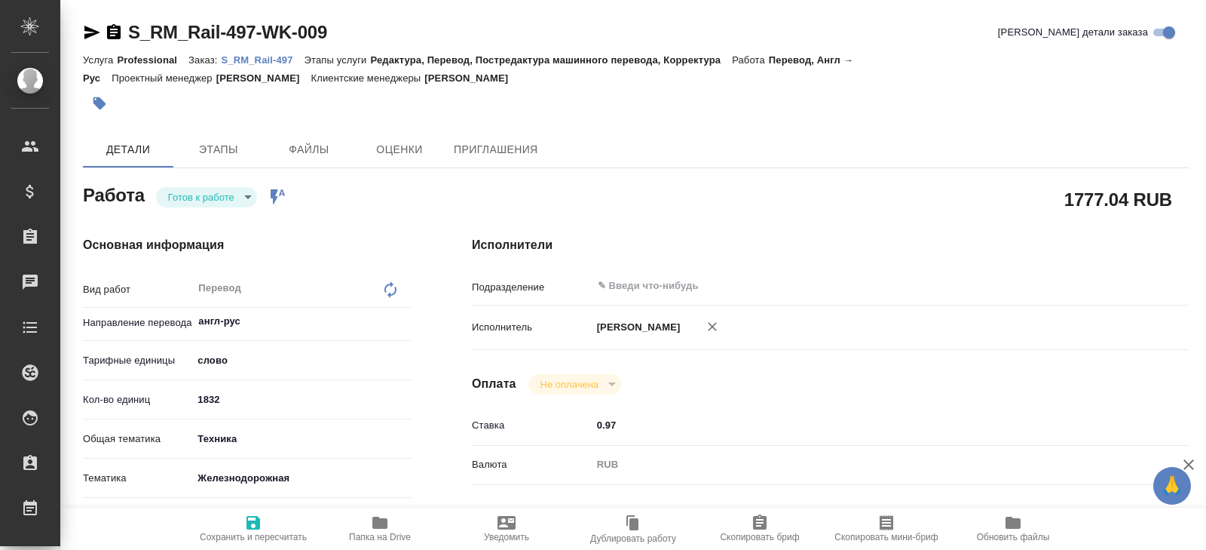
click at [380, 528] on icon "button" at bounding box center [379, 522] width 15 height 12
type textarea "x"
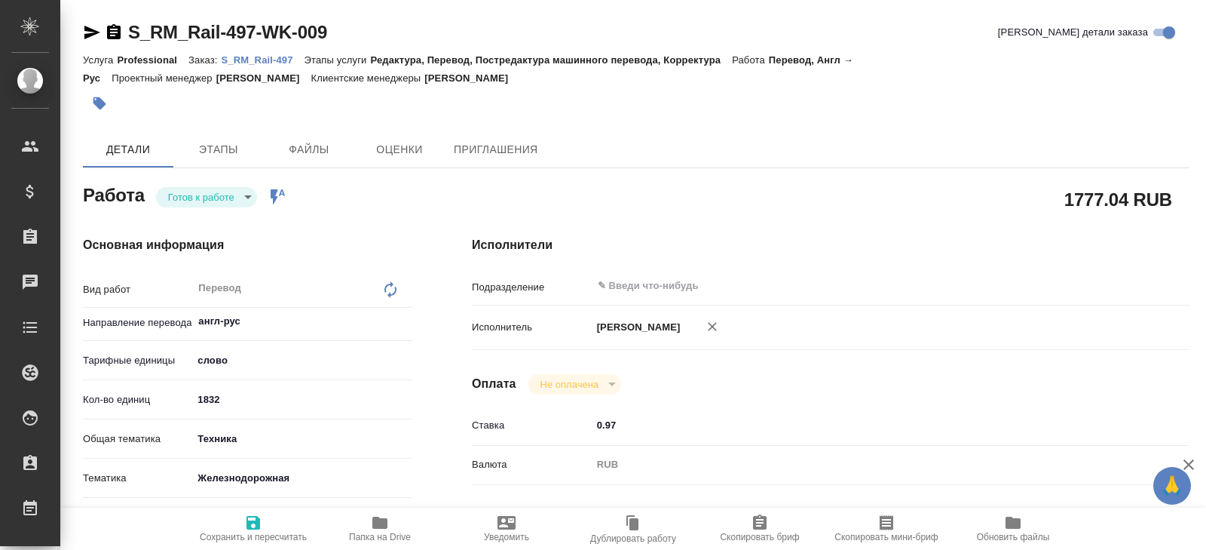
type textarea "x"
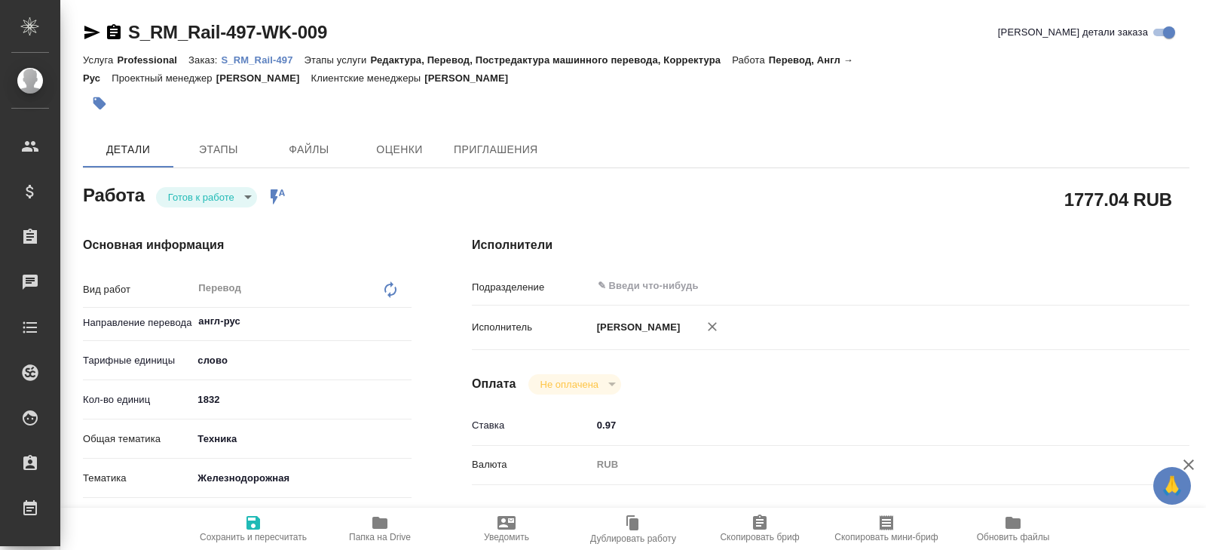
type textarea "x"
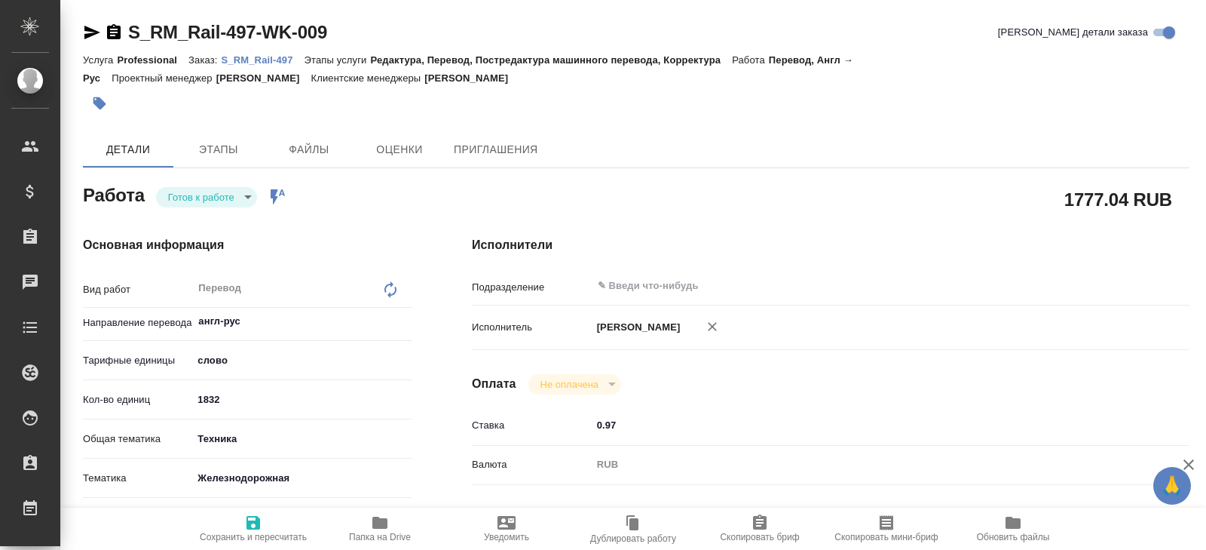
type textarea "x"
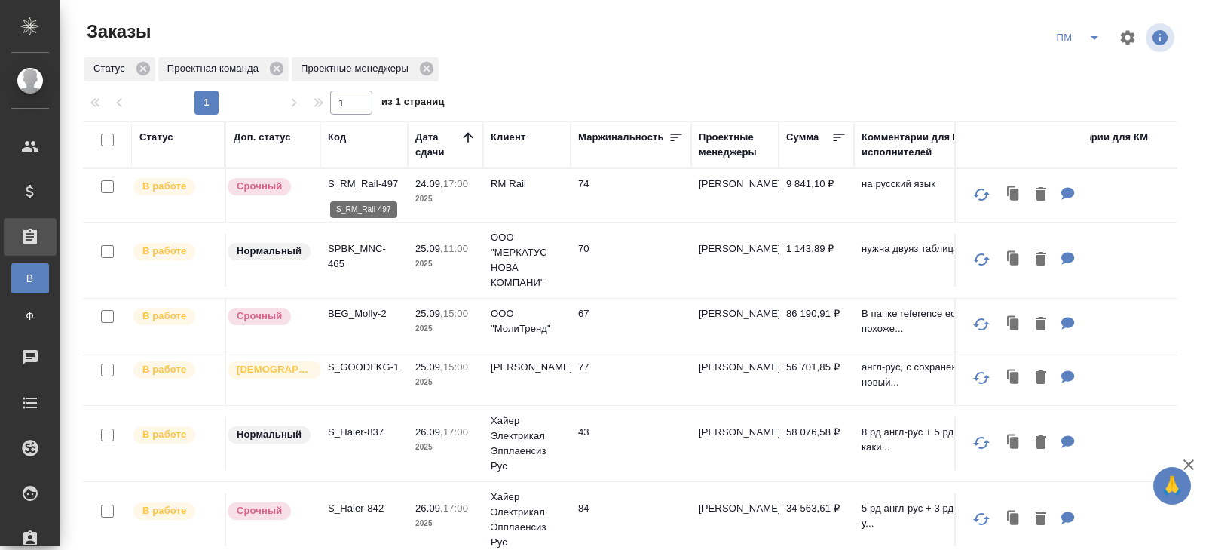
click at [358, 182] on p "S_RM_Rail-497" at bounding box center [364, 183] width 72 height 15
click at [1085, 38] on icon "split button" at bounding box center [1094, 38] width 18 height 18
click at [1072, 74] on li "В работу!" at bounding box center [1079, 68] width 76 height 24
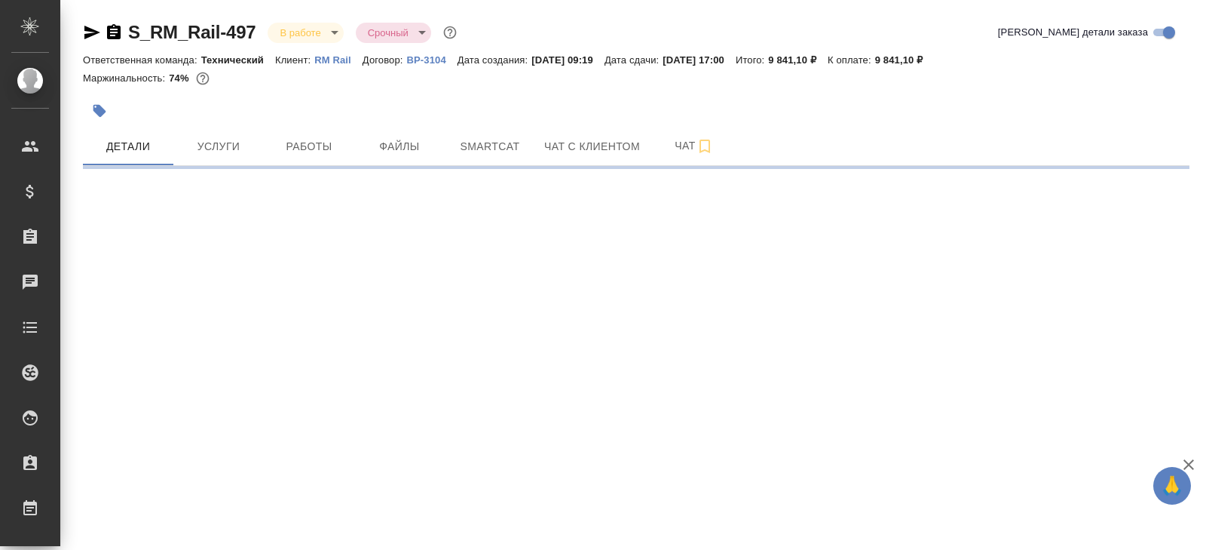
select select "RU"
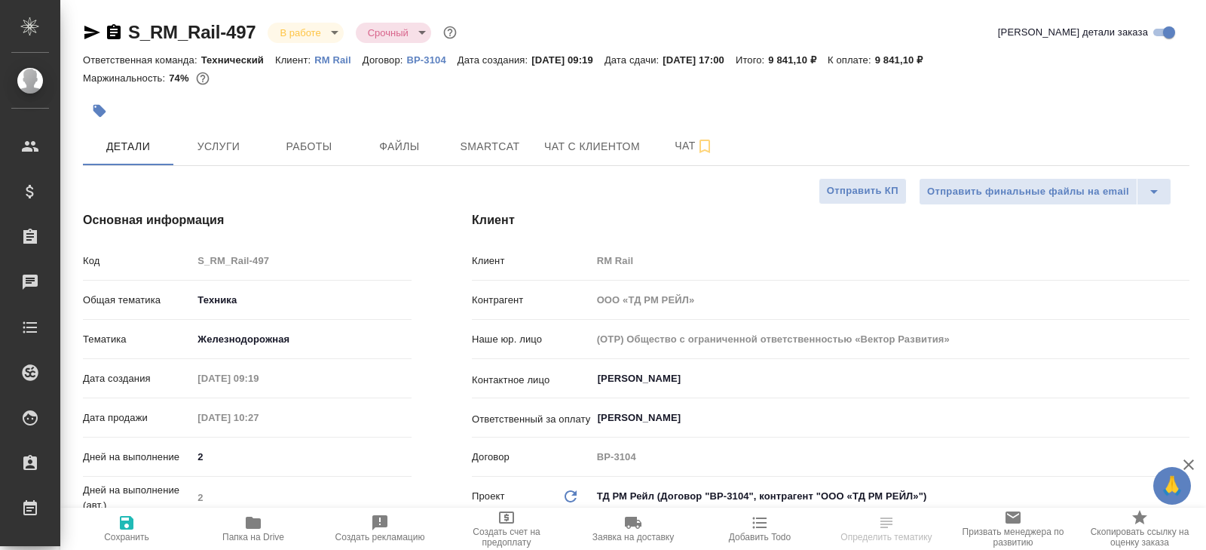
type textarea "x"
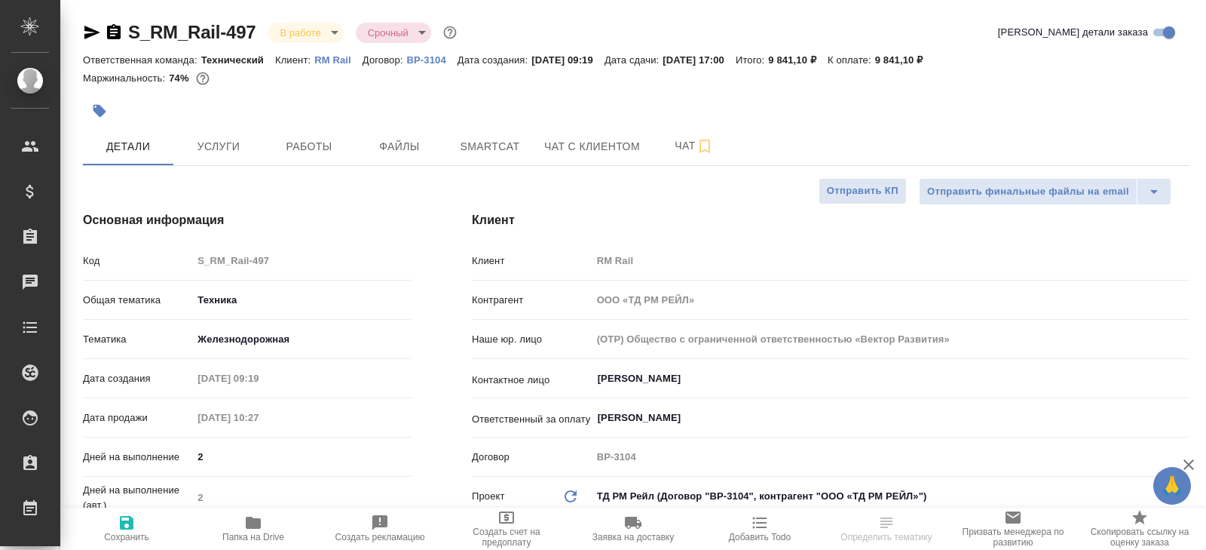
type textarea "x"
click at [677, 127] on button "Чат" at bounding box center [694, 146] width 90 height 38
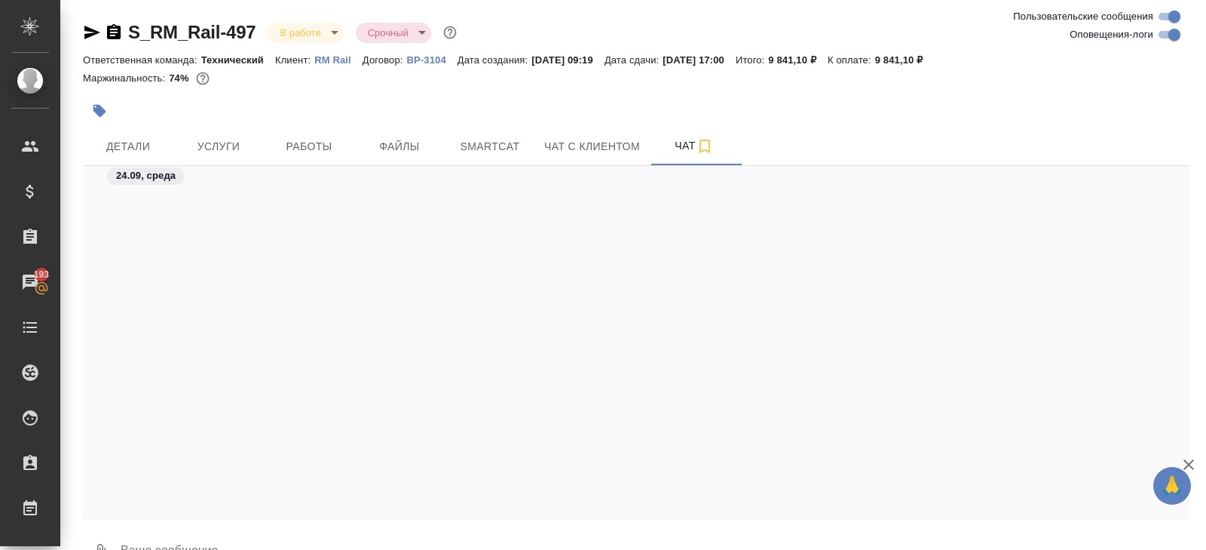
scroll to position [7939, 0]
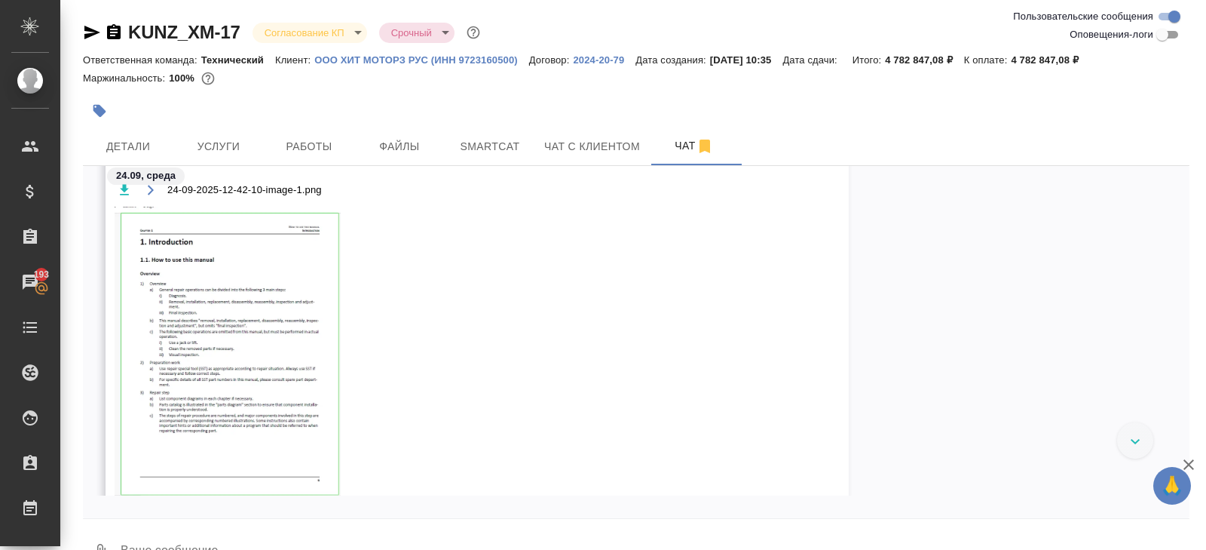
scroll to position [8780, 0]
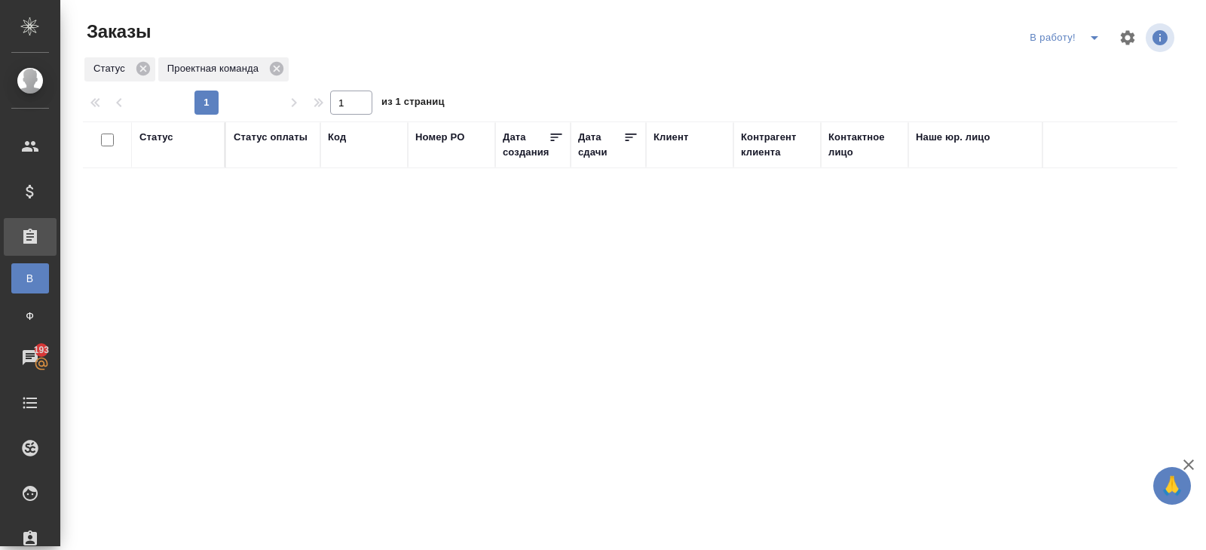
click at [1086, 39] on icon "split button" at bounding box center [1094, 38] width 18 height 18
click at [1084, 90] on li "начислить" at bounding box center [1067, 92] width 84 height 24
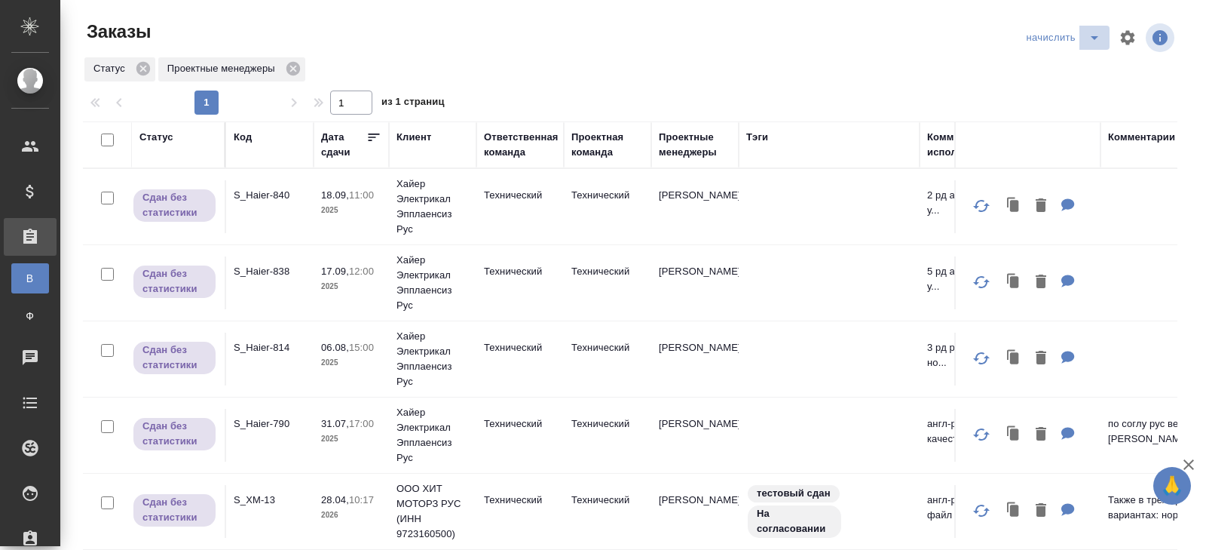
click at [1098, 36] on icon "split button" at bounding box center [1094, 38] width 18 height 18
click at [866, 230] on td at bounding box center [829, 206] width 181 height 53
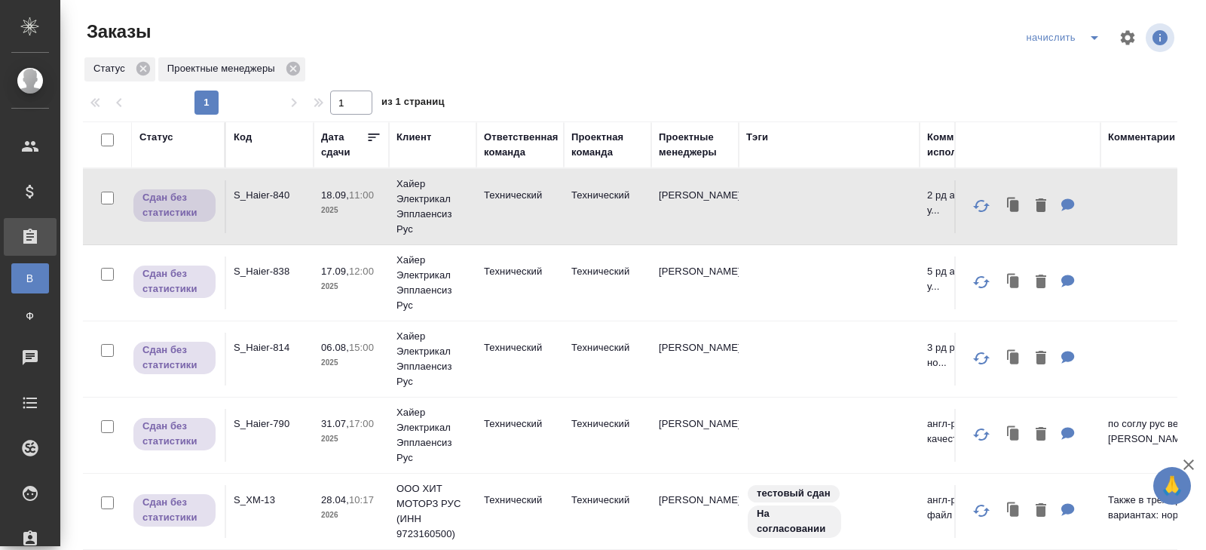
scroll to position [123, 0]
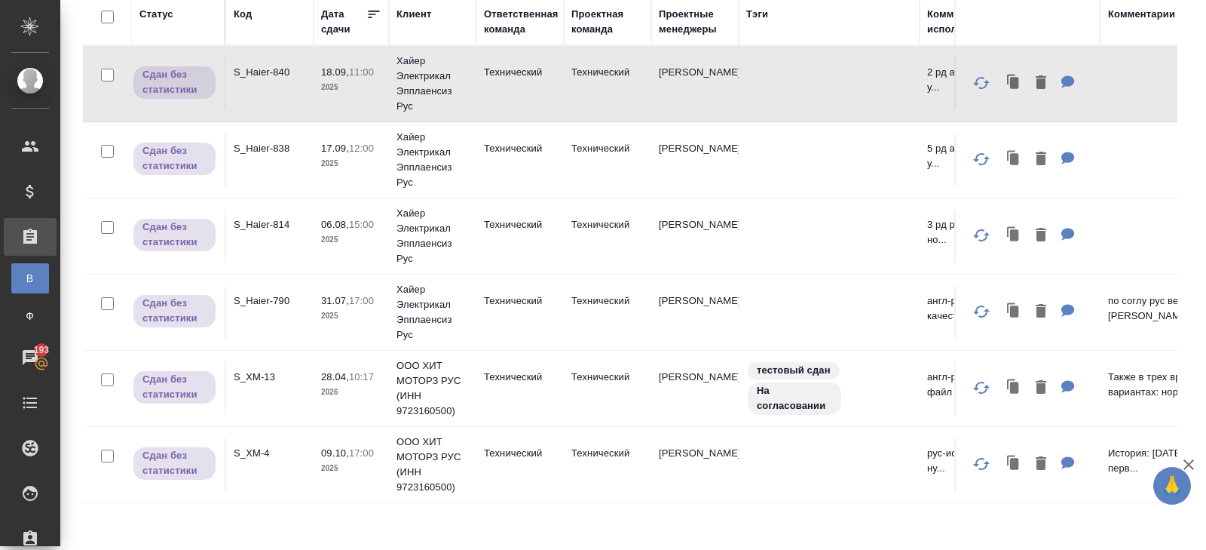
click at [687, 384] on td "[PERSON_NAME]" at bounding box center [694, 388] width 87 height 53
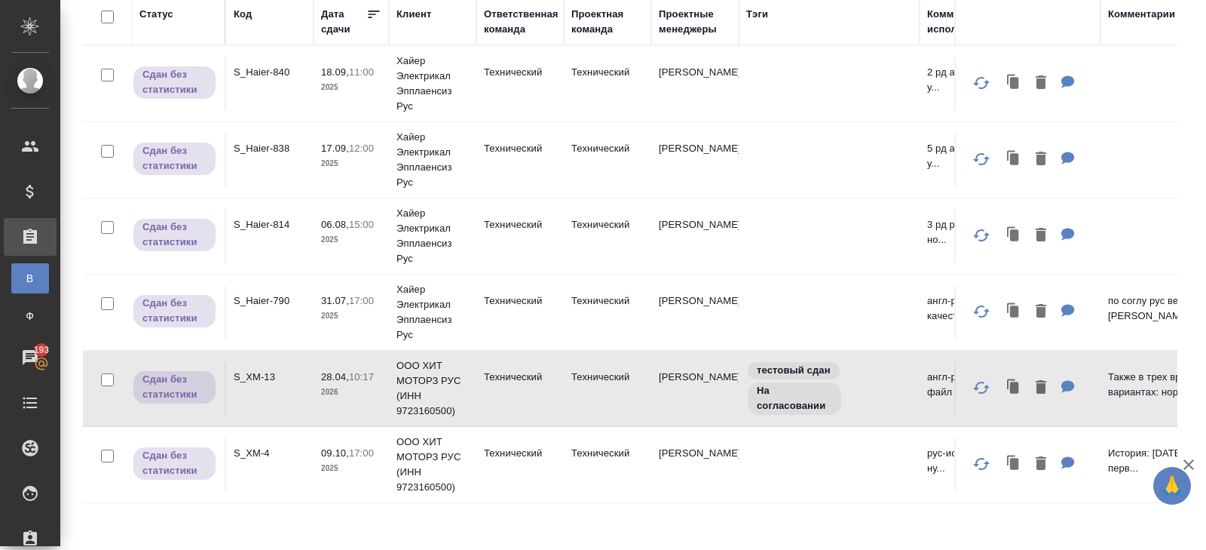
click at [687, 384] on td "[PERSON_NAME]" at bounding box center [694, 388] width 87 height 53
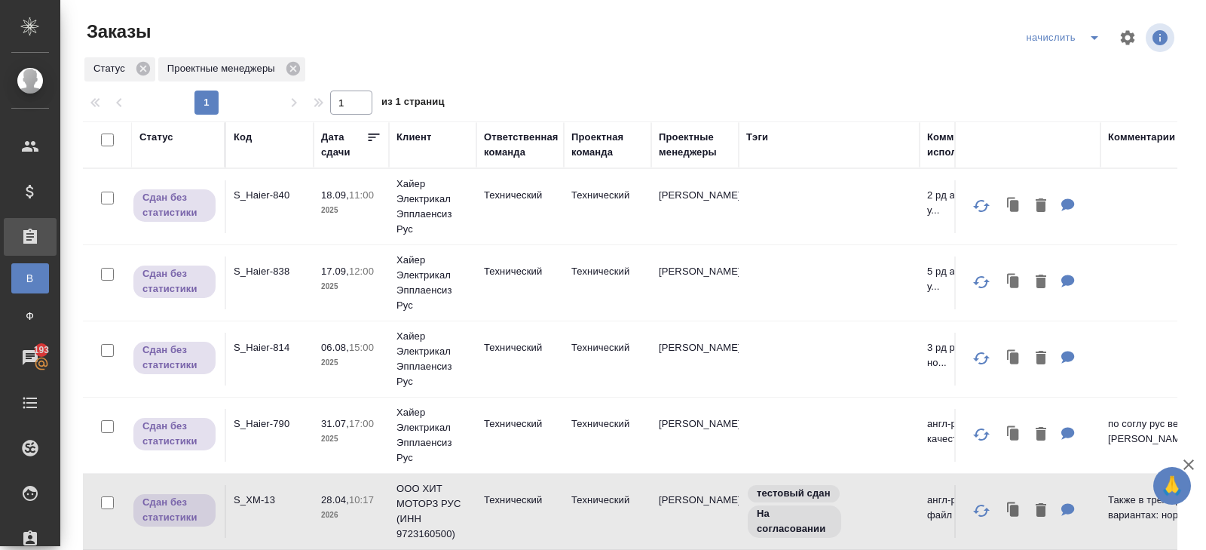
click at [1089, 45] on icon "split button" at bounding box center [1094, 38] width 18 height 18
click at [1089, 71] on li "В работу!" at bounding box center [1065, 68] width 88 height 24
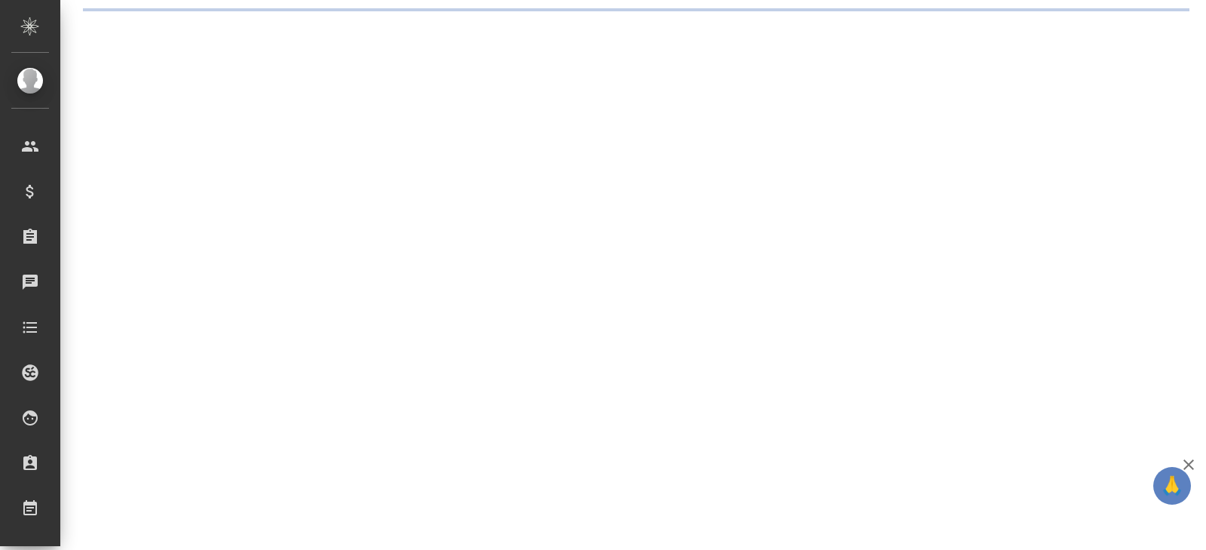
select select "RU"
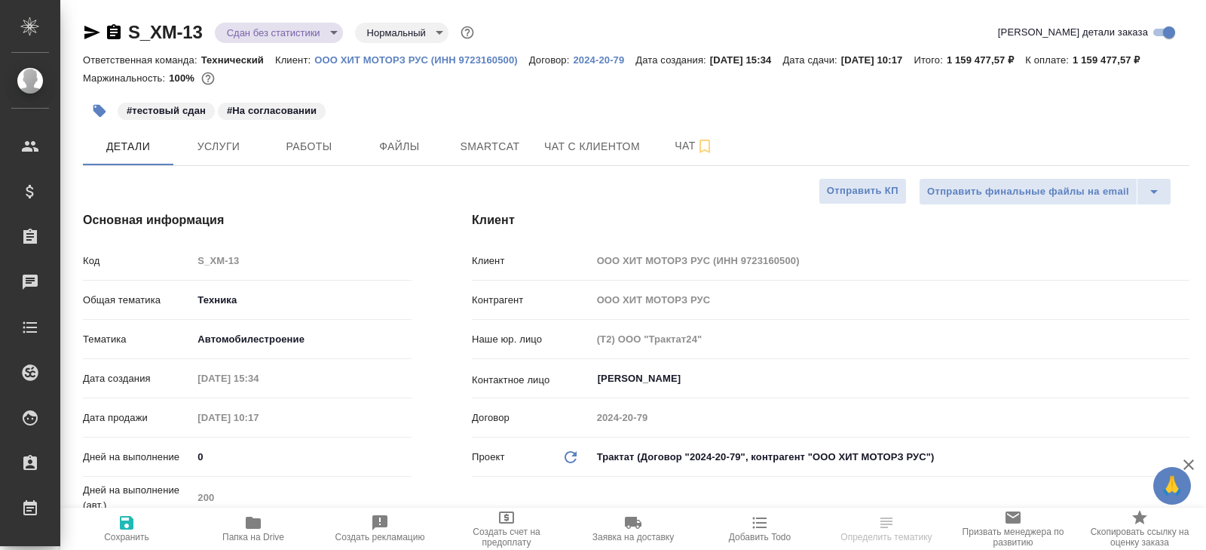
type textarea "x"
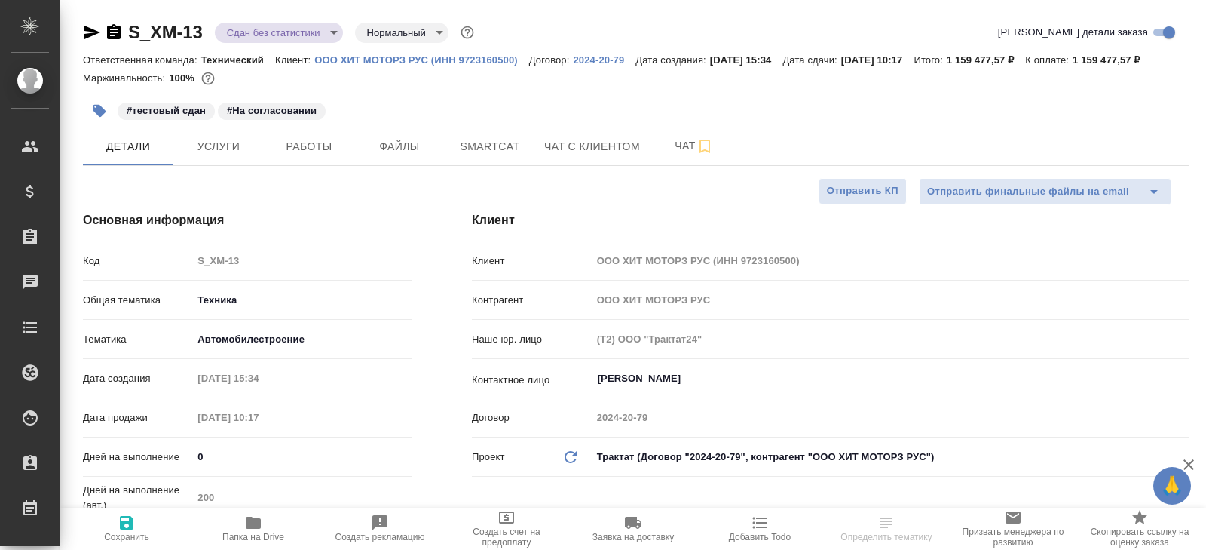
type textarea "x"
click at [694, 155] on span "Чат" at bounding box center [694, 145] width 72 height 19
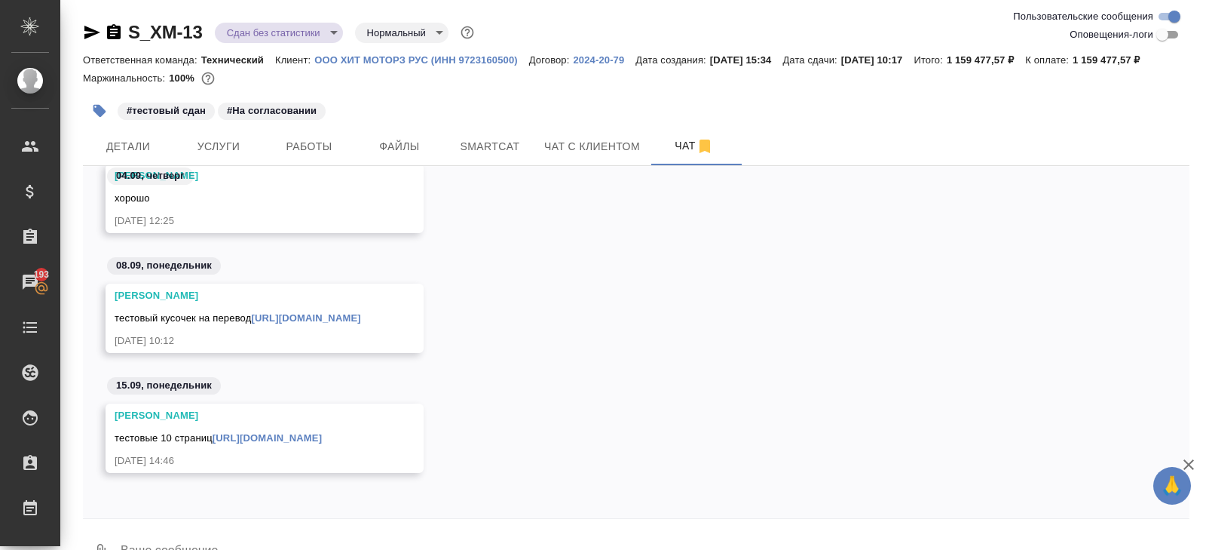
scroll to position [1582, 0]
click at [305, 156] on span "Работы" at bounding box center [309, 146] width 72 height 19
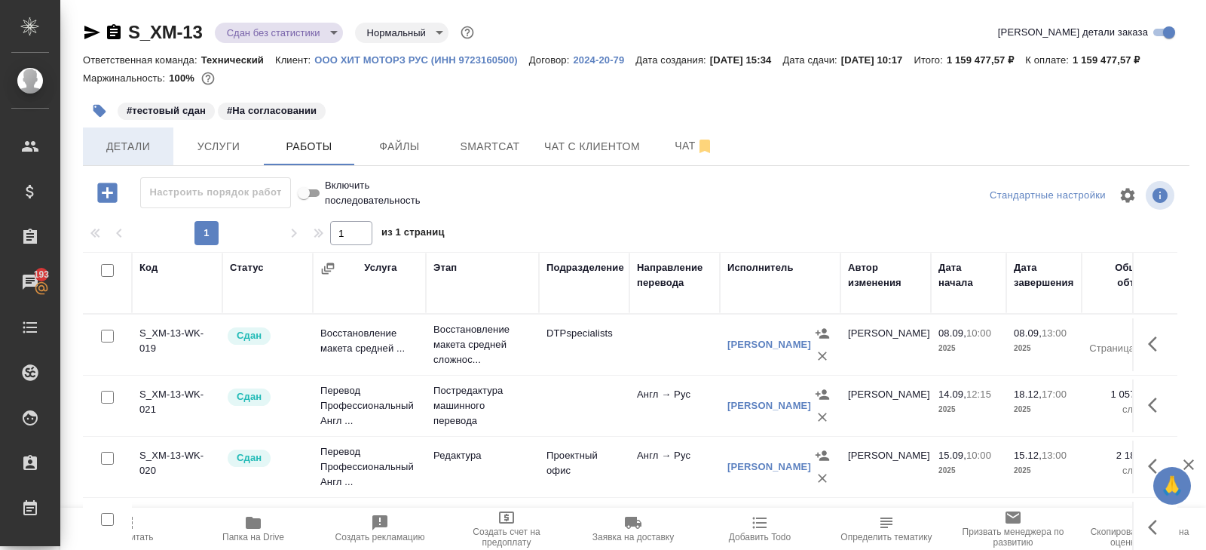
click at [122, 156] on span "Детали" at bounding box center [128, 146] width 72 height 19
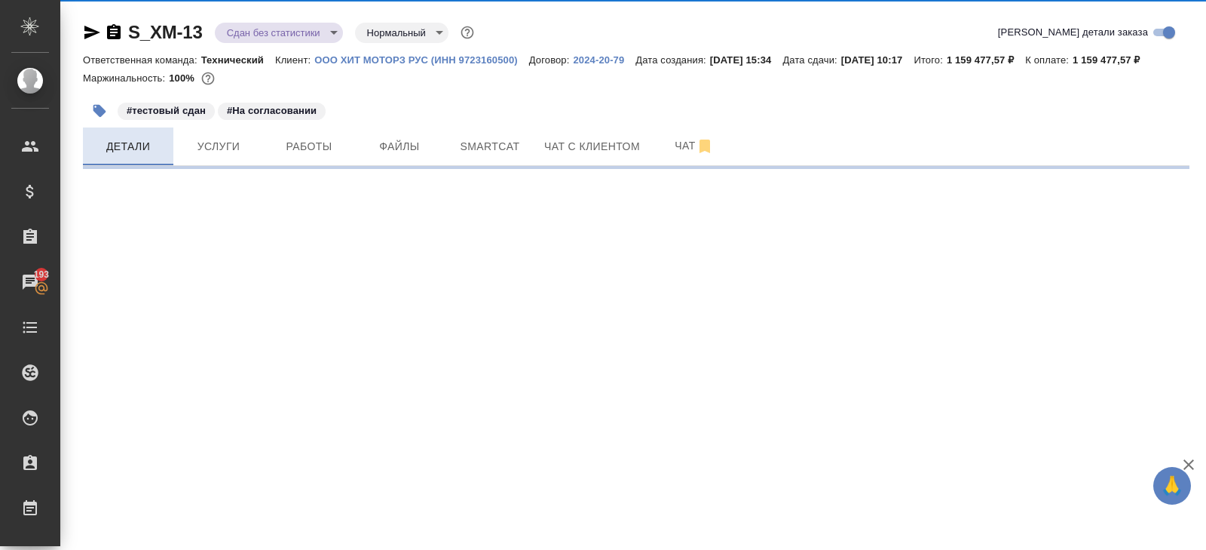
select select "RU"
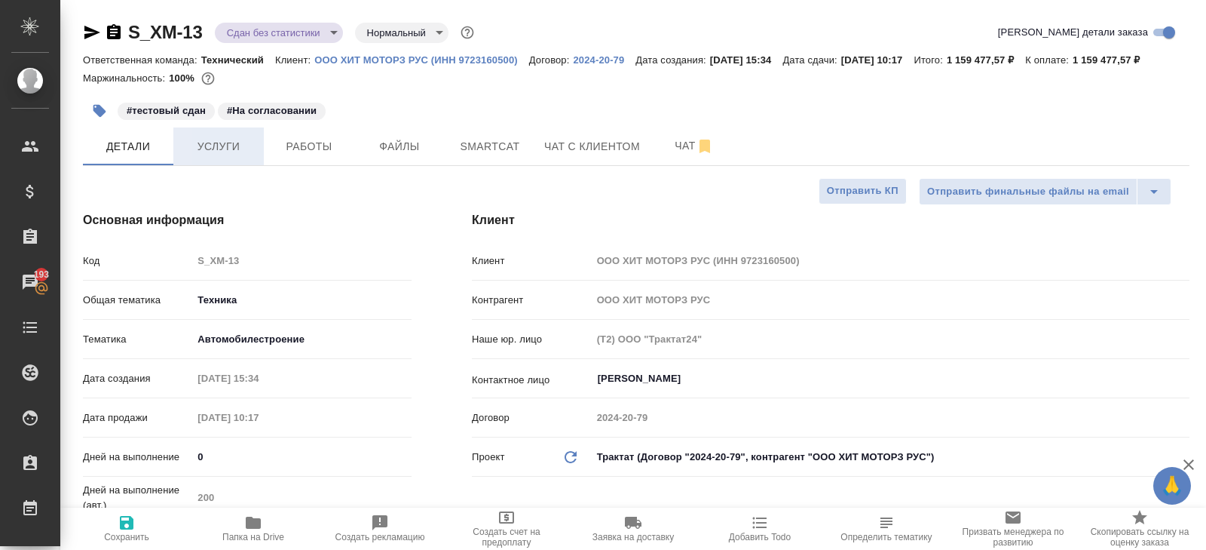
type textarea "x"
click at [300, 165] on button "Работы" at bounding box center [309, 146] width 90 height 38
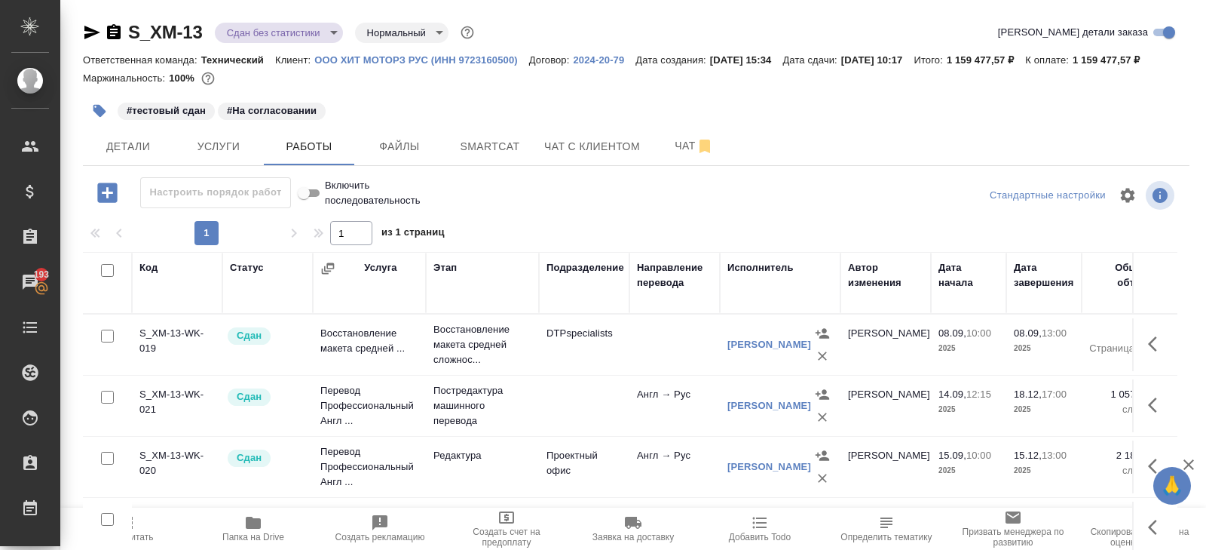
click at [136, 537] on span "Пересчитать" at bounding box center [127, 536] width 54 height 11
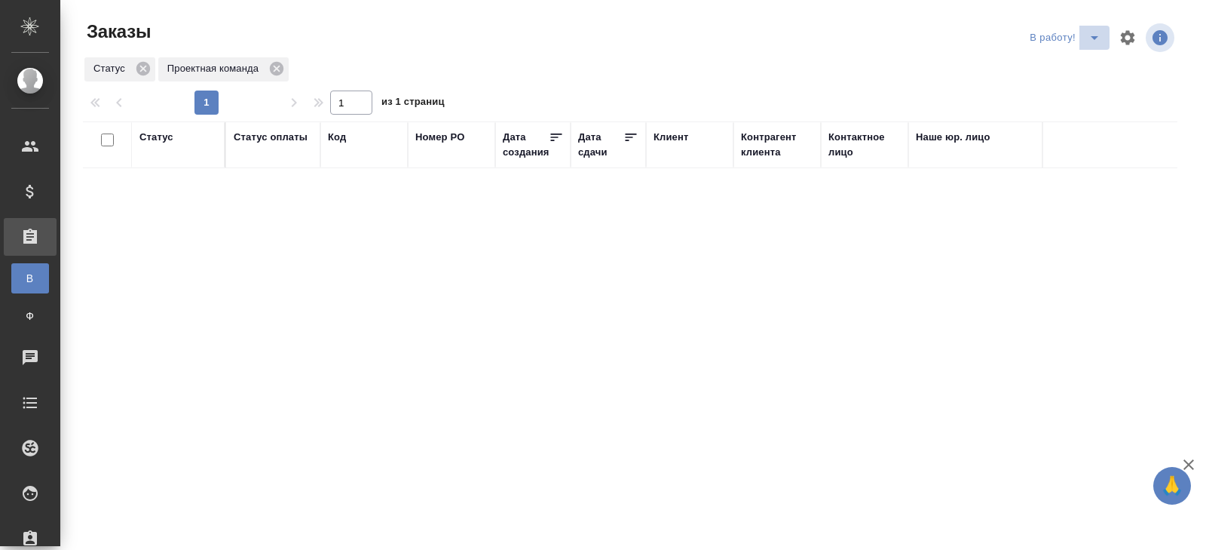
click at [1098, 39] on icon "split button" at bounding box center [1094, 38] width 18 height 18
click at [1077, 66] on li "ПМ" at bounding box center [1067, 68] width 84 height 24
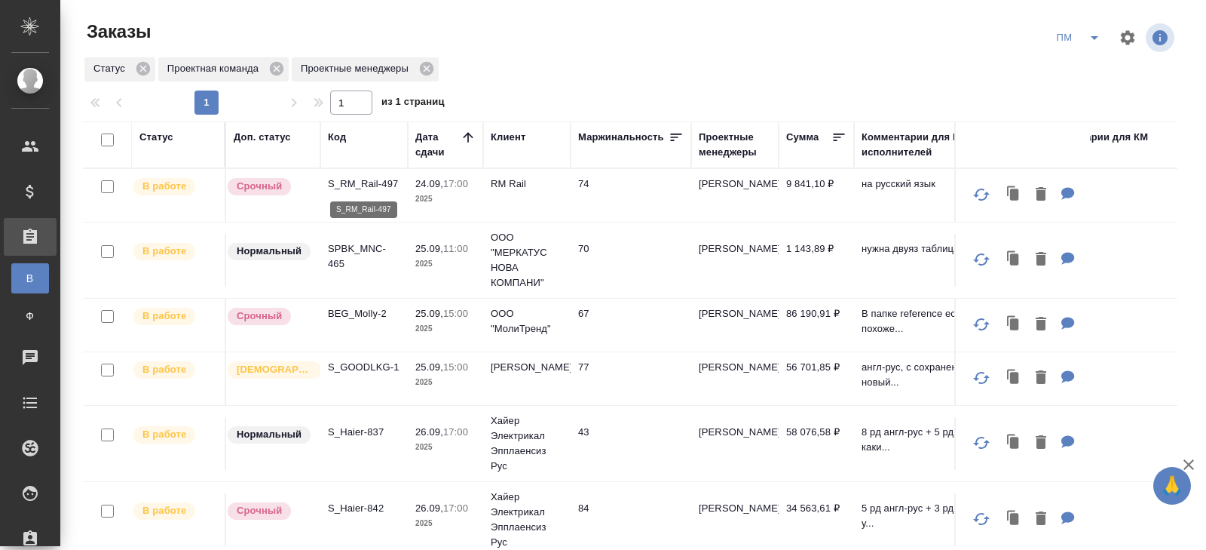
click at [337, 179] on p "S_RM_Rail-497" at bounding box center [364, 183] width 72 height 15
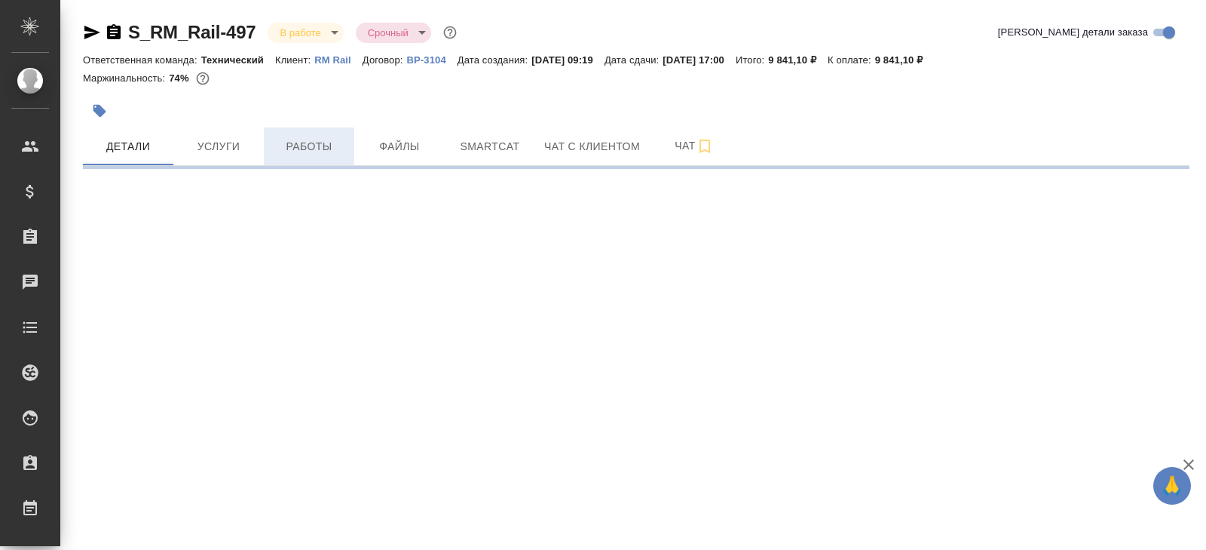
click at [327, 139] on span "Работы" at bounding box center [309, 146] width 72 height 19
select select "RU"
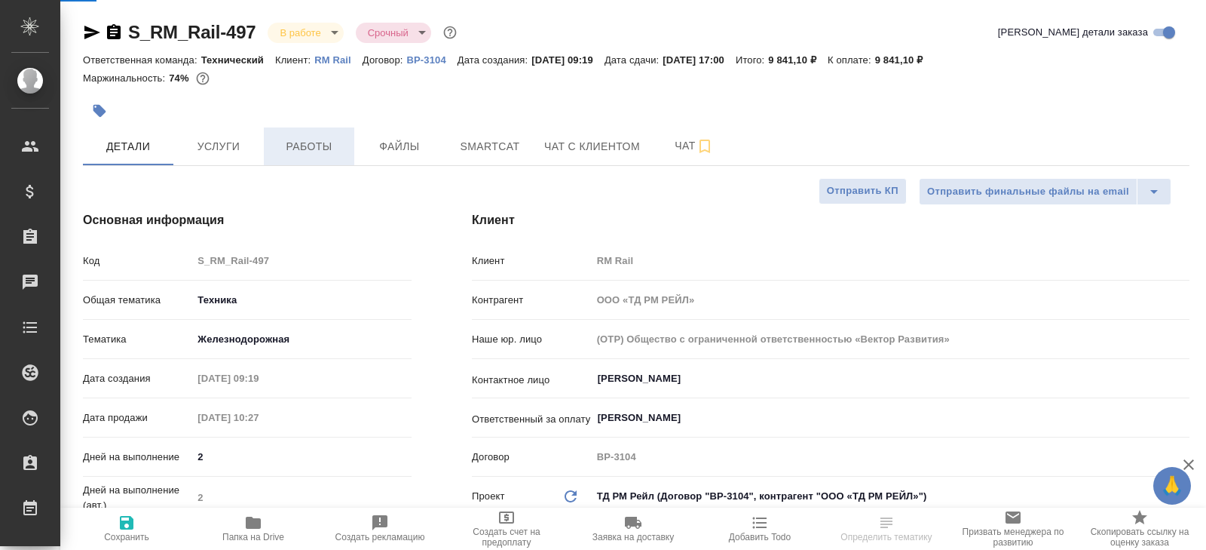
type textarea "x"
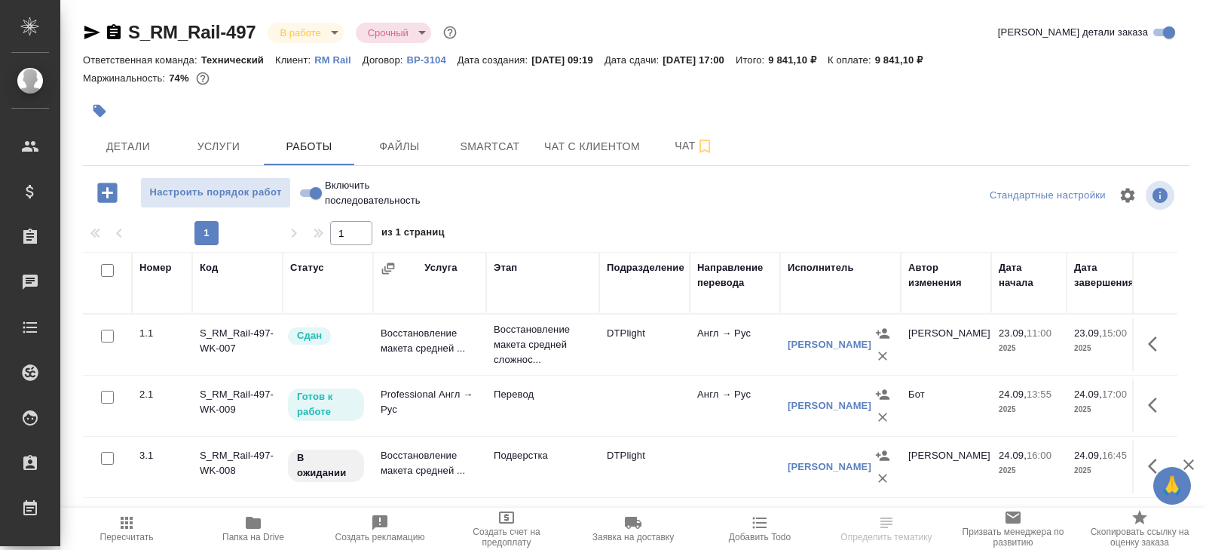
scroll to position [80, 0]
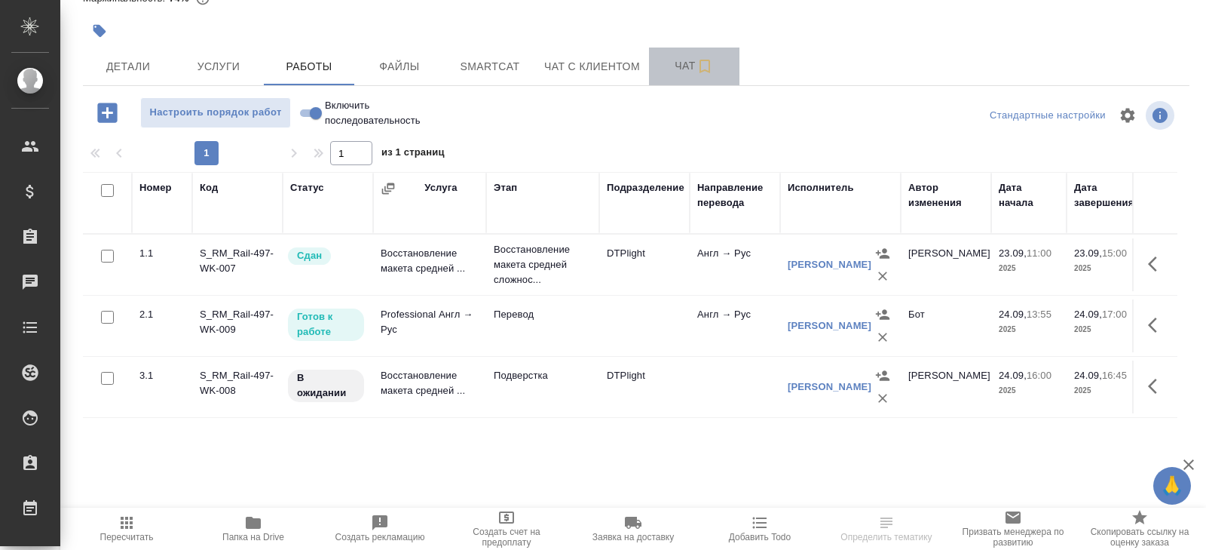
click at [680, 84] on button "Чат" at bounding box center [694, 66] width 90 height 38
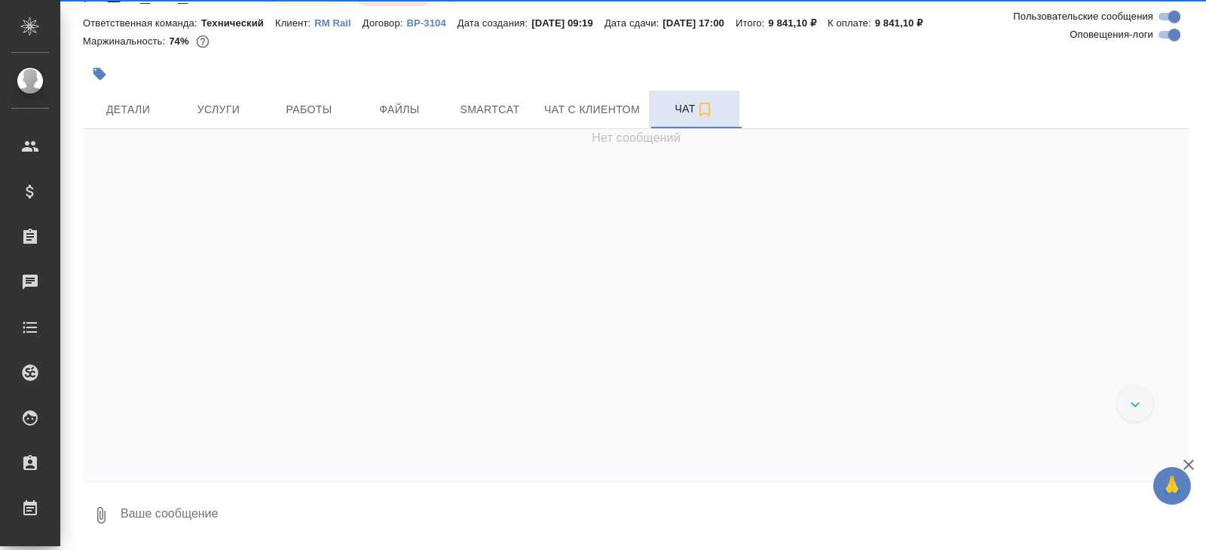
scroll to position [36, 0]
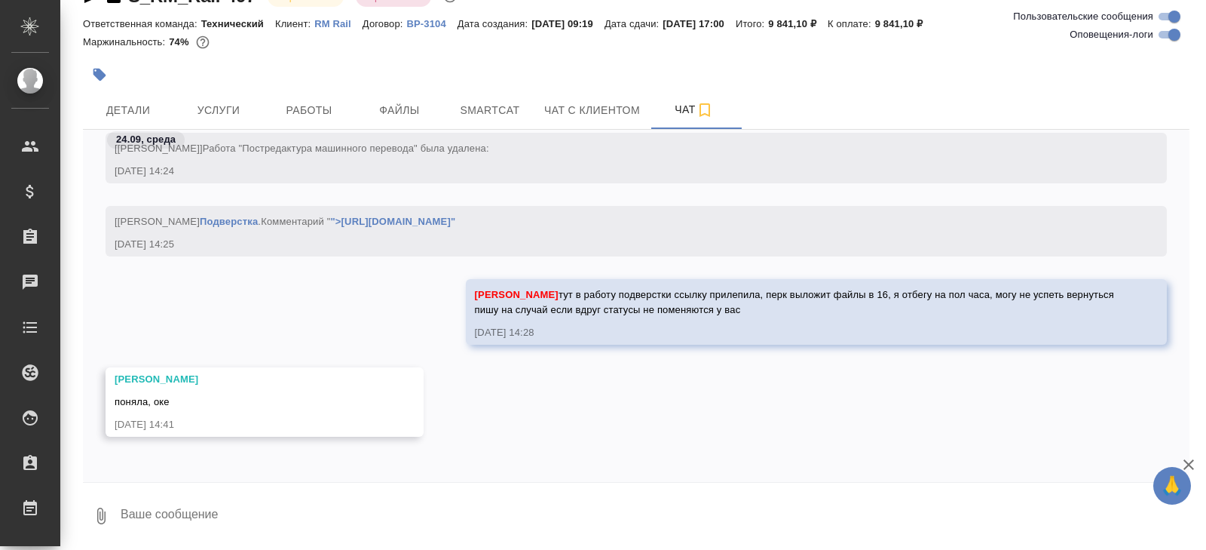
click at [1172, 35] on input "Оповещения-логи" at bounding box center [1174, 35] width 54 height 18
checkbox input "false"
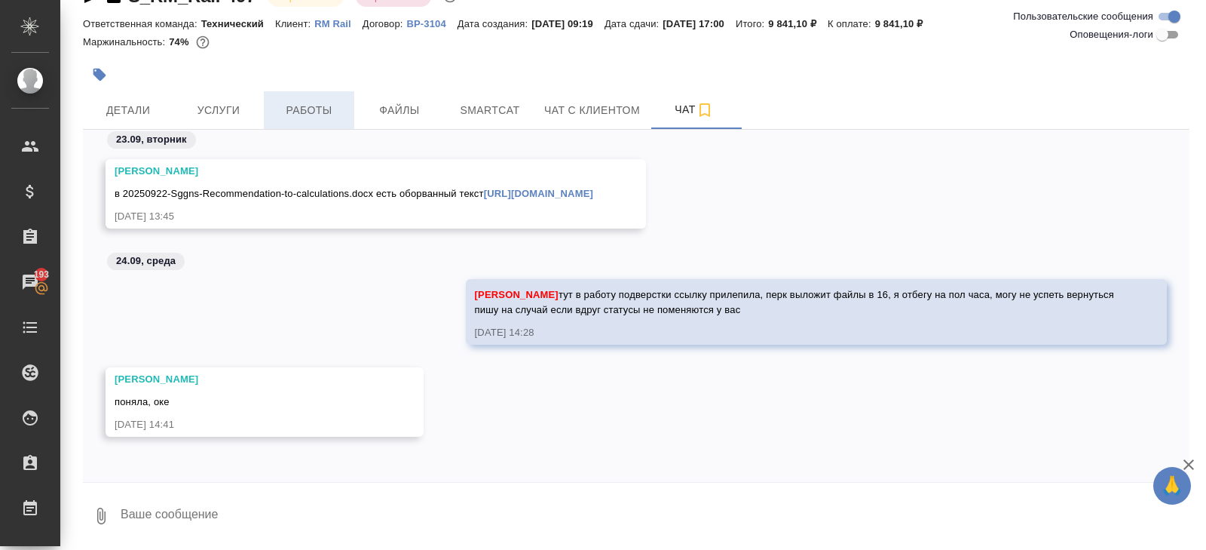
click at [332, 112] on span "Работы" at bounding box center [309, 110] width 72 height 19
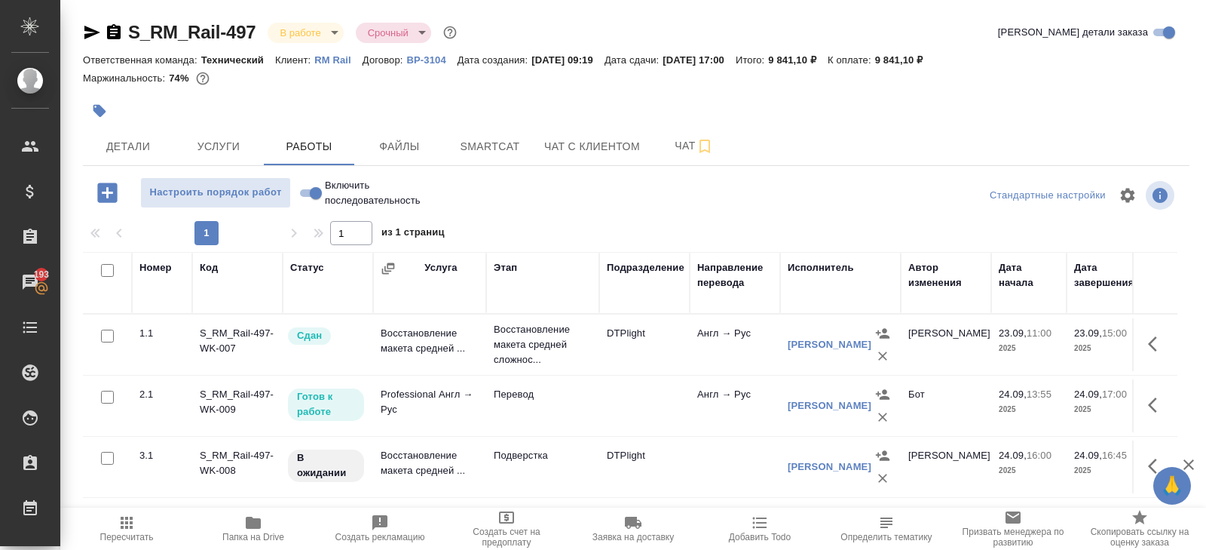
click at [139, 524] on span "Пересчитать" at bounding box center [126, 527] width 109 height 29
click at [689, 157] on button "Чат" at bounding box center [694, 146] width 90 height 38
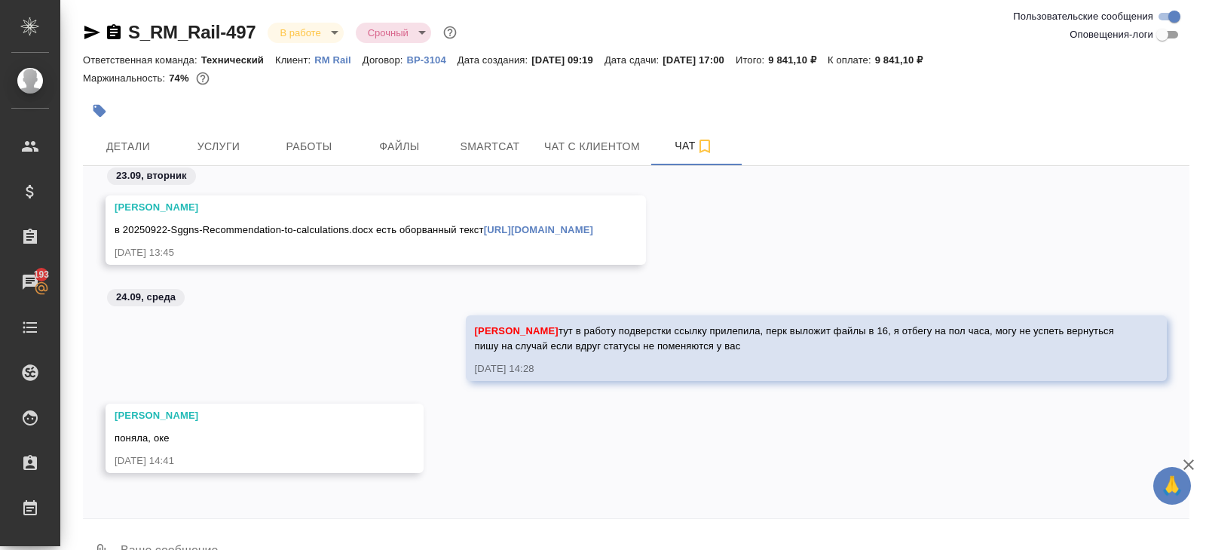
scroll to position [36, 0]
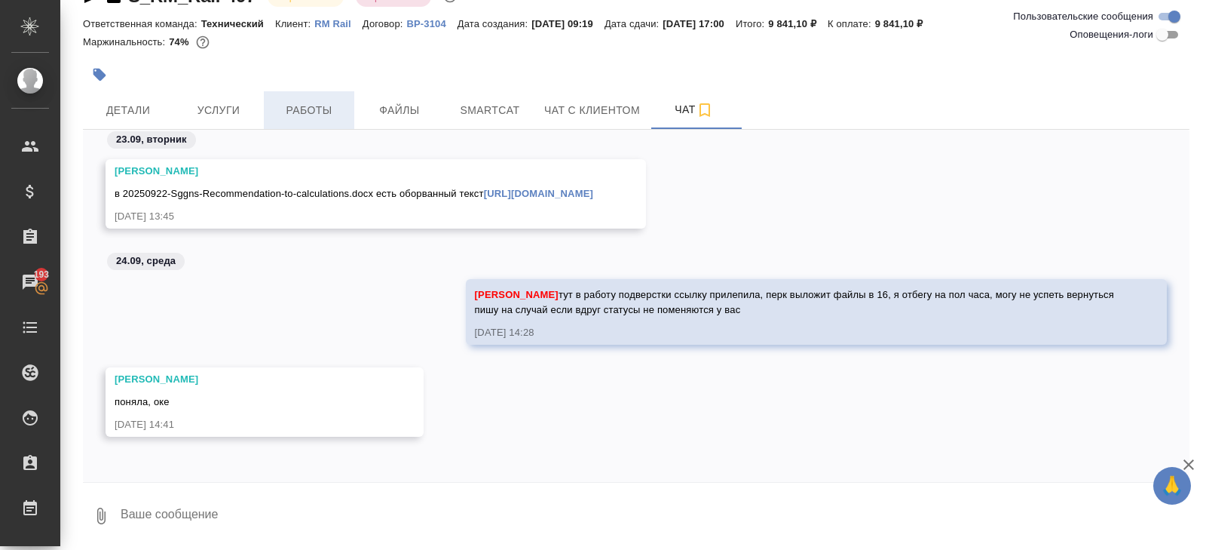
click at [326, 124] on button "Работы" at bounding box center [309, 110] width 90 height 38
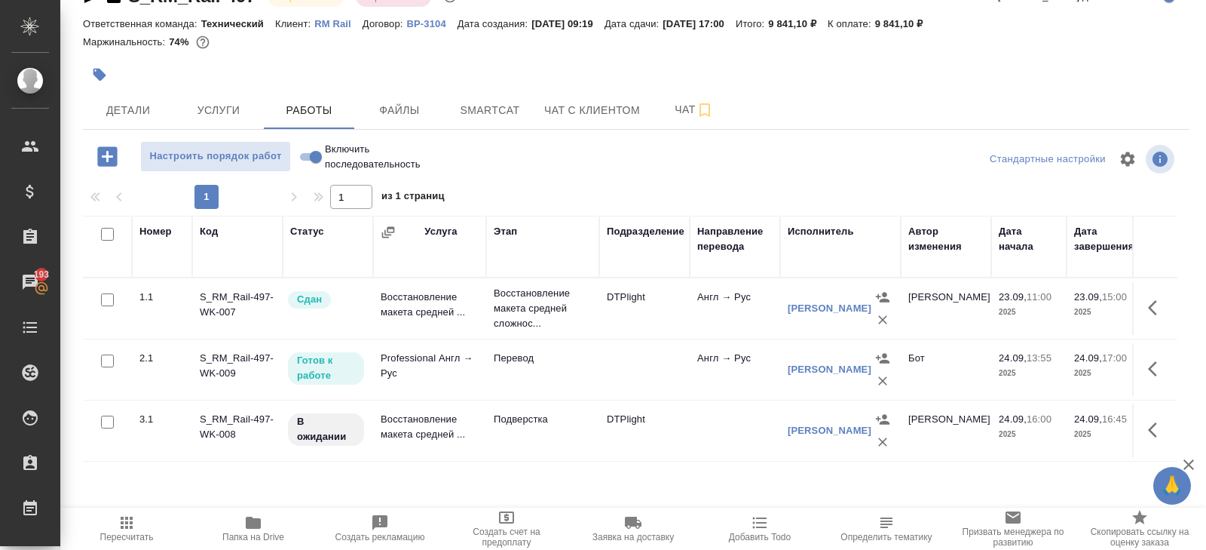
scroll to position [80, 0]
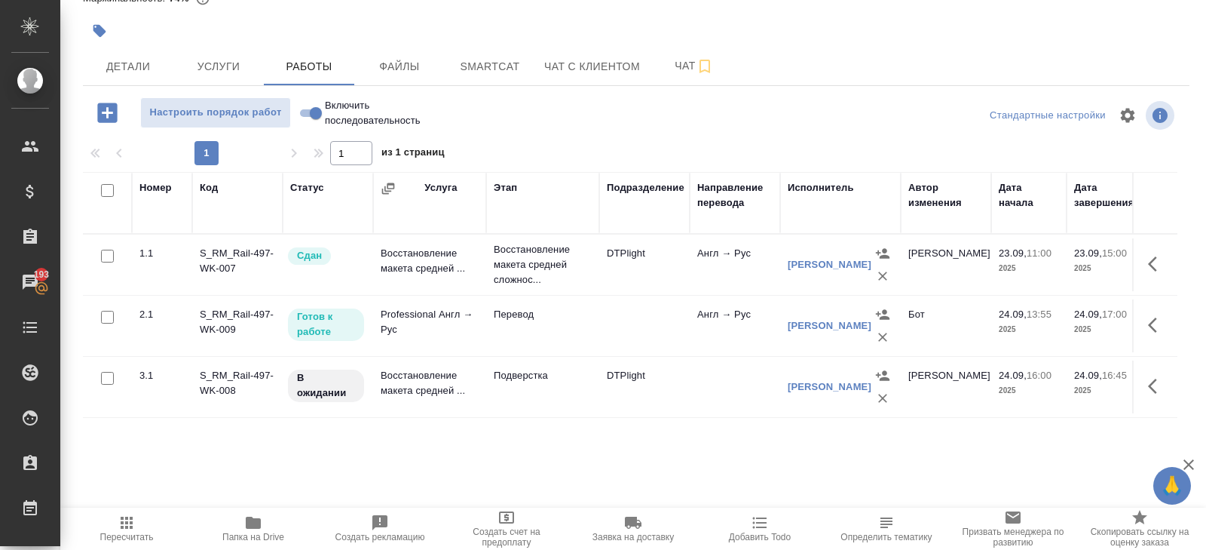
click at [139, 539] on span "Пересчитать" at bounding box center [127, 536] width 54 height 11
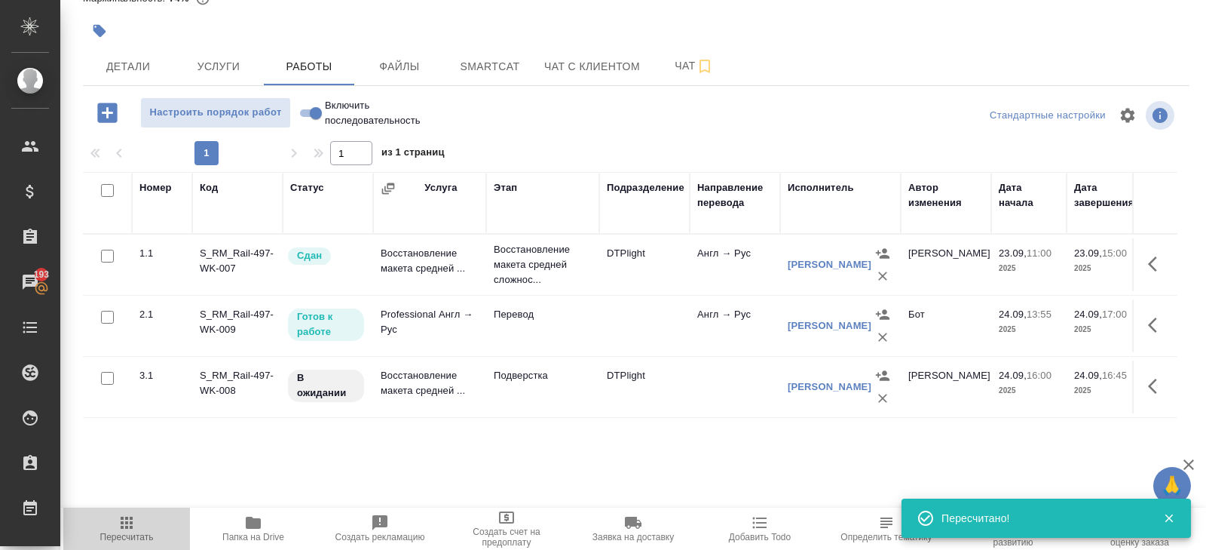
click at [139, 539] on span "Пересчитать" at bounding box center [127, 536] width 54 height 11
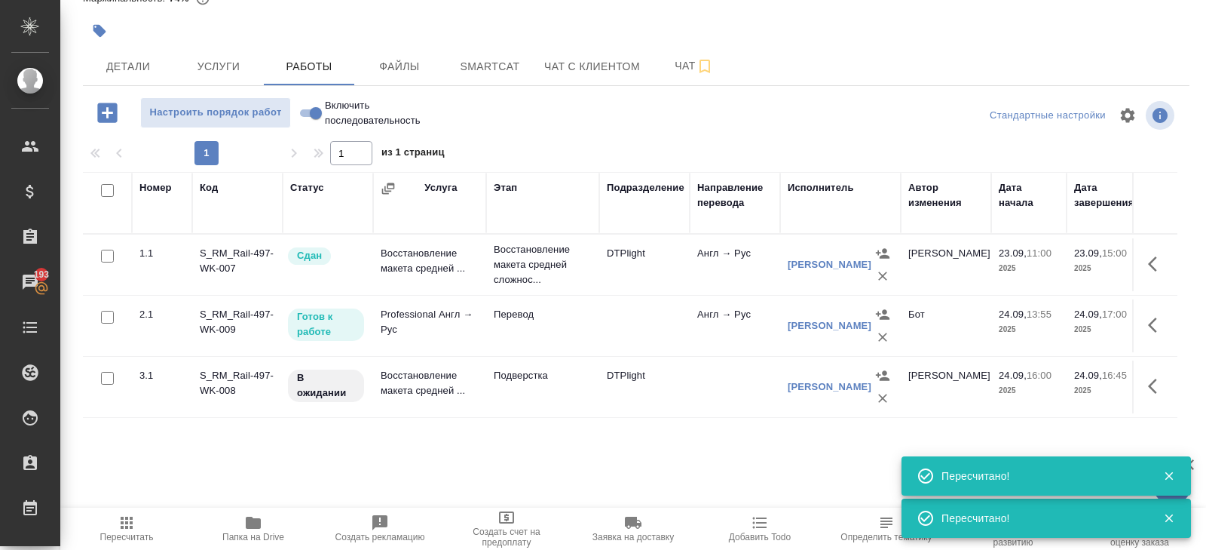
click at [139, 539] on span "Пересчитать" at bounding box center [127, 536] width 54 height 11
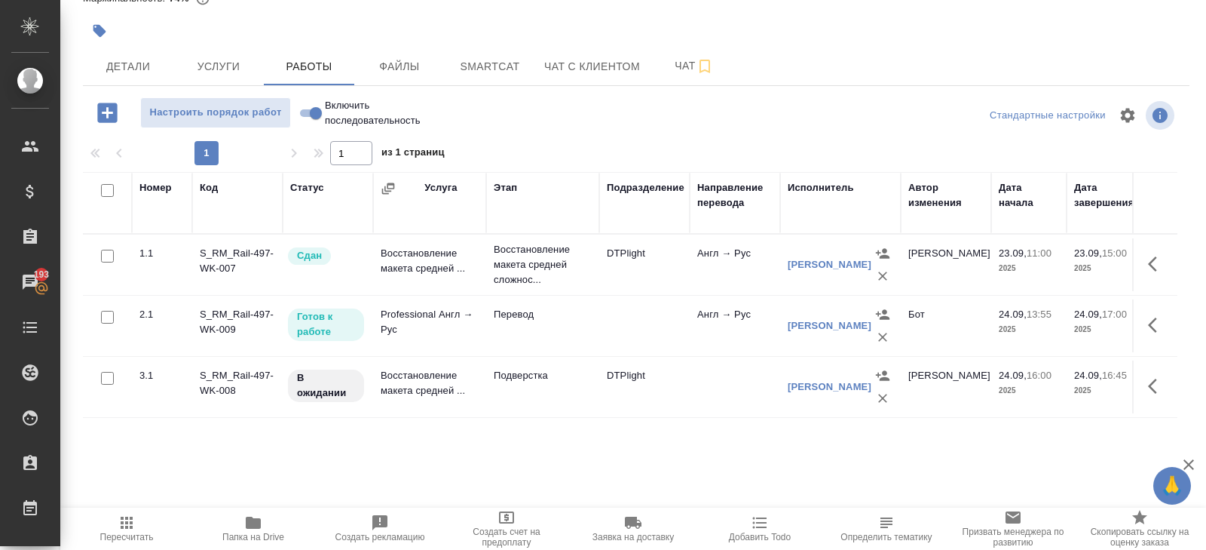
click at [139, 539] on span "Пересчитать" at bounding box center [127, 536] width 54 height 11
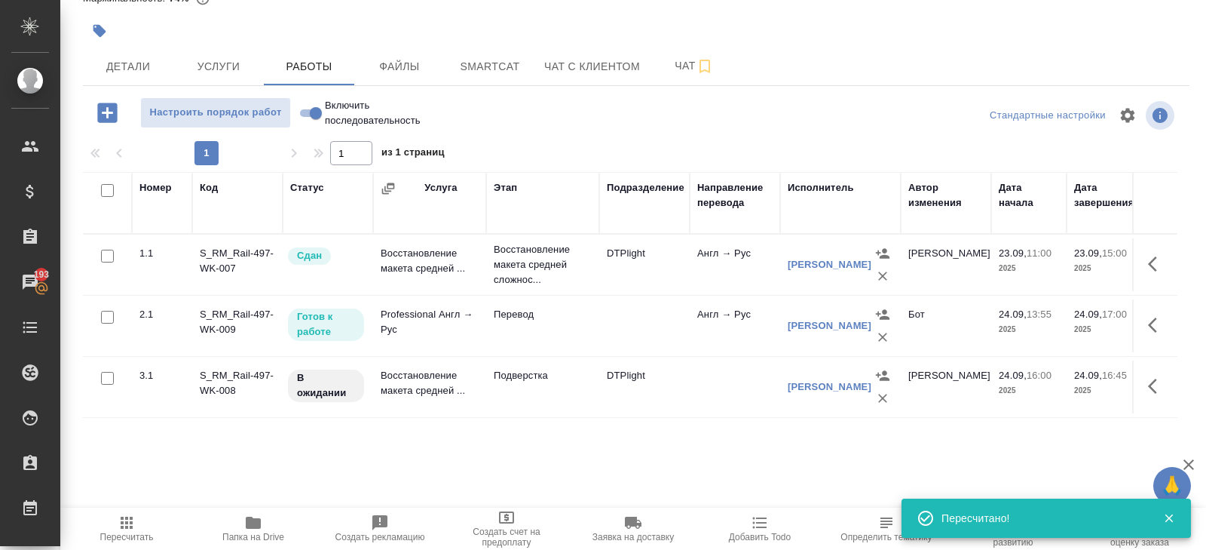
click at [139, 539] on span "Пересчитать" at bounding box center [127, 536] width 54 height 11
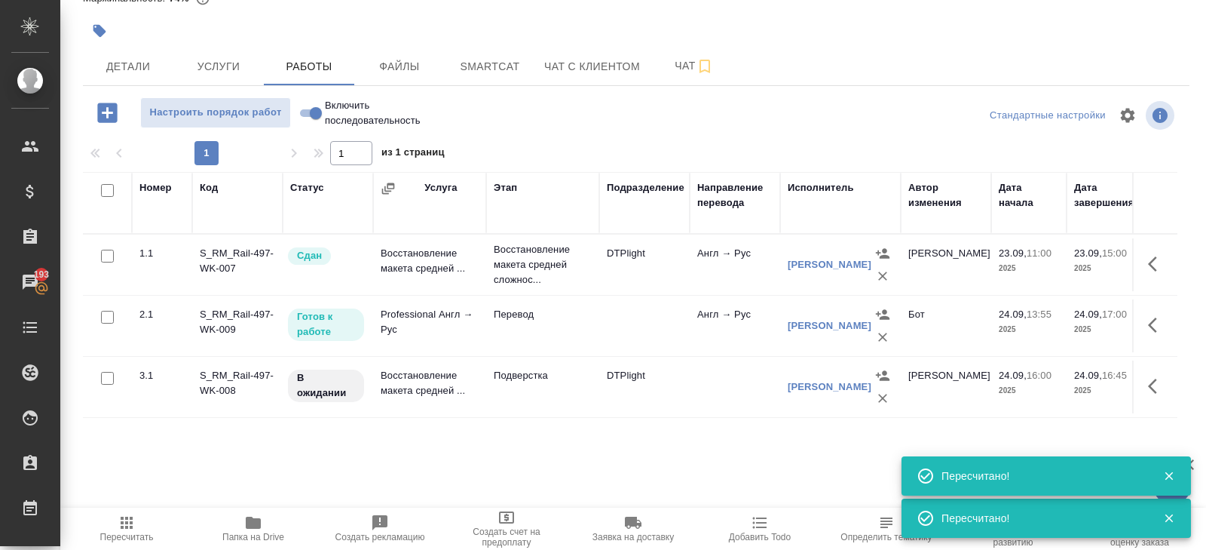
click at [116, 532] on span "Пересчитать" at bounding box center [127, 536] width 54 height 11
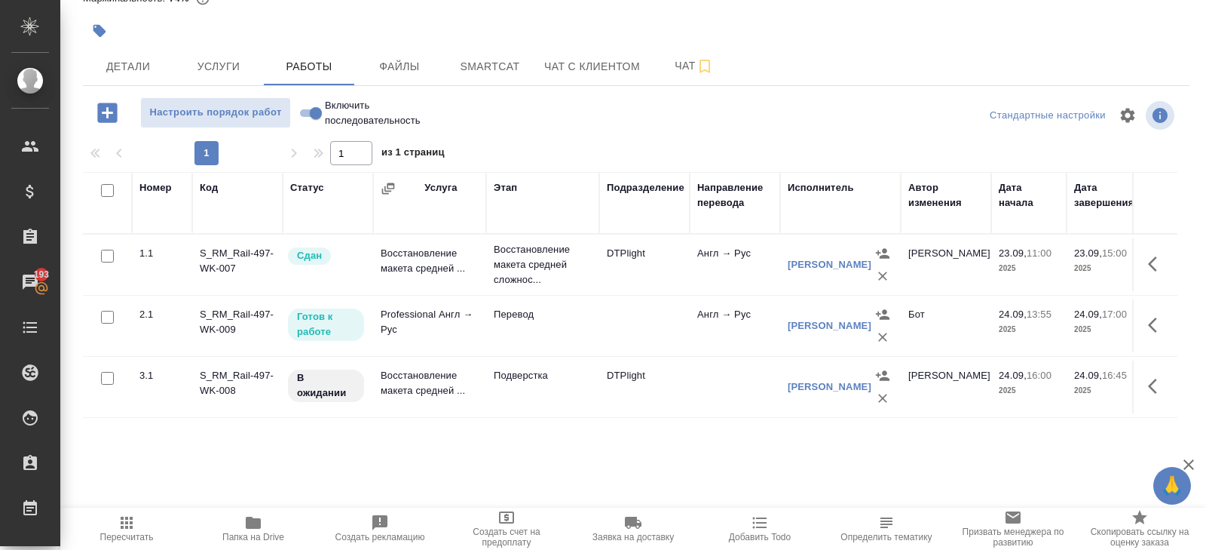
click at [136, 524] on span "Пересчитать" at bounding box center [126, 527] width 109 height 29
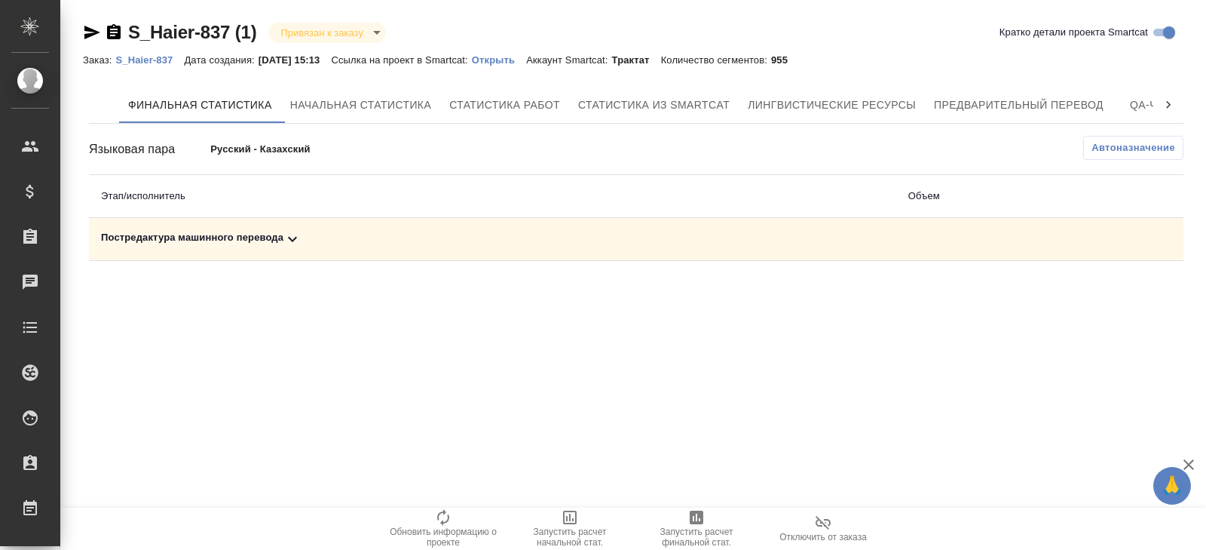
click at [291, 232] on icon at bounding box center [292, 239] width 18 height 18
click at [1120, 152] on span "Автоназначение" at bounding box center [1134, 147] width 84 height 15
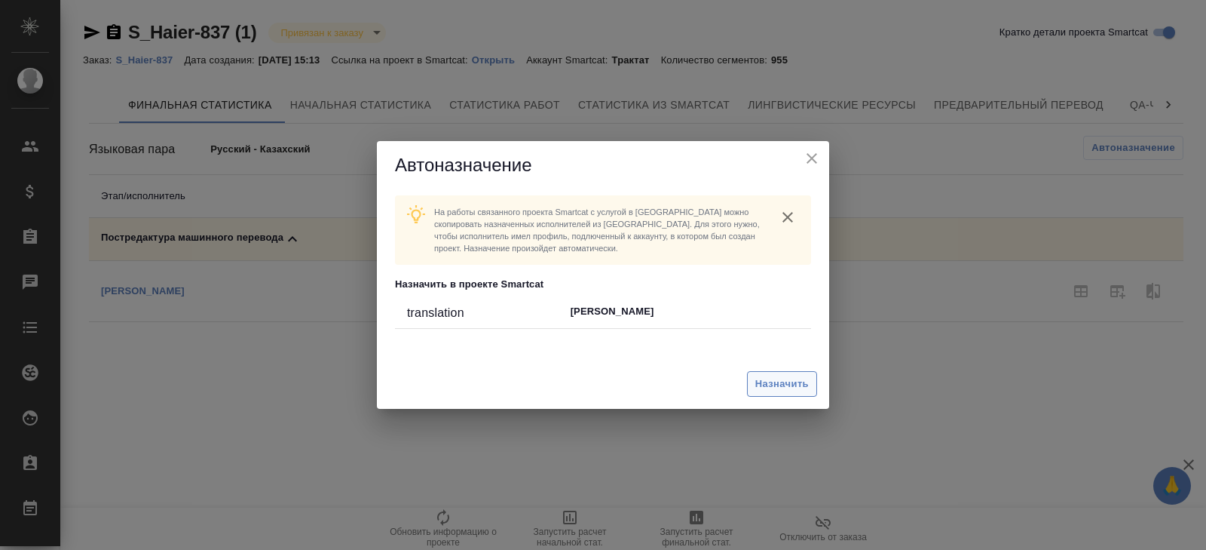
click at [768, 387] on span "Назначить" at bounding box center [782, 383] width 54 height 17
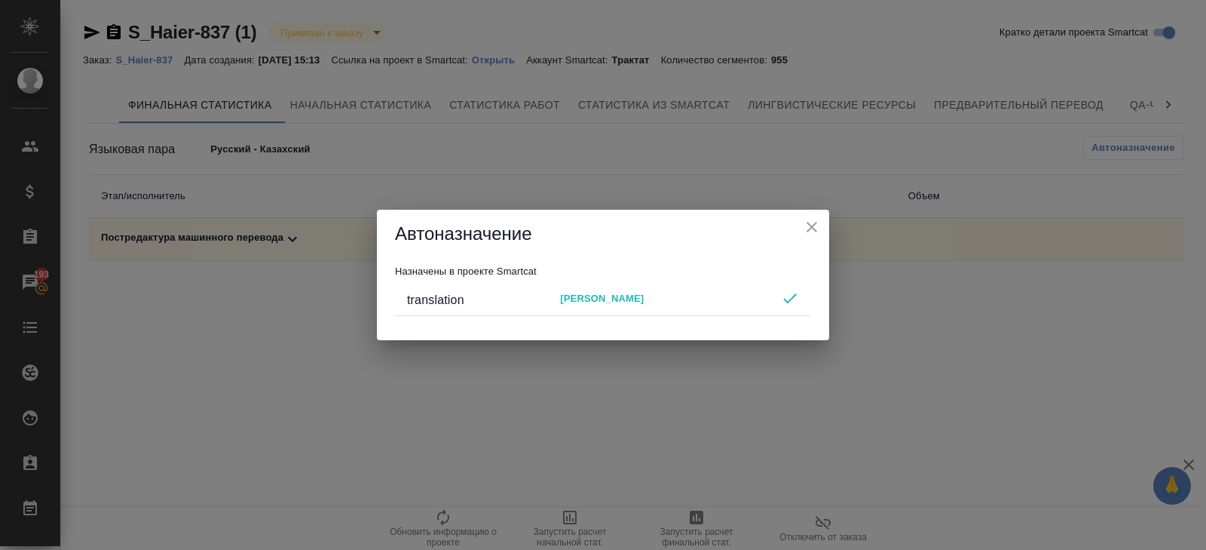
click at [716, 397] on div "Автоназначение Назначены в проекте Smartcat translation [PERSON_NAME]" at bounding box center [603, 275] width 1206 height 550
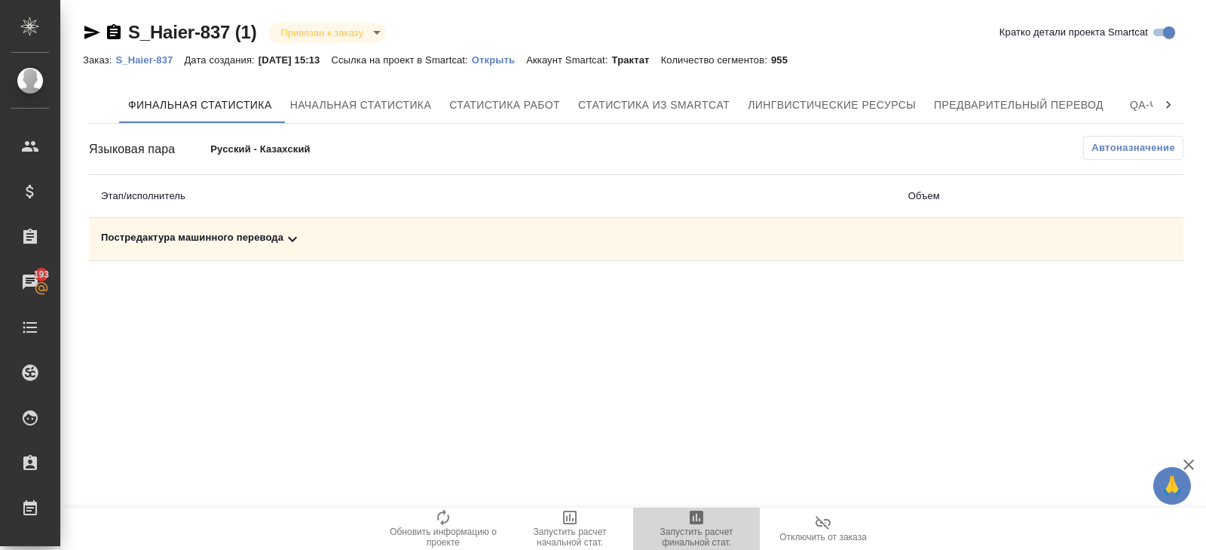
click at [696, 516] on icon "button" at bounding box center [696, 517] width 18 height 18
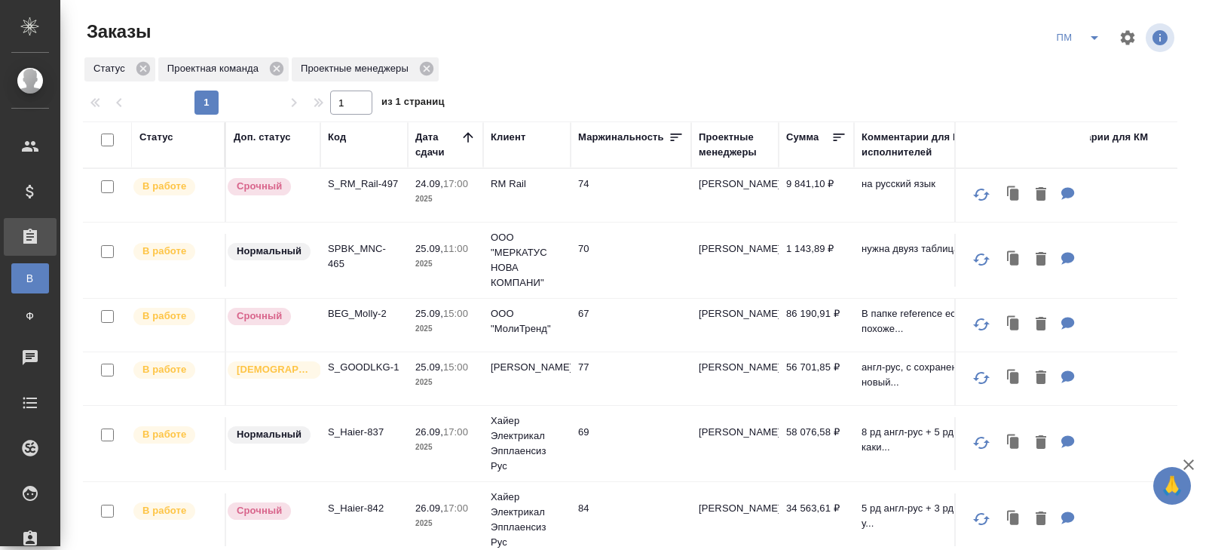
click at [1107, 25] on div "ПМ" at bounding box center [1113, 38] width 128 height 36
click at [1101, 38] on icon "split button" at bounding box center [1094, 38] width 18 height 18
click at [1090, 63] on li "В работу!" at bounding box center [1079, 68] width 76 height 24
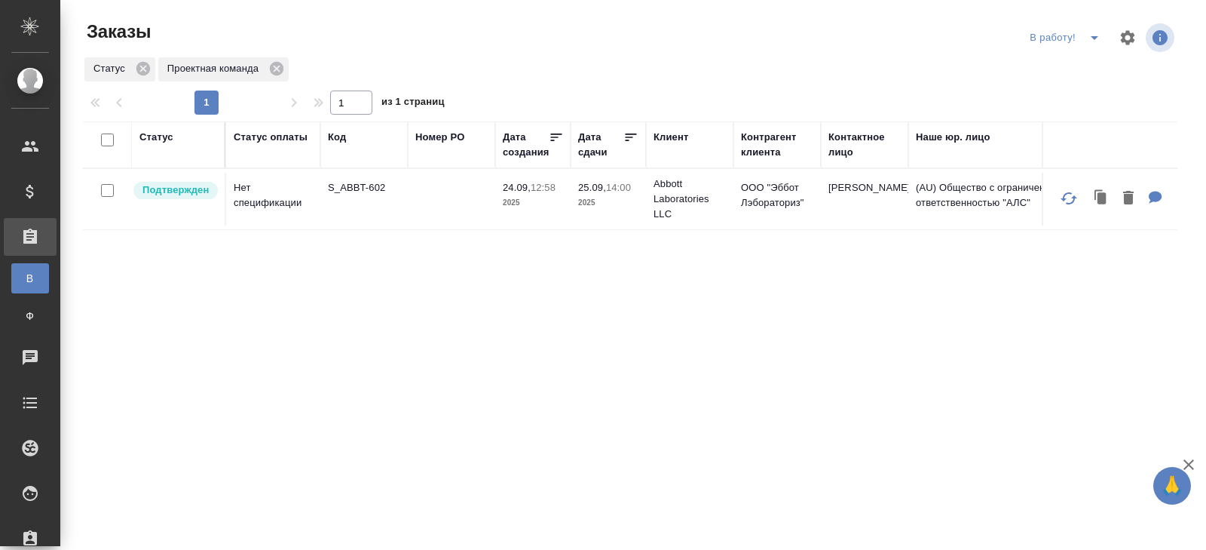
click at [1085, 38] on icon "split button" at bounding box center [1094, 38] width 18 height 18
click at [1075, 56] on li "ПМ" at bounding box center [1067, 68] width 84 height 24
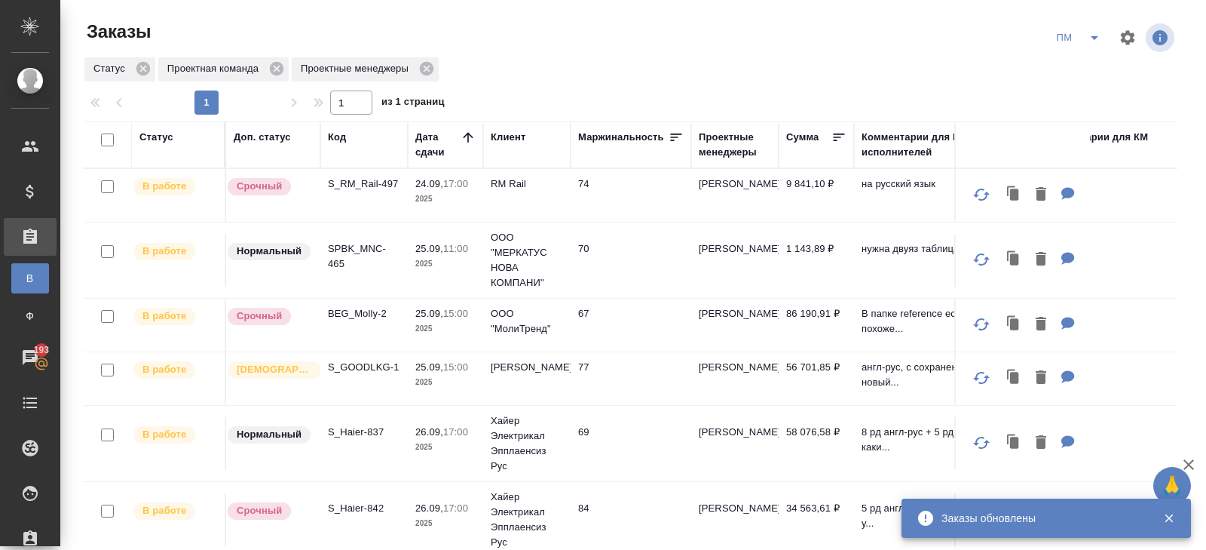
click at [1089, 42] on icon "split button" at bounding box center [1094, 38] width 18 height 18
click at [1089, 57] on li "В работу!" at bounding box center [1079, 68] width 76 height 24
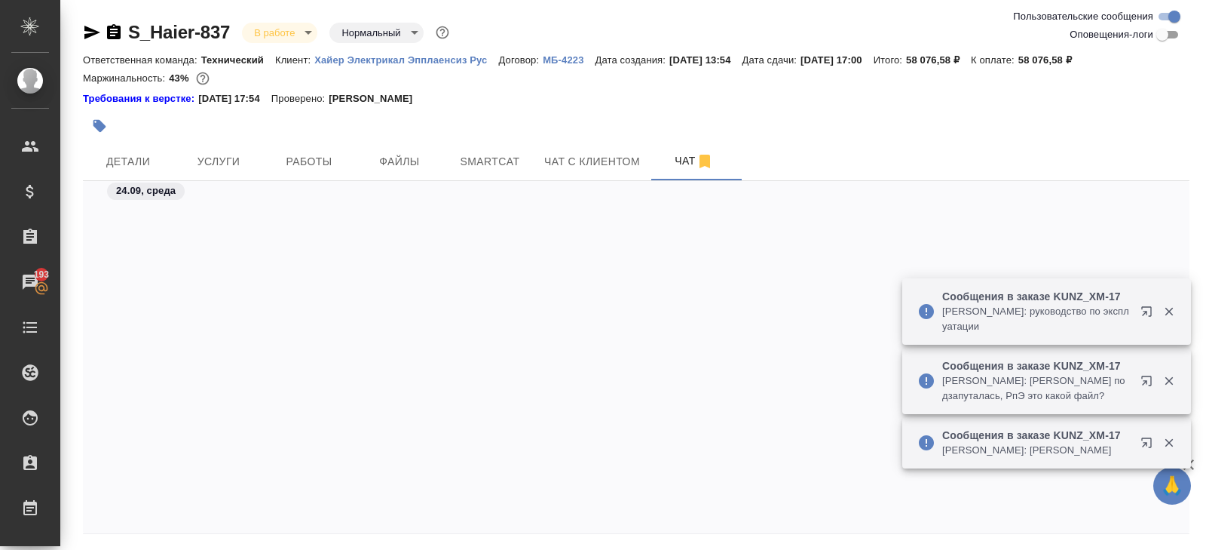
scroll to position [10985, 0]
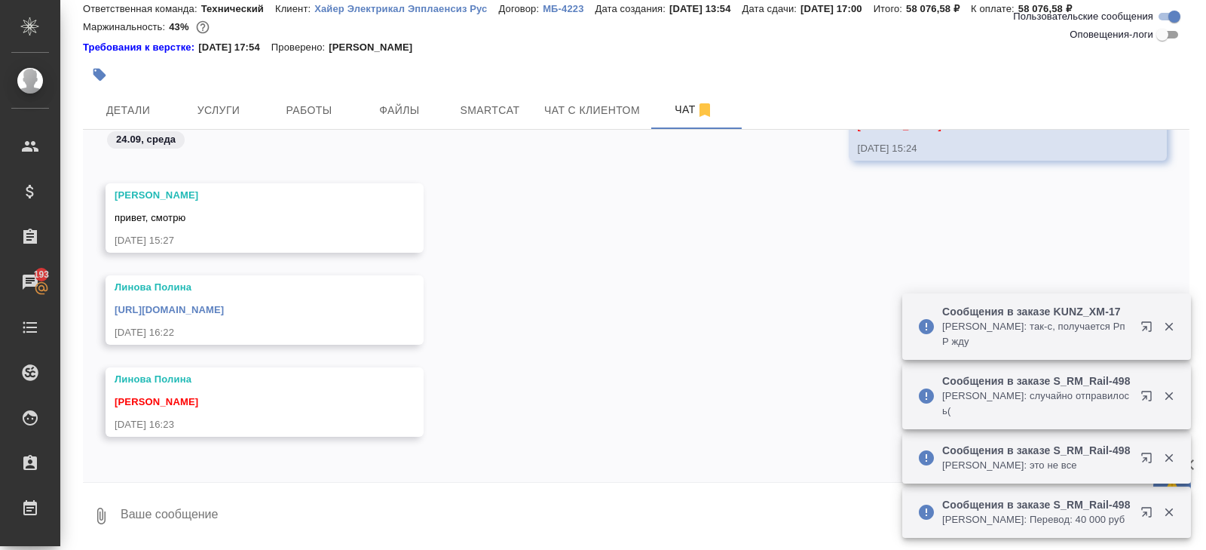
click at [234, 299] on div "[URL][DOMAIN_NAME]" at bounding box center [243, 308] width 256 height 19
click at [224, 304] on link "[URL][DOMAIN_NAME]" at bounding box center [169, 309] width 109 height 11
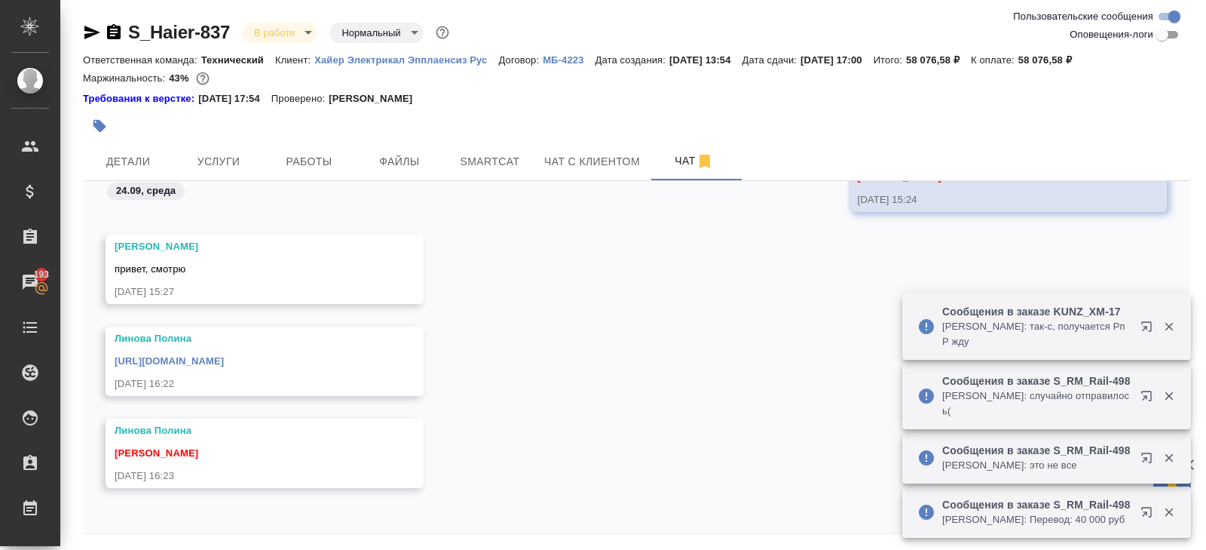
click at [93, 26] on icon "button" at bounding box center [92, 32] width 18 height 18
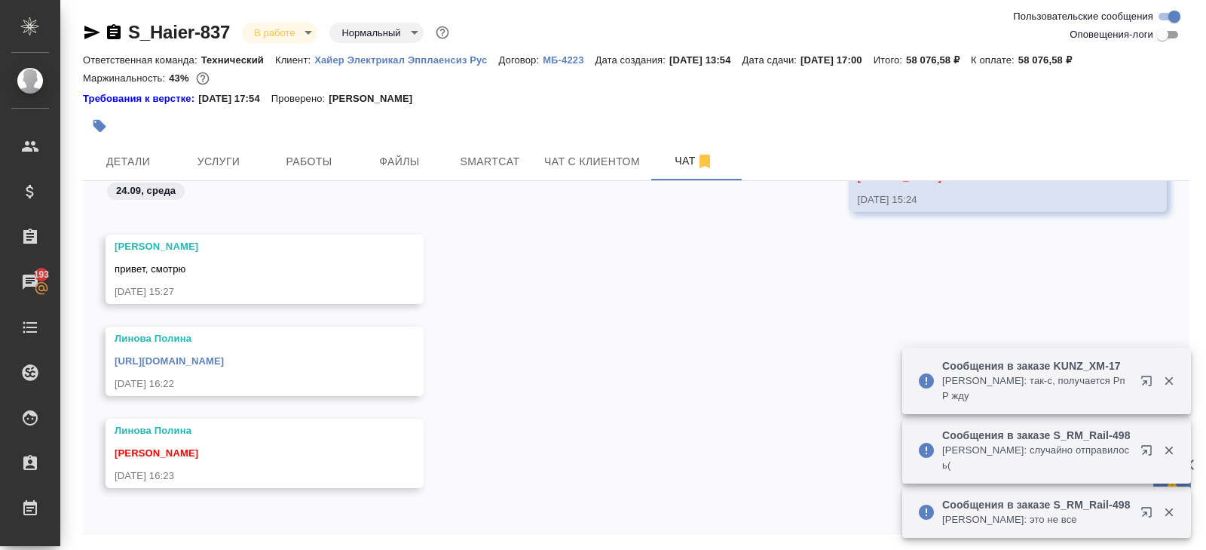
scroll to position [51, 0]
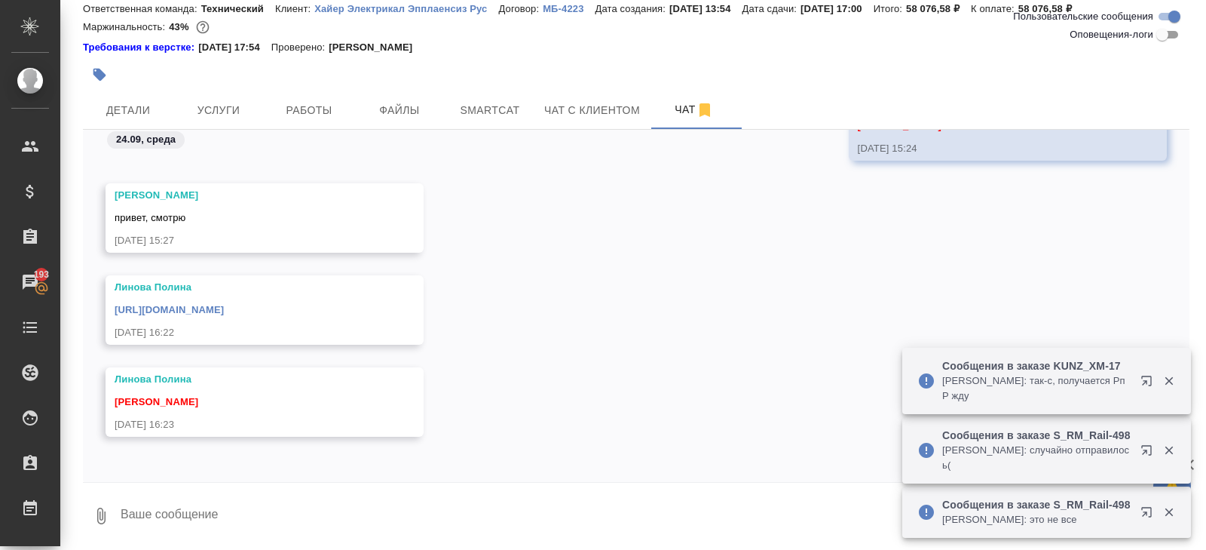
click at [219, 504] on textarea at bounding box center [654, 515] width 1070 height 51
type textarea "ловлю"
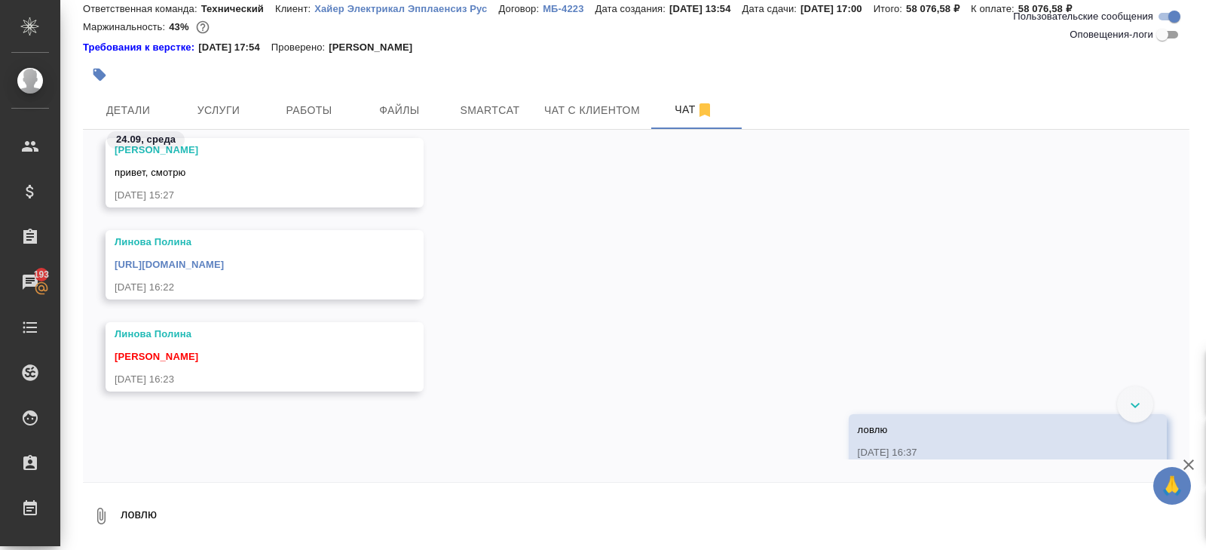
scroll to position [11058, 0]
